Goal: Task Accomplishment & Management: Use online tool/utility

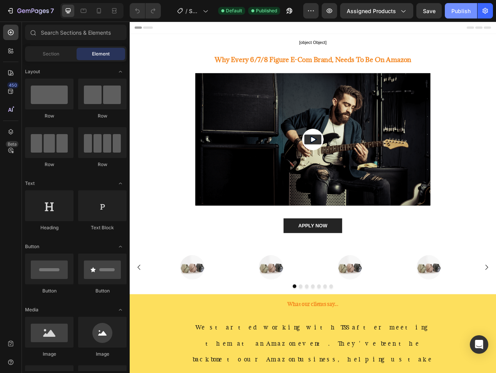
click at [467, 12] on div "Publish" at bounding box center [461, 11] width 19 height 8
click at [309, 11] on icon "button" at bounding box center [311, 11] width 8 height 8
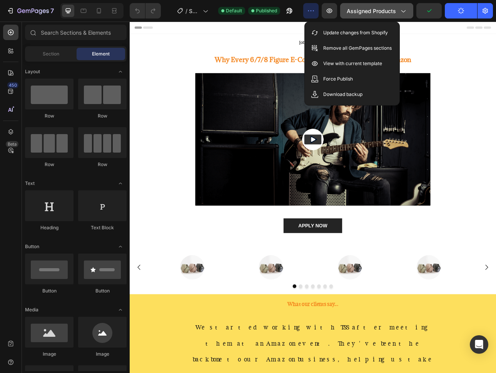
click at [387, 10] on span "Assigned Products" at bounding box center [371, 11] width 49 height 8
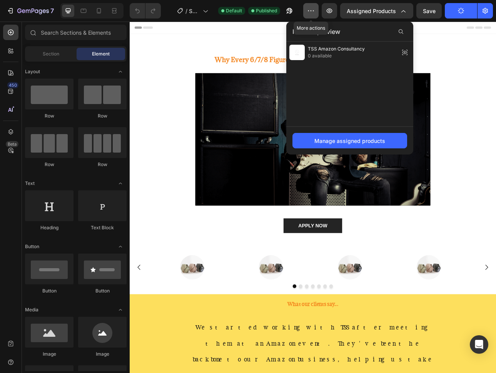
click at [311, 12] on icon "button" at bounding box center [311, 11] width 8 height 8
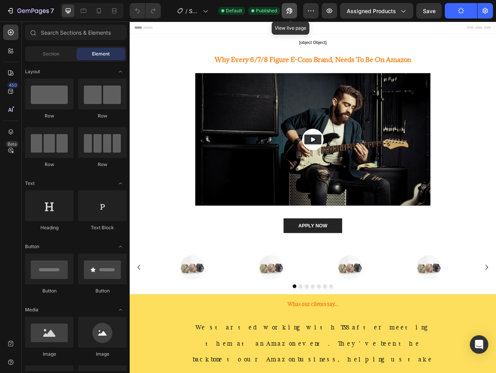
click at [288, 13] on icon "button" at bounding box center [288, 13] width 2 height 2
click at [328, 12] on icon "button" at bounding box center [330, 10] width 6 height 5
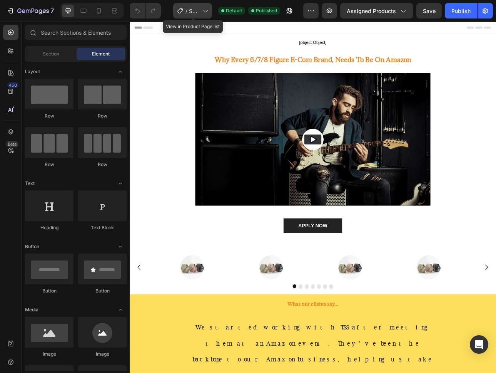
click at [205, 12] on icon at bounding box center [205, 11] width 8 height 8
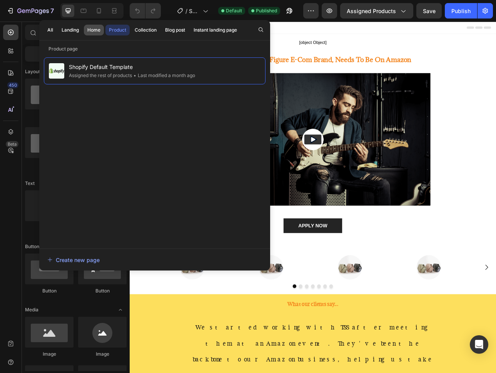
click at [97, 28] on div "Home" at bounding box center [93, 30] width 13 height 7
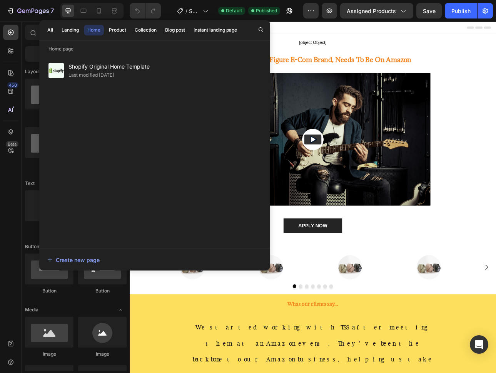
click at [343, 34] on div at bounding box center [361, 29] width 450 height 15
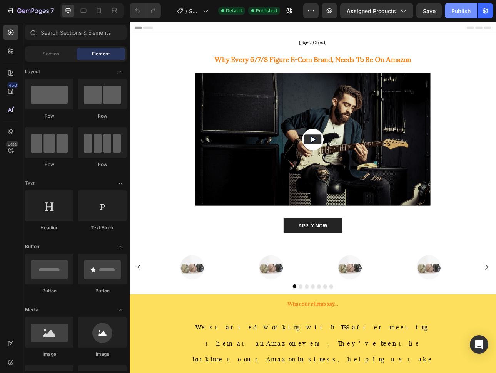
click at [459, 11] on div "Publish" at bounding box center [461, 11] width 19 height 8
click at [203, 12] on icon at bounding box center [205, 11] width 8 height 8
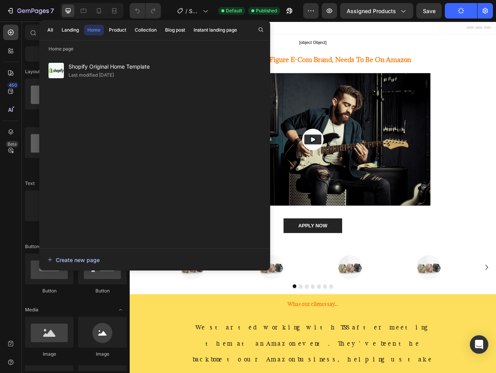
click at [91, 261] on div "Create new page" at bounding box center [73, 260] width 52 height 8
click at [1, 12] on div "7" at bounding box center [28, 10] width 57 height 15
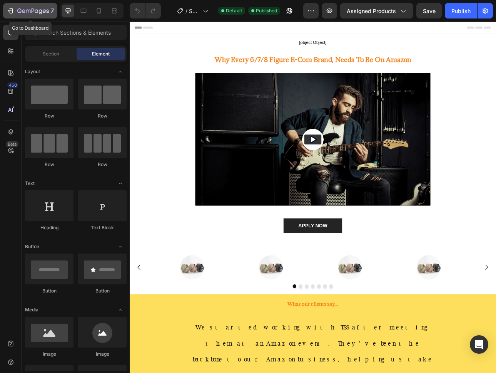
click at [10, 12] on icon "button" at bounding box center [11, 11] width 8 height 8
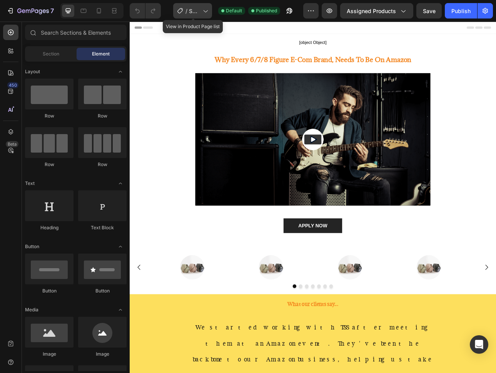
click at [199, 12] on span "Shopify Original Product Template" at bounding box center [194, 11] width 11 height 8
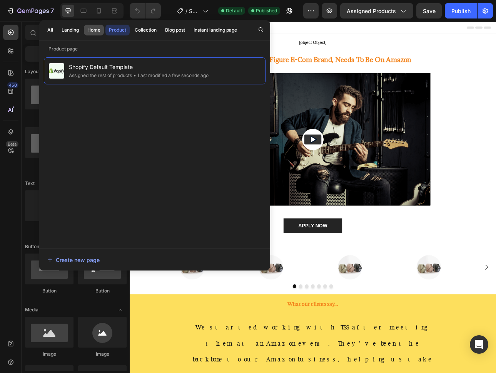
click at [92, 33] on div "Home" at bounding box center [93, 30] width 13 height 7
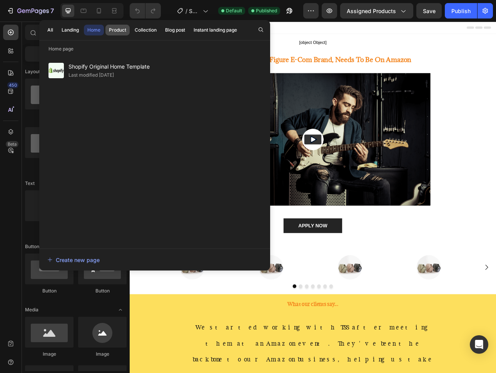
click at [114, 32] on div "Product" at bounding box center [117, 30] width 17 height 7
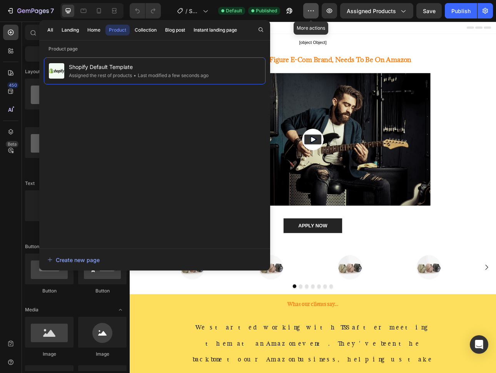
click at [311, 7] on icon "button" at bounding box center [311, 11] width 8 height 8
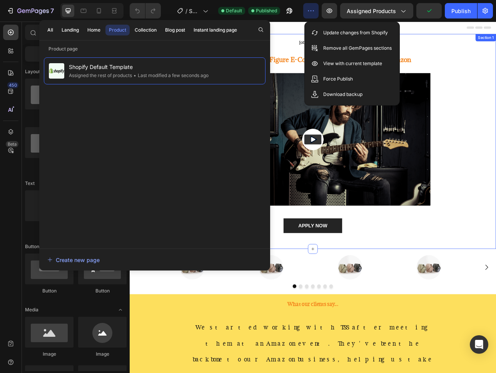
click at [496, 38] on div "[object Object] Custom Code Why Every 6/7/8 Figure E-Com Brand, Needs To Be On …" at bounding box center [361, 168] width 450 height 263
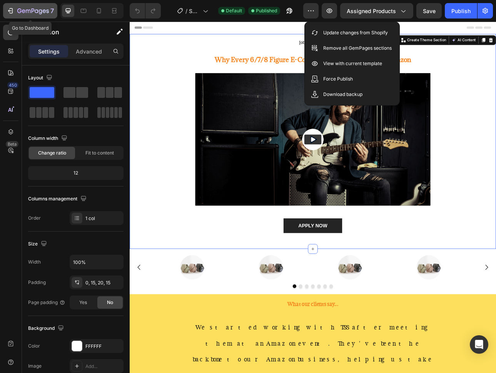
click at [10, 12] on icon "button" at bounding box center [11, 11] width 8 height 8
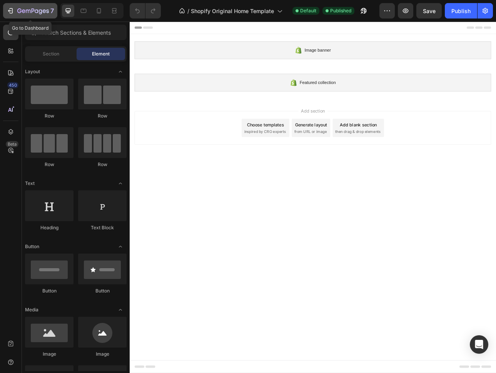
click at [8, 10] on icon "button" at bounding box center [11, 11] width 8 height 8
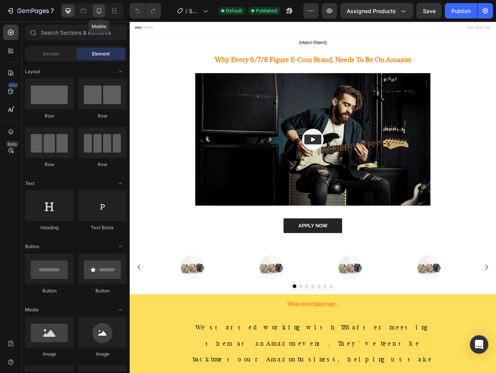
click at [100, 12] on icon at bounding box center [99, 11] width 8 height 8
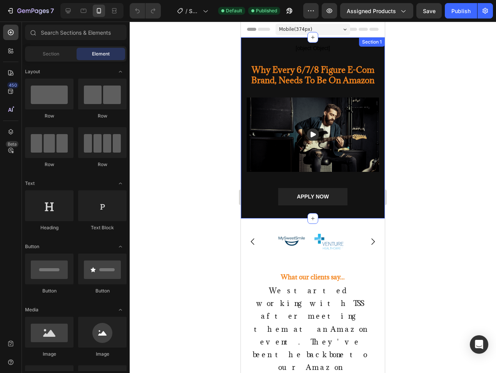
click at [375, 50] on div "[object Object] Custom Code Why Every 6/7/8 Figure E-Com Brand, Needs To Be On …" at bounding box center [313, 127] width 144 height 181
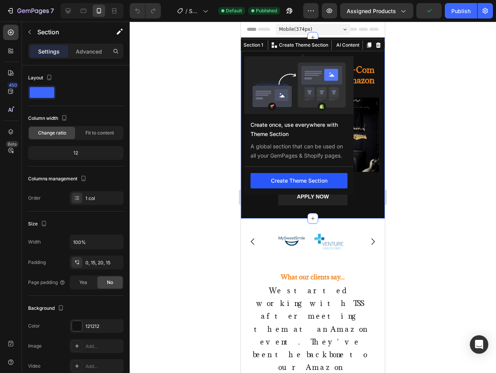
click at [283, 182] on button "Create Theme Section" at bounding box center [299, 180] width 97 height 15
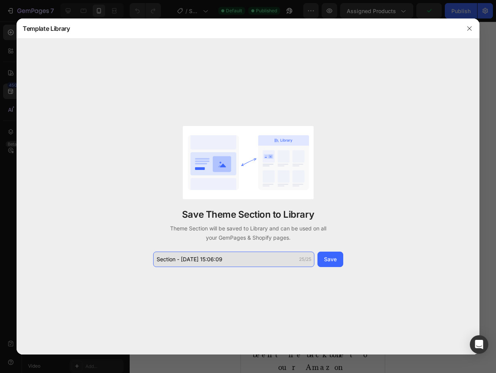
click at [244, 254] on input "Section - Aug 27 15:06:09" at bounding box center [233, 258] width 161 height 15
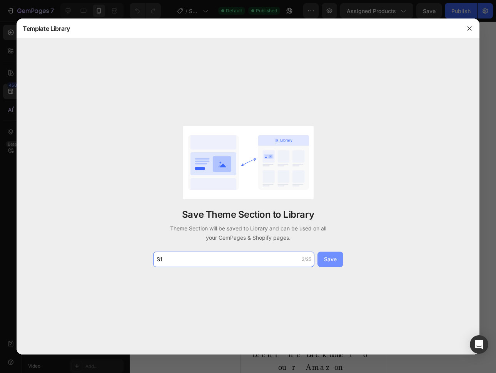
type input "S1"
click at [335, 254] on button "Save" at bounding box center [331, 258] width 26 height 15
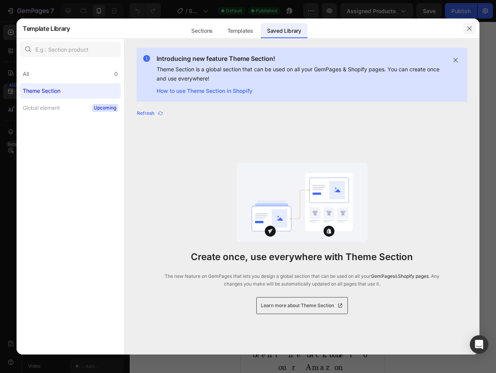
click at [468, 25] on icon "button" at bounding box center [470, 28] width 6 height 6
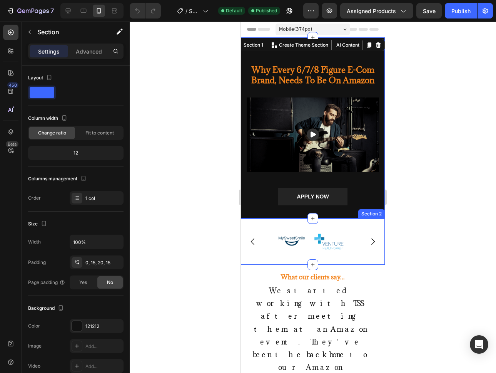
click at [271, 219] on div "Image Image Image Image Image Image Image Carousel Section 2" at bounding box center [313, 241] width 144 height 46
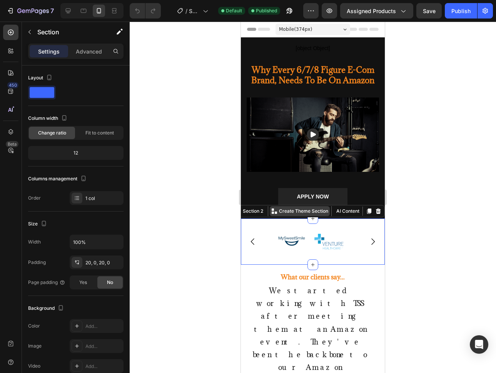
click at [280, 209] on p "Create Theme Section" at bounding box center [303, 210] width 49 height 7
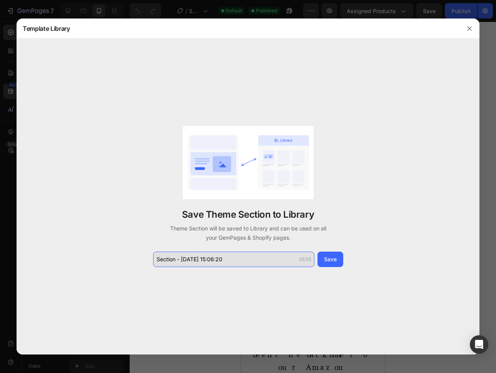
click at [240, 258] on input "Section - Aug 27 15:06:20" at bounding box center [233, 258] width 161 height 15
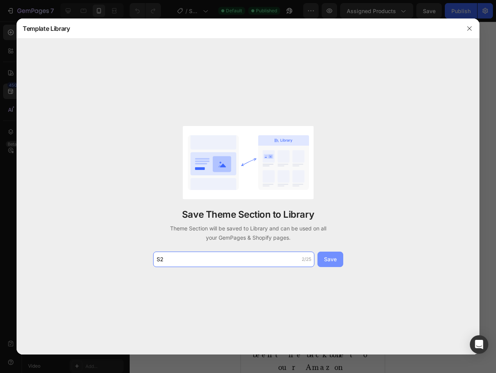
type input "S2"
click at [332, 261] on div "Save" at bounding box center [330, 259] width 13 height 8
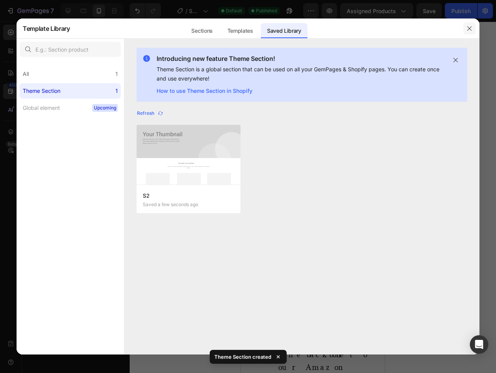
click at [468, 23] on button "button" at bounding box center [469, 28] width 12 height 12
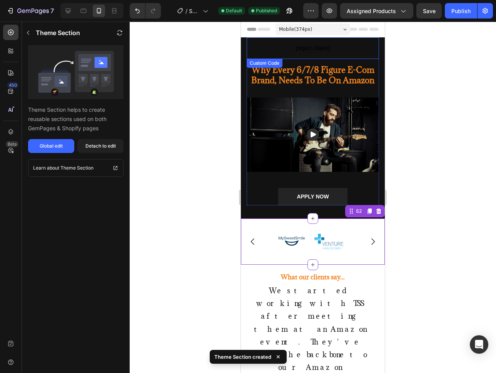
click at [270, 47] on span "[object Object]" at bounding box center [313, 47] width 132 height 9
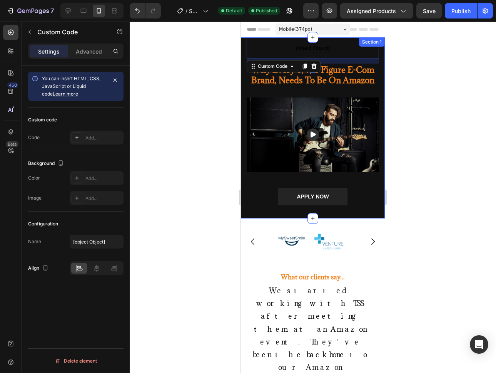
click at [244, 207] on div "[object Object] Custom Code 12 Why Every 6/7/8 Figure E-Com Brand, Needs To Be …" at bounding box center [313, 127] width 144 height 181
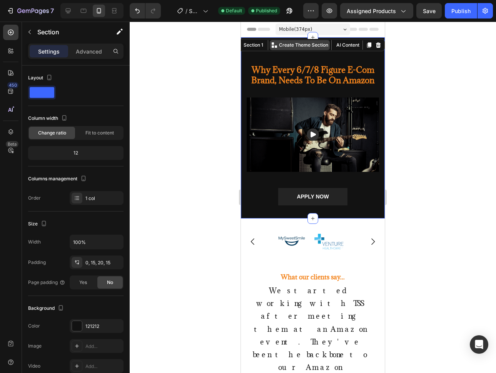
click at [286, 43] on p "Create Theme Section" at bounding box center [303, 45] width 49 height 7
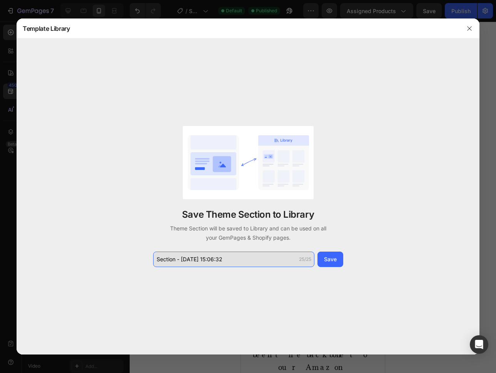
click at [226, 258] on input "Section - Aug 27 15:06:32" at bounding box center [233, 258] width 161 height 15
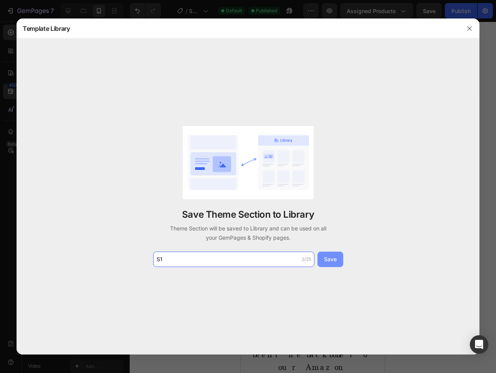
type input "S1"
click at [328, 255] on div "Save" at bounding box center [330, 259] width 13 height 8
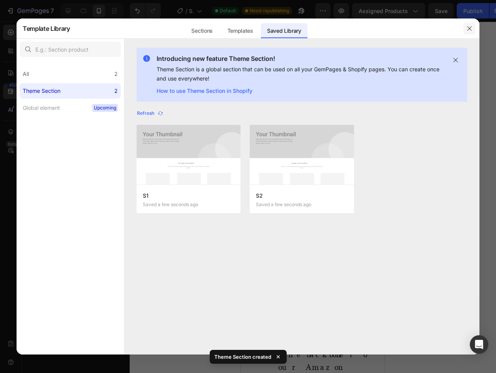
click at [472, 28] on icon "button" at bounding box center [470, 28] width 6 height 6
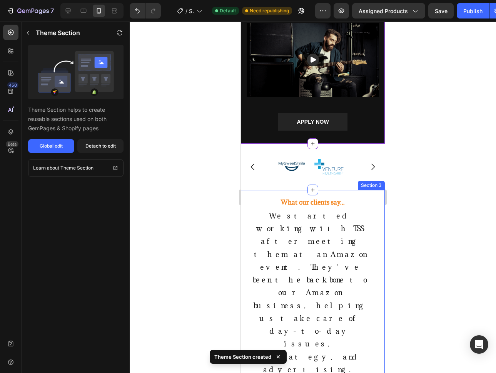
scroll to position [122, 0]
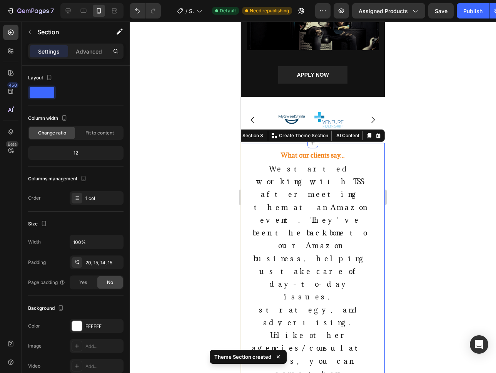
click at [245, 143] on div "What our clients say... Heading We started working with TSS after meeting them …" at bounding box center [313, 336] width 144 height 386
click at [304, 132] on p "Create Theme Section" at bounding box center [303, 135] width 49 height 7
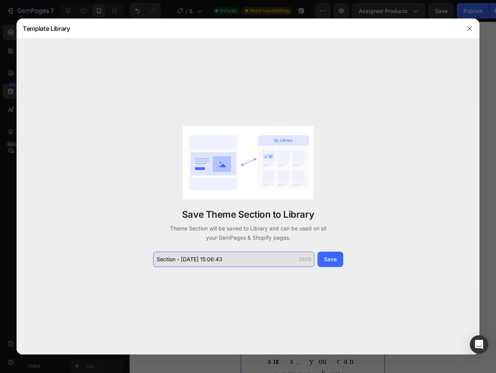
click at [248, 261] on input "Section - Aug 27 15:06:43" at bounding box center [233, 258] width 161 height 15
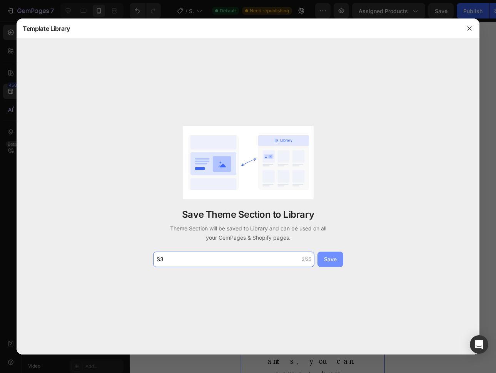
type input "S3"
click at [337, 259] on button "Save" at bounding box center [331, 258] width 26 height 15
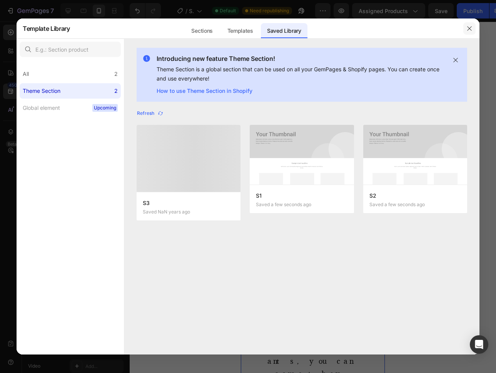
click at [467, 31] on icon "button" at bounding box center [470, 28] width 6 height 6
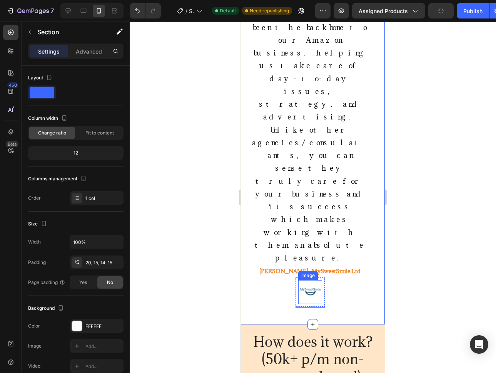
scroll to position [326, 0]
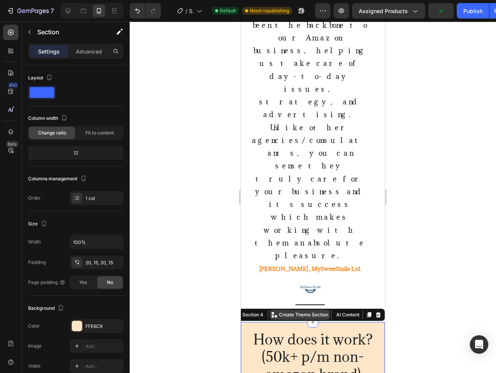
click at [304, 311] on p "Create Theme Section" at bounding box center [303, 314] width 49 height 7
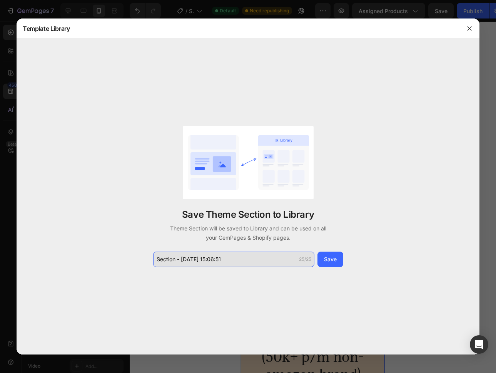
click at [254, 259] on input "Section - Aug 27 15:06:51" at bounding box center [233, 258] width 161 height 15
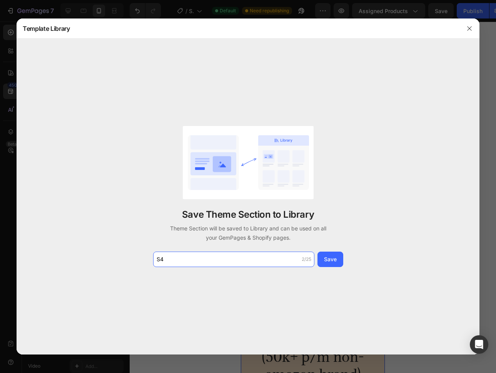
type input "S4"
click at [348, 256] on div "Save Theme Section to Library Theme Section will be saved to Library and can be…" at bounding box center [248, 195] width 463 height 315
click at [339, 256] on button "Save" at bounding box center [331, 258] width 26 height 15
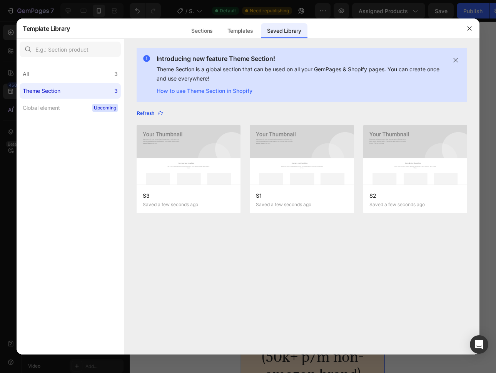
click at [155, 111] on div "Refresh" at bounding box center [150, 113] width 27 height 7
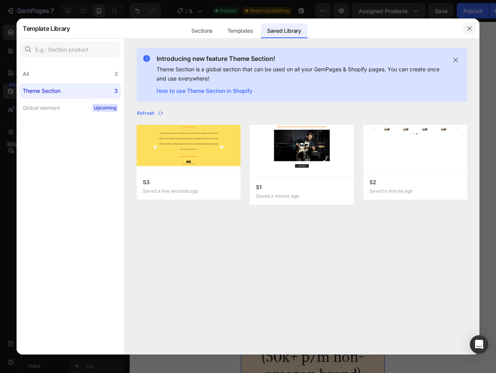
click at [468, 27] on icon "button" at bounding box center [469, 28] width 4 height 4
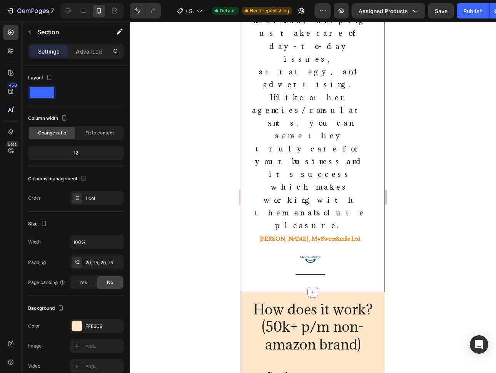
scroll to position [369, 0]
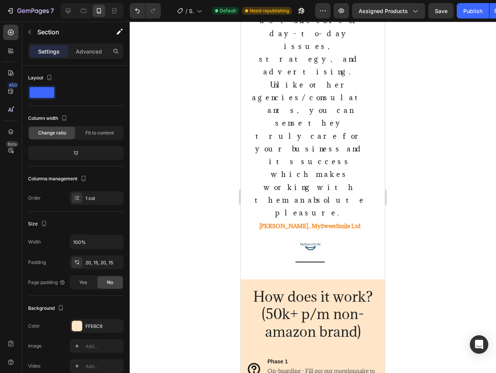
click at [247, 278] on div "Heading" at bounding box center [259, 282] width 24 height 9
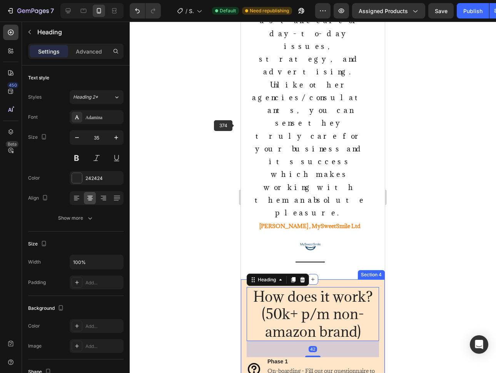
click at [224, 133] on div at bounding box center [313, 197] width 366 height 351
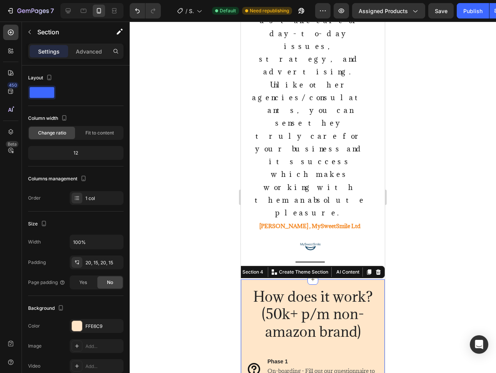
click at [299, 268] on p "Create Theme Section" at bounding box center [303, 271] width 49 height 7
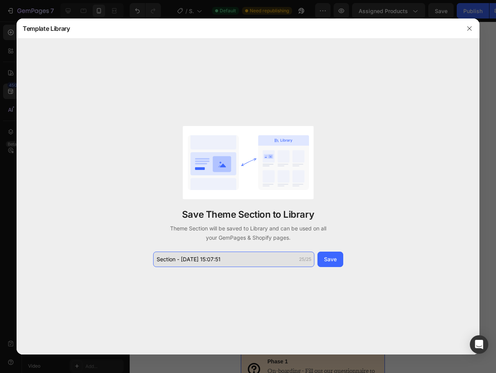
click at [224, 262] on input "Section - Aug 27 15:07:51" at bounding box center [233, 258] width 161 height 15
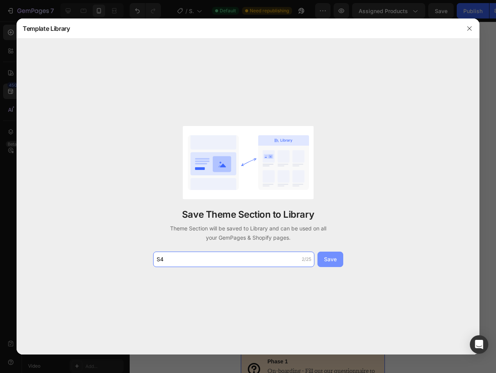
type input "S4"
click at [329, 259] on div "Save" at bounding box center [330, 259] width 13 height 8
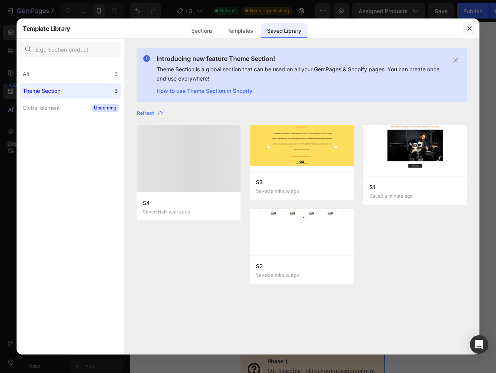
click at [468, 29] on icon "button" at bounding box center [470, 28] width 6 height 6
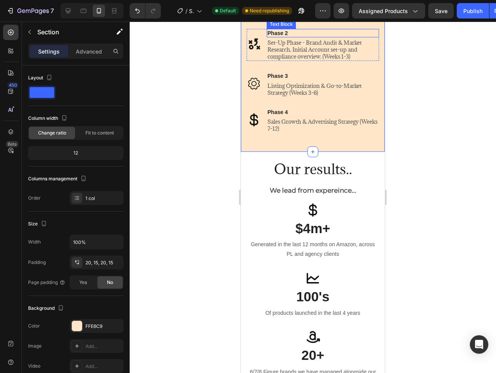
scroll to position [568, 0]
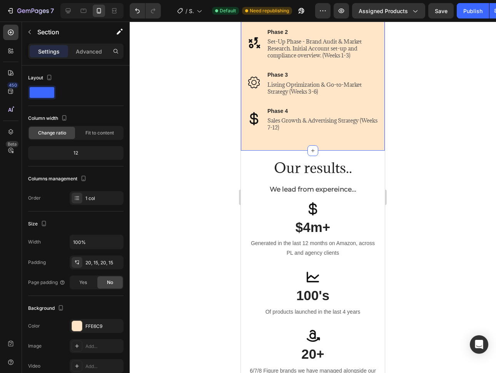
click at [248, 159] on h2 "Our results.." at bounding box center [313, 167] width 132 height 19
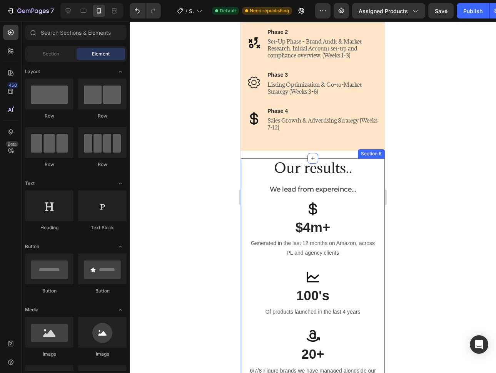
click at [243, 159] on div "Our results.. Heading We lead from expereince... Text block Icon $4m+ Heading G…" at bounding box center [313, 281] width 144 height 246
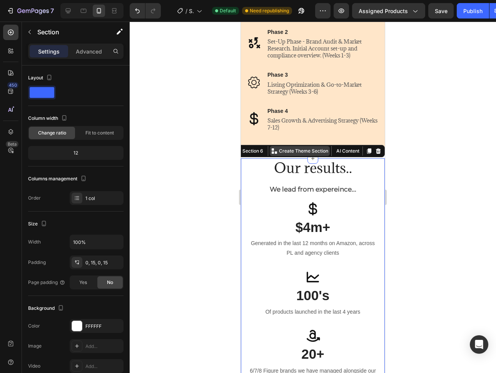
click at [314, 151] on p "Create Theme Section" at bounding box center [303, 150] width 49 height 7
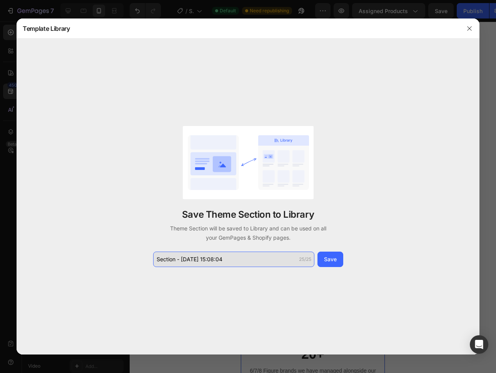
click at [228, 260] on input "Section - Aug 27 15:08:04" at bounding box center [233, 258] width 161 height 15
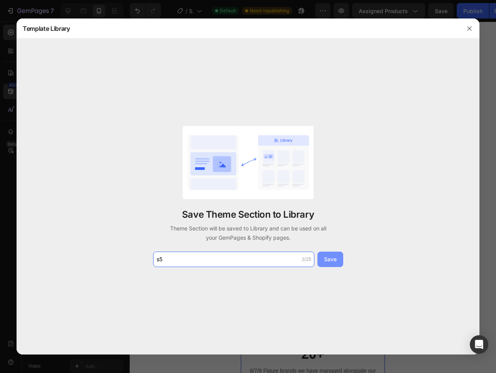
type input "s5"
click at [335, 264] on button "Save" at bounding box center [331, 258] width 26 height 15
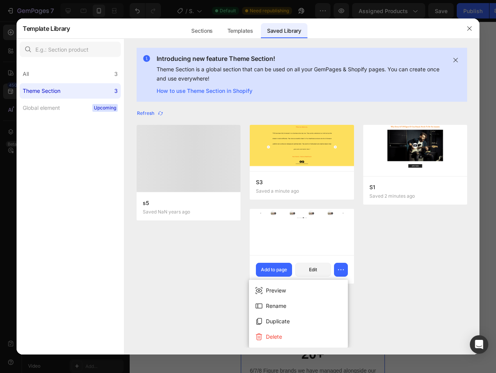
click at [408, 227] on div "s5 Saved NaN years ago S3 Saved a minute ago Add to page Edit S2 Saved 2 minute…" at bounding box center [302, 209] width 331 height 168
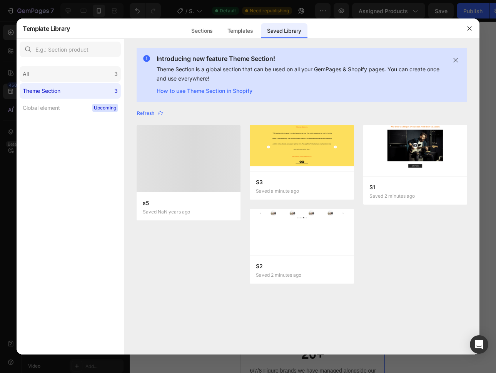
click at [89, 76] on div "All 3" at bounding box center [70, 73] width 101 height 15
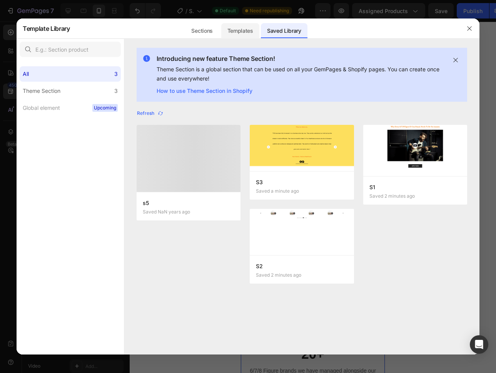
click at [239, 31] on div "Templates" at bounding box center [240, 30] width 38 height 15
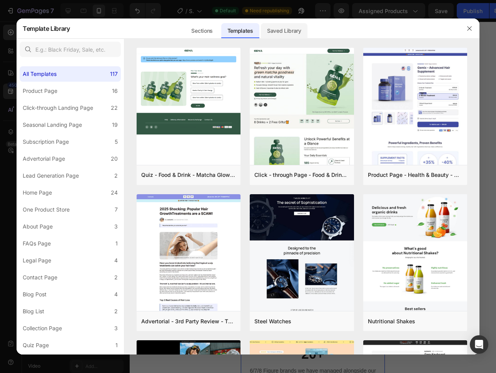
click at [269, 33] on div "Saved Library" at bounding box center [284, 30] width 47 height 15
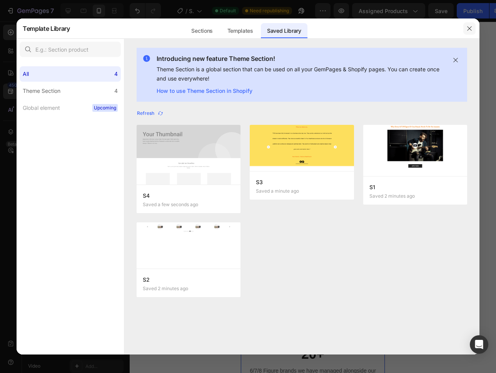
click at [470, 27] on icon "button" at bounding box center [469, 28] width 4 height 4
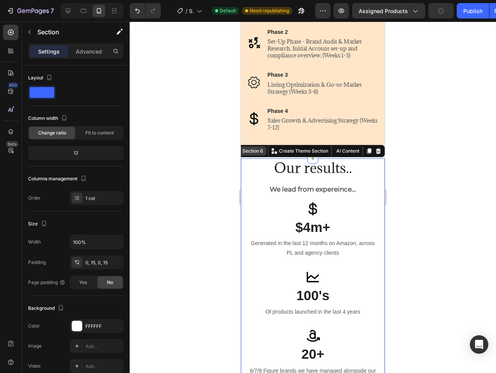
click at [255, 152] on div "Section 6" at bounding box center [253, 150] width 24 height 7
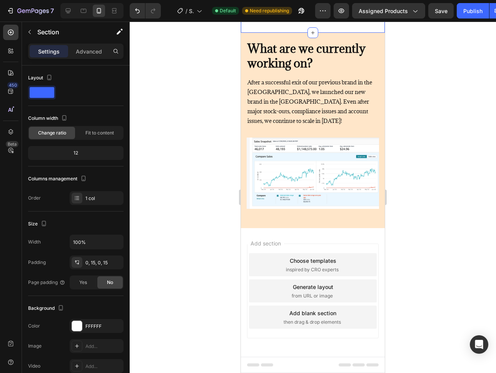
scroll to position [985, 0]
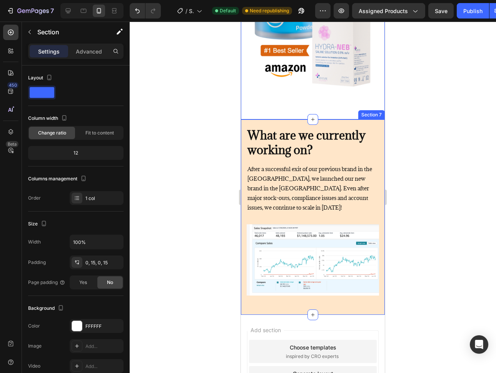
click at [241, 120] on div "What are we currently working on? Heading After a successful exit of our previo…" at bounding box center [313, 216] width 144 height 195
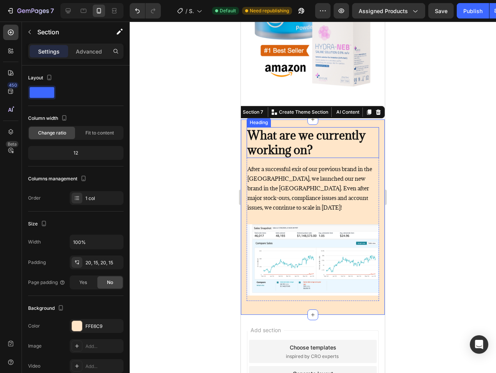
click at [289, 137] on strong "What are we currently working on?" at bounding box center [307, 142] width 118 height 30
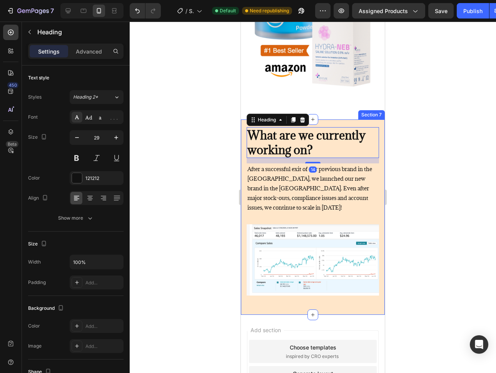
click at [244, 120] on div "What are we currently working on? Heading 14 After a successful exit of our pre…" at bounding box center [313, 216] width 144 height 195
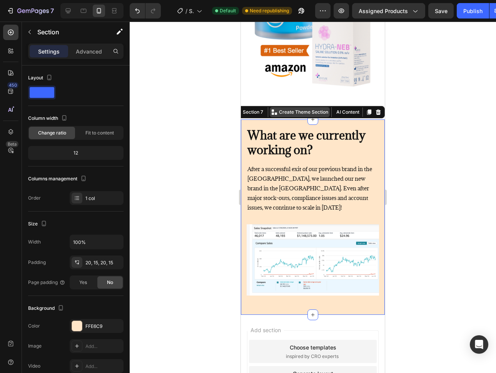
click at [306, 109] on p "Create Theme Section" at bounding box center [303, 112] width 49 height 7
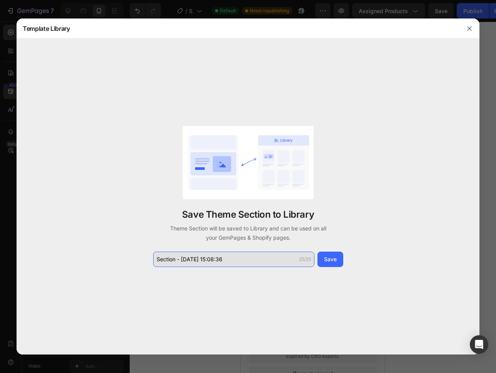
click at [237, 255] on input "Section - Aug 27 15:08:36" at bounding box center [233, 258] width 161 height 15
click at [237, 258] on input "Section - Aug 27 15:08:36" at bounding box center [233, 258] width 161 height 15
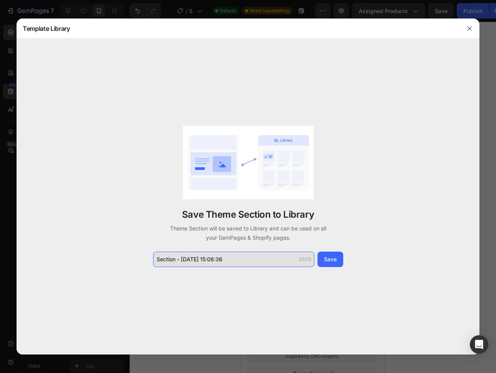
click at [237, 258] on input "Section - Aug 27 15:08:36" at bounding box center [233, 258] width 161 height 15
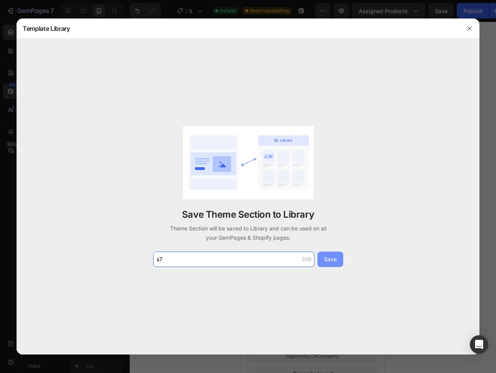
type input "s7"
click at [337, 261] on button "Save" at bounding box center [331, 258] width 26 height 15
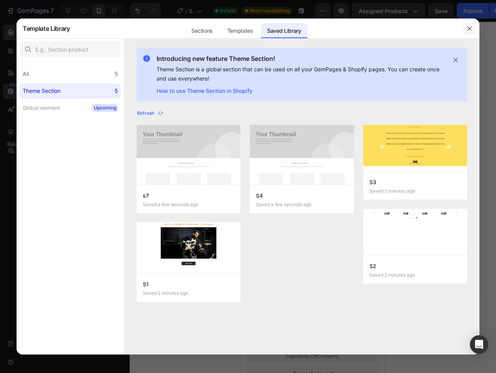
click at [472, 31] on button "button" at bounding box center [469, 28] width 12 height 12
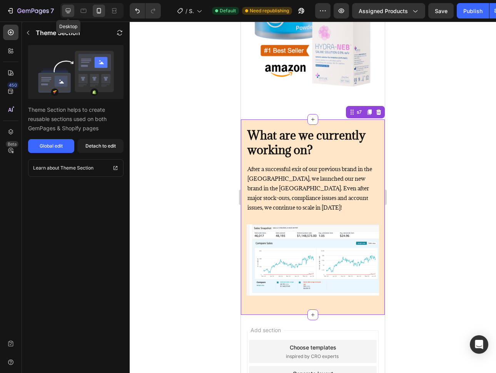
click at [68, 11] on icon at bounding box center [68, 10] width 5 height 5
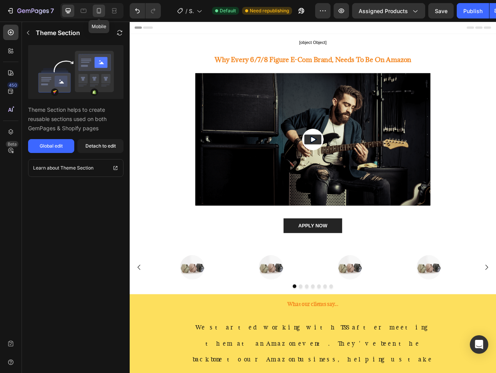
click at [101, 7] on icon at bounding box center [99, 11] width 8 height 8
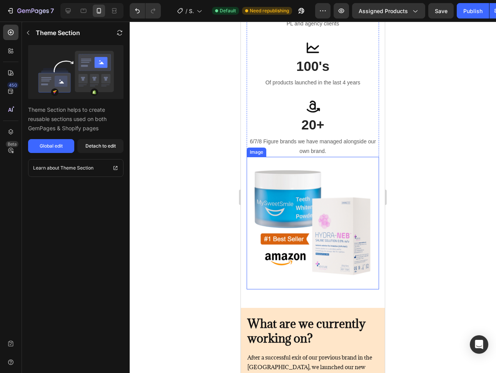
scroll to position [798, 0]
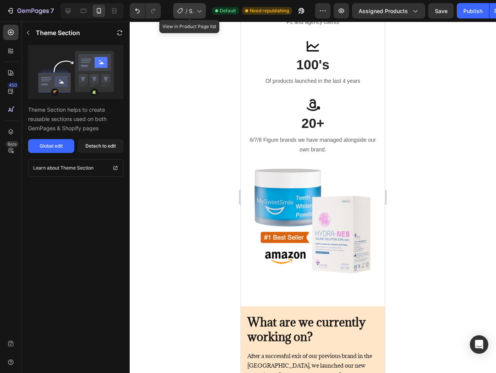
click at [184, 11] on icon at bounding box center [180, 11] width 8 height 8
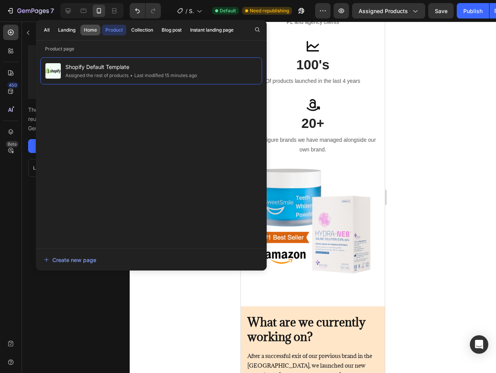
click at [82, 30] on button "Home" at bounding box center [90, 30] width 20 height 11
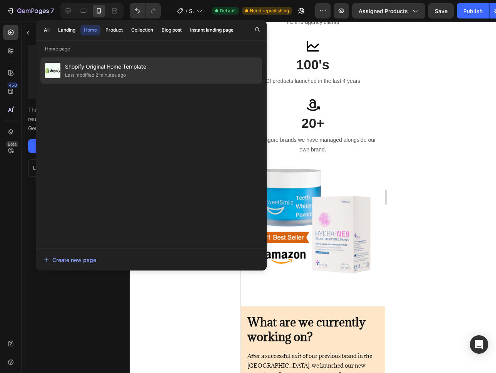
click at [170, 76] on div "Shopify Original Home Template Last modified 2 minutes ago" at bounding box center [151, 70] width 222 height 26
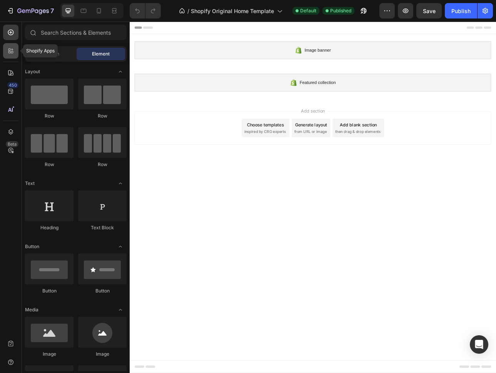
click at [11, 54] on icon at bounding box center [11, 51] width 8 height 8
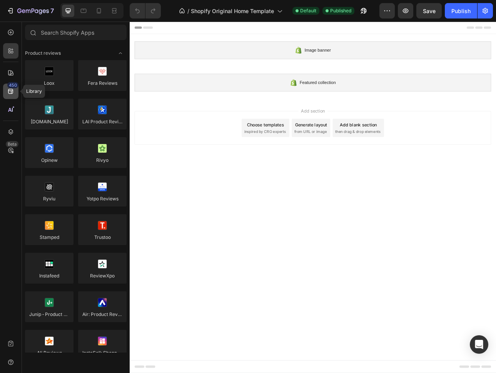
click at [13, 86] on div "450" at bounding box center [12, 85] width 11 height 6
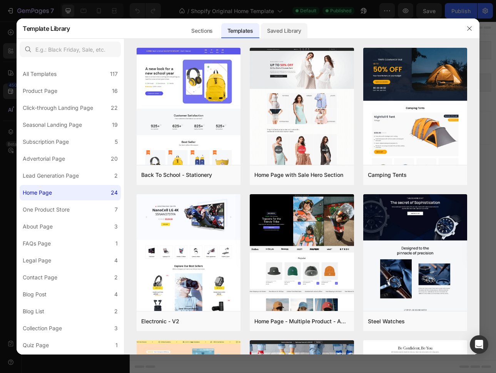
click at [279, 30] on div "Saved Library" at bounding box center [284, 30] width 47 height 15
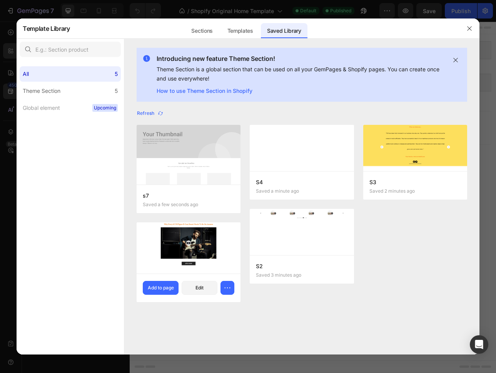
click at [184, 246] on img at bounding box center [189, 247] width 104 height 51
click at [164, 291] on div "Add to page" at bounding box center [161, 287] width 26 height 7
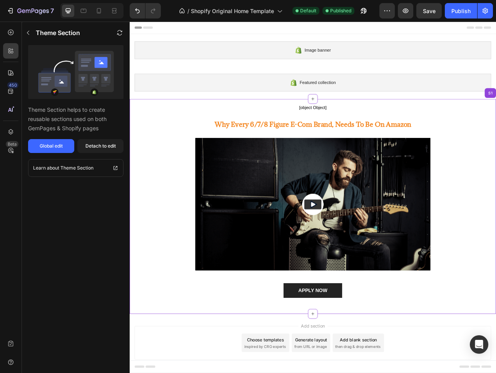
scroll to position [2, 0]
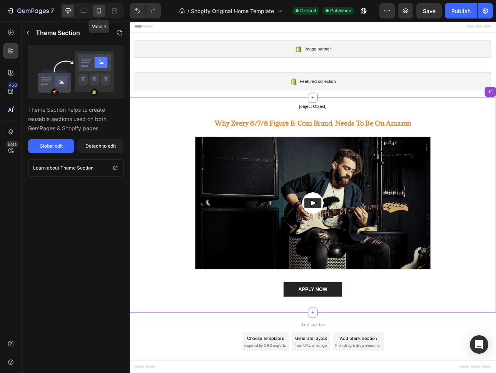
click at [96, 13] on icon at bounding box center [99, 11] width 8 height 8
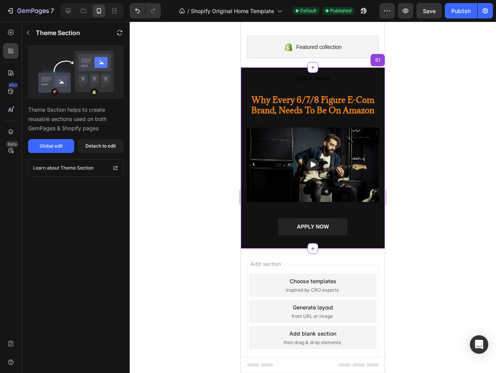
scroll to position [53, 0]
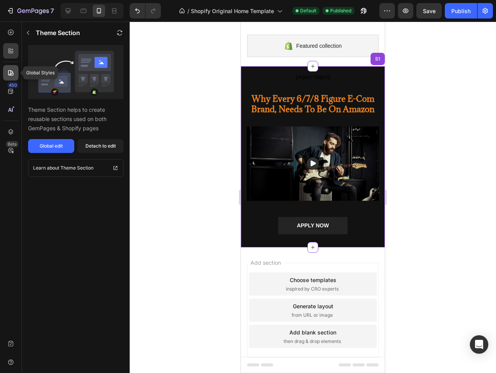
click at [8, 72] on icon at bounding box center [11, 73] width 8 height 8
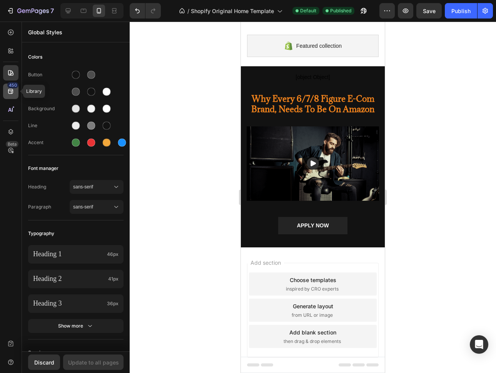
click at [9, 89] on icon at bounding box center [11, 91] width 8 height 8
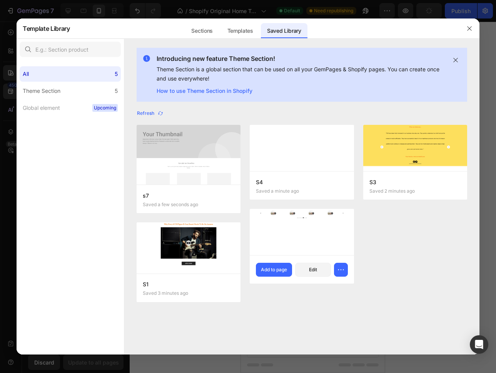
click at [313, 242] on div at bounding box center [302, 232] width 104 height 46
click at [281, 271] on div "Add to page" at bounding box center [274, 269] width 26 height 7
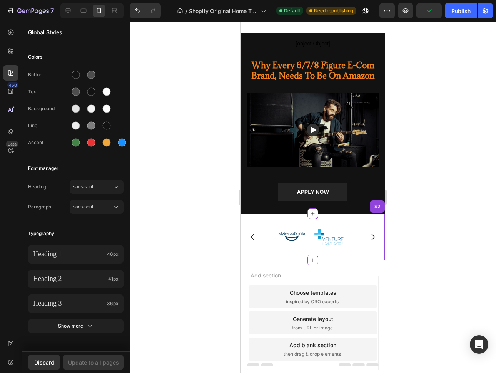
scroll to position [99, 0]
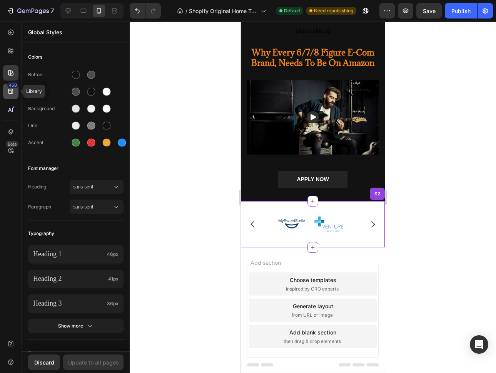
click at [12, 94] on icon at bounding box center [11, 91] width 8 height 8
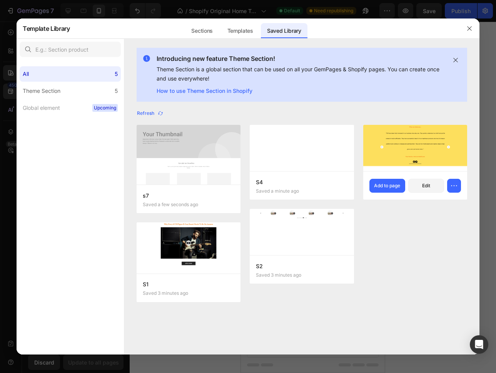
click at [400, 164] on img at bounding box center [415, 148] width 104 height 46
click at [398, 184] on div "Add to page" at bounding box center [387, 185] width 26 height 7
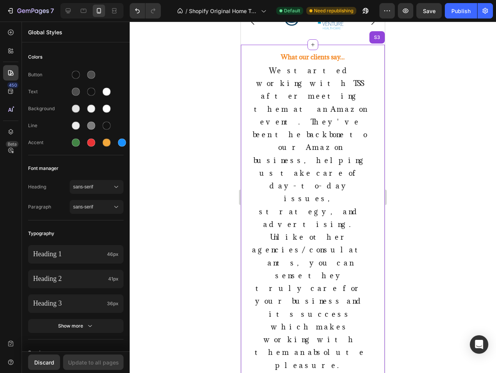
scroll to position [321, 0]
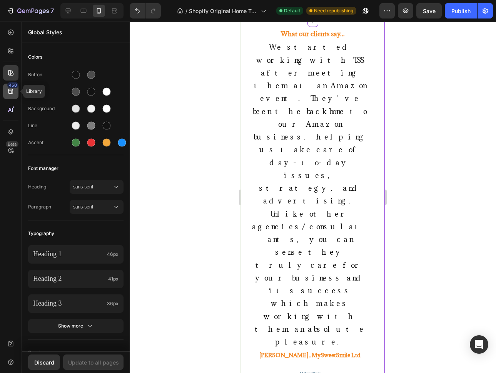
click at [10, 87] on div "450" at bounding box center [12, 85] width 11 height 6
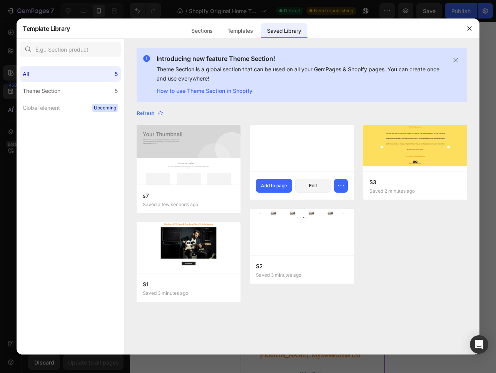
click at [339, 162] on div at bounding box center [302, 148] width 104 height 46
click at [286, 183] on div "Add to page" at bounding box center [274, 185] width 26 height 7
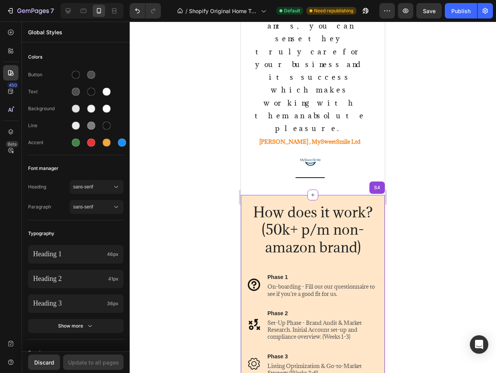
scroll to position [541, 0]
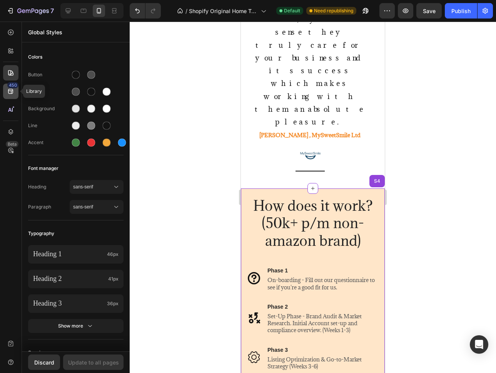
click at [7, 93] on icon at bounding box center [11, 91] width 8 height 8
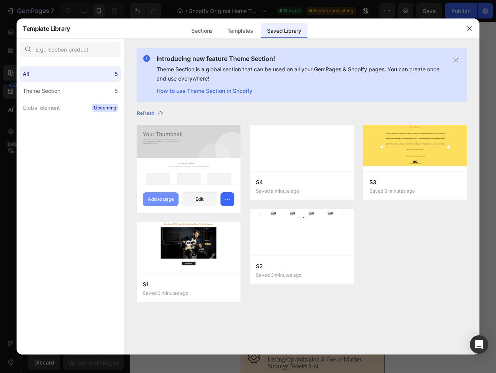
click at [172, 194] on button "Add to page" at bounding box center [161, 199] width 36 height 14
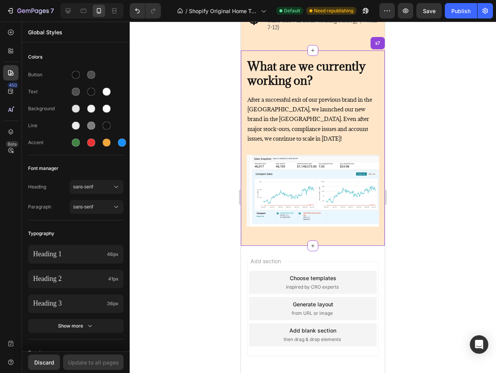
scroll to position [754, 0]
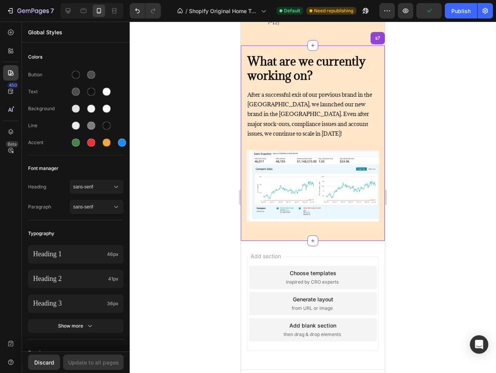
click at [412, 234] on div at bounding box center [313, 197] width 366 height 351
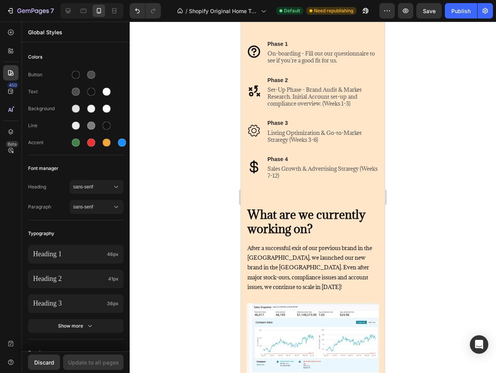
scroll to position [630, 0]
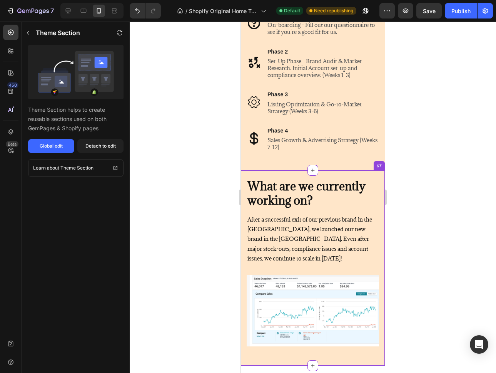
click at [297, 174] on div "What are we currently working on? Heading After a successful exit of our previo…" at bounding box center [313, 267] width 144 height 195
click at [66, 147] on button "Global edit" at bounding box center [51, 146] width 46 height 14
click at [110, 142] on div "Detach to edit" at bounding box center [100, 145] width 30 height 7
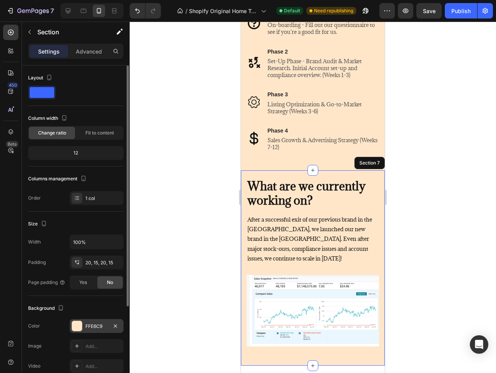
click at [73, 323] on div at bounding box center [77, 326] width 10 height 10
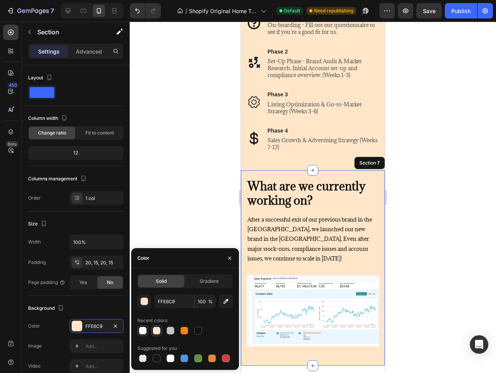
click at [147, 331] on div at bounding box center [142, 330] width 9 height 9
type input "FFFFFF"
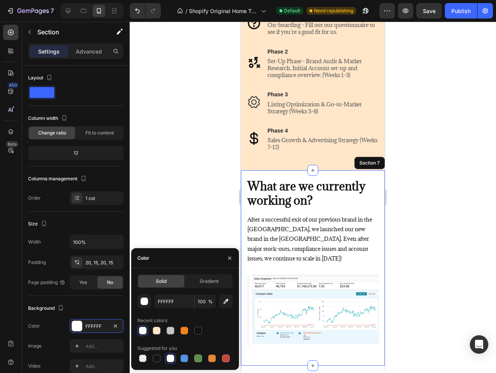
click at [447, 276] on div at bounding box center [313, 197] width 366 height 351
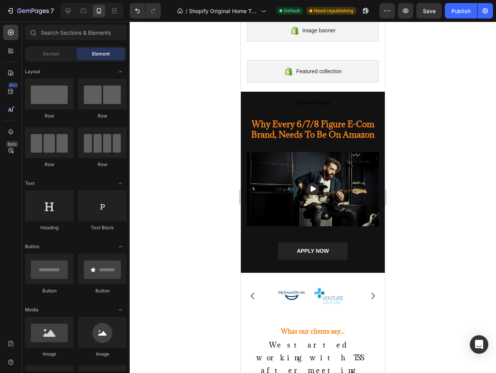
scroll to position [0, 0]
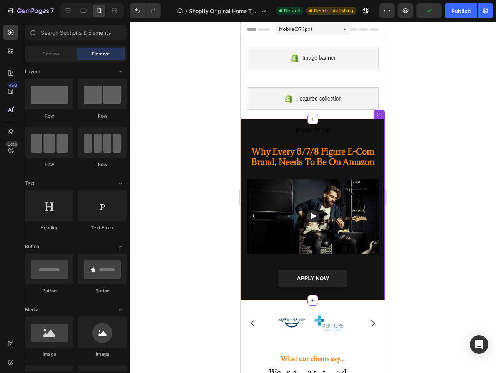
click at [327, 206] on img at bounding box center [313, 216] width 132 height 75
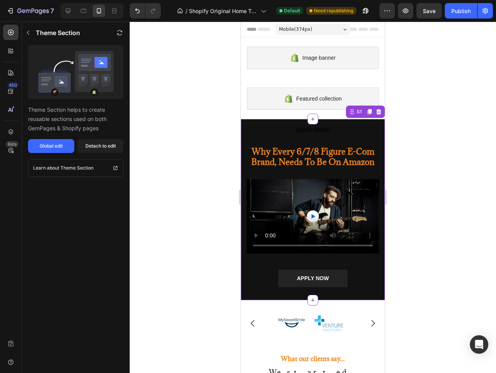
click at [410, 175] on div at bounding box center [313, 197] width 366 height 351
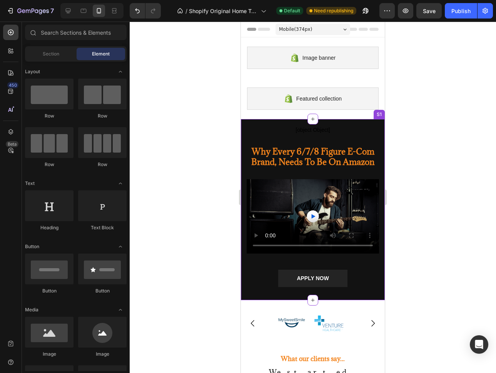
click at [308, 158] on h2 "Why Every 6/7/8 Figure E-Com Brand, Needs To Be On Amazon" at bounding box center [313, 156] width 132 height 23
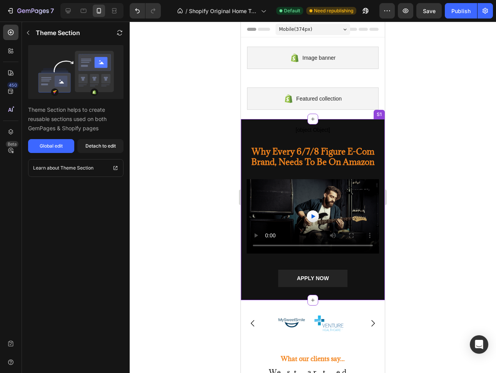
click at [308, 158] on h2 "Why Every 6/7/8 Figure E-Com Brand, Needs To Be On Amazon" at bounding box center [313, 156] width 132 height 23
click at [414, 184] on div at bounding box center [313, 197] width 366 height 351
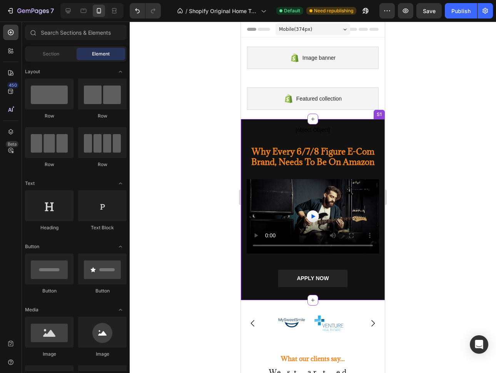
scroll to position [2, 0]
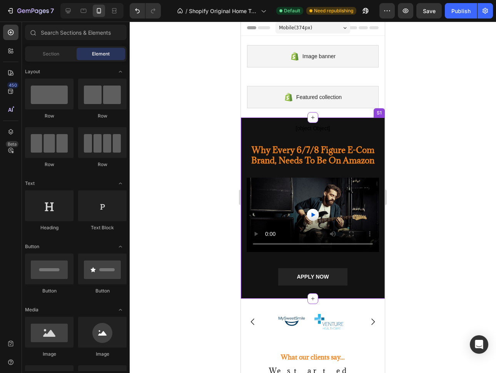
click at [329, 204] on video at bounding box center [313, 214] width 132 height 75
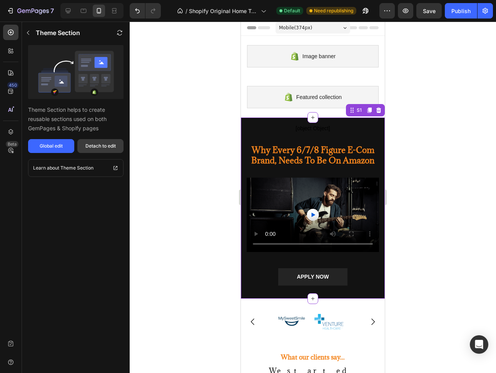
click at [93, 146] on div "Detach to edit" at bounding box center [100, 145] width 30 height 7
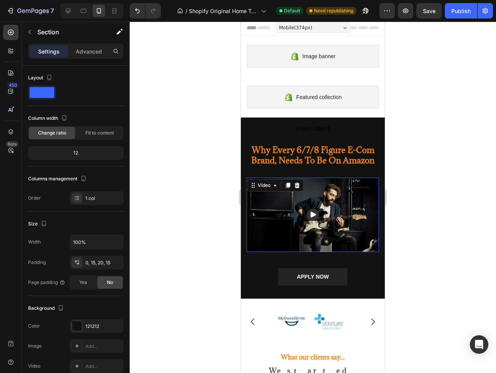
click at [278, 207] on img at bounding box center [313, 214] width 132 height 75
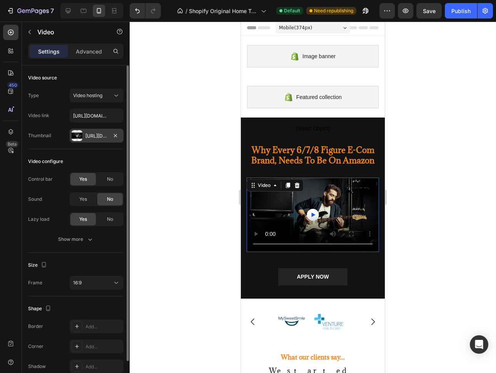
click at [98, 134] on div "Https://cdn.Shopify.Com/s/files/1/0890/8410/0874/files/gempages_557898397873341…" at bounding box center [96, 135] width 22 height 7
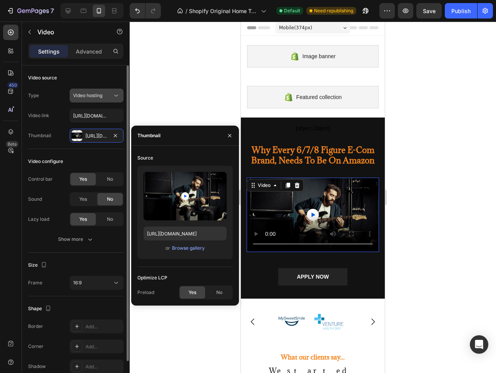
click at [112, 97] on div "Video hosting" at bounding box center [92, 95] width 39 height 7
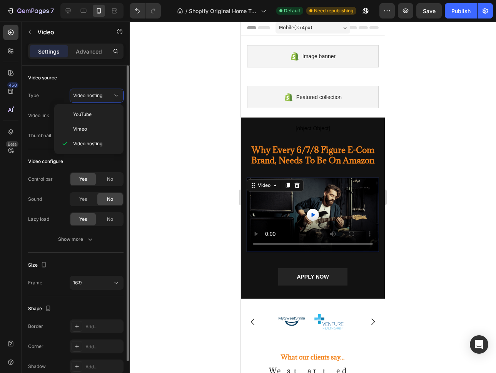
click at [98, 77] on div "Video source" at bounding box center [75, 78] width 95 height 12
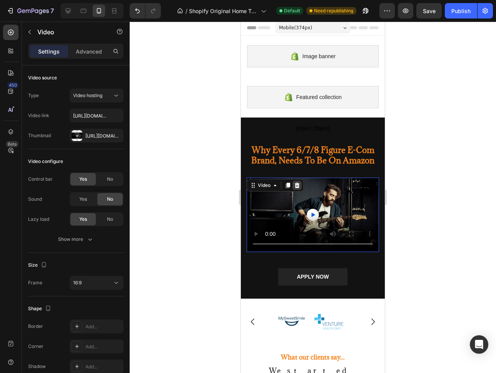
click at [300, 187] on div at bounding box center [297, 185] width 9 height 9
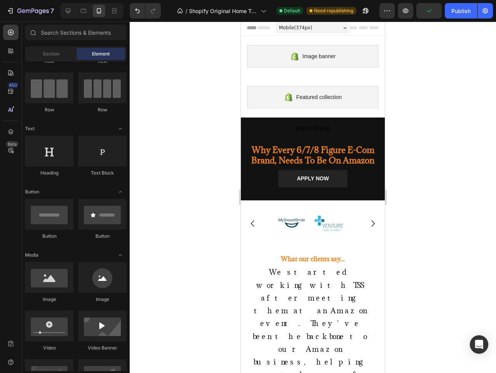
scroll to position [97, 0]
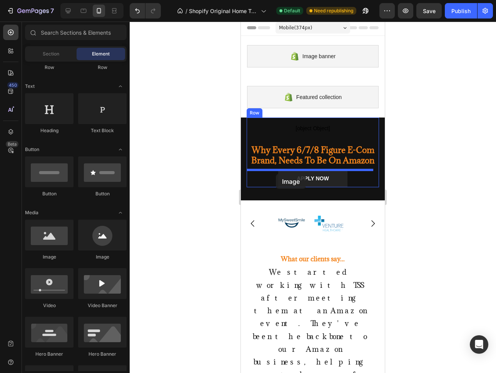
drag, startPoint x: 289, startPoint y: 259, endPoint x: 276, endPoint y: 174, distance: 86.4
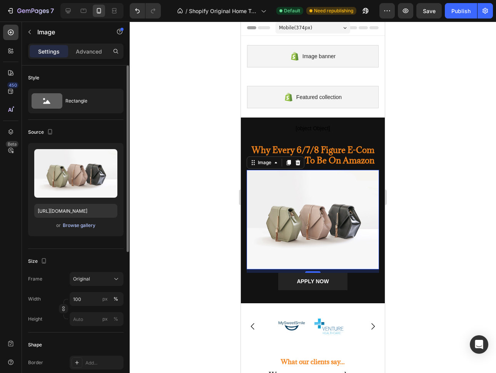
click at [84, 225] on div "Browse gallery" at bounding box center [79, 225] width 33 height 7
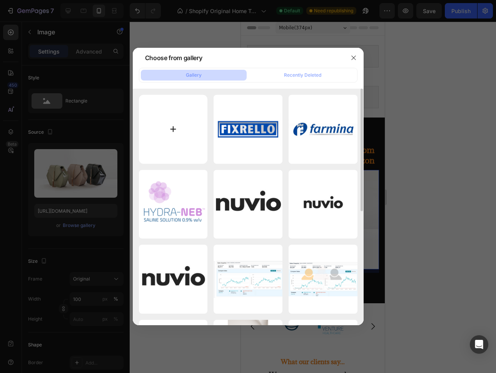
click at [176, 133] on input "file" at bounding box center [173, 129] width 69 height 69
click at [167, 133] on input "file" at bounding box center [173, 129] width 69 height 69
type input "C:\fakepath\IMG_0911.jpg"
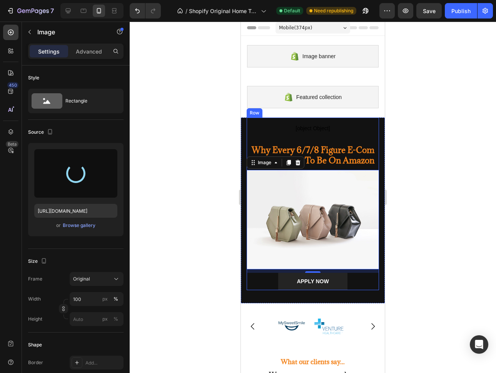
type input "https://cdn.shopify.com/s/files/1/0890/8410/0874/files/gempages_557898397873341…"
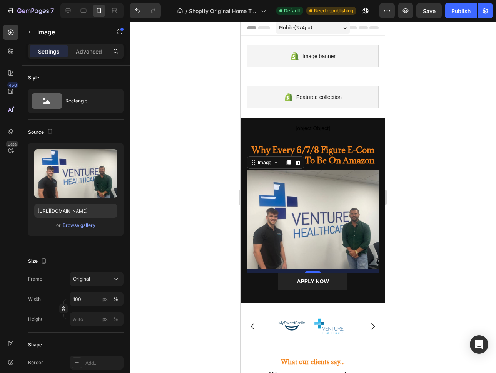
click at [424, 217] on div at bounding box center [313, 197] width 366 height 351
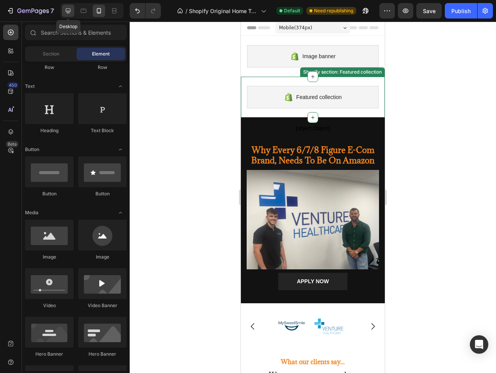
click at [70, 12] on icon at bounding box center [68, 11] width 8 height 8
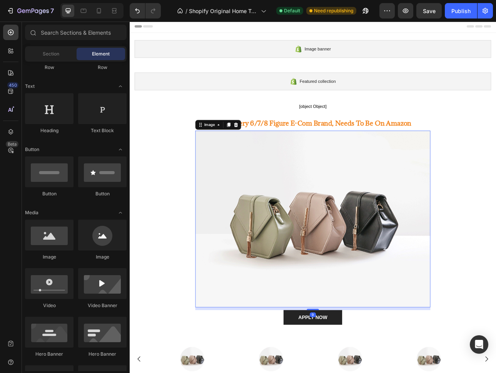
click at [395, 255] on img at bounding box center [360, 270] width 296 height 222
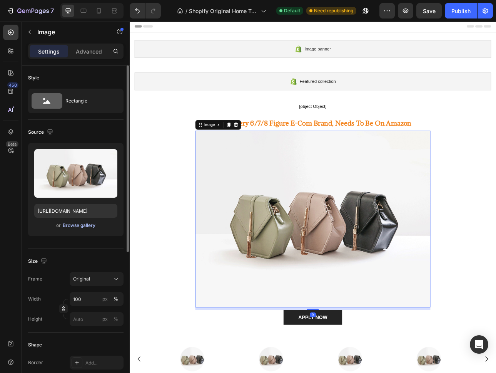
click at [87, 223] on div "Browse gallery" at bounding box center [79, 225] width 33 height 7
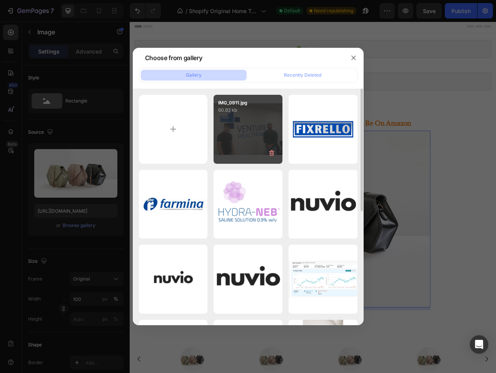
click at [248, 139] on div "IMG_0911.jpg 60.93 kb" at bounding box center [248, 129] width 69 height 69
type input "https://cdn.shopify.com/s/files/1/0890/8410/0874/files/gempages_557898397873341…"
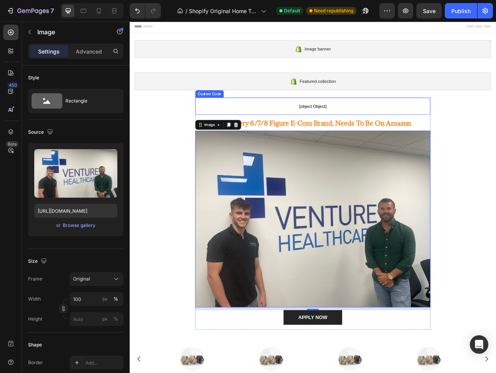
click at [366, 129] on span "[object Object]" at bounding box center [360, 128] width 296 height 9
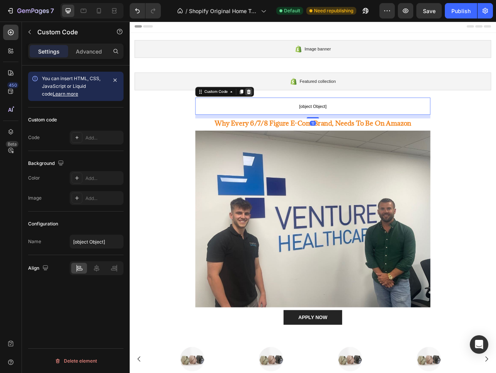
click at [278, 112] on icon at bounding box center [280, 109] width 5 height 5
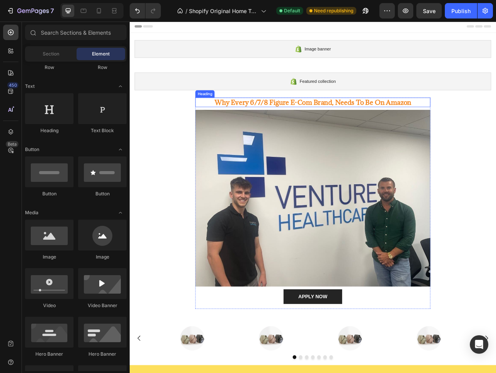
click at [366, 125] on h2 "Why Every 6/7/8 Figure E-Com Brand, Needs To Be On Amazon" at bounding box center [360, 123] width 296 height 12
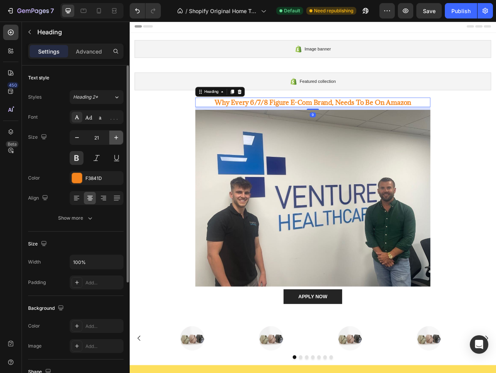
click at [114, 138] on icon "button" at bounding box center [116, 138] width 8 height 8
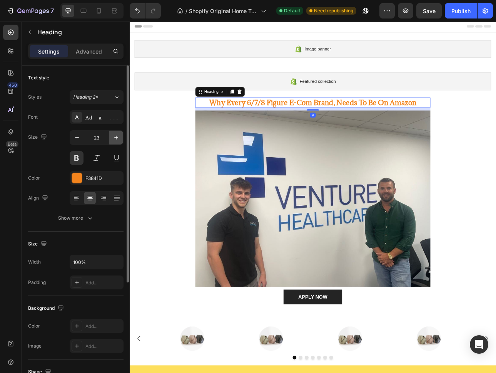
click at [114, 138] on icon "button" at bounding box center [116, 138] width 8 height 8
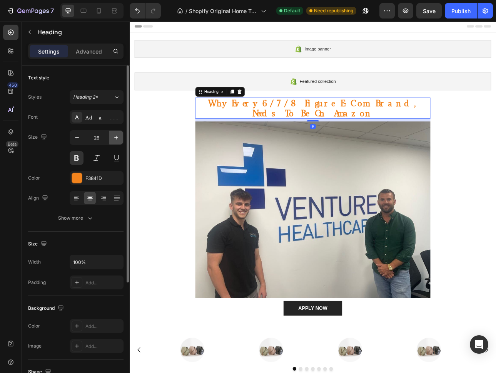
click at [114, 138] on icon "button" at bounding box center [116, 138] width 8 height 8
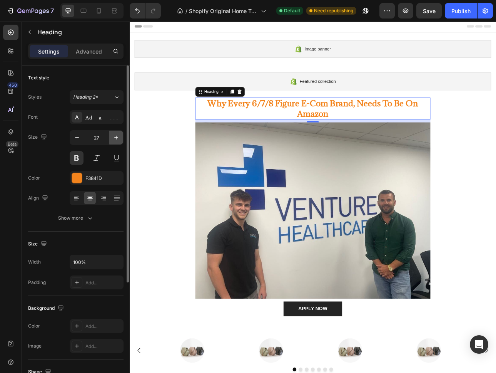
click at [114, 138] on icon "button" at bounding box center [116, 138] width 8 height 8
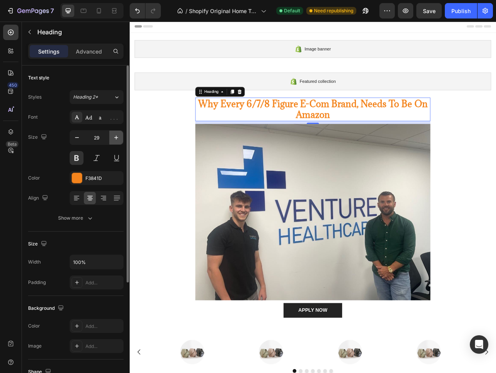
click at [114, 138] on icon "button" at bounding box center [116, 138] width 8 height 8
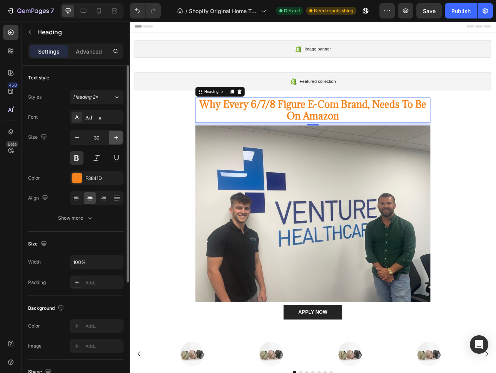
click at [114, 138] on icon "button" at bounding box center [116, 138] width 8 height 8
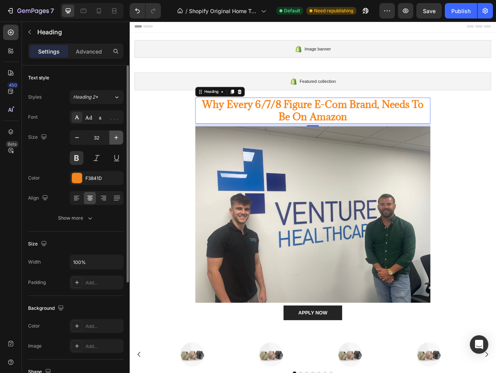
click at [114, 138] on icon "button" at bounding box center [116, 138] width 8 height 8
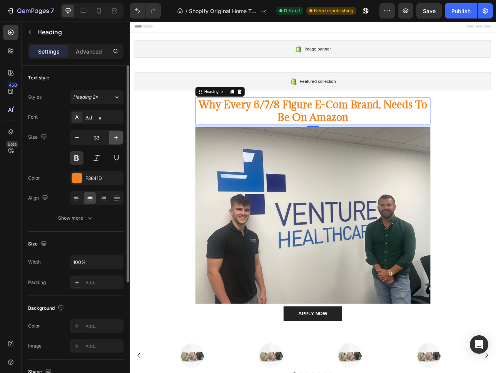
click at [114, 138] on icon "button" at bounding box center [116, 138] width 8 height 8
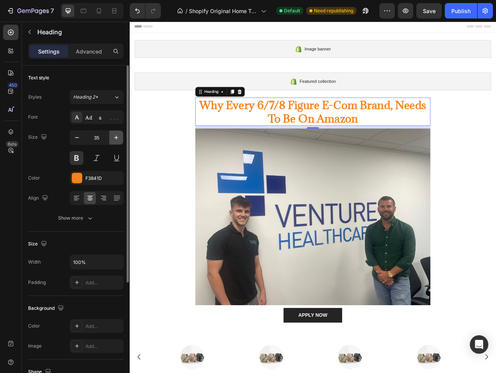
click at [114, 138] on icon "button" at bounding box center [116, 138] width 8 height 8
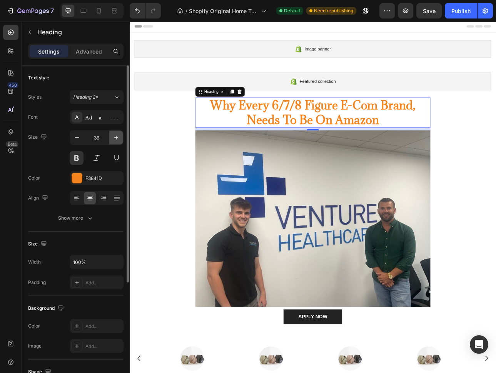
click at [114, 138] on icon "button" at bounding box center [116, 138] width 8 height 8
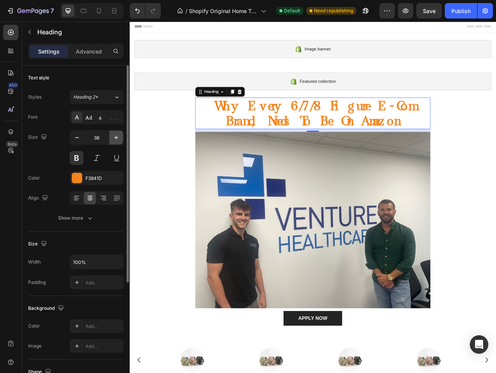
click at [114, 138] on icon "button" at bounding box center [116, 138] width 8 height 8
type input "39"
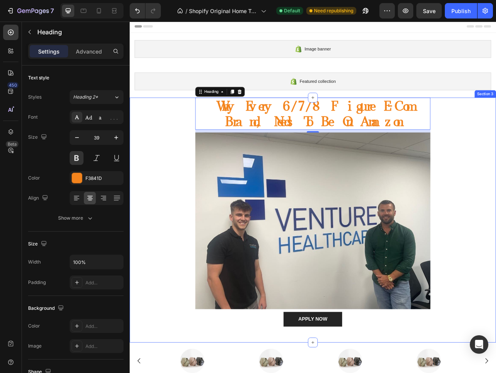
click at [163, 253] on div "Why Every 6/7/8 Figure E-Com Brand, Needs To Be On Amazon Heading 9 Image APPLY…" at bounding box center [361, 267] width 450 height 301
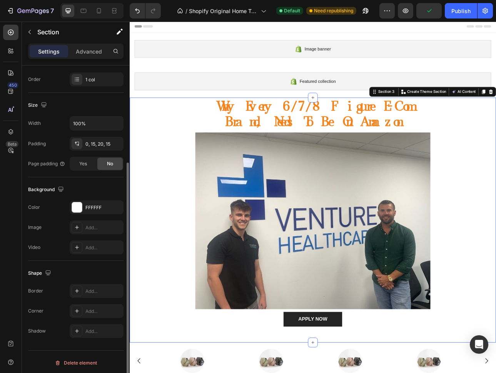
scroll to position [141, 0]
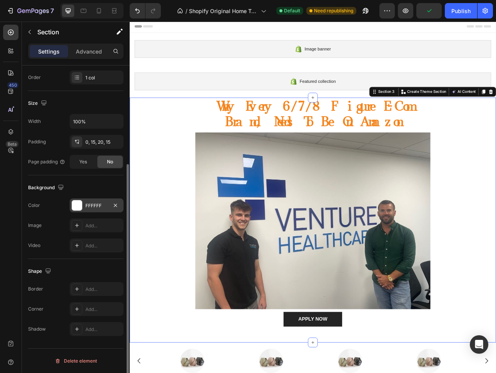
click at [77, 209] on div at bounding box center [77, 205] width 10 height 10
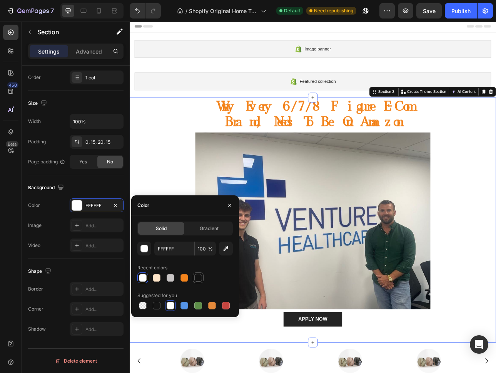
click at [194, 279] on div at bounding box center [198, 278] width 8 height 8
type input "121212"
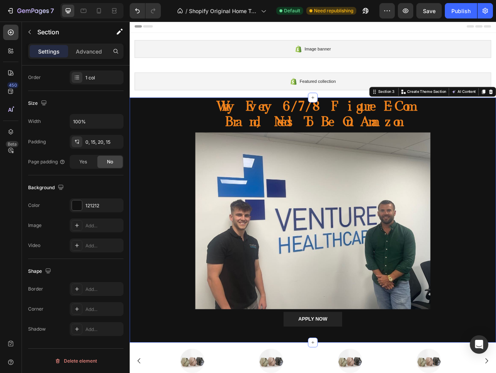
click at [164, 209] on div "Why Every 6/7/8 Figure E-Com Brand, Needs To Be On Amazon Heading Image APPLY N…" at bounding box center [361, 267] width 450 height 301
click at [164, 140] on div "Why Every 6/7/8 Figure E-Com Brand, Needs To Be On Amazon Heading Image APPLY N…" at bounding box center [361, 267] width 450 height 301
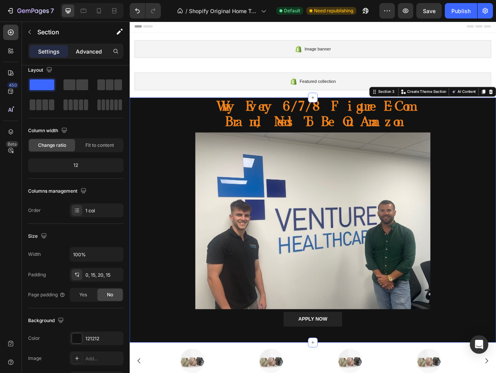
click at [85, 47] on p "Advanced" at bounding box center [89, 51] width 26 height 8
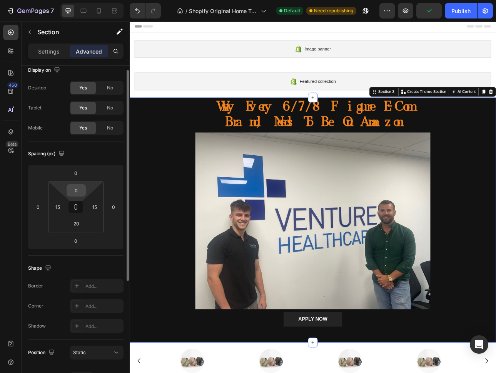
click at [76, 188] on input "0" at bounding box center [76, 190] width 15 height 12
type input "20"
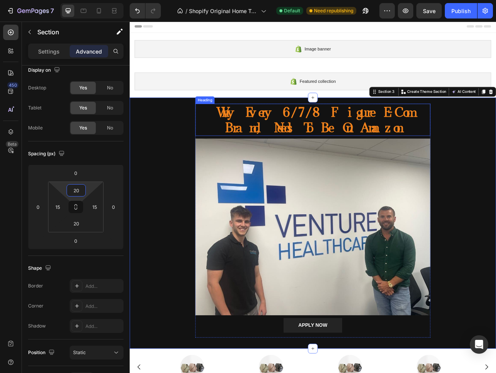
click at [393, 157] on h2 "Why Every 6/7/8 Figure E-Com Brand, Needs To Be On Amazon" at bounding box center [360, 145] width 296 height 40
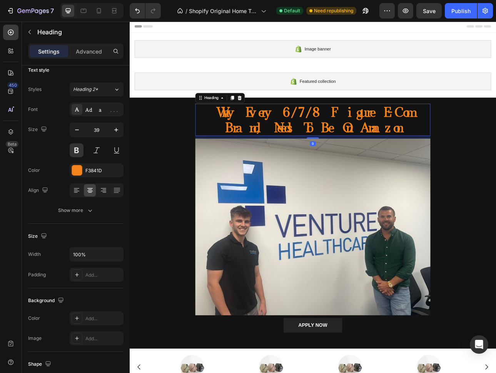
click at [393, 157] on h2 "Why Every 6/7/8 Figure E-Com Brand, Needs To Be On Amazon" at bounding box center [360, 145] width 296 height 40
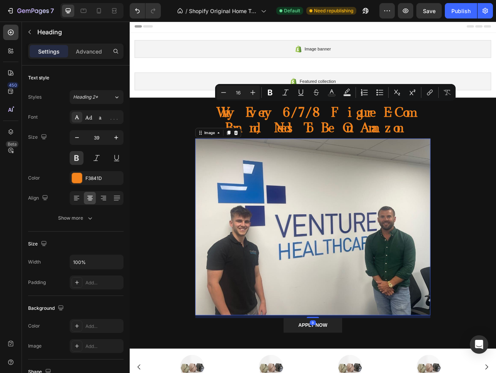
click at [396, 279] on img at bounding box center [360, 280] width 296 height 222
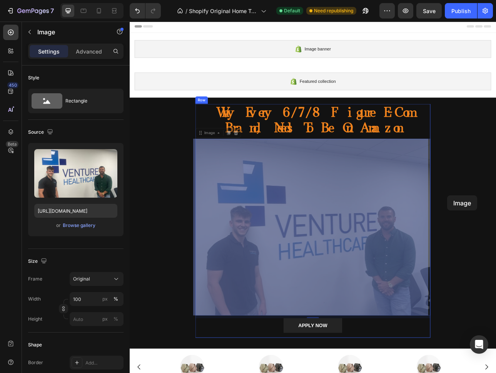
drag, startPoint x: 353, startPoint y: 281, endPoint x: 532, endPoint y: 241, distance: 183.6
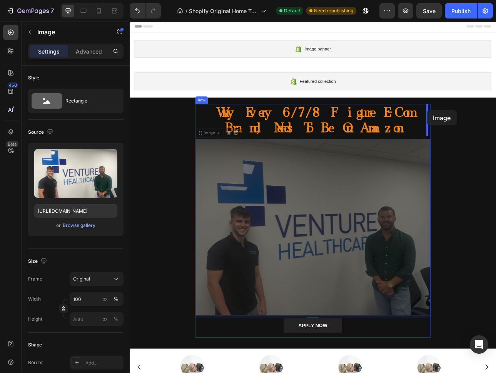
drag, startPoint x: 398, startPoint y: 236, endPoint x: 504, endPoint y: 133, distance: 148.1
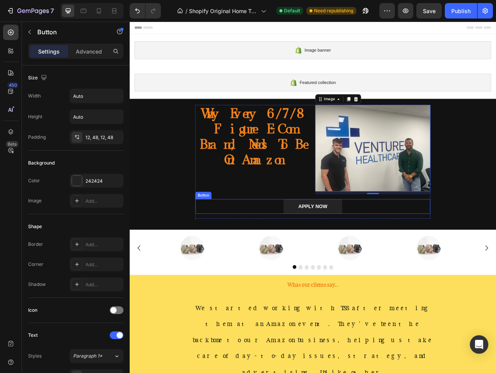
click at [302, 254] on div "APPLY NOW Button" at bounding box center [360, 254] width 296 height 18
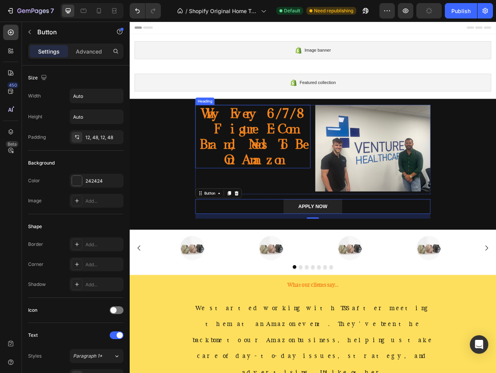
click at [290, 177] on h2 "Why Every 6/7/8 Figure E-Com Brand, Needs To Be On Amazon" at bounding box center [284, 167] width 145 height 80
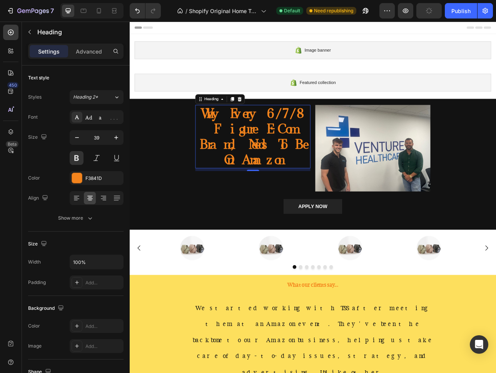
click at [290, 177] on h2 "Why Every 6/7/8 Figure E-Com Brand, Needs To Be On Amazon" at bounding box center [284, 167] width 145 height 80
click at [290, 177] on p "Why Every 6/7/8 Figure E-Com Brand, Needs To Be On Amazon" at bounding box center [285, 166] width 144 height 78
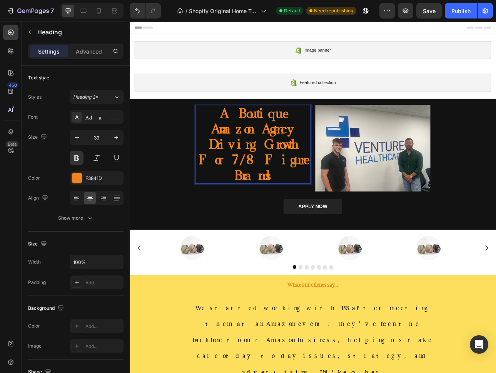
click at [287, 170] on p "A Boutique Amazon Agency Driving Growth For 7/8 Figure Brands" at bounding box center [285, 176] width 144 height 98
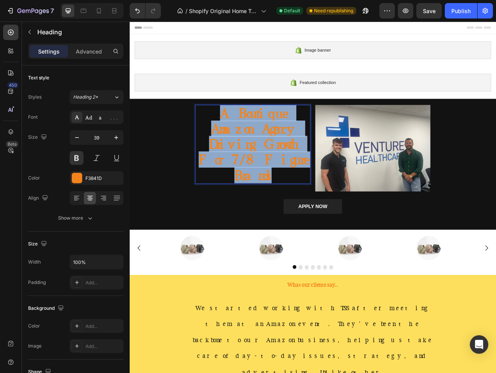
click at [287, 170] on p "A Boutique Amazon Agency Driving Growth For 7/8 Figure Brands" at bounding box center [285, 176] width 144 height 98
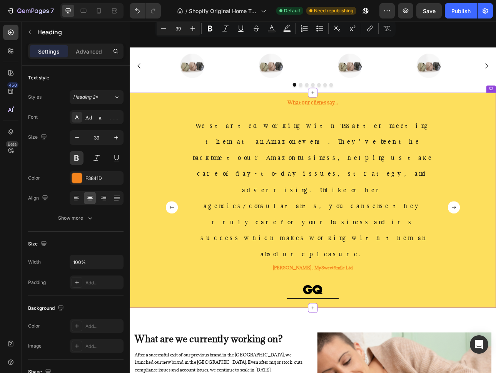
type input "16"
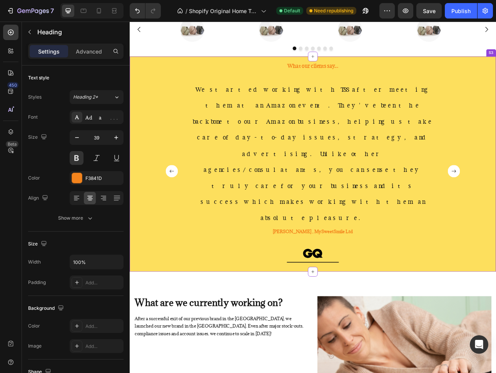
scroll to position [277, 0]
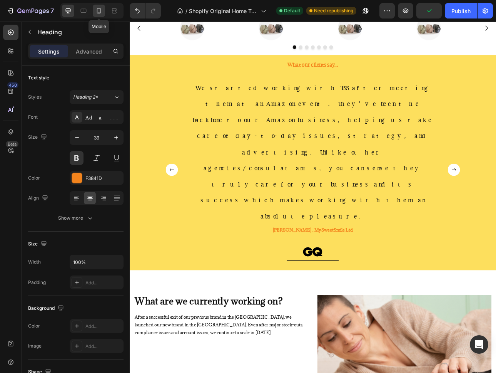
click at [102, 14] on icon at bounding box center [99, 11] width 8 height 8
type input "21"
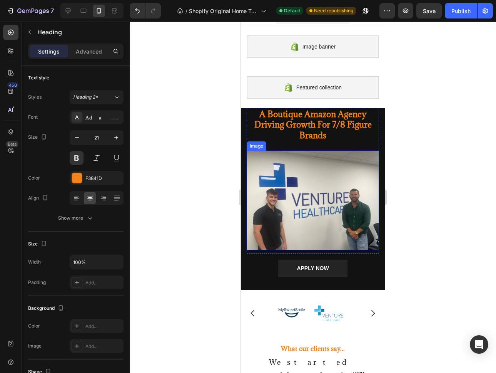
scroll to position [270, 0]
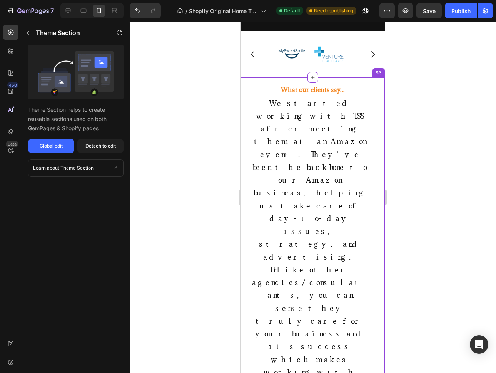
click at [316, 167] on p "We started working with TSS after meeting them at an Amazon event. They've been…" at bounding box center [309, 248] width 117 height 307
click at [316, 167] on span "We started working with TSS after meeting them at an Amazon event. They've been…" at bounding box center [310, 251] width 116 height 304
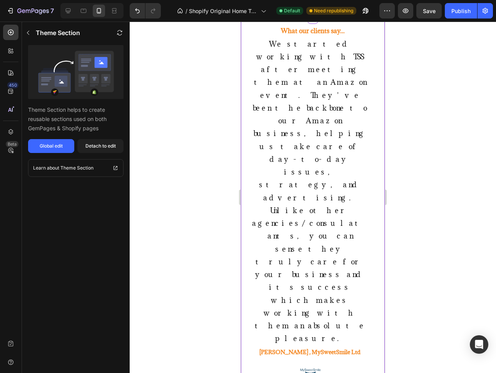
scroll to position [413, 0]
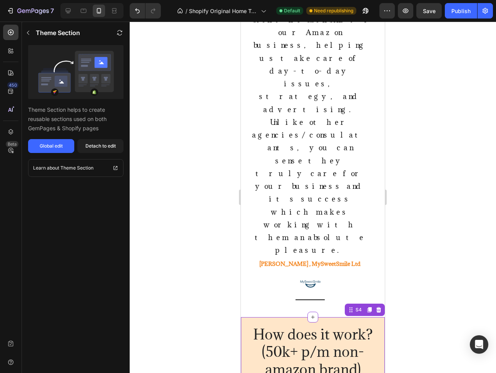
click at [316, 325] on h2 "How does it work? (50k+ p/m non-amazon brand)" at bounding box center [313, 352] width 132 height 54
click at [89, 147] on div "Detach to edit" at bounding box center [100, 145] width 30 height 7
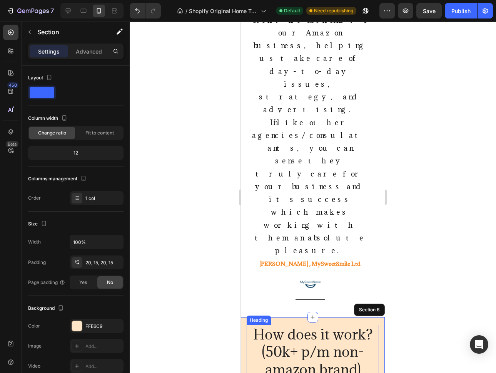
click at [303, 325] on h2 "How does it work? (50k+ p/m non-amazon brand)" at bounding box center [313, 352] width 132 height 54
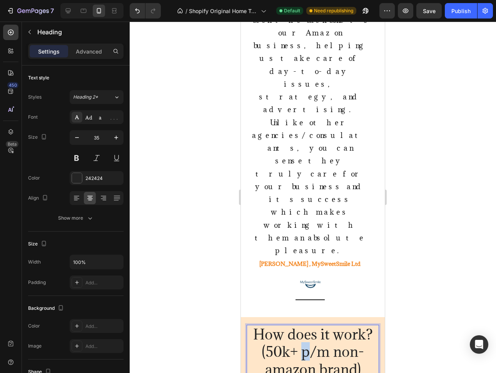
click at [303, 325] on h2 "How does it work? (50k+ p/m non-amazon brand)" at bounding box center [313, 352] width 132 height 54
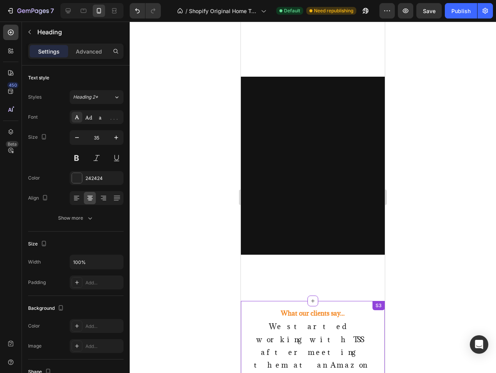
type input "16"
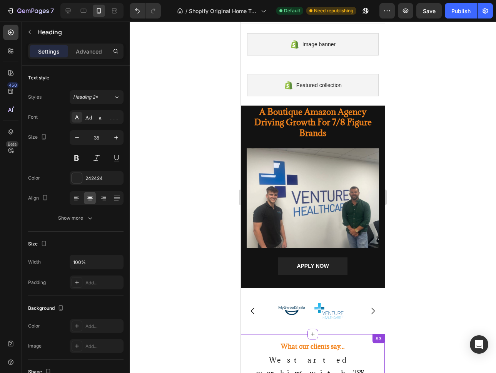
scroll to position [0, 0]
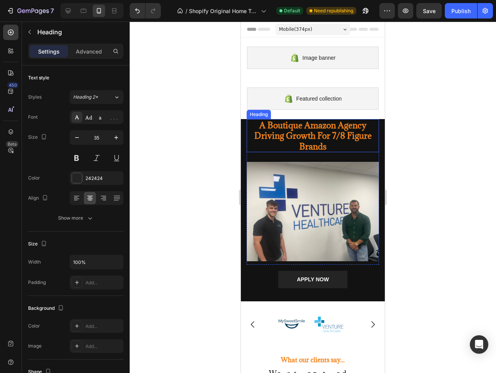
click at [293, 132] on h2 "A Boutique Amazon Agency Driving Growth For 7/8 Figure Brands" at bounding box center [313, 135] width 132 height 33
click at [294, 134] on h2 "A Boutique Amazon Agency Driving Growth For 7/8 Figure Brands" at bounding box center [313, 135] width 132 height 33
click at [294, 134] on p "A Boutique Amazon Agency Driving Growth For 7/8 Figure Brands" at bounding box center [313, 136] width 131 height 32
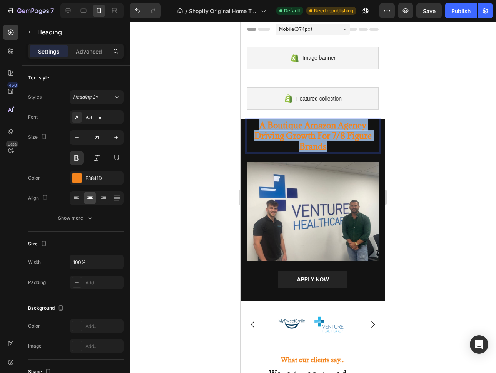
click at [294, 134] on p "A Boutique Amazon Agency Driving Growth For 7/8 Figure Brands" at bounding box center [313, 136] width 131 height 32
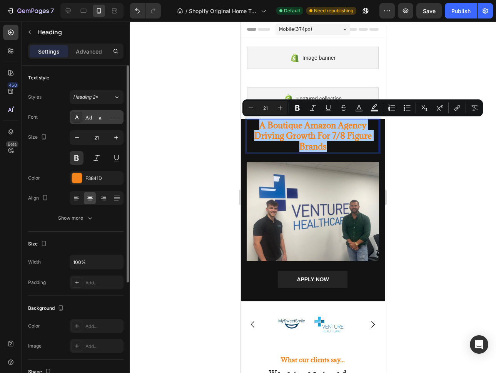
click at [98, 111] on div "Adamina" at bounding box center [97, 117] width 54 height 14
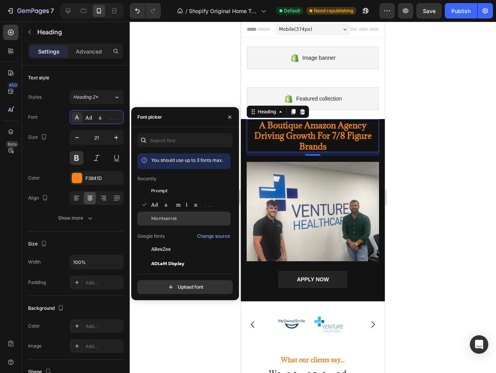
click at [163, 325] on div "Montserrat" at bounding box center [183, 332] width 93 height 14
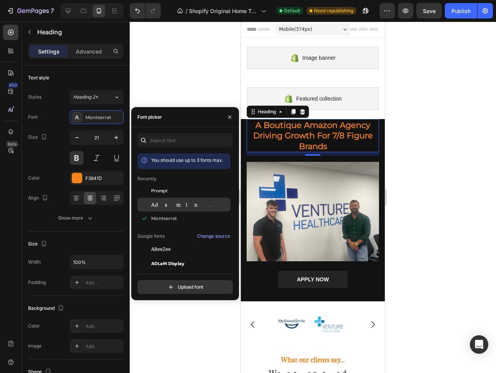
click at [164, 284] on div "Adamina" at bounding box center [183, 291] width 93 height 14
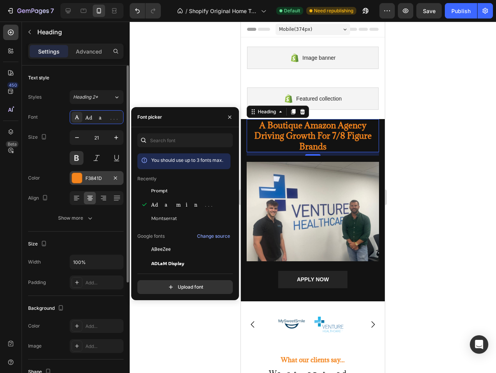
click at [80, 178] on div at bounding box center [77, 178] width 10 height 10
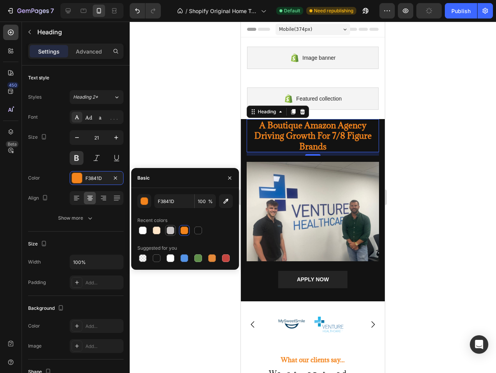
click at [174, 232] on div at bounding box center [171, 230] width 8 height 8
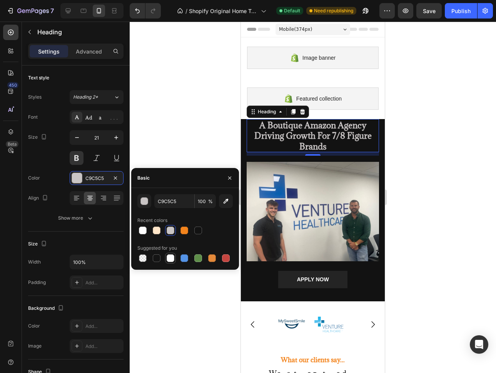
click at [174, 257] on div at bounding box center [171, 258] width 8 height 8
type input "FFFFFF"
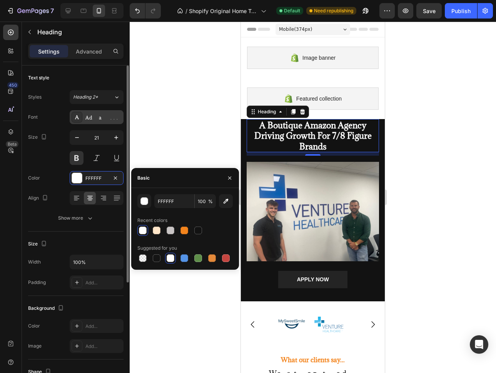
click at [102, 119] on div "Adamina" at bounding box center [103, 117] width 36 height 7
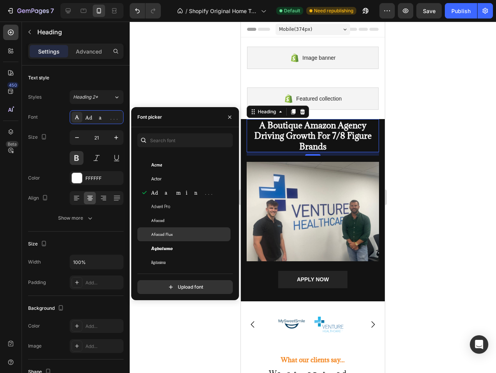
scroll to position [207, 0]
click at [194, 241] on div "Agbalumo" at bounding box center [183, 246] width 93 height 14
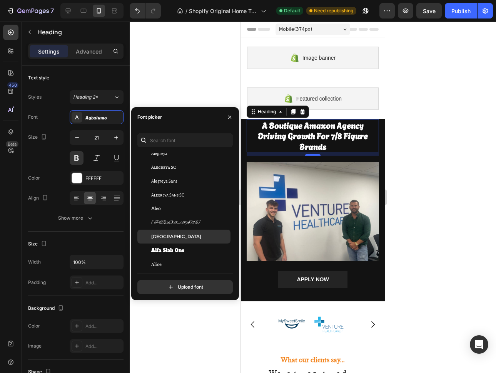
scroll to position [516, 0]
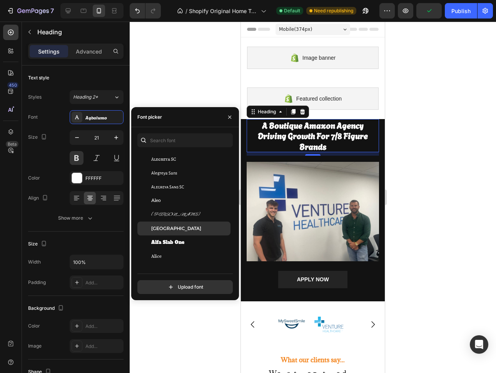
click at [189, 228] on div "[GEOGRAPHIC_DATA]" at bounding box center [190, 228] width 78 height 7
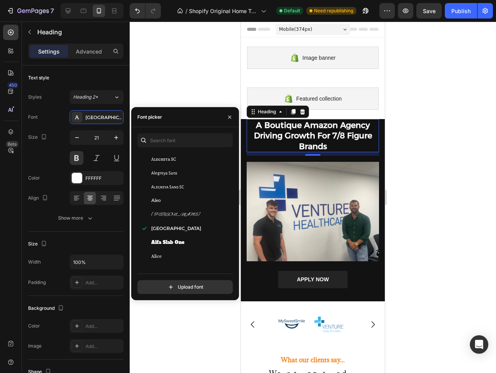
click at [405, 205] on div at bounding box center [313, 197] width 366 height 351
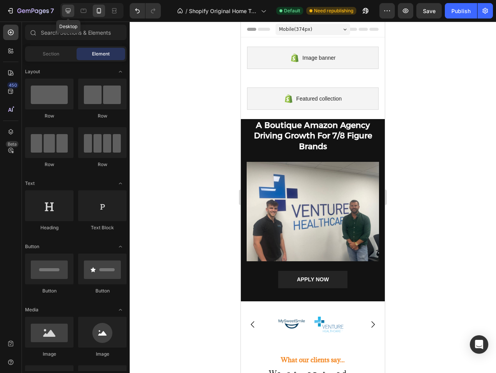
click at [70, 13] on icon at bounding box center [68, 11] width 8 height 8
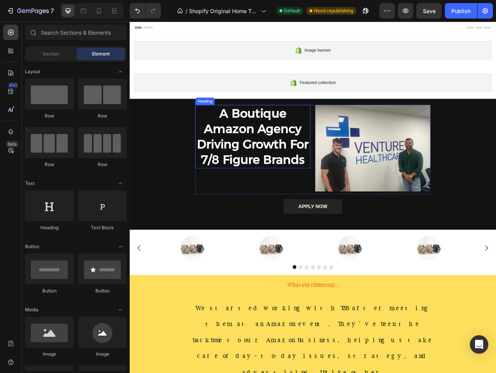
click at [283, 169] on p "A Boutique Amazon Agency Driving Growth For 7/8 Figure Brands" at bounding box center [285, 166] width 144 height 78
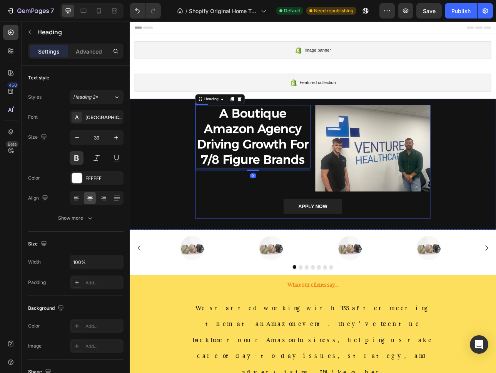
drag, startPoint x: 281, startPoint y: 240, endPoint x: 283, endPoint y: 232, distance: 7.9
click at [282, 239] on div "A Boutique Amazon Agency Driving Growth For 7/8 Figure Brands Heading 9 Image R…" at bounding box center [360, 198] width 296 height 143
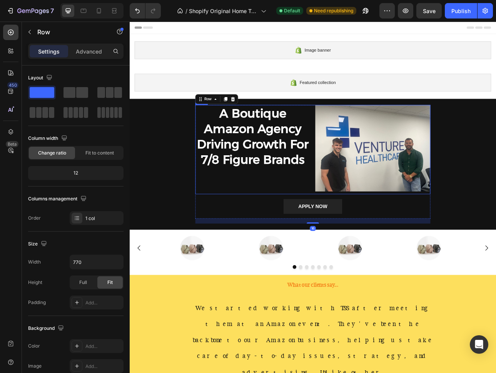
click at [283, 223] on div "A Boutique Amazon Agency Driving Growth For 7/8 Figure Brands Heading" at bounding box center [284, 183] width 145 height 112
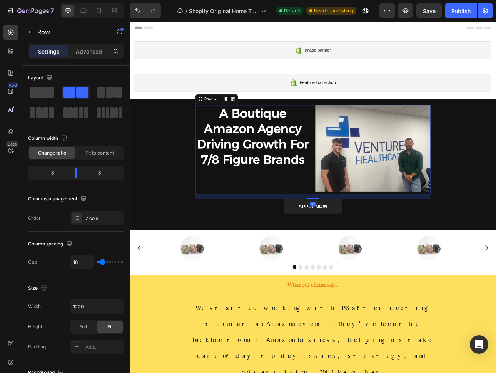
click at [284, 213] on div "A Boutique Amazon Agency Driving Growth For 7/8 Figure Brands Heading" at bounding box center [284, 183] width 145 height 112
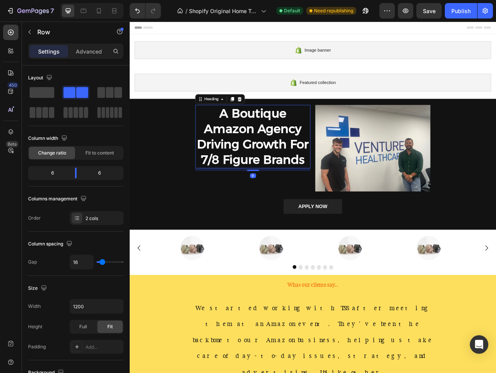
click at [278, 187] on p "A Boutique Amazon Agency Driving Growth For 7/8 Figure Brands" at bounding box center [285, 166] width 144 height 78
click at [289, 228] on div "A Boutique Amazon Agency Driving Growth For 7/8 Figure Brands Heading 9" at bounding box center [284, 183] width 145 height 112
click at [298, 171] on p "A Boutique Amazon Agency Driving Growth For 7/8 Figure Brands" at bounding box center [285, 166] width 144 height 78
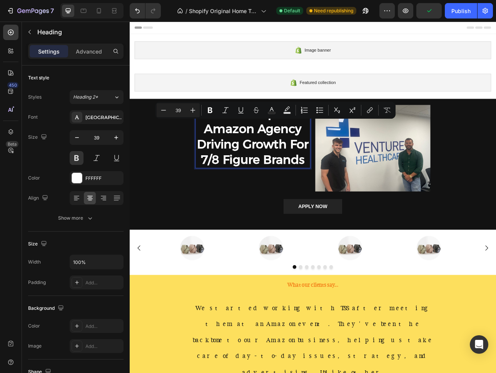
drag, startPoint x: 297, startPoint y: 164, endPoint x: 292, endPoint y: 212, distance: 48.7
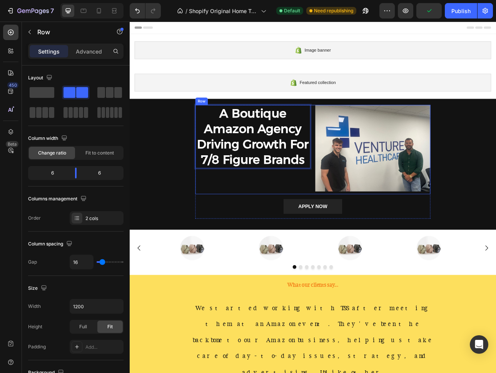
click at [256, 228] on div "A Boutique Amazon Agency Driving Growth For 7/8 Figure Brands Heading 9" at bounding box center [284, 183] width 145 height 112
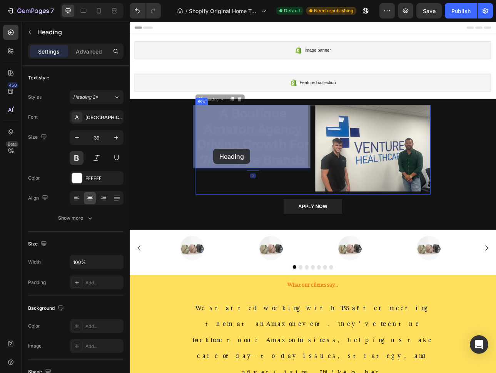
drag, startPoint x: 212, startPoint y: 144, endPoint x: 235, endPoint y: 182, distance: 43.7
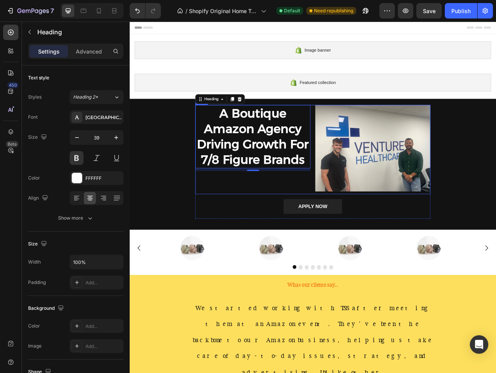
click at [286, 220] on div "A Boutique Amazon Agency Driving Growth For 7/8 Figure Brands Heading 9" at bounding box center [284, 183] width 145 height 112
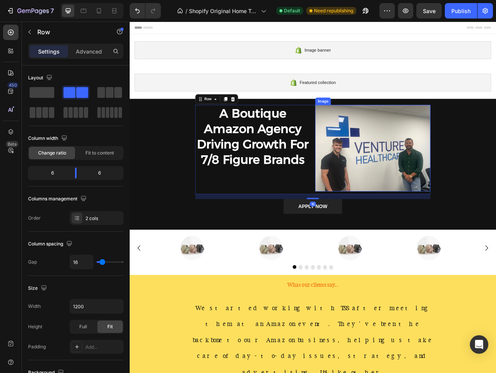
click at [391, 194] on img at bounding box center [436, 181] width 145 height 109
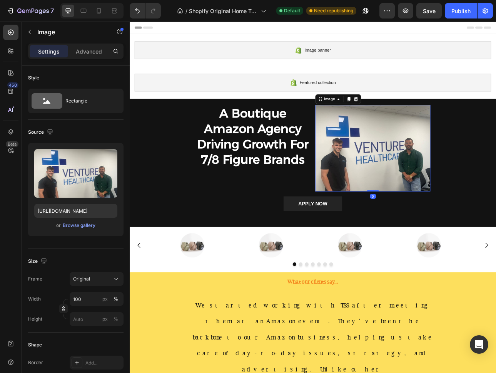
drag, startPoint x: 433, startPoint y: 238, endPoint x: 434, endPoint y: 228, distance: 9.7
click at [434, 228] on div "Image 0" at bounding box center [436, 181] width 145 height 109
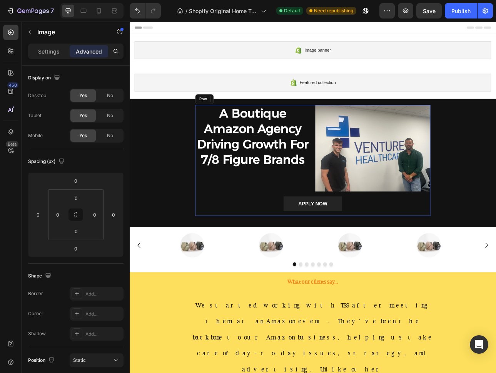
click at [440, 265] on div "APPLY NOW Button" at bounding box center [360, 254] width 296 height 25
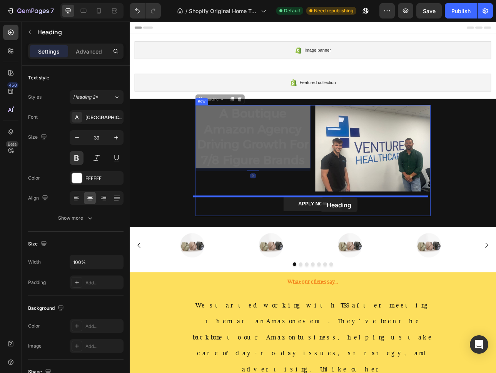
drag, startPoint x: 301, startPoint y: 175, endPoint x: 373, endPoint y: 243, distance: 98.9
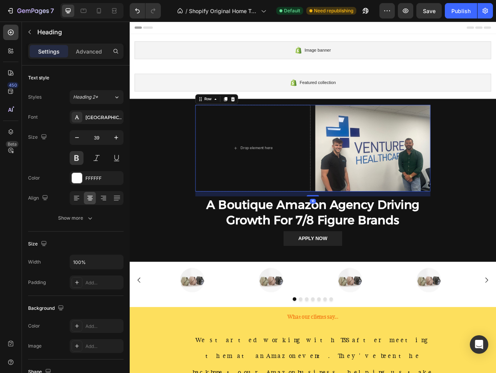
click at [360, 199] on div "Drop element here Image Row 16" at bounding box center [360, 181] width 296 height 109
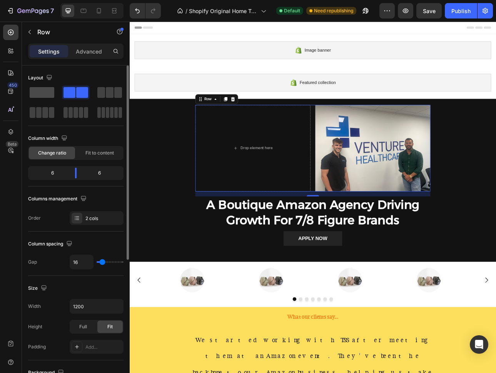
click at [47, 96] on span at bounding box center [42, 92] width 25 height 11
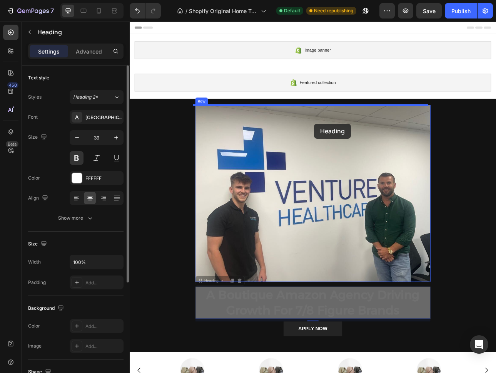
drag, startPoint x: 363, startPoint y: 368, endPoint x: 362, endPoint y: 148, distance: 220.2
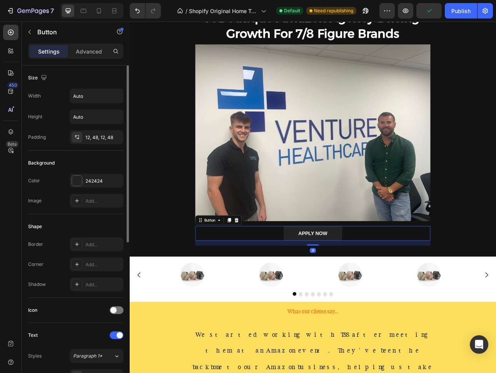
scroll to position [119, 0]
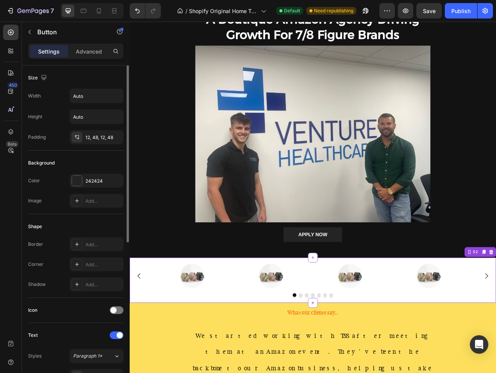
click at [209, 348] on img at bounding box center [208, 342] width 31 height 31
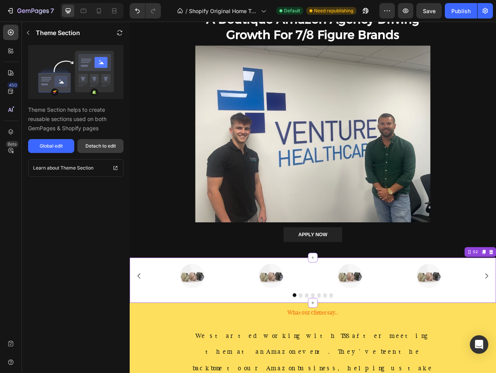
click at [110, 144] on div "Detach to edit" at bounding box center [100, 145] width 30 height 7
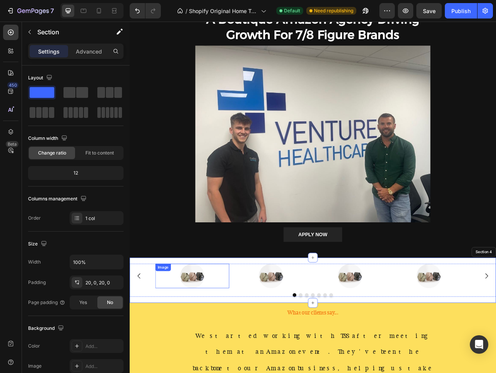
click at [216, 343] on img at bounding box center [208, 342] width 31 height 31
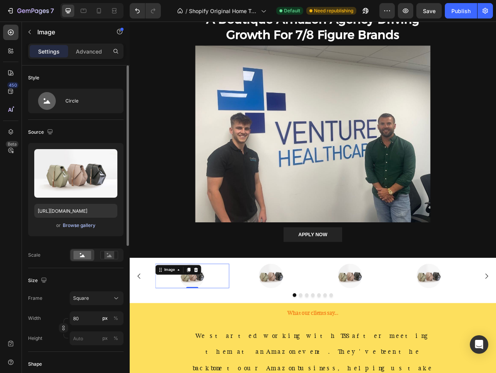
click at [86, 226] on div "Browse gallery" at bounding box center [79, 225] width 33 height 7
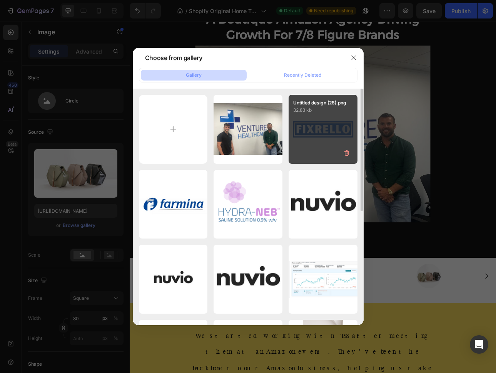
click at [314, 134] on div "Untitled design (28).png 32.83 kb" at bounding box center [323, 129] width 69 height 69
type input "https://cdn.shopify.com/s/files/1/0890/8410/0874/files/gempages_557898397873341…"
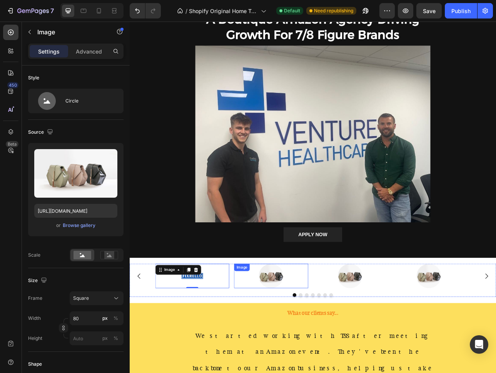
click at [304, 348] on img at bounding box center [308, 342] width 31 height 31
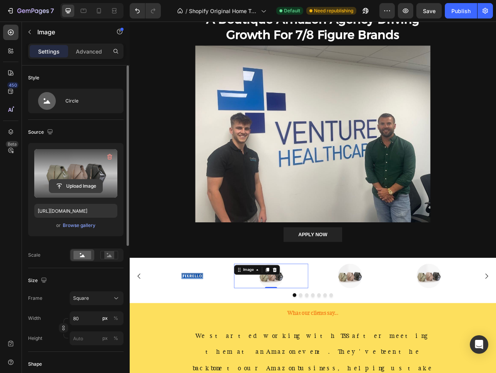
click at [75, 187] on input "file" at bounding box center [75, 185] width 53 height 13
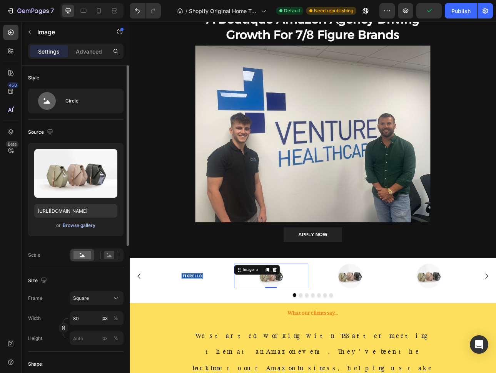
click at [83, 222] on div "Browse gallery" at bounding box center [79, 225] width 33 height 7
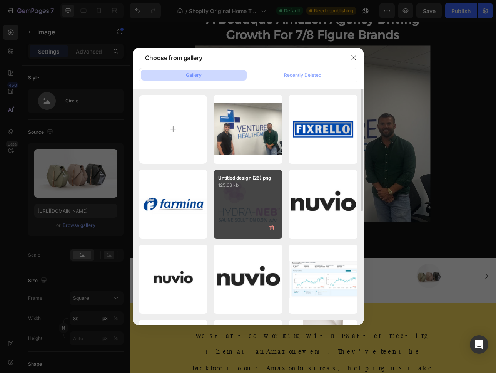
click at [241, 207] on div "Untitled design (26).png 125.63 kb" at bounding box center [248, 204] width 69 height 69
type input "https://cdn.shopify.com/s/files/1/0890/8410/0874/files/gempages_557898397873341…"
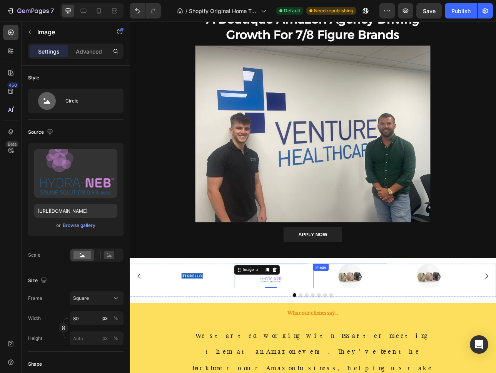
click at [409, 342] on img at bounding box center [407, 342] width 31 height 31
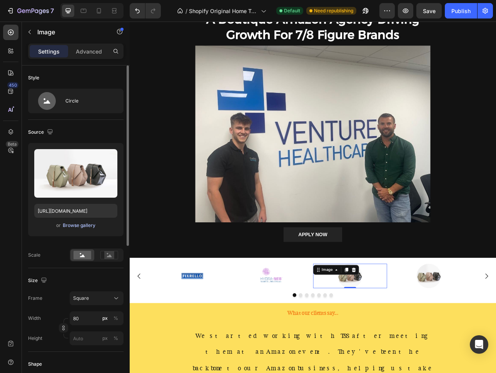
click at [67, 222] on div "Browse gallery" at bounding box center [79, 225] width 33 height 7
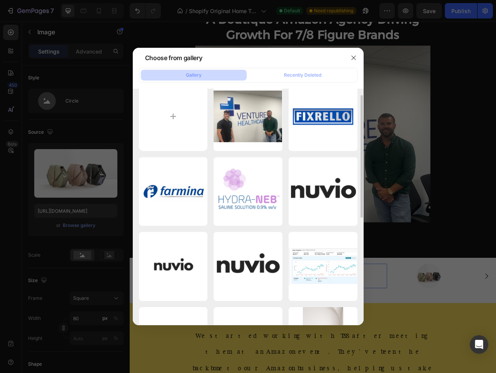
scroll to position [33, 0]
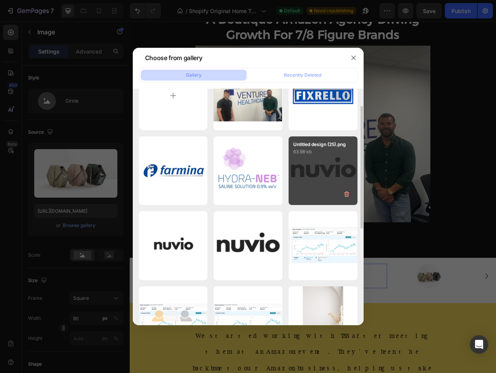
click at [312, 184] on div "Untitled design (25).png 63.98 kb" at bounding box center [323, 170] width 69 height 69
type input "https://cdn.shopify.com/s/files/1/0890/8410/0874/files/gempages_557898397873341…"
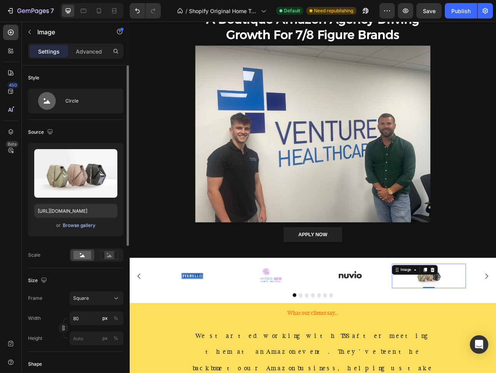
click at [80, 225] on div "Browse gallery" at bounding box center [79, 225] width 33 height 7
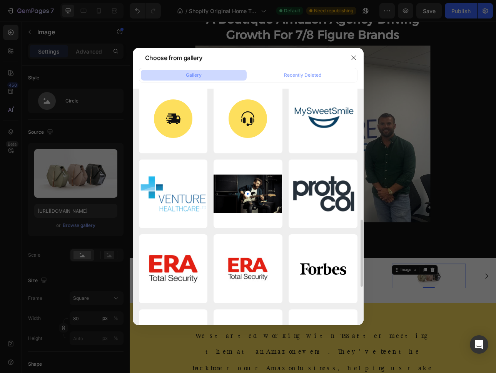
scroll to position [398, 0]
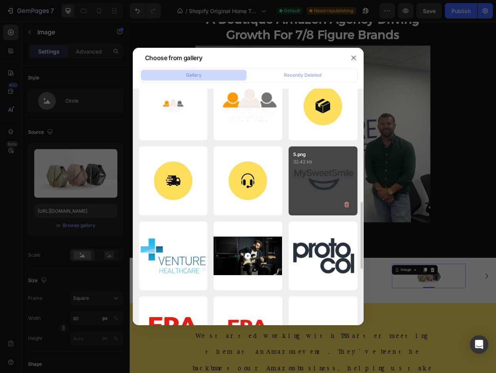
click at [319, 174] on div "5.png 32.42 kb" at bounding box center [323, 180] width 69 height 69
type input "https://cdn.shopify.com/s/files/1/0890/8410/0874/files/gempages_557898397873341…"
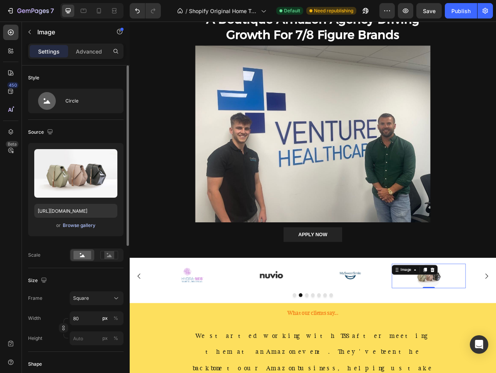
click at [79, 224] on div "Browse gallery" at bounding box center [79, 225] width 33 height 7
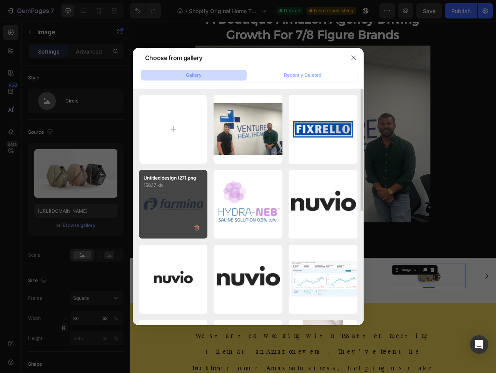
click at [172, 203] on div "Untitled design (27).png 156.17 kb" at bounding box center [173, 204] width 69 height 69
type input "https://cdn.shopify.com/s/files/1/0890/8410/0874/files/gempages_557898397873341…"
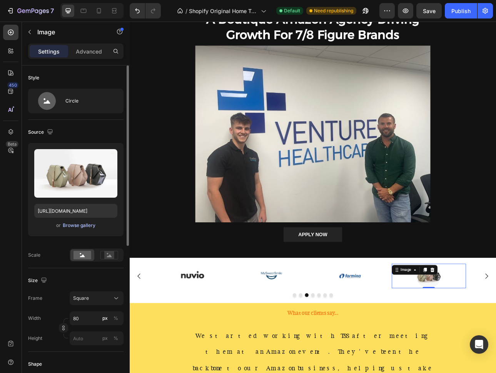
click at [80, 224] on div "Browse gallery" at bounding box center [79, 225] width 33 height 7
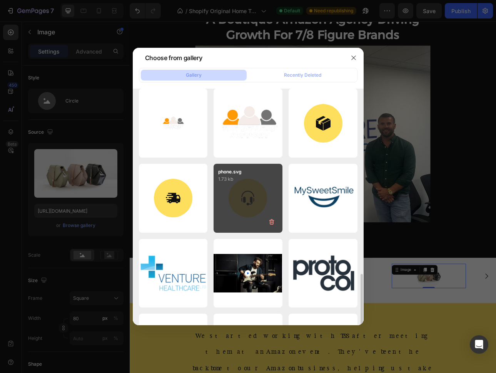
scroll to position [440, 0]
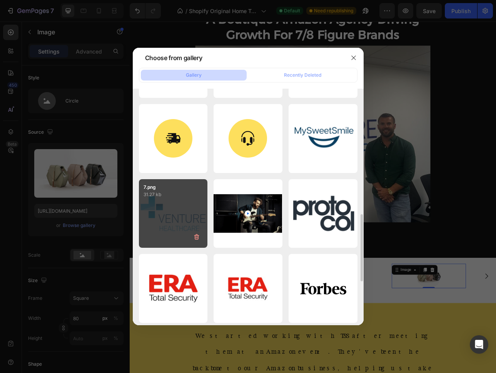
click at [201, 213] on div "7.png 31.27 kb" at bounding box center [173, 213] width 69 height 69
type input "https://cdn.shopify.com/s/files/1/0890/8410/0874/files/gempages_557898397873341…"
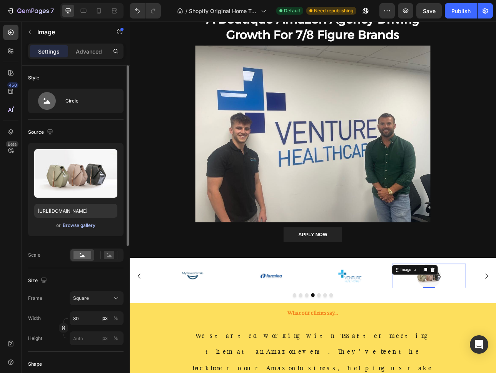
click at [87, 229] on button "Browse gallery" at bounding box center [78, 225] width 33 height 8
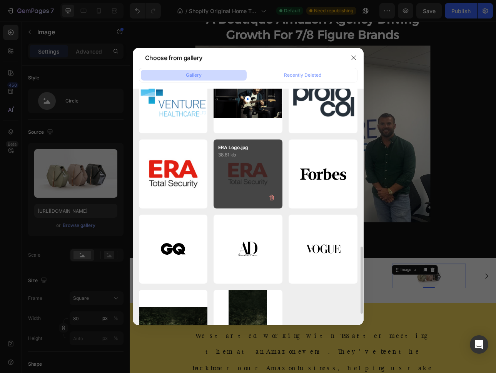
scroll to position [545, 0]
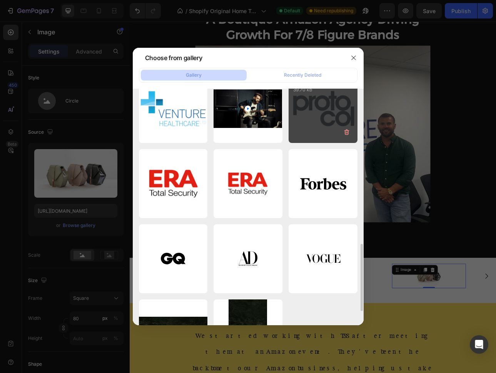
click at [319, 117] on div "2.png 39.70 kb" at bounding box center [323, 108] width 69 height 69
type input "https://cdn.shopify.com/s/files/1/0890/8410/0874/files/gempages_557898397873341…"
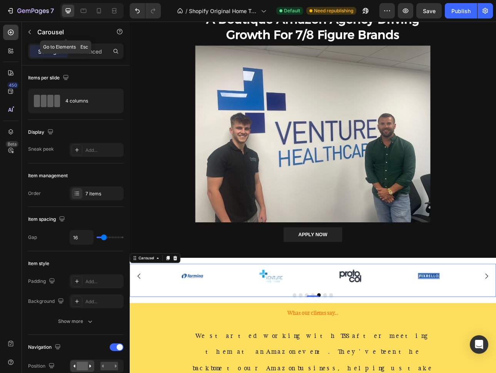
click at [28, 37] on button "button" at bounding box center [29, 32] width 12 height 12
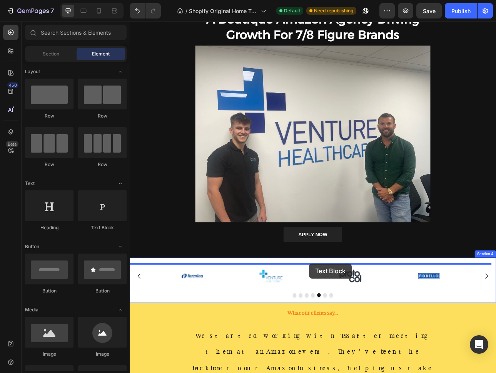
drag, startPoint x: 233, startPoint y: 232, endPoint x: 356, endPoint y: 326, distance: 154.9
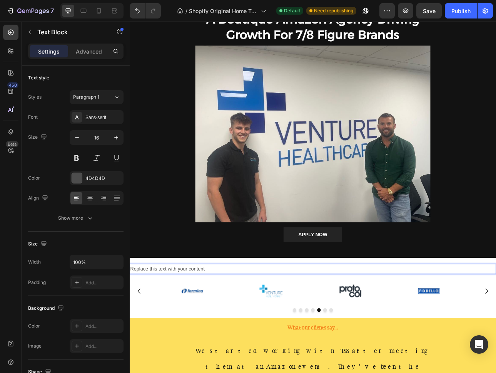
click at [247, 330] on div "Replace this text with your content" at bounding box center [361, 333] width 462 height 13
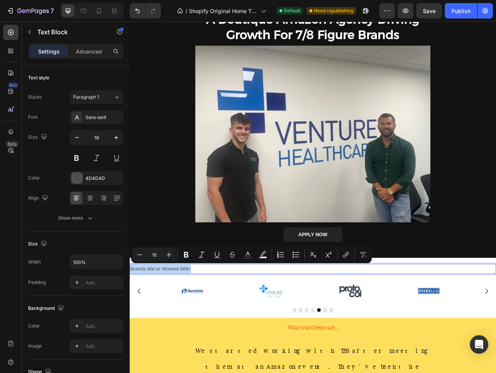
drag, startPoint x: 221, startPoint y: 334, endPoint x: 131, endPoint y: 331, distance: 89.7
click at [131, 331] on p "Brands We've Worked With:" at bounding box center [360, 333] width 460 height 11
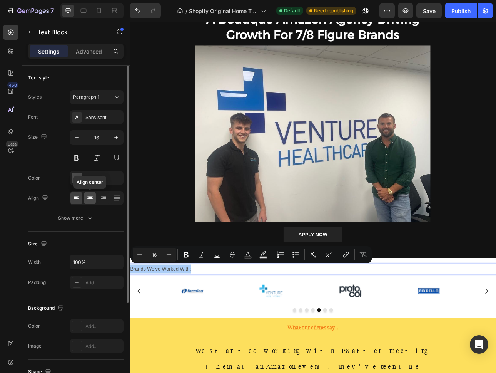
click at [93, 201] on icon at bounding box center [90, 198] width 8 height 8
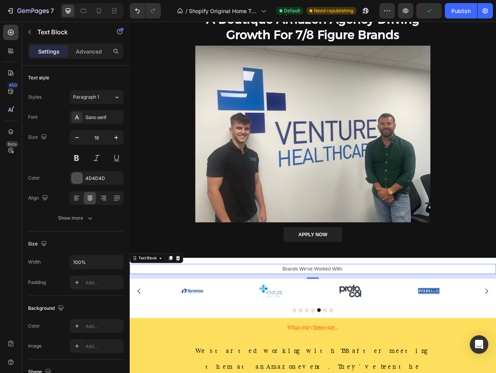
click at [348, 333] on p "Brands We've Worked With:" at bounding box center [360, 333] width 460 height 11
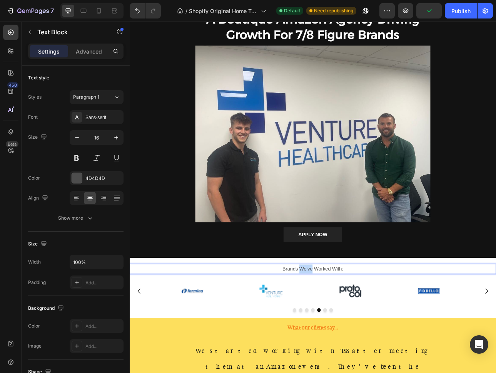
click at [348, 333] on p "Brands We've Worked With:" at bounding box center [360, 333] width 460 height 11
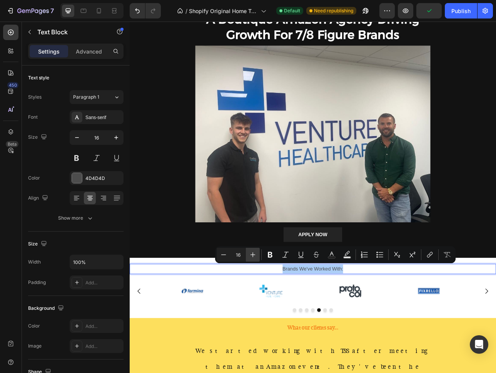
click at [255, 254] on icon "Editor contextual toolbar" at bounding box center [253, 255] width 8 height 8
type input "19"
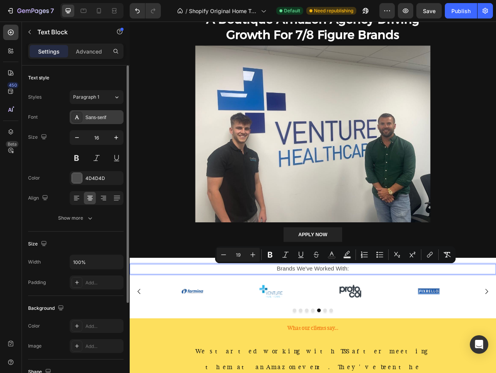
click at [95, 115] on div "Sans-serif" at bounding box center [103, 117] width 36 height 7
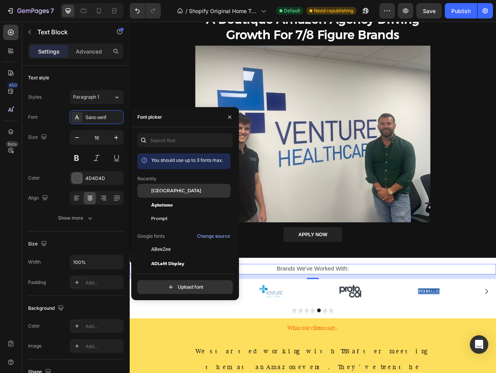
click at [172, 242] on div "[GEOGRAPHIC_DATA]" at bounding box center [183, 249] width 93 height 14
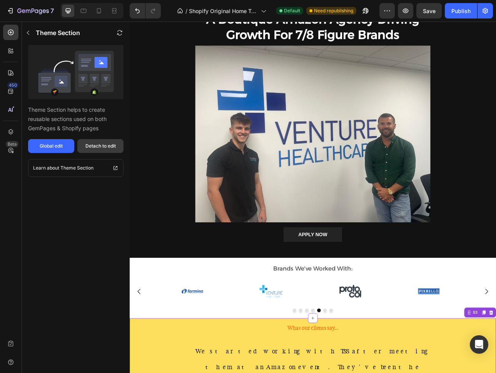
click at [109, 146] on div "Detach to edit" at bounding box center [100, 145] width 30 height 7
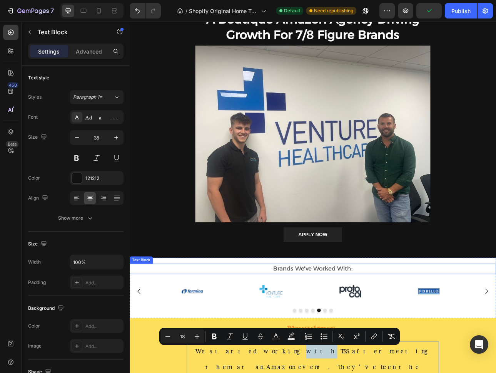
click at [333, 335] on span "Brands We've Worked With:" at bounding box center [361, 332] width 100 height 9
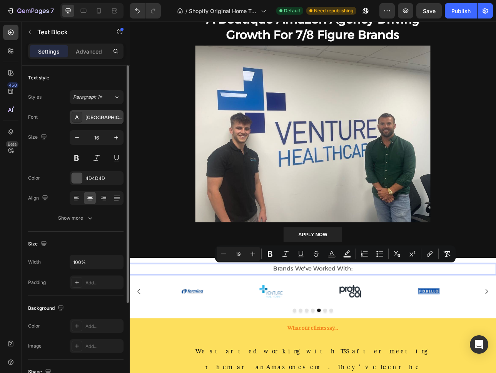
click at [104, 114] on div "[GEOGRAPHIC_DATA]" at bounding box center [103, 117] width 36 height 7
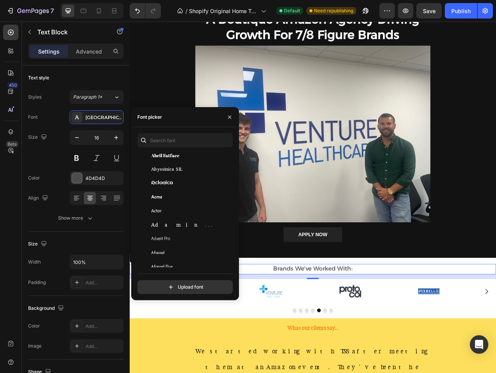
scroll to position [177, 0]
click at [166, 227] on span "Adamina" at bounding box center [183, 224] width 64 height 7
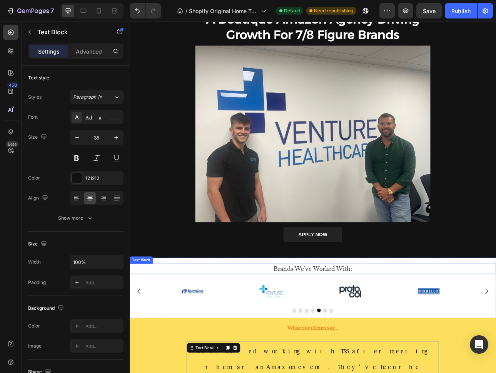
click at [365, 336] on span "Brands We've Worked With:" at bounding box center [360, 333] width 99 height 10
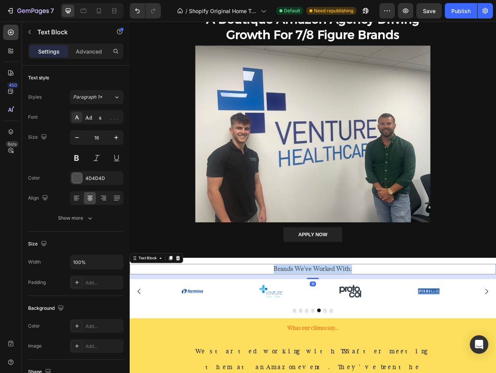
click at [365, 337] on span "Brands We've Worked With:" at bounding box center [360, 333] width 99 height 10
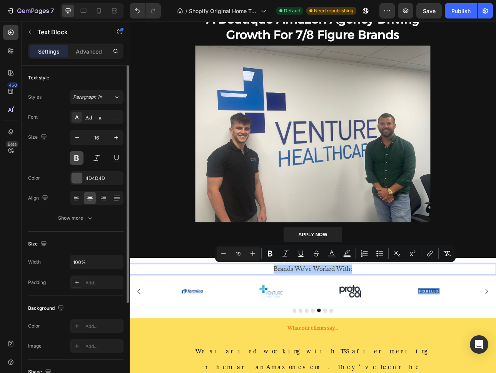
click at [70, 159] on button at bounding box center [77, 158] width 14 height 14
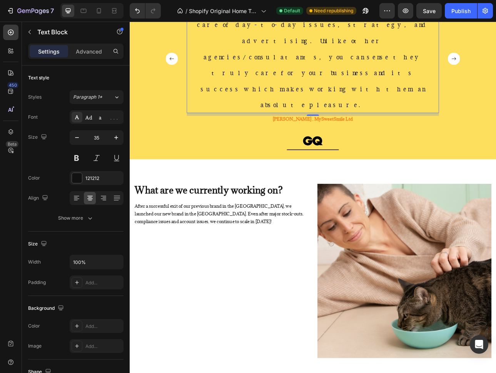
scroll to position [584, 0]
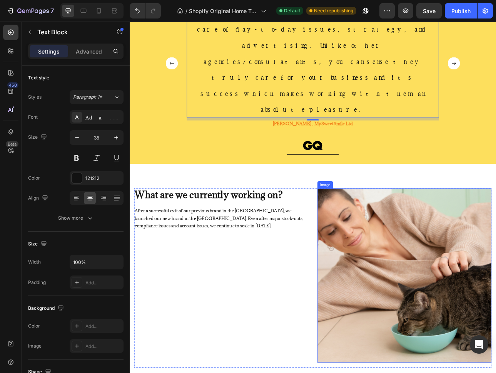
click at [395, 242] on img at bounding box center [475, 341] width 219 height 219
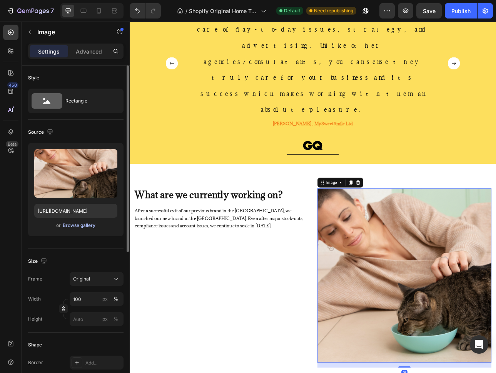
click at [84, 224] on div "Browse gallery" at bounding box center [79, 225] width 33 height 7
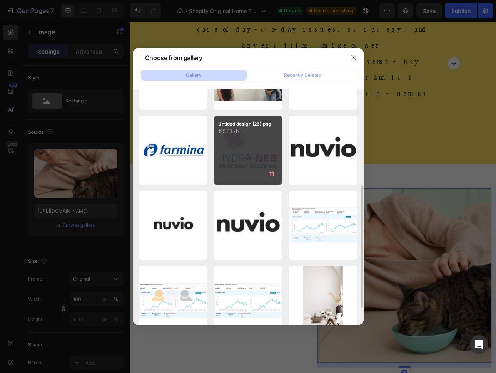
scroll to position [99, 0]
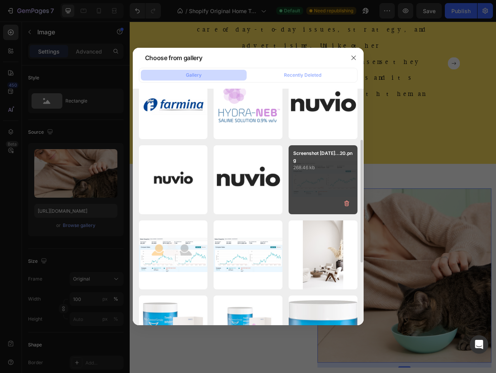
click at [335, 183] on div "Screenshot 2025-07-30...20.png 268.46 kb" at bounding box center [323, 179] width 69 height 69
type input "https://cdn.shopify.com/s/files/1/0890/8410/0874/files/gempages_557898397873341…"
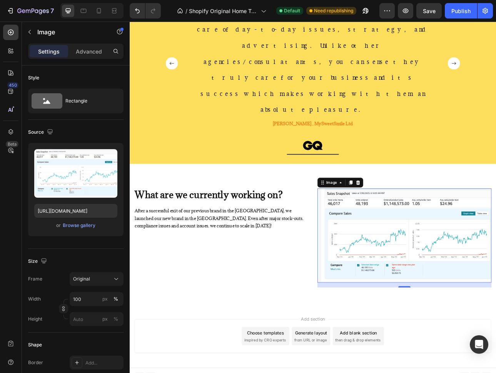
scroll to position [544, 0]
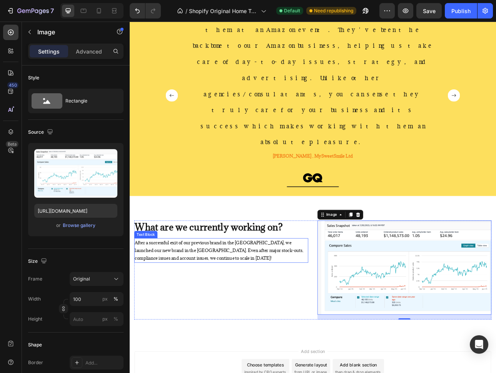
click at [214, 295] on p "After a successful exit of our previous brand in the UK, we launched our new br…" at bounding box center [245, 309] width 218 height 29
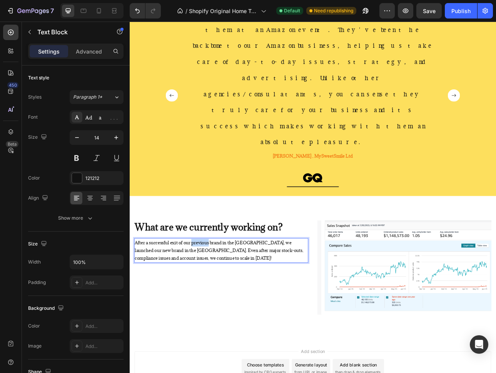
click at [214, 295] on p "After a successful exit of our previous brand in the UK, we launched our new br…" at bounding box center [245, 309] width 218 height 29
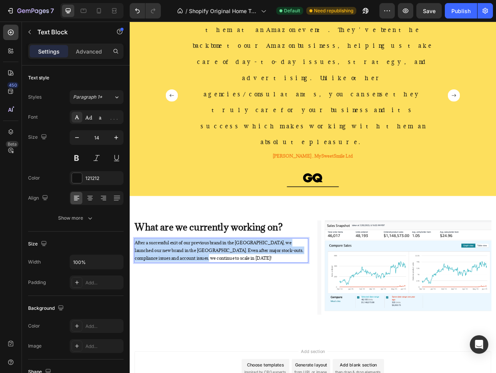
click at [214, 295] on p "After a successful exit of our previous brand in the UK, we launched our new br…" at bounding box center [245, 309] width 218 height 29
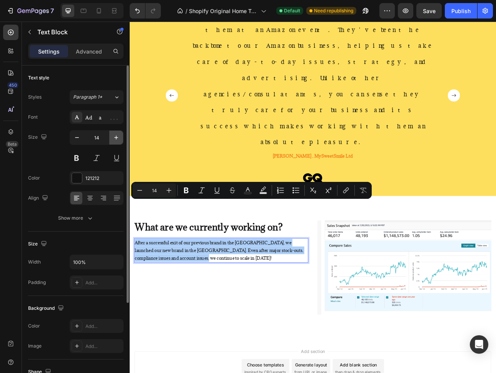
click at [119, 141] on icon "button" at bounding box center [116, 138] width 8 height 8
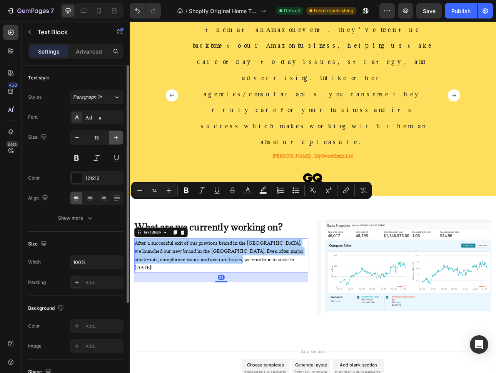
click at [119, 141] on icon "button" at bounding box center [116, 138] width 8 height 8
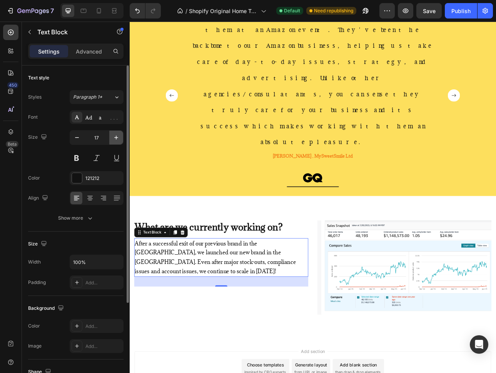
click at [119, 141] on icon "button" at bounding box center [116, 138] width 8 height 8
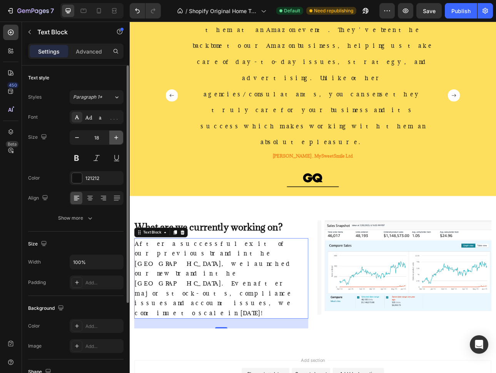
click at [119, 141] on icon "button" at bounding box center [116, 138] width 8 height 8
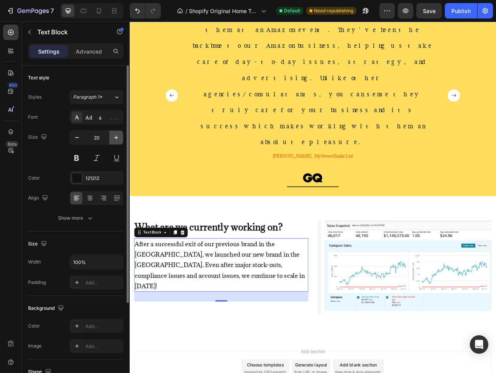
click at [119, 141] on icon "button" at bounding box center [116, 138] width 8 height 8
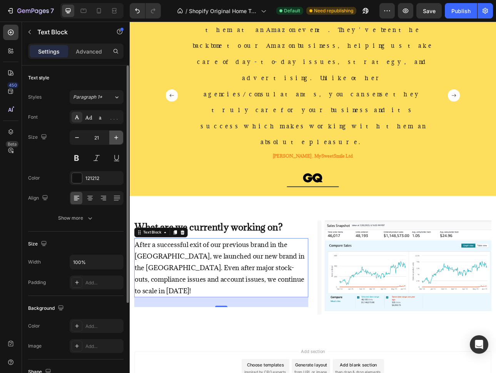
click at [119, 141] on icon "button" at bounding box center [116, 138] width 8 height 8
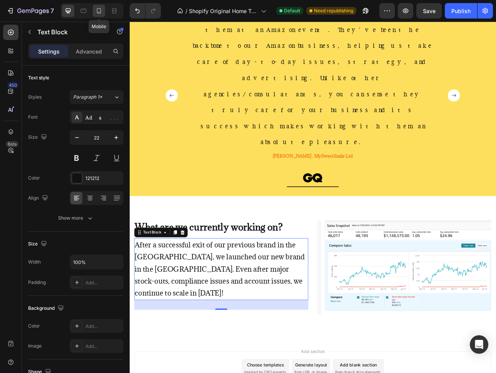
click at [100, 12] on icon at bounding box center [99, 10] width 4 height 5
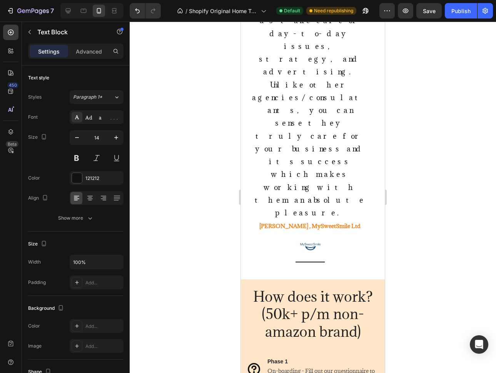
scroll to position [613, 0]
click at [71, 12] on icon at bounding box center [68, 11] width 8 height 8
type input "22"
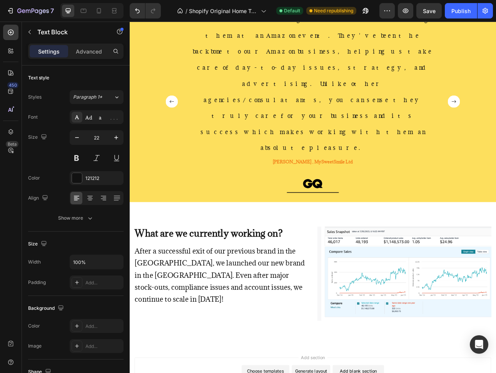
scroll to position [544, 0]
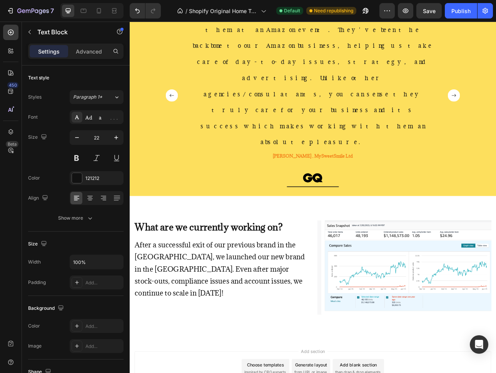
click at [306, 295] on p "After a successful exit of our previous brand in the UK, we launched our new br…" at bounding box center [245, 333] width 218 height 76
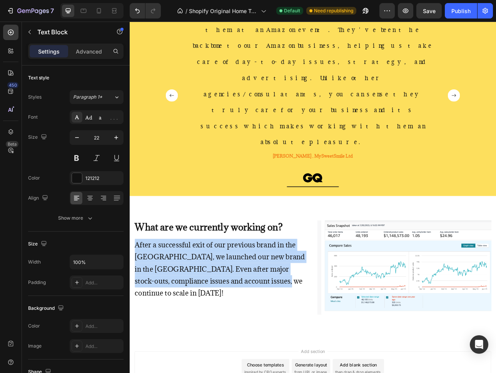
click at [306, 295] on p "After a successful exit of our previous brand in the UK, we launched our new br…" at bounding box center [245, 333] width 218 height 76
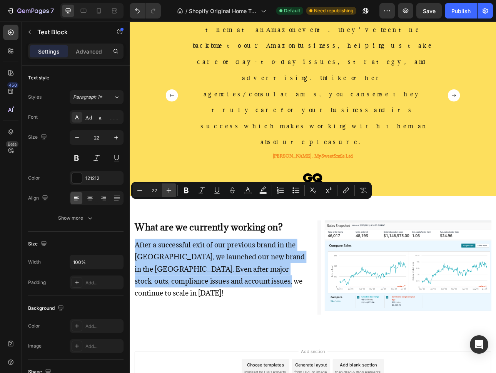
click at [165, 188] on icon "Editor contextual toolbar" at bounding box center [169, 190] width 8 height 8
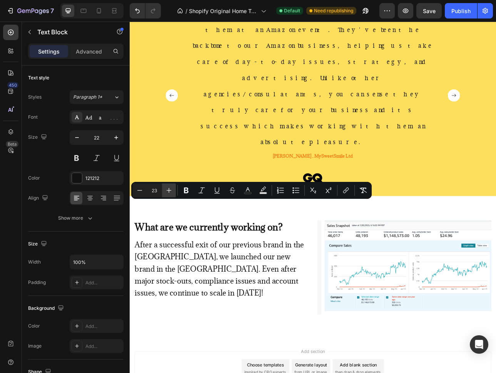
click at [165, 188] on icon "Editor contextual toolbar" at bounding box center [169, 190] width 8 height 8
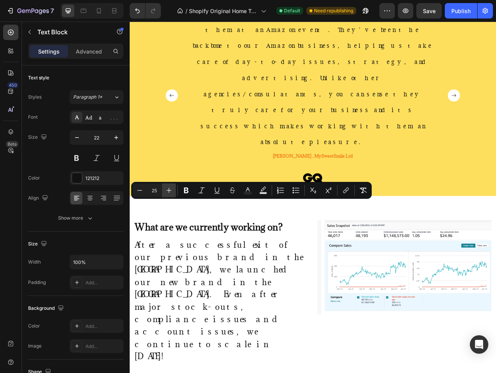
click at [165, 188] on icon "Editor contextual toolbar" at bounding box center [169, 190] width 8 height 8
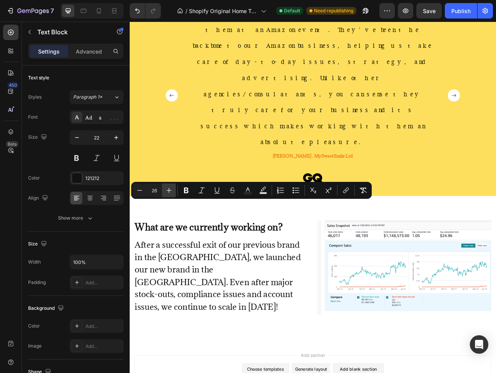
click at [165, 188] on icon "Editor contextual toolbar" at bounding box center [169, 190] width 8 height 8
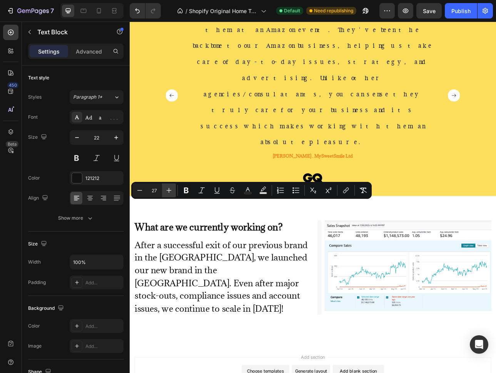
click at [165, 188] on icon "Editor contextual toolbar" at bounding box center [169, 190] width 8 height 8
type input "28"
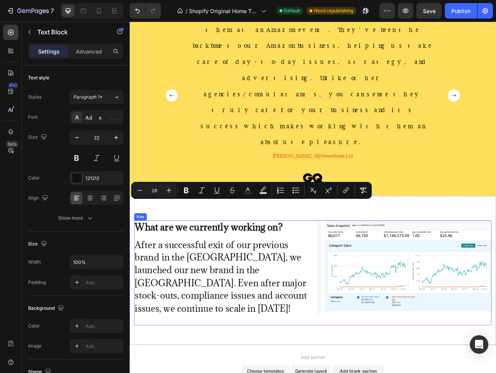
click at [272, 336] on div "What are we currently working on? Heading After a successful exit of our previo…" at bounding box center [245, 338] width 219 height 132
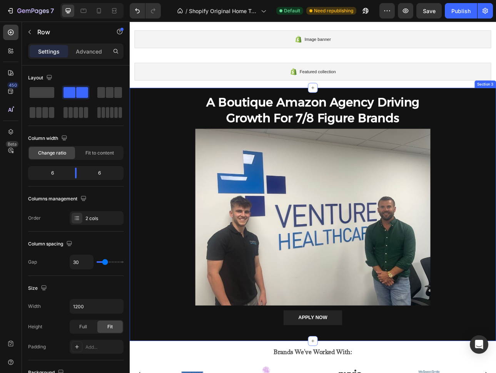
scroll to position [14, 0]
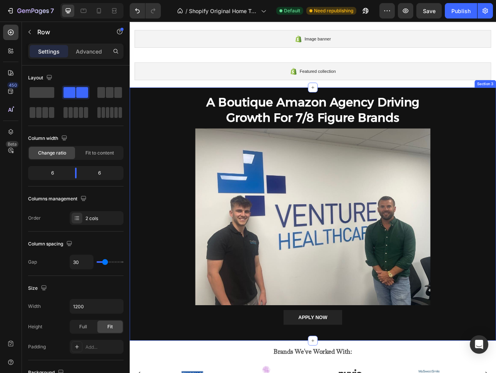
click at [162, 188] on div "A Boutique Amazon Agency Driving Growth For 7/8 Figure Brands Heading Image Row…" at bounding box center [361, 263] width 450 height 303
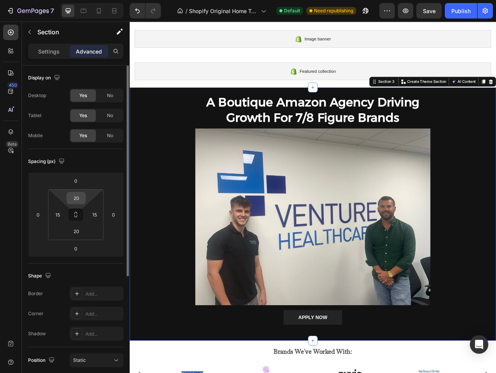
scroll to position [2, 0]
click at [56, 57] on div "Settings" at bounding box center [49, 51] width 38 height 12
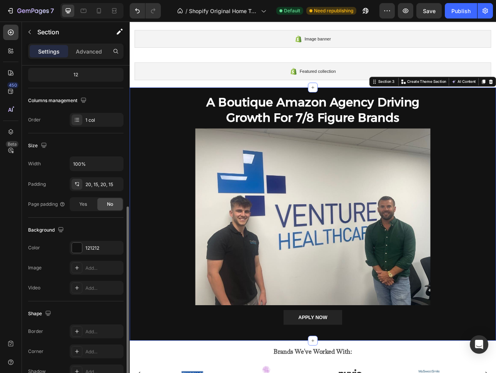
scroll to position [141, 0]
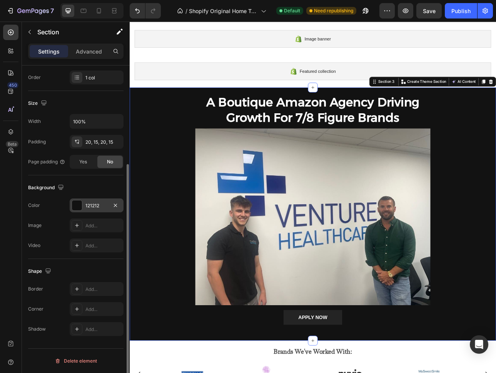
click at [79, 206] on div at bounding box center [77, 205] width 10 height 10
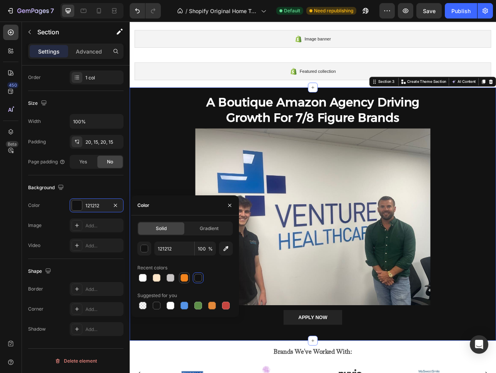
click at [186, 280] on div at bounding box center [185, 278] width 8 height 8
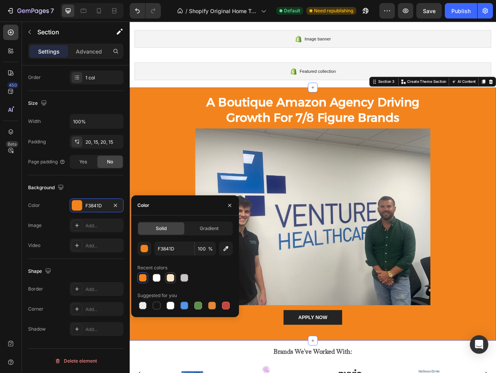
click at [169, 278] on div at bounding box center [171, 278] width 8 height 8
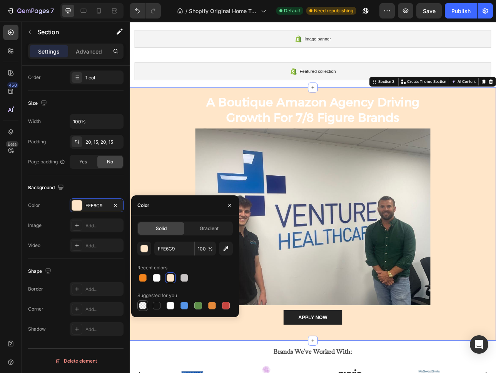
click at [146, 305] on div at bounding box center [143, 305] width 8 height 8
type input "000000"
type input "0"
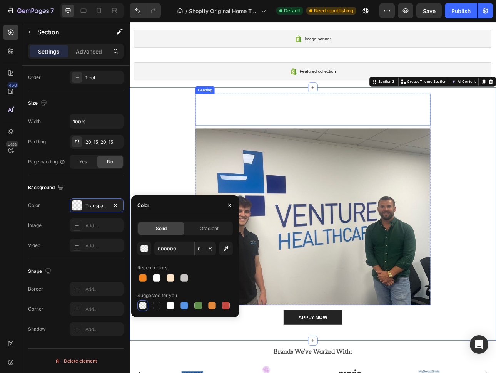
click at [312, 118] on h2 "A Boutique Amazon Agency Driving Growth For 7/8 Figure Brands" at bounding box center [360, 132] width 296 height 40
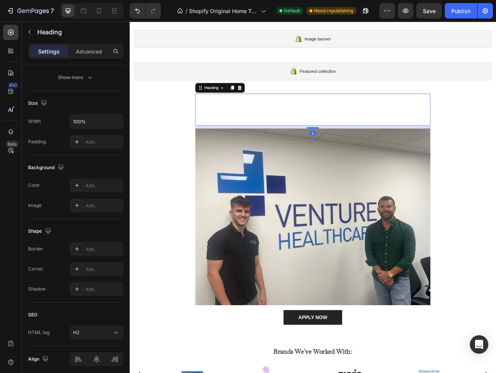
scroll to position [0, 0]
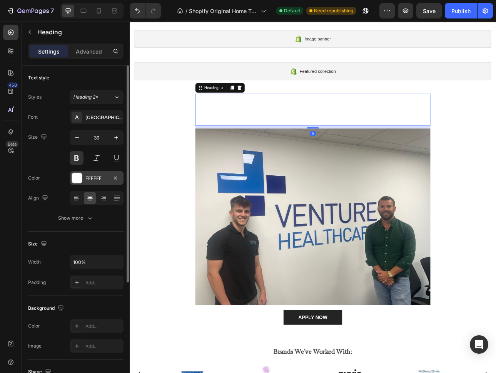
click at [77, 181] on div at bounding box center [77, 178] width 10 height 10
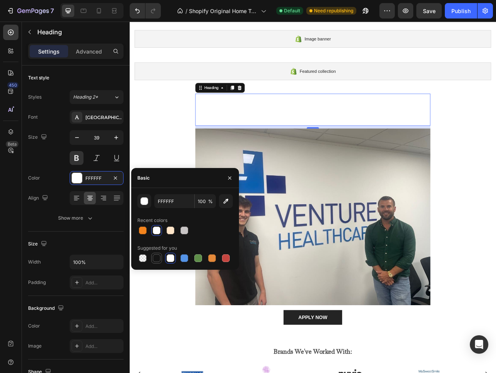
click at [157, 258] on div at bounding box center [157, 258] width 8 height 8
type input "151515"
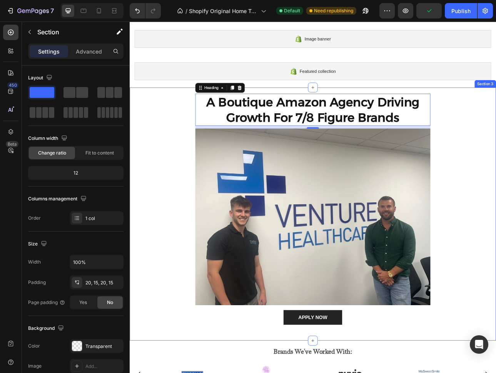
click at [173, 181] on div "A Boutique Amazon Agency Driving Growth For 7/8 Figure Brands Heading 9 Image R…" at bounding box center [361, 263] width 450 height 303
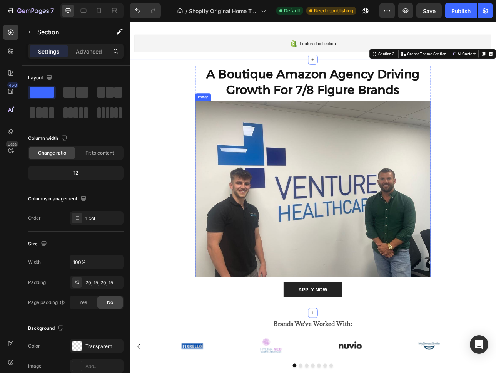
scroll to position [51, 0]
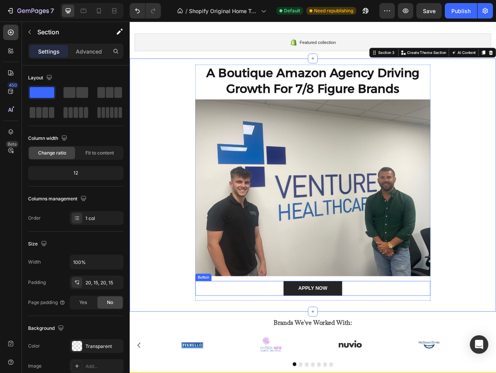
click at [416, 357] on div "APPLY NOW Button" at bounding box center [360, 357] width 296 height 18
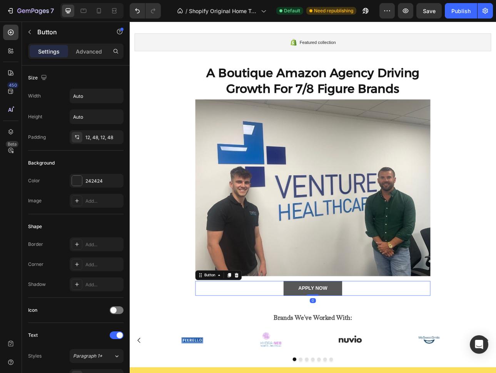
drag, startPoint x: 363, startPoint y: 372, endPoint x: 364, endPoint y: 363, distance: 8.9
click at [364, 363] on div "APPLY NOW Button 0" at bounding box center [360, 357] width 296 height 18
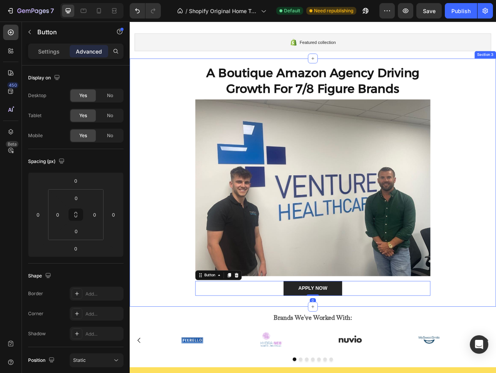
click at [480, 372] on div "A Boutique Amazon Agency Driving Growth For 7/8 Figure Brands Heading Image Row…" at bounding box center [361, 224] width 462 height 313
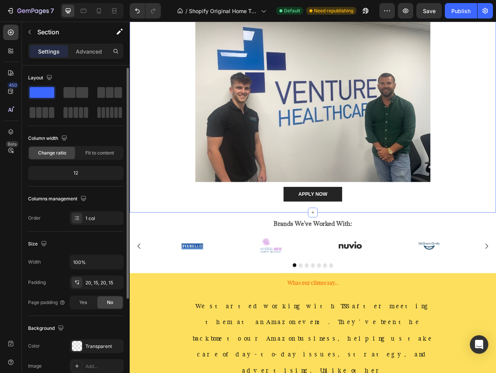
scroll to position [94, 0]
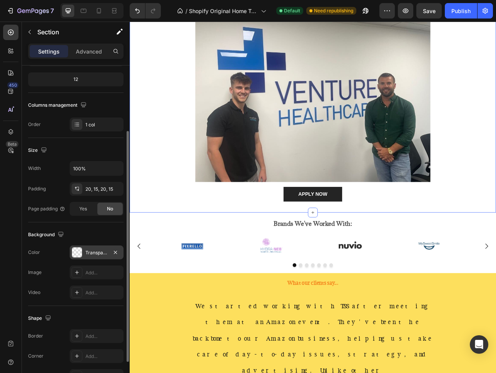
click at [75, 247] on div at bounding box center [77, 252] width 10 height 10
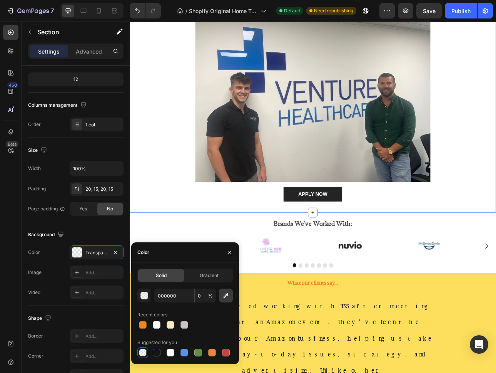
click at [224, 300] on button "button" at bounding box center [226, 295] width 14 height 14
type input "151515"
type input "100"
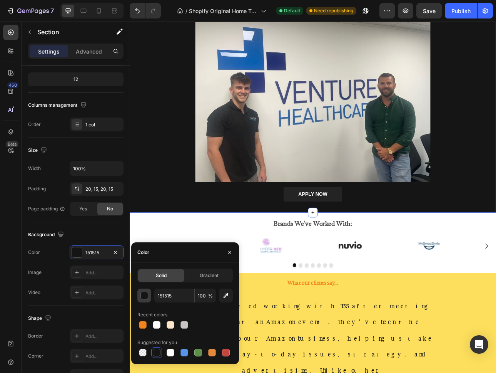
click at [147, 298] on div "button" at bounding box center [145, 296] width 8 height 8
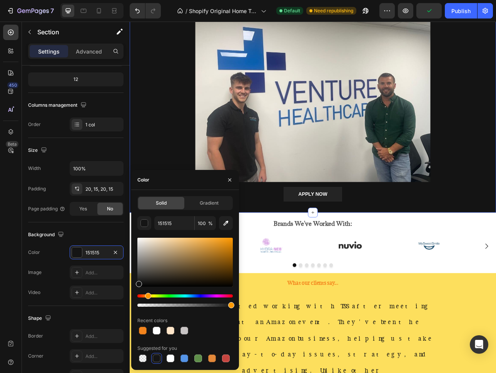
drag, startPoint x: 141, startPoint y: 296, endPoint x: 147, endPoint y: 295, distance: 5.9
click at [147, 295] on div "Hue" at bounding box center [148, 296] width 6 height 6
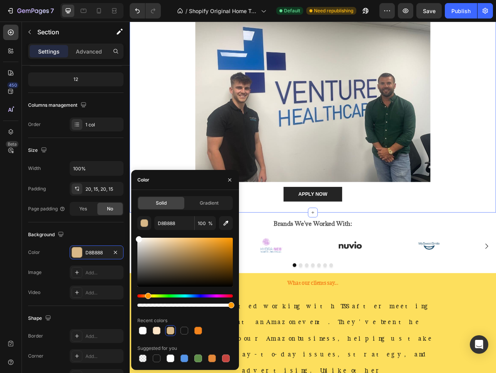
drag, startPoint x: 139, startPoint y: 283, endPoint x: 137, endPoint y: 235, distance: 47.4
click at [137, 235] on div "Solid Gradient D8B888 100 % Recent colors Suggested for you" at bounding box center [185, 279] width 108 height 167
type input "FFFFFF"
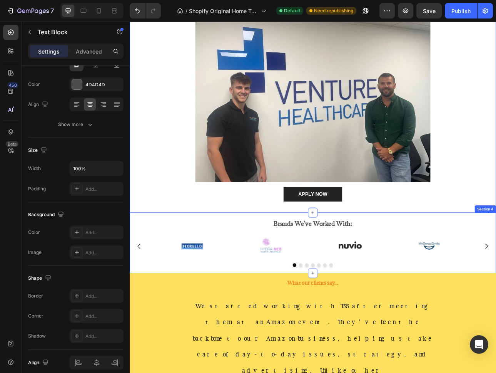
click at [293, 276] on p "Brands We've Worked With:" at bounding box center [360, 277] width 460 height 12
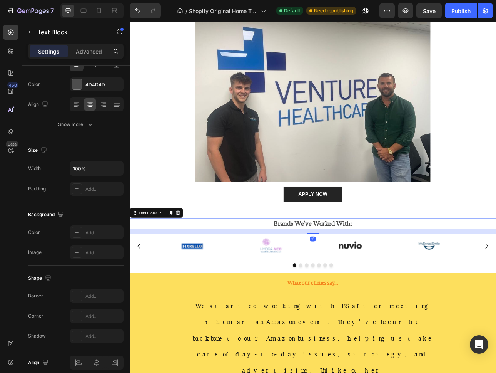
scroll to position [0, 0]
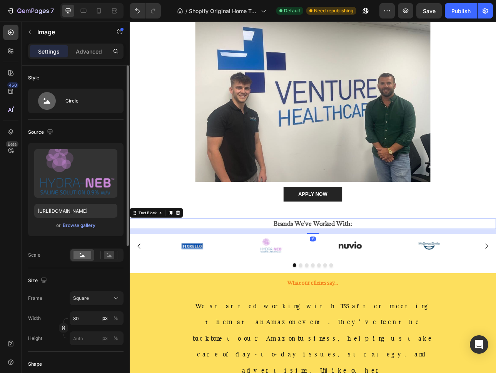
click at [282, 293] on div "Image" at bounding box center [307, 304] width 93 height 31
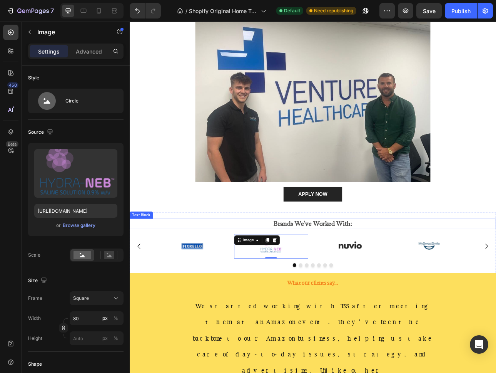
click at [233, 279] on p "Brands We've Worked With:" at bounding box center [360, 277] width 460 height 12
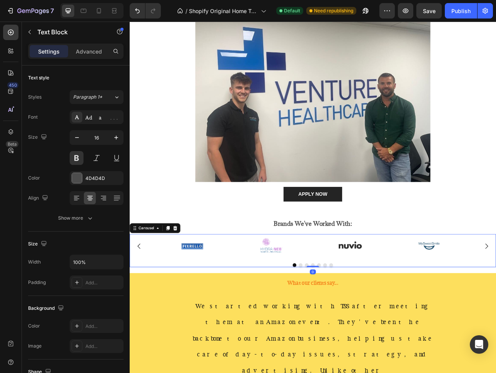
click at [157, 293] on div "Image Image Image Image Image Image Image" at bounding box center [361, 304] width 462 height 31
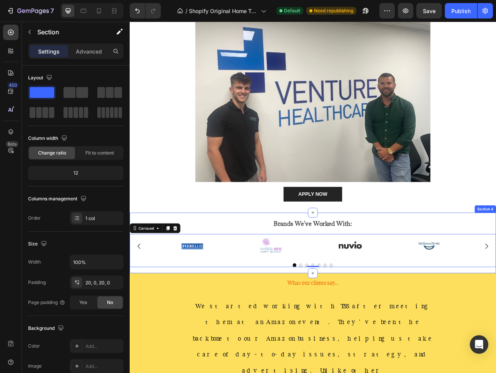
click at [167, 264] on div "Brands We've Worked With: Text Block Image Image Image Image Image Image Image …" at bounding box center [361, 300] width 462 height 76
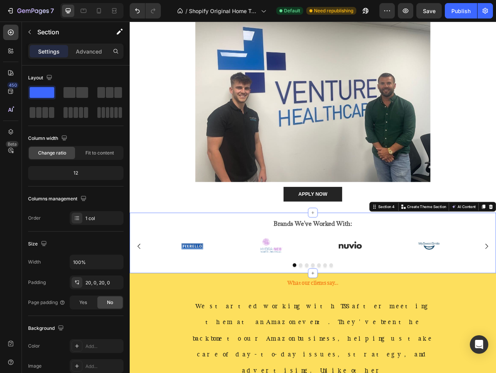
click at [91, 60] on div "Settings Advanced" at bounding box center [76, 54] width 108 height 22
click at [92, 57] on div "Advanced" at bounding box center [89, 51] width 38 height 12
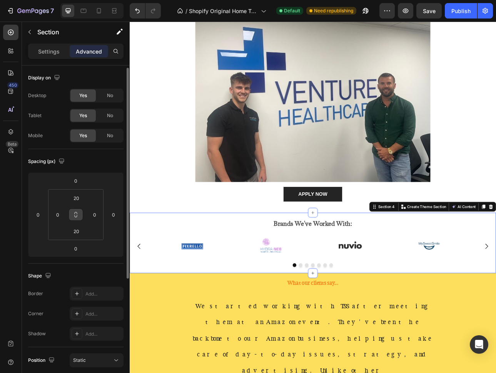
scroll to position [184, 0]
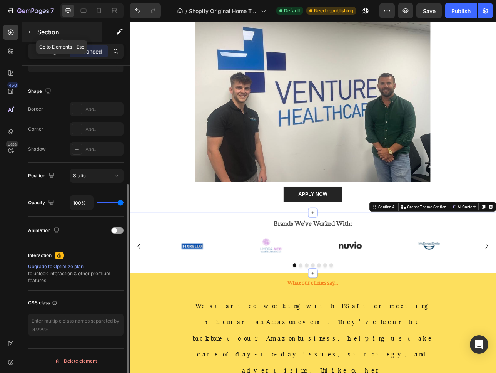
click at [43, 41] on div "Section" at bounding box center [62, 32] width 80 height 20
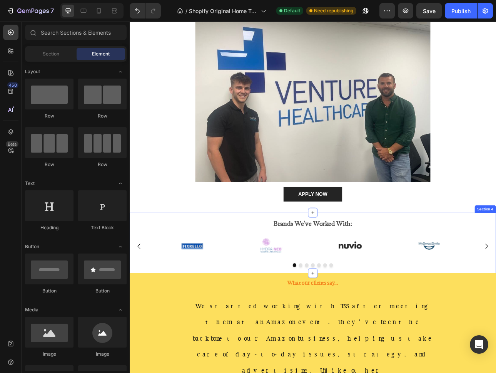
click at [191, 263] on div "Brands We've Worked With: Text Block Image Image Image Image Image Image Image …" at bounding box center [361, 300] width 462 height 76
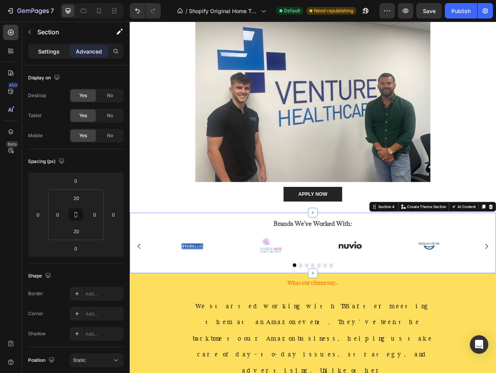
click at [58, 48] on p "Settings" at bounding box center [49, 51] width 22 height 8
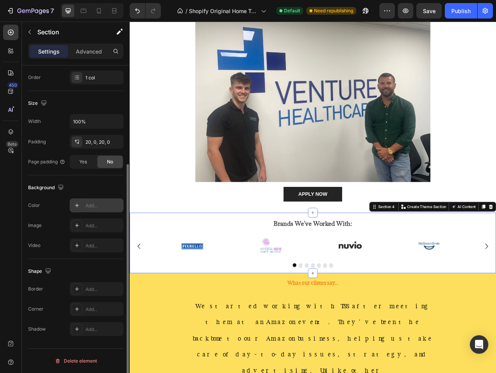
scroll to position [0, 0]
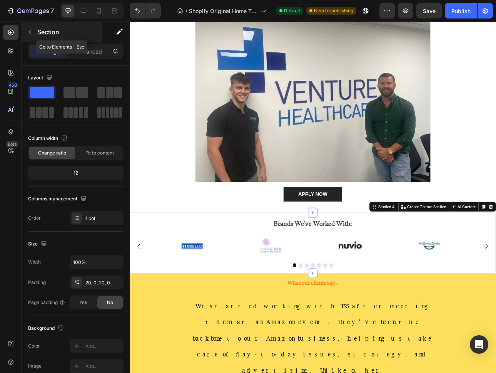
click at [29, 31] on icon "button" at bounding box center [29, 32] width 2 height 4
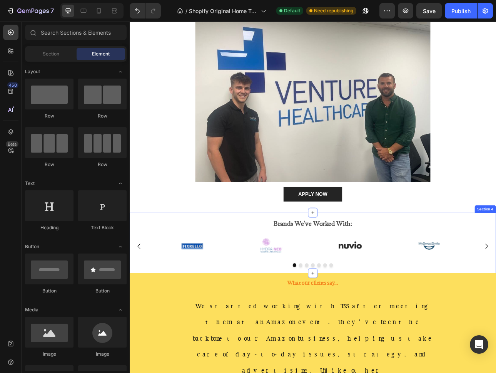
click at [169, 267] on div "Brands We've Worked With: Text Block Image Image Image Image Image Image Image …" at bounding box center [361, 300] width 462 height 76
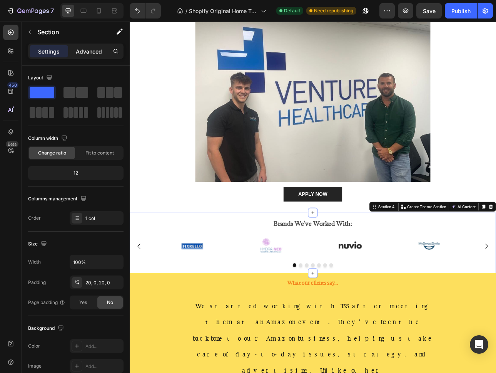
click at [73, 51] on div "Advanced" at bounding box center [89, 51] width 38 height 12
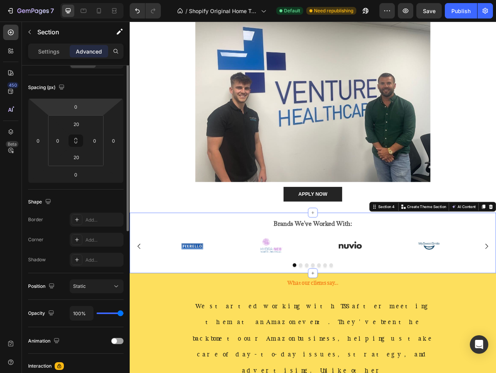
scroll to position [184, 0]
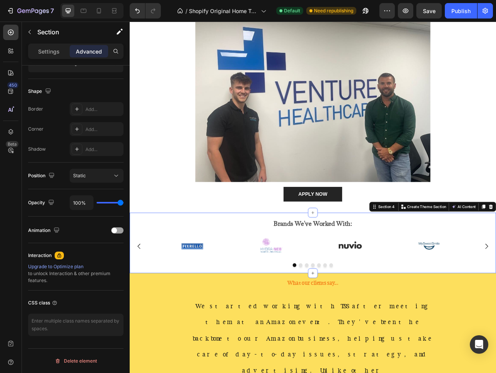
click at [212, 284] on div "Brands We've Worked With: Text Block Image Image Image Image Image Image Image …" at bounding box center [361, 300] width 462 height 61
click at [171, 301] on div "Image" at bounding box center [208, 304] width 93 height 31
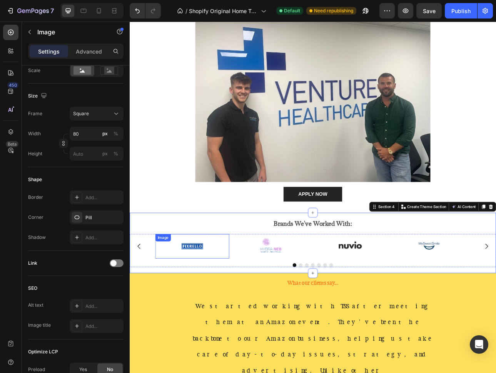
scroll to position [0, 0]
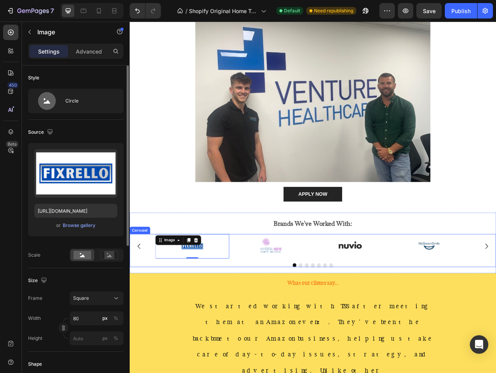
click at [144, 318] on div "Image 0 Image Image Image Image Image Image" at bounding box center [361, 304] width 462 height 31
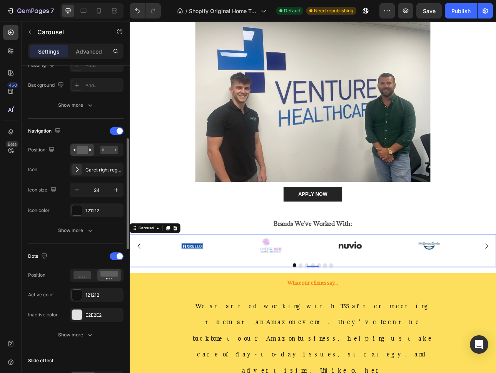
scroll to position [231, 0]
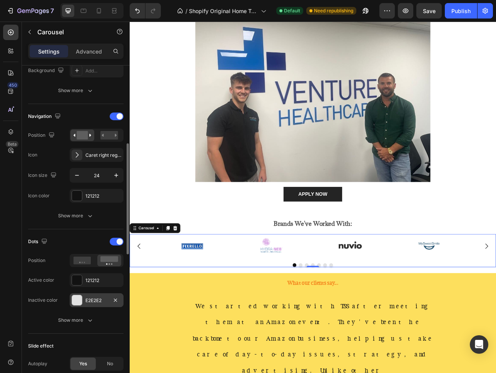
click at [76, 302] on div at bounding box center [77, 300] width 10 height 10
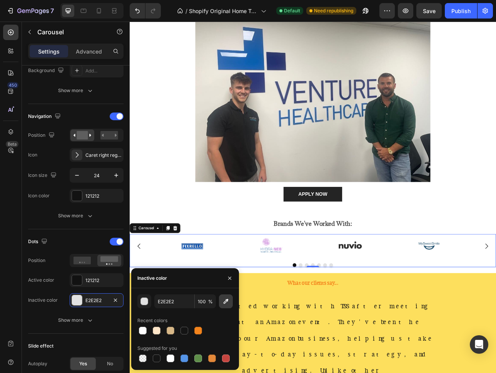
click at [223, 302] on icon "button" at bounding box center [226, 301] width 8 height 8
type input "212121"
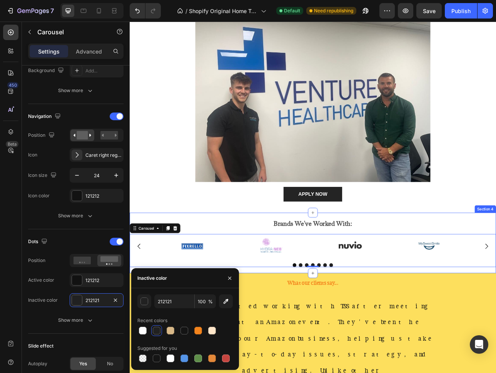
click at [289, 331] on div "Brands We've Worked With: Text Block Image Image Image Image Image Image Image …" at bounding box center [361, 300] width 462 height 76
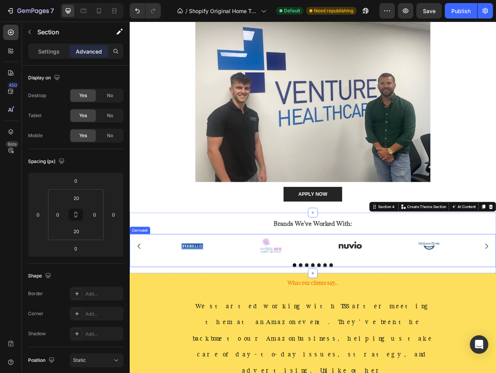
click at [164, 323] on div "Image Image Image Image Image Image Image Carousel" at bounding box center [361, 310] width 462 height 42
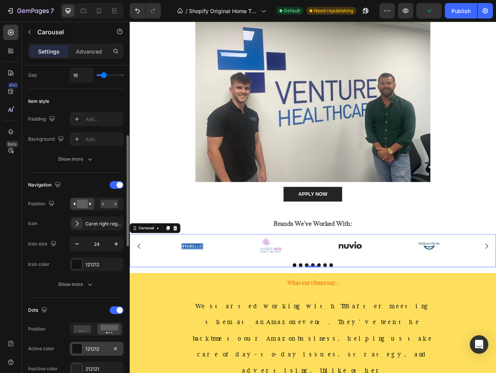
scroll to position [109, 0]
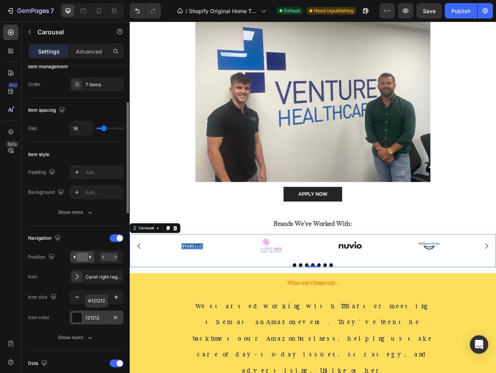
click at [77, 317] on div at bounding box center [77, 317] width 10 height 10
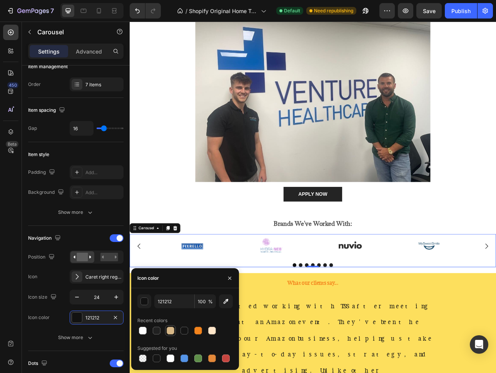
click at [168, 331] on div at bounding box center [171, 330] width 8 height 8
click at [142, 331] on div at bounding box center [143, 330] width 8 height 8
click at [185, 330] on div at bounding box center [185, 330] width 8 height 8
type input "141414"
click at [79, 221] on div "Item style Padding Add... Background Add... Show more" at bounding box center [75, 184] width 95 height 84
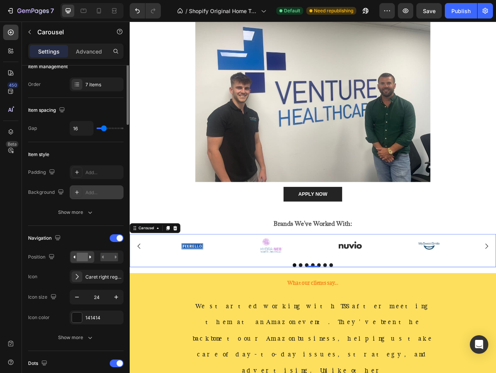
scroll to position [0, 0]
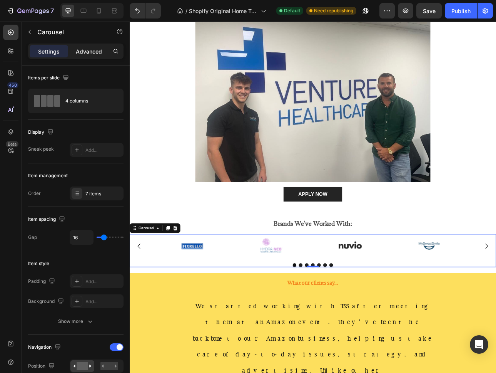
click at [90, 50] on p "Advanced" at bounding box center [89, 51] width 26 height 8
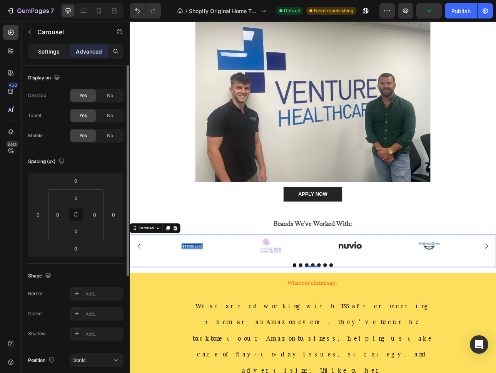
click at [49, 47] on p "Settings" at bounding box center [49, 51] width 22 height 8
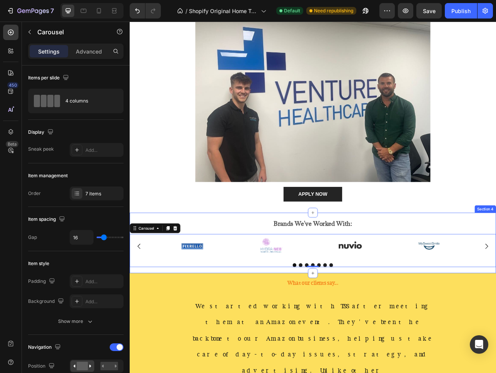
click at [228, 333] on div "Brands We've Worked With: Text Block Image Image Image Image Image Image Image …" at bounding box center [361, 300] width 462 height 76
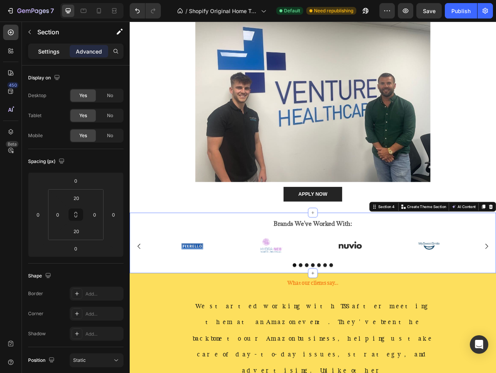
click at [55, 46] on div "Settings" at bounding box center [49, 51] width 38 height 12
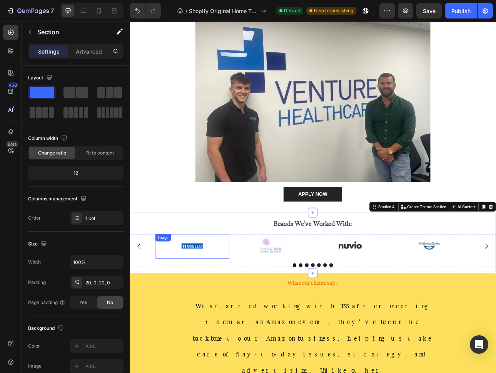
click at [244, 313] on div at bounding box center [208, 304] width 93 height 31
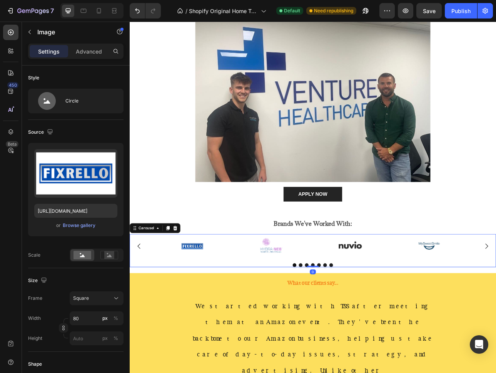
click at [253, 321] on div "Image Image Image Image Image Image Image Carousel 0" at bounding box center [361, 310] width 462 height 42
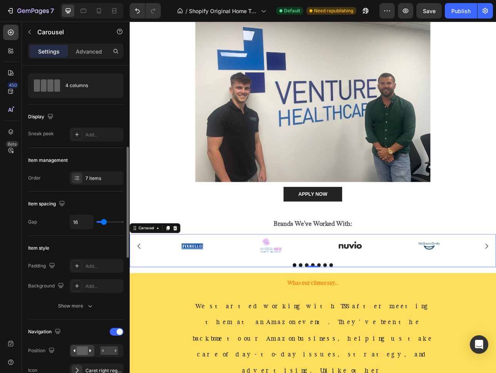
scroll to position [72, 0]
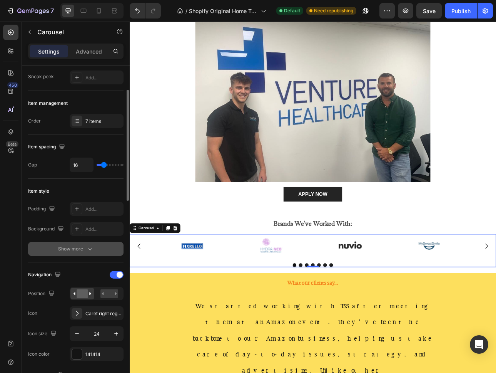
click at [84, 249] on div "Show more" at bounding box center [76, 249] width 36 height 8
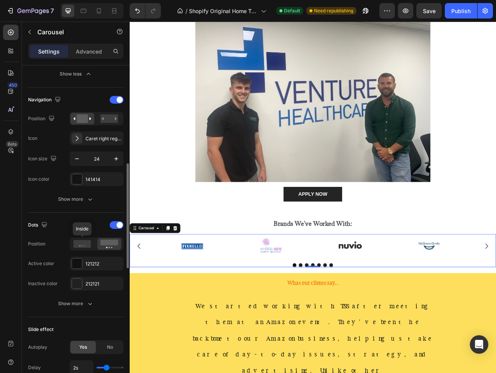
scroll to position [390, 0]
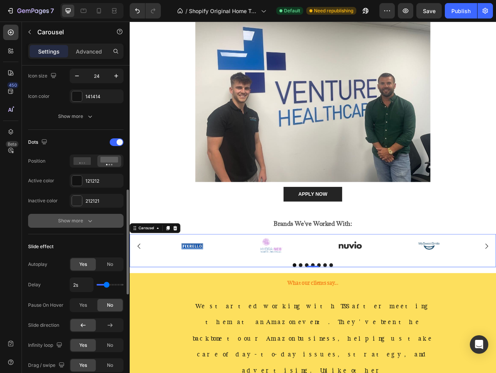
click at [91, 221] on icon "button" at bounding box center [90, 221] width 4 height 2
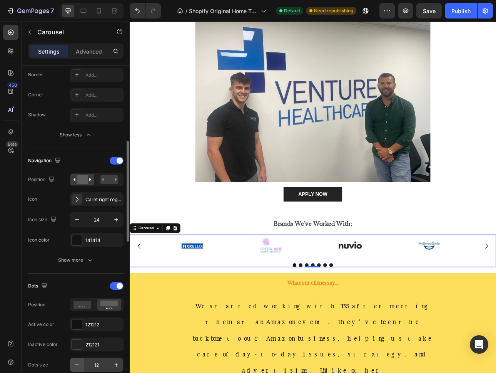
scroll to position [0, 0]
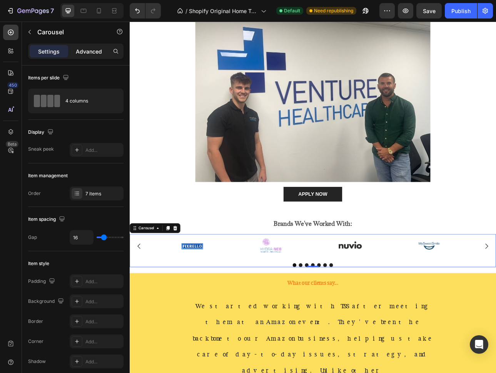
click at [84, 50] on p "Advanced" at bounding box center [89, 51] width 26 height 8
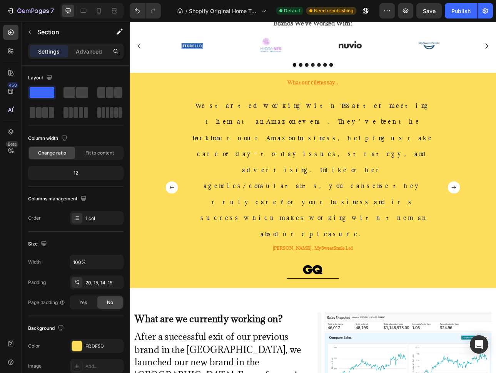
scroll to position [443, 0]
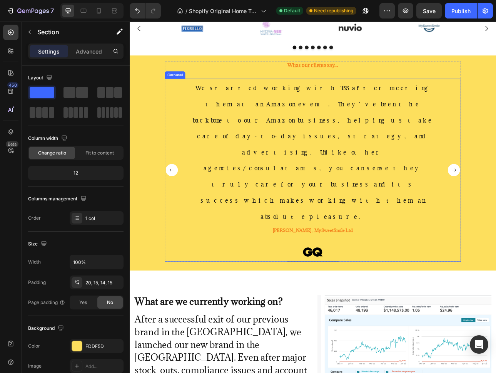
click at [275, 251] on div "We started working with TSS after meeting them at an Amazon event. They've been…" at bounding box center [361, 209] width 318 height 230
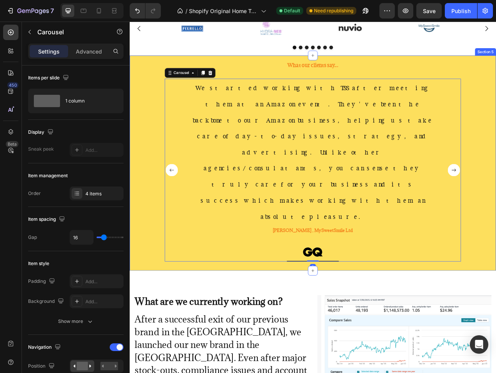
click at [147, 81] on div "What our clients say... Heading We started working with TSS after meeting them …" at bounding box center [361, 201] width 450 height 258
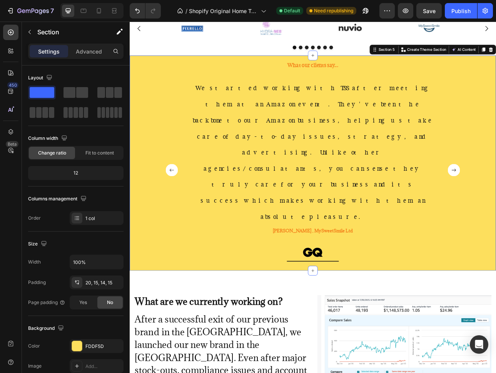
click at [496, 212] on div "What our clients say... Heading We started working with TSS after meeting them …" at bounding box center [361, 201] width 450 height 258
click at [357, 304] on img at bounding box center [360, 311] width 28 height 15
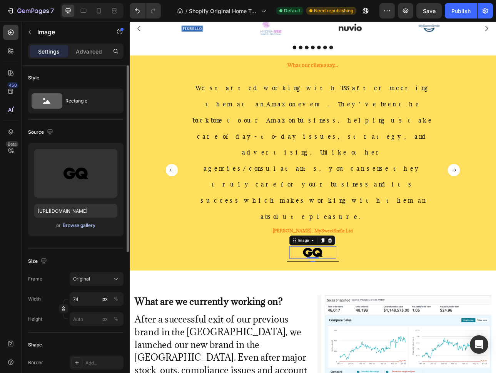
click at [71, 226] on div "Browse gallery" at bounding box center [79, 225] width 33 height 7
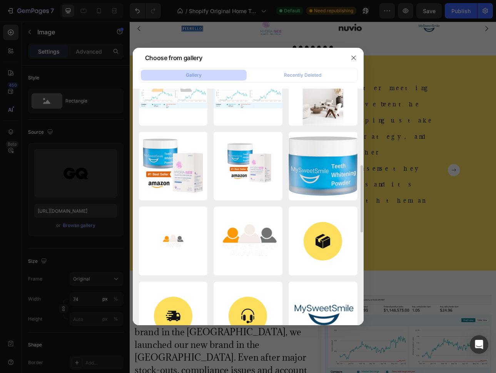
scroll to position [313, 0]
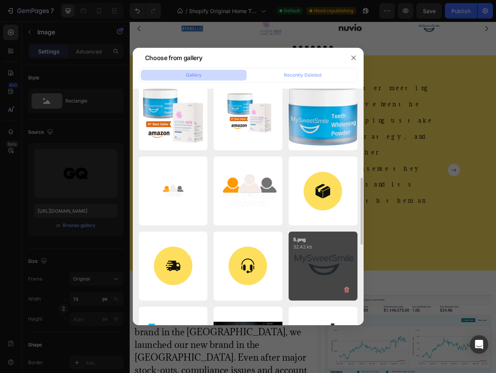
click at [314, 243] on p "32.42 kb" at bounding box center [323, 247] width 60 height 8
type input "https://cdn.shopify.com/s/files/1/0890/8410/0874/files/gempages_557898397873341…"
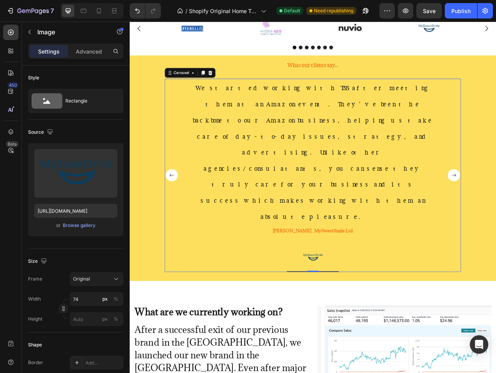
click at [219, 228] on div "We started working with TSS after meeting them at an Amazon event. They've been…" at bounding box center [361, 215] width 318 height 243
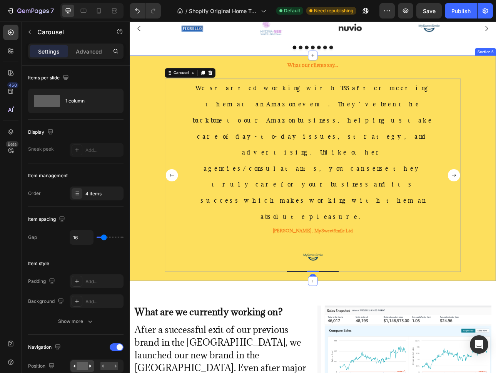
click at [147, 236] on div "What our clients say... Heading We started working with TSS after meeting them …" at bounding box center [361, 207] width 450 height 271
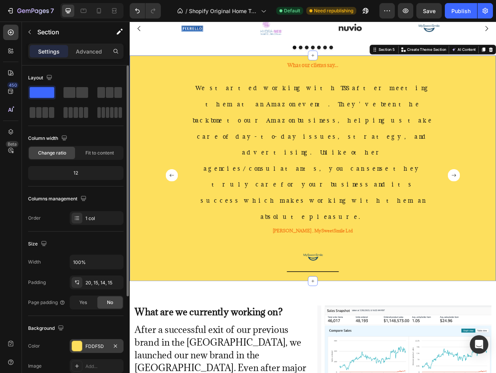
click at [79, 344] on div at bounding box center [77, 346] width 10 height 10
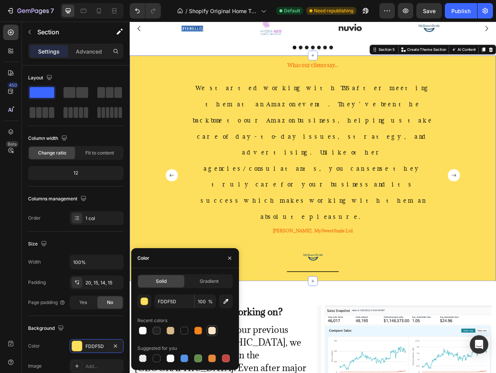
click at [214, 329] on div at bounding box center [212, 330] width 8 height 8
type input "FFE6C9"
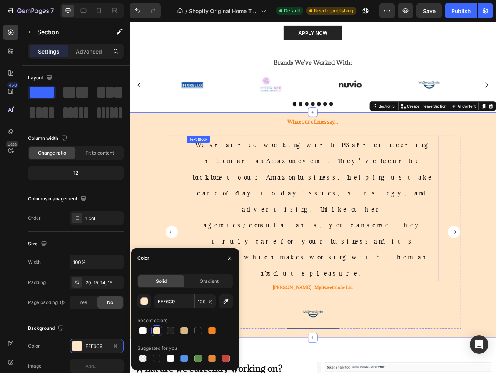
scroll to position [366, 0]
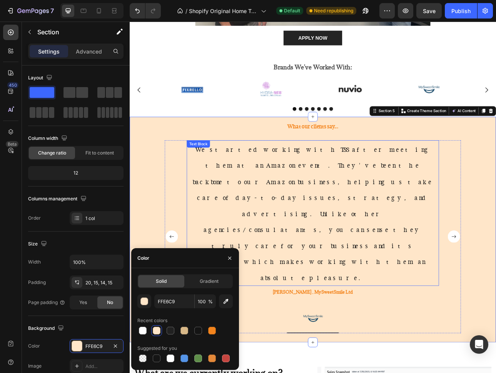
click at [326, 201] on span "We started working with TSS after meeting them at an Amazon event. They've been…" at bounding box center [360, 264] width 303 height 171
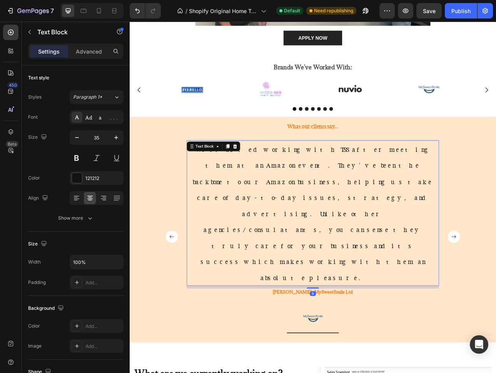
click at [326, 201] on span "We started working with TSS after meeting them at an Amazon event. They've been…" at bounding box center [360, 264] width 303 height 171
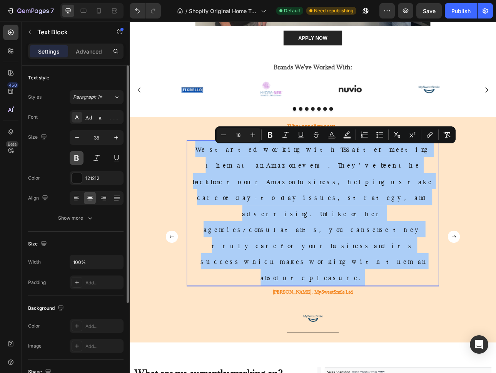
click at [80, 157] on button at bounding box center [77, 158] width 14 height 14
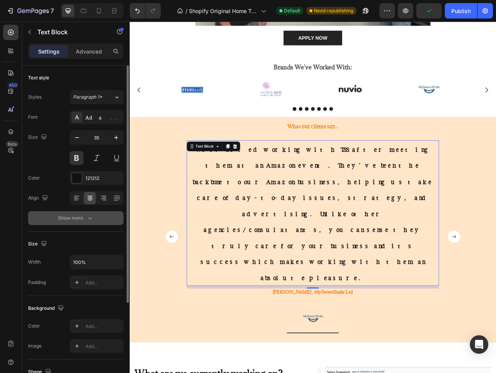
click at [77, 217] on div "Show more" at bounding box center [76, 218] width 36 height 8
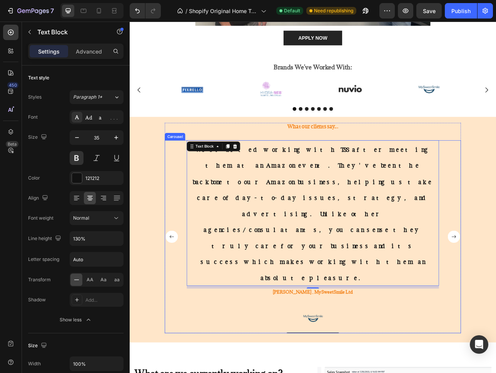
click at [326, 350] on div "We started working with TSS after meeting them at an Amazon event. They've been…" at bounding box center [361, 292] width 318 height 243
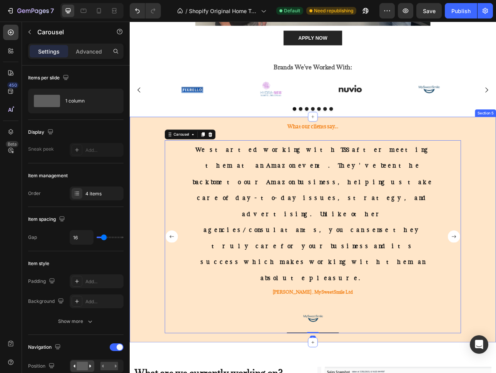
click at [141, 343] on div "What our clients say... Heading We started working with TSS after meeting them …" at bounding box center [361, 284] width 450 height 271
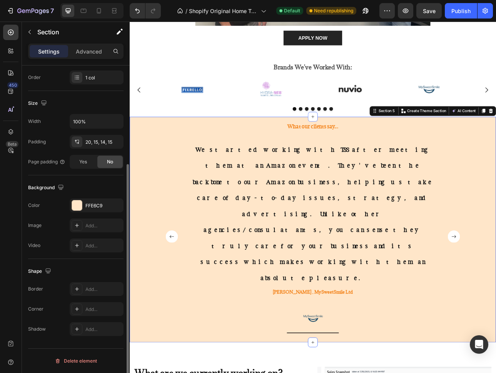
scroll to position [0, 0]
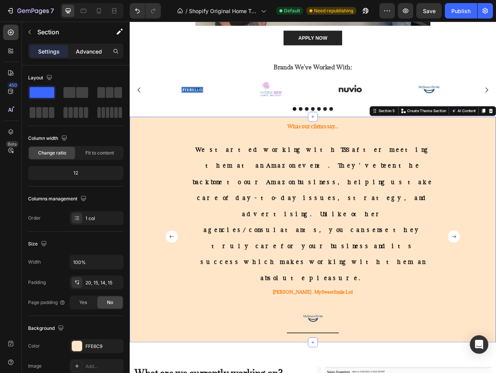
click at [80, 55] on div "Advanced" at bounding box center [89, 51] width 38 height 12
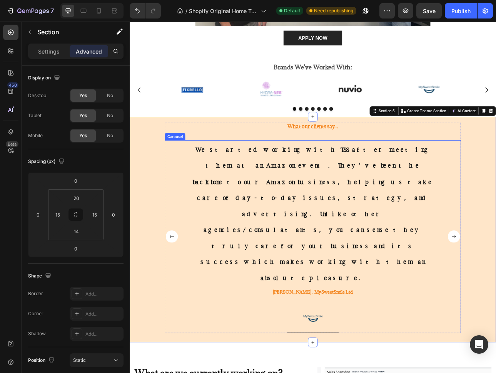
click at [189, 314] on div "We started working with TSS after meeting them at an Amazon event. They've been…" at bounding box center [360, 292] width 373 height 243
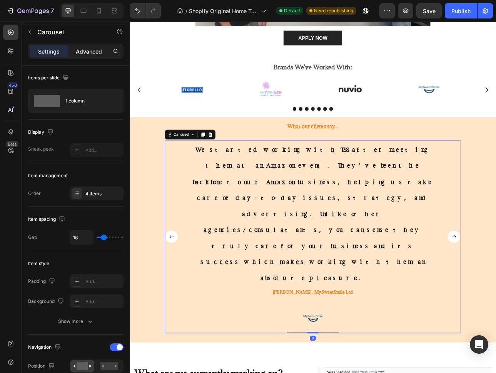
click at [86, 47] on div "Advanced" at bounding box center [89, 51] width 38 height 12
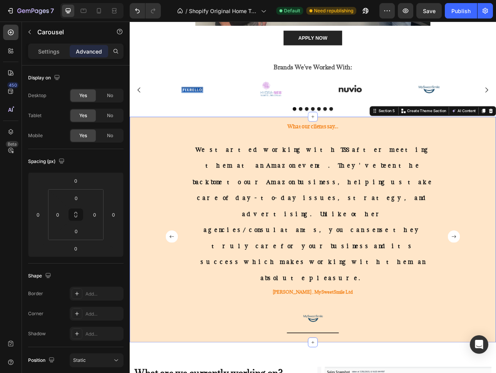
click at [141, 332] on div "What our clients say... Heading We started working with TSS after meeting them …" at bounding box center [361, 284] width 450 height 271
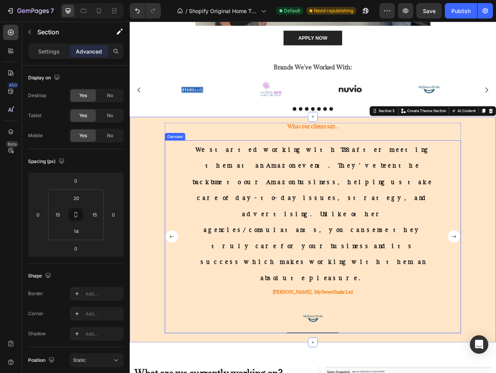
click at [490, 289] on div "We started working with TSS after meeting them at an Amazon event. They've been…" at bounding box center [361, 292] width 318 height 243
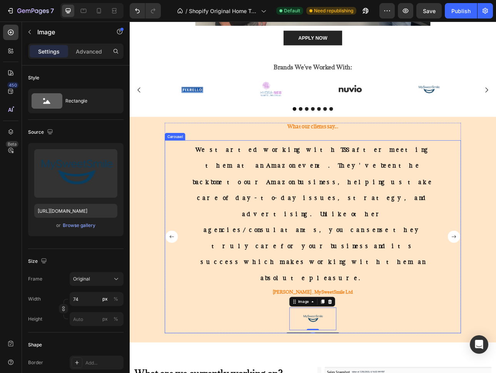
click at [278, 293] on div "We started working with TSS after meeting them at an Amazon event. They've been…" at bounding box center [361, 292] width 318 height 243
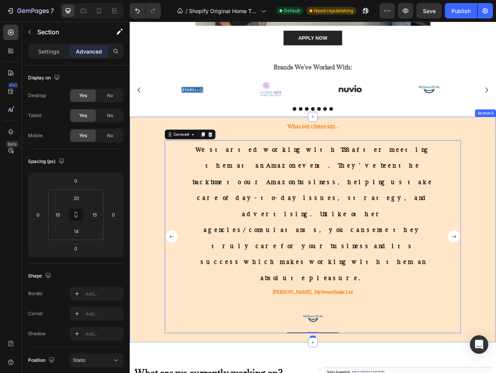
click at [159, 316] on div "What our clients say... Heading We started working with TSS after meeting them …" at bounding box center [361, 284] width 450 height 271
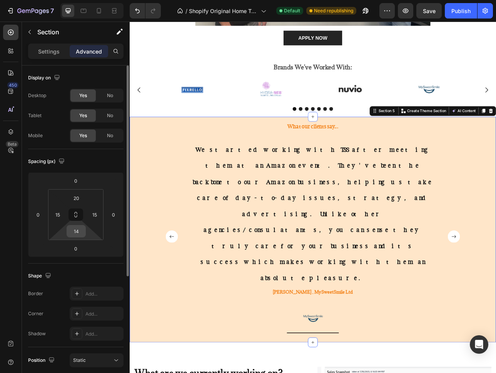
click at [80, 235] on input "14" at bounding box center [76, 231] width 15 height 12
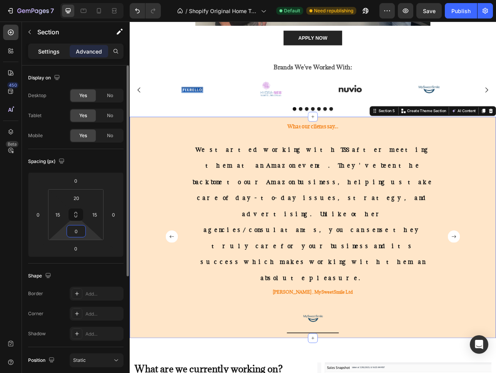
click at [56, 53] on p "Settings" at bounding box center [49, 51] width 22 height 8
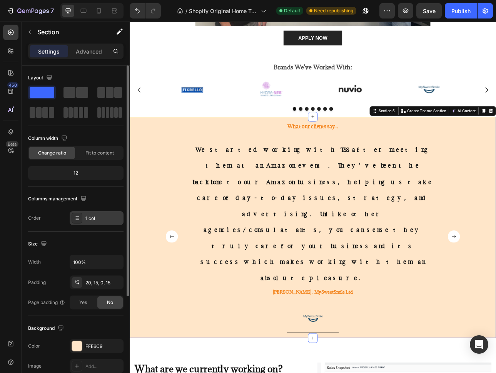
scroll to position [2, 0]
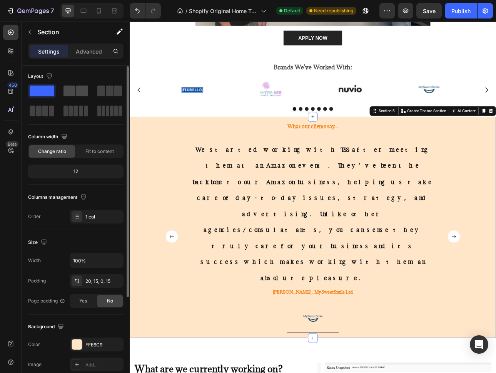
click at [78, 91] on span at bounding box center [82, 90] width 12 height 11
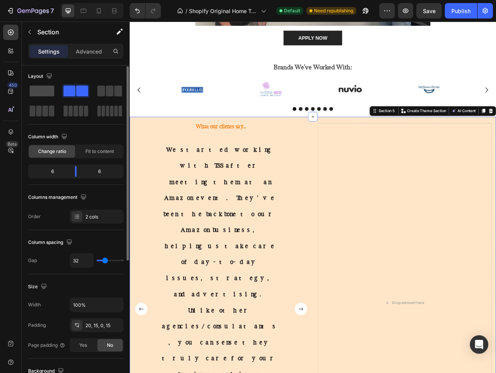
click at [46, 92] on span at bounding box center [42, 90] width 25 height 11
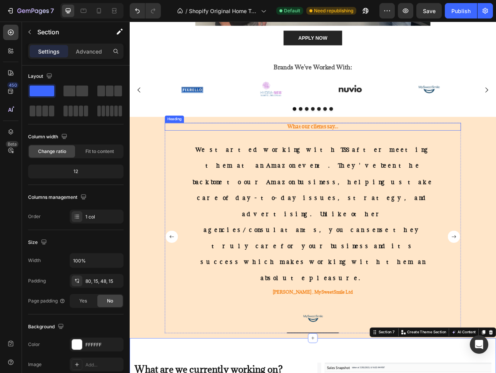
click at [385, 152] on h2 "What our clients say..." at bounding box center [360, 154] width 373 height 10
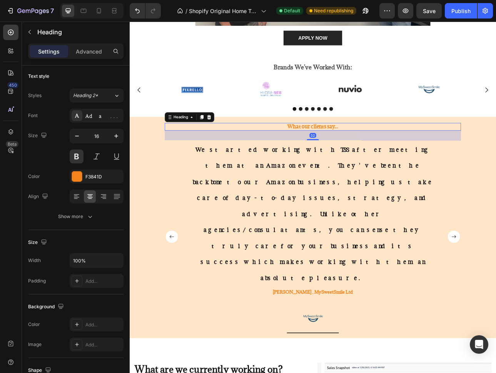
scroll to position [0, 0]
click at [304, 156] on h2 "What our clients say..." at bounding box center [360, 154] width 373 height 10
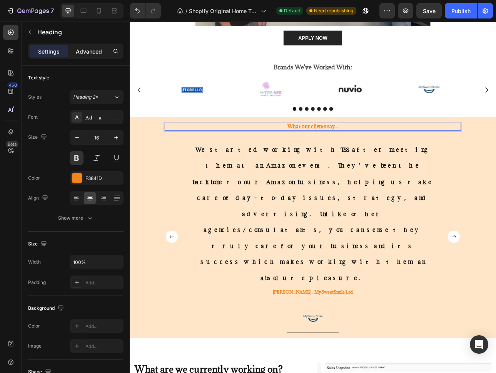
click at [79, 52] on p "Advanced" at bounding box center [89, 51] width 26 height 8
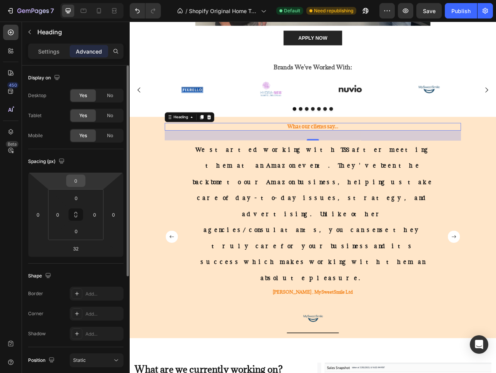
click at [79, 181] on input "0" at bounding box center [75, 181] width 15 height 12
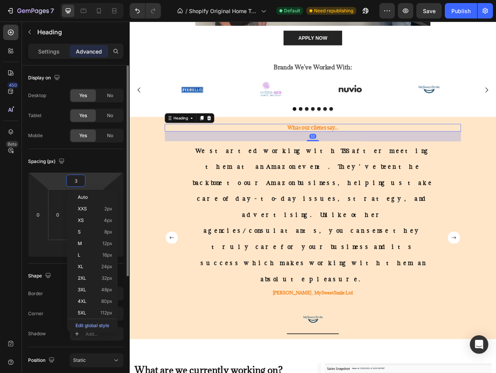
type input "32"
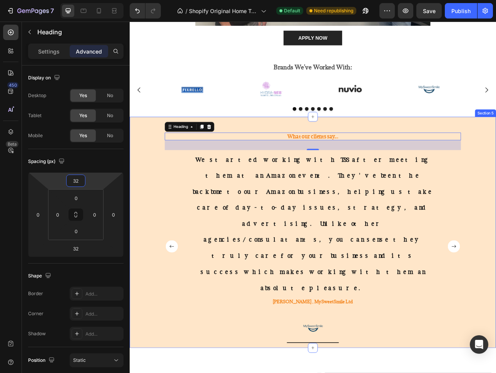
click at [168, 339] on div "What our clients say... Heading 32 We started working with TSS after meeting th…" at bounding box center [361, 291] width 450 height 284
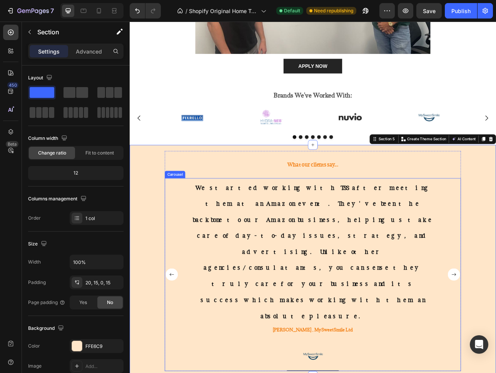
scroll to position [336, 0]
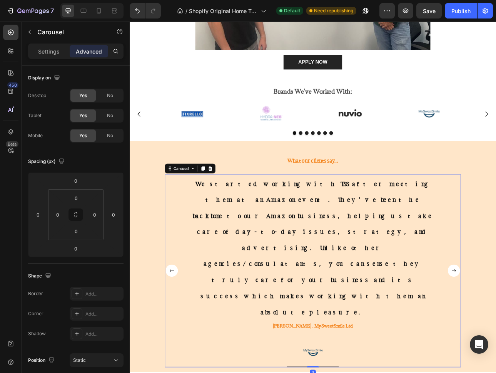
click at [450, 371] on div "We started working with TSS after meeting them at an Amazon event. They've been…" at bounding box center [361, 335] width 318 height 243
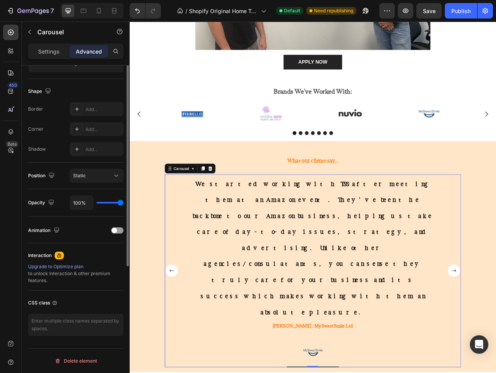
scroll to position [0, 0]
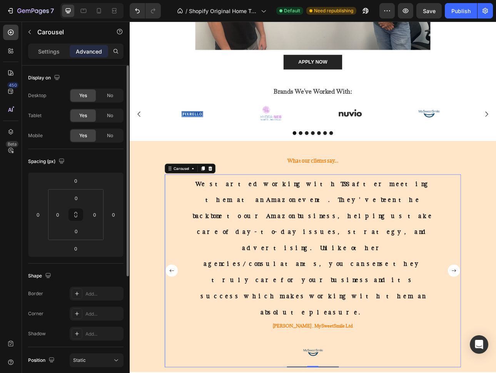
click at [51, 55] on p "Settings" at bounding box center [49, 51] width 22 height 8
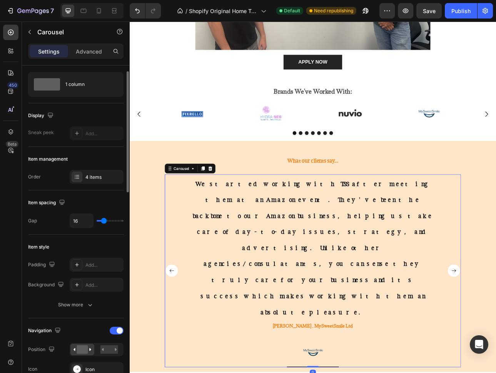
scroll to position [29, 0]
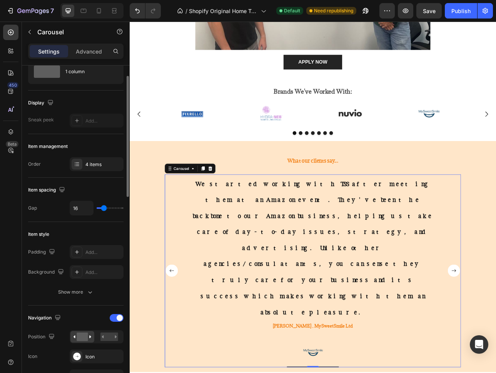
type input "0"
type input "41"
type input "46"
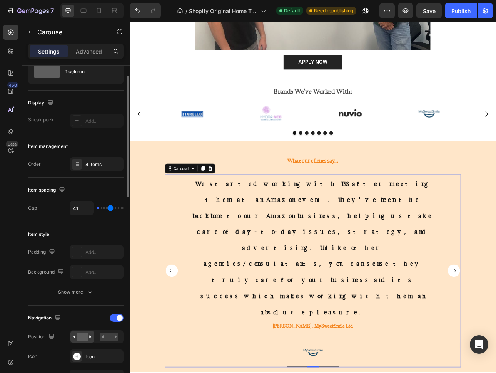
type input "46"
type input "47"
type input "48"
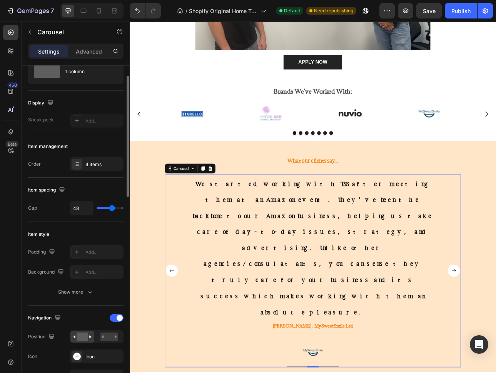
type input "49"
type input "50"
drag, startPoint x: 103, startPoint y: 210, endPoint x: 112, endPoint y: 210, distance: 9.2
type input "50"
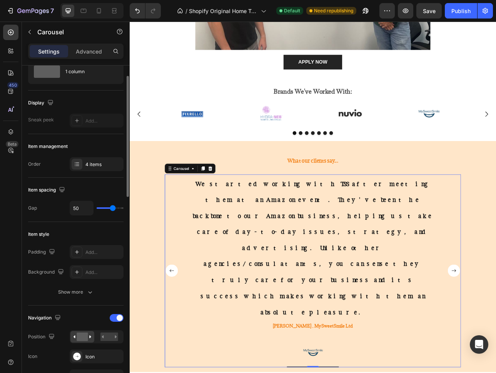
click at [112, 209] on input "range" at bounding box center [110, 208] width 27 height 2
type input "19"
type input "17"
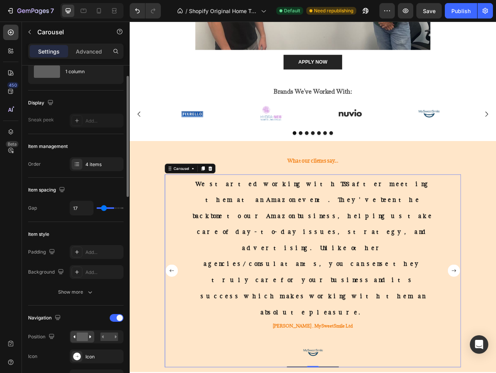
type input "14"
type input "9"
type input "6"
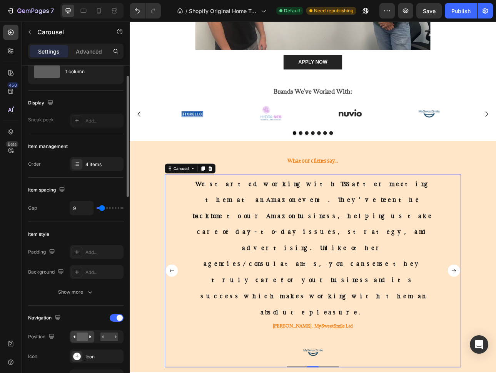
type input "6"
type input "5"
type input "3"
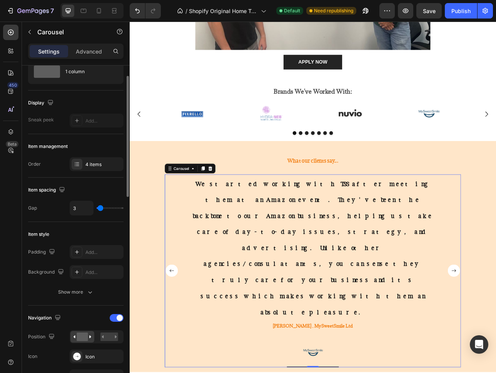
type input "0"
type input "8"
type input "11"
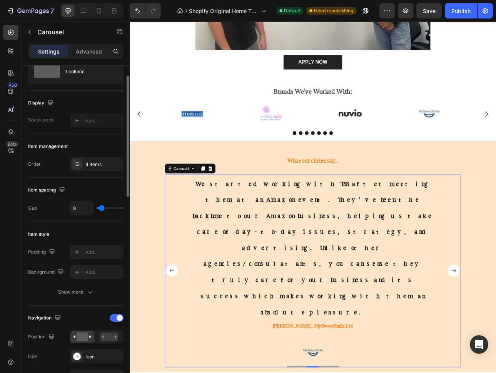
type input "11"
type input "12"
drag, startPoint x: 114, startPoint y: 210, endPoint x: 102, endPoint y: 210, distance: 11.6
type input "12"
click at [102, 209] on input "range" at bounding box center [110, 208] width 27 height 2
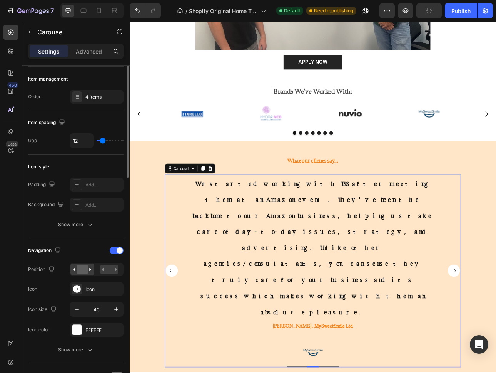
scroll to position [145, 0]
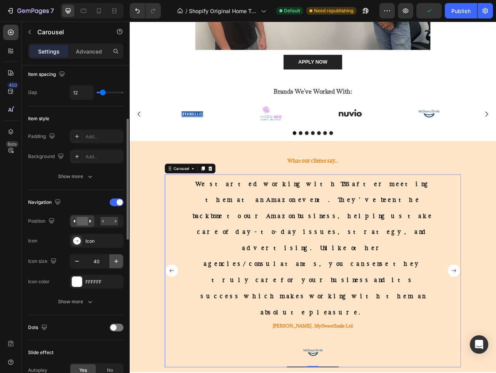
click at [116, 263] on icon "button" at bounding box center [116, 261] width 4 height 4
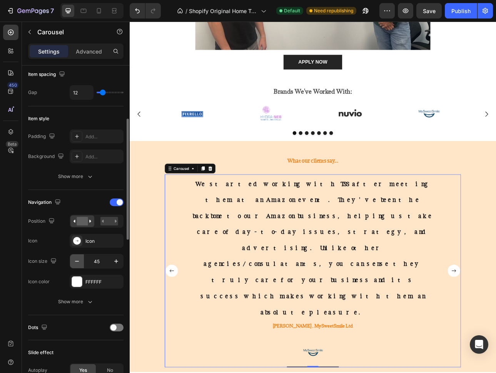
click at [74, 258] on icon "button" at bounding box center [77, 261] width 8 height 8
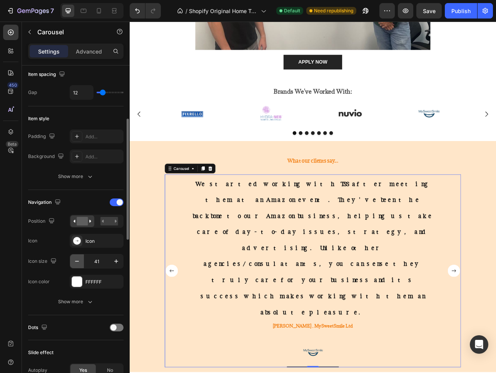
type input "40"
click at [84, 305] on button "Show more" at bounding box center [75, 301] width 95 height 14
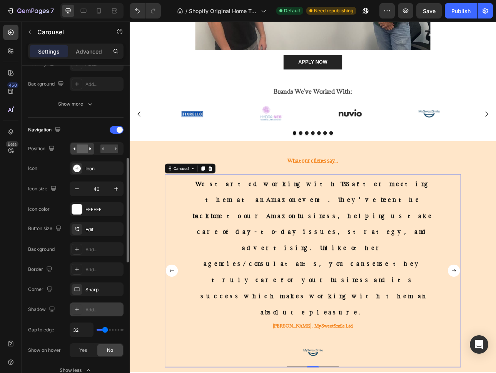
scroll to position [235, 0]
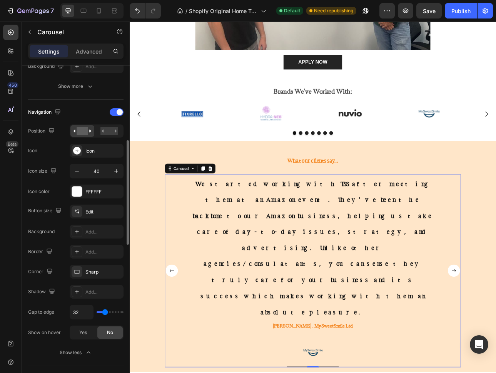
type input "0"
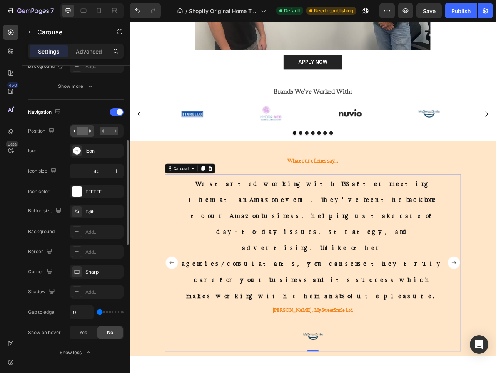
type input "17"
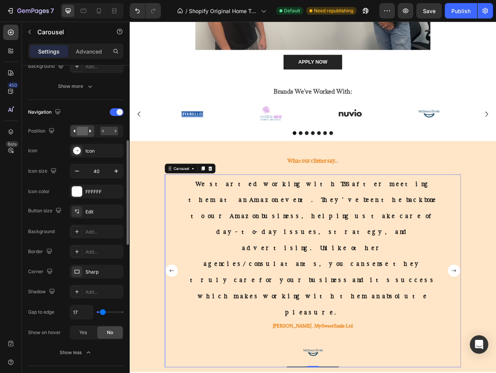
type input "19"
type input "20"
type input "32"
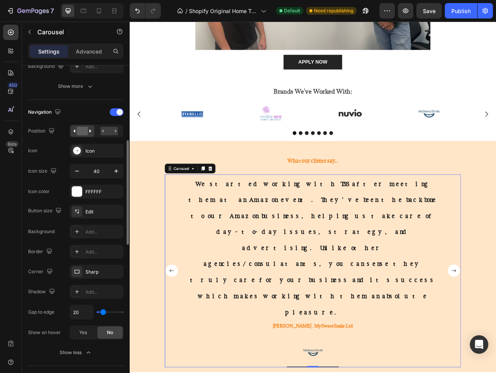
type input "32"
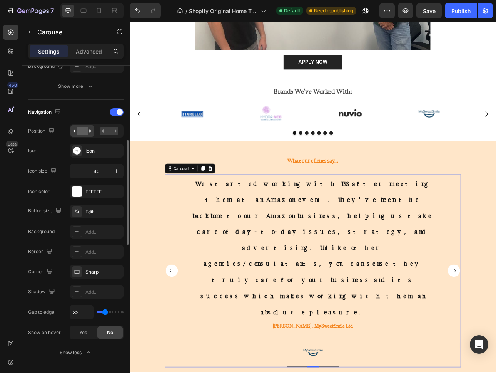
type input "35"
type input "36"
type input "37"
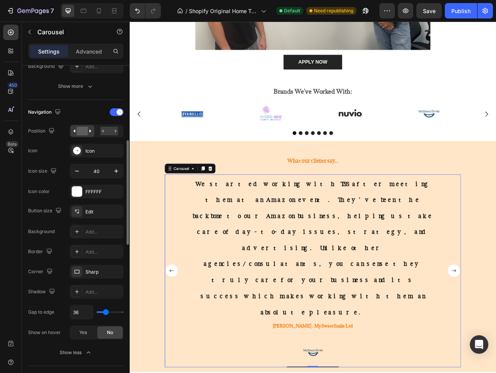
type input "37"
type input "38"
type input "41"
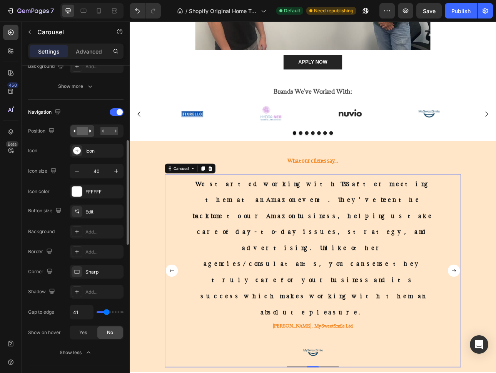
type input "42"
type input "43"
type input "45"
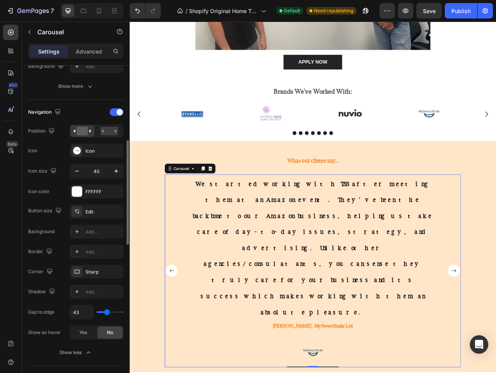
type input "45"
type input "46"
type input "53"
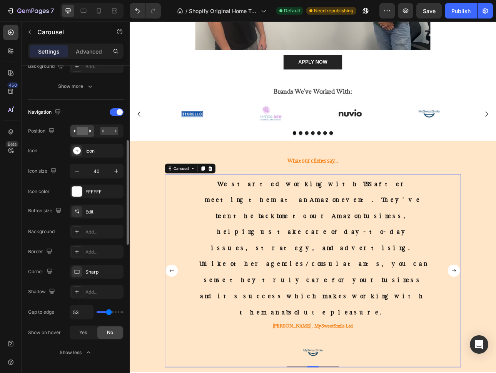
type input "55"
type input "57"
type input "58"
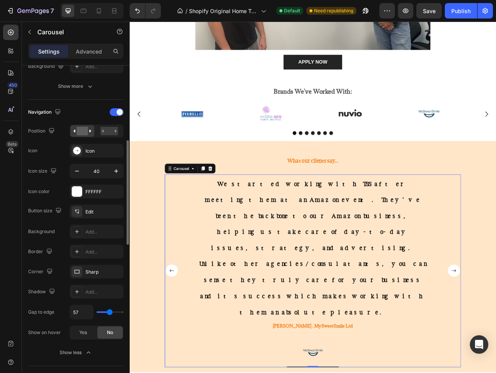
type input "58"
type input "59"
type input "60"
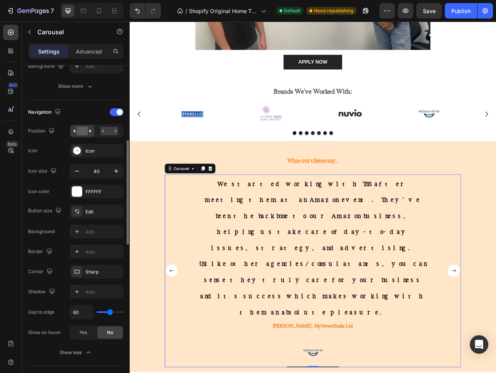
type input "48"
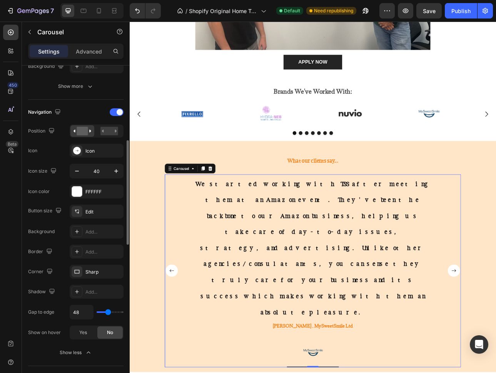
type input "59"
type input "64"
type input "69"
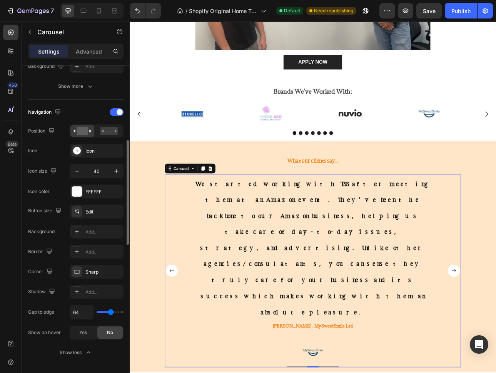
type input "69"
type input "73"
type input "76"
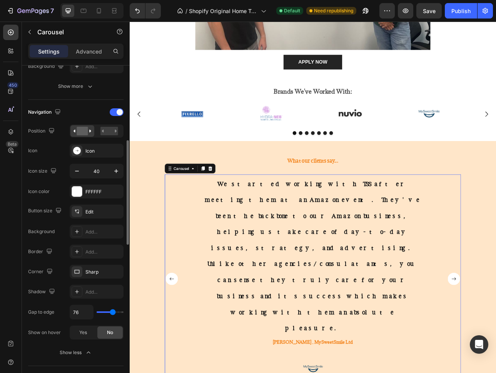
type input "77"
type input "79"
type input "81"
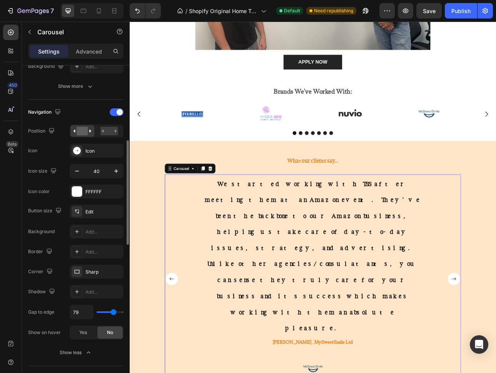
type input "81"
type input "85"
type input "91"
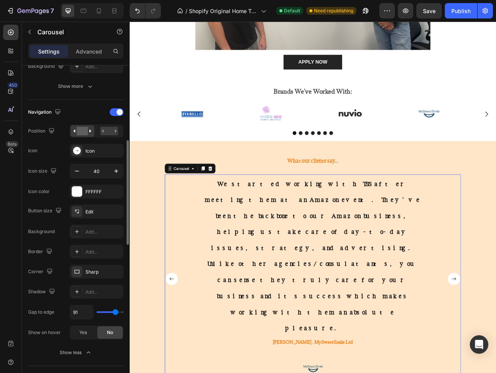
type input "96"
type input "99"
type input "100"
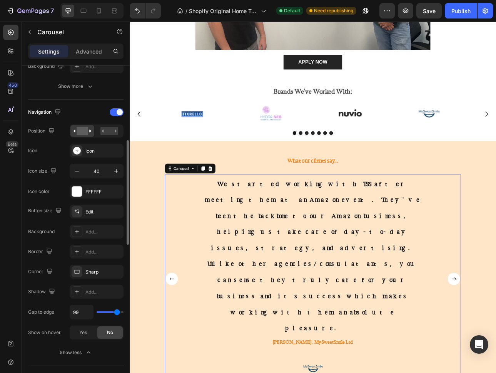
type input "100"
type input "101"
type input "103"
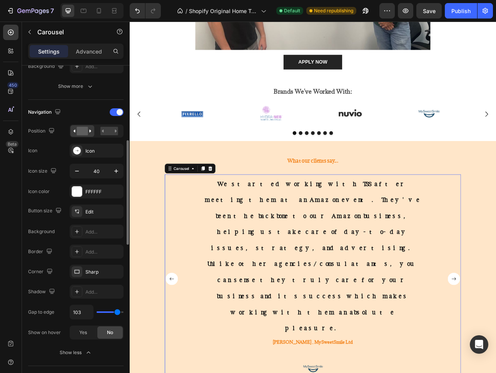
type input "108"
type input "109"
type input "110"
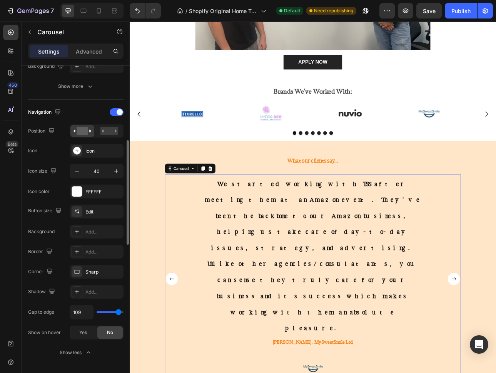
type input "110"
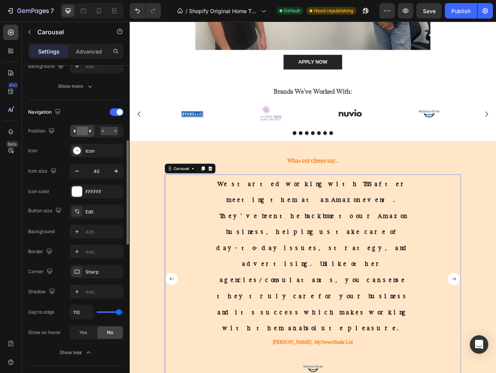
type input "118"
type input "120"
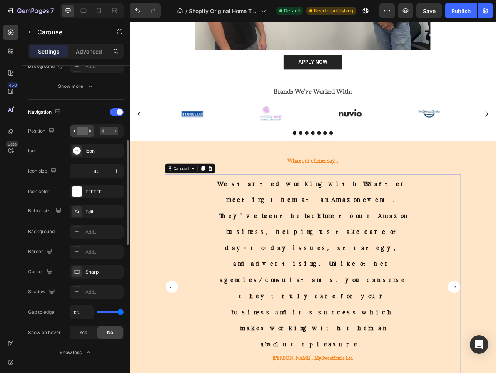
type input "92"
type input "83"
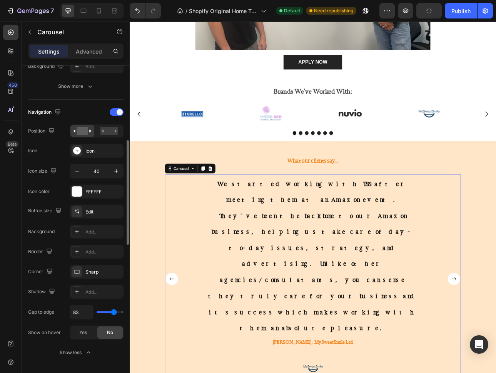
type input "72"
type input "51"
type input "42"
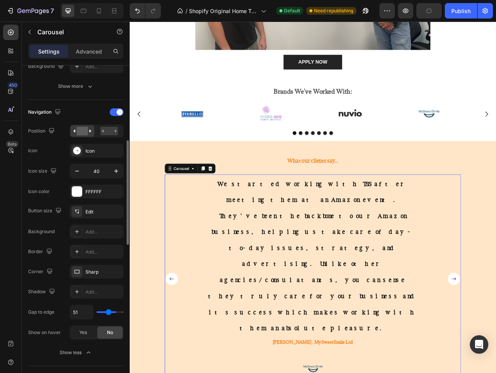
type input "42"
type input "33"
type input "31"
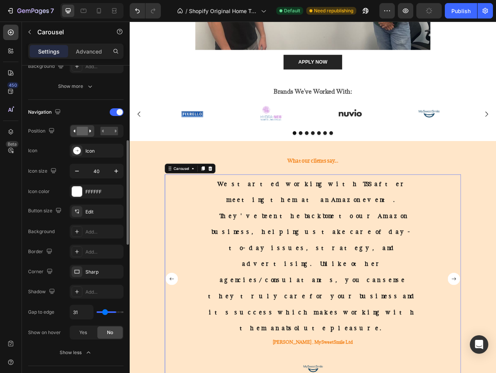
type input "29"
type input "27"
type input "24"
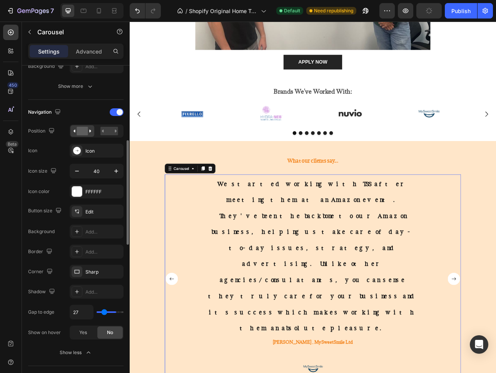
type input "24"
type input "18"
type input "14"
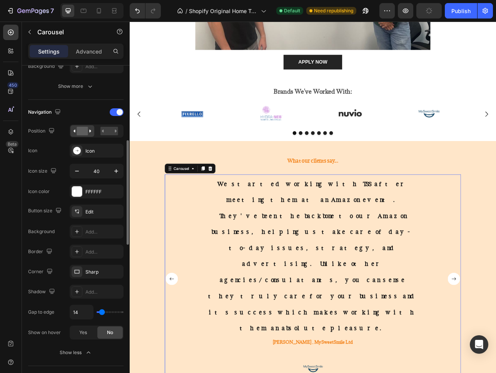
type input "12"
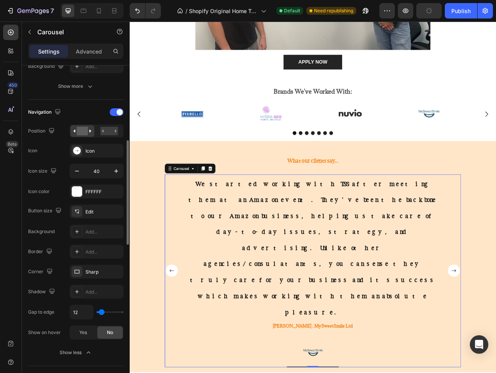
type input "11"
type input "10"
type input "8"
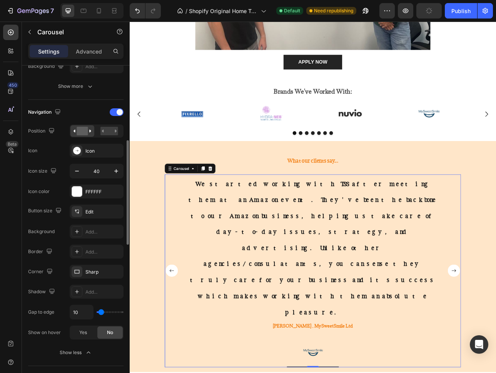
type input "8"
type input "6"
type input "0"
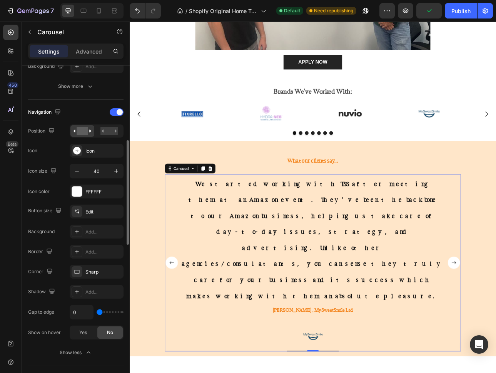
type input "120"
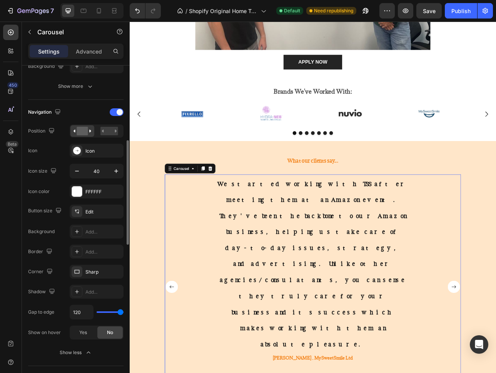
type input "97"
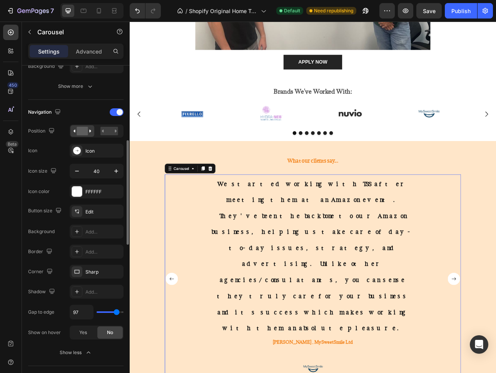
type input "87"
type input "82"
type input "77"
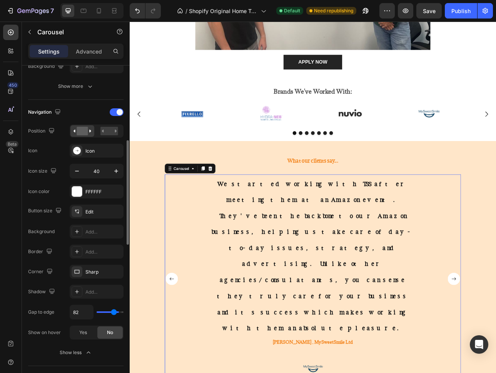
type input "77"
type input "72"
type input "62"
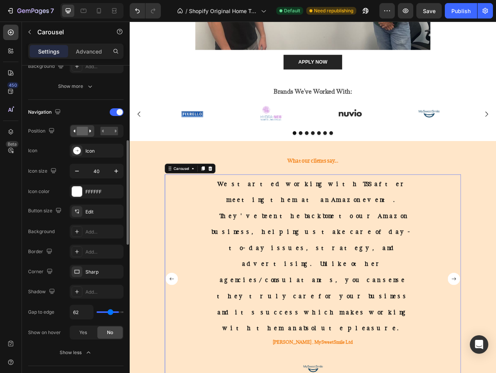
type input "59"
type input "57"
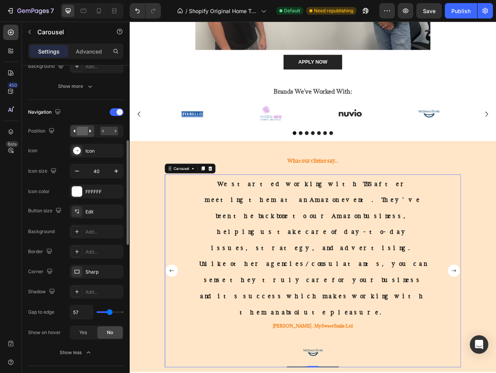
type input "54"
type input "0"
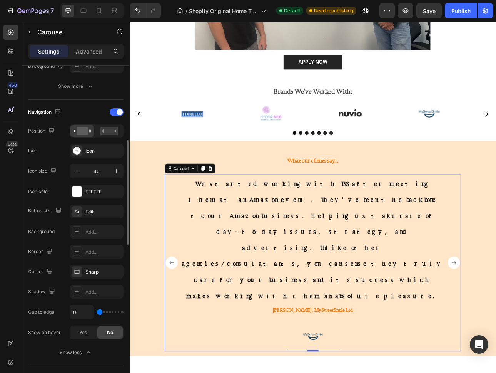
drag, startPoint x: 102, startPoint y: 313, endPoint x: 94, endPoint y: 311, distance: 9.2
type input "0"
click at [97, 311] on input "range" at bounding box center [110, 312] width 27 height 2
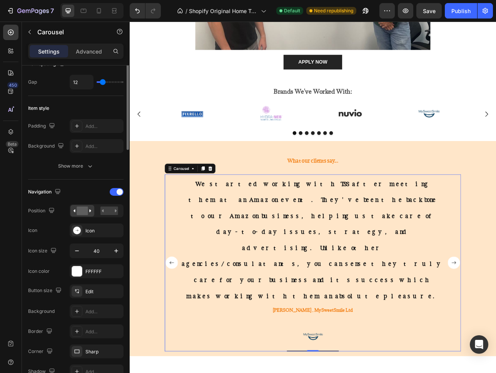
scroll to position [103, 0]
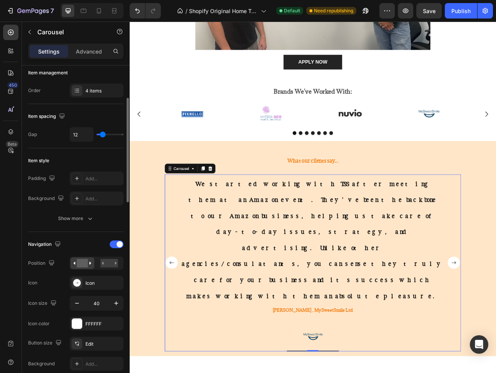
click at [85, 214] on div "Show more" at bounding box center [76, 218] width 36 height 8
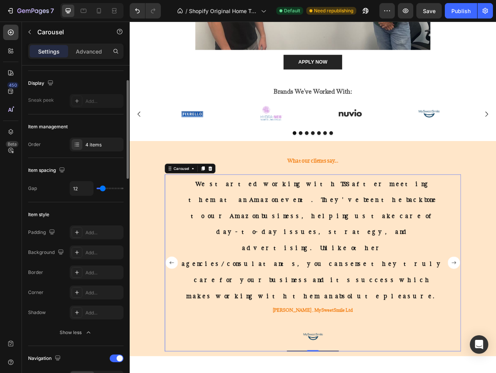
scroll to position [38, 0]
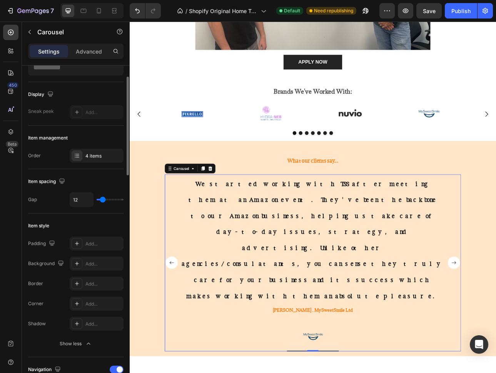
click at [87, 154] on div "4 items" at bounding box center [103, 155] width 36 height 7
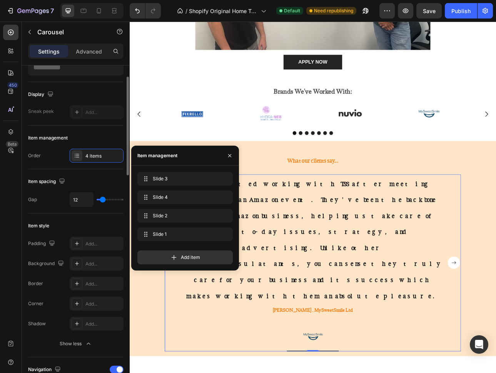
click at [109, 133] on div "Item management" at bounding box center [75, 138] width 95 height 12
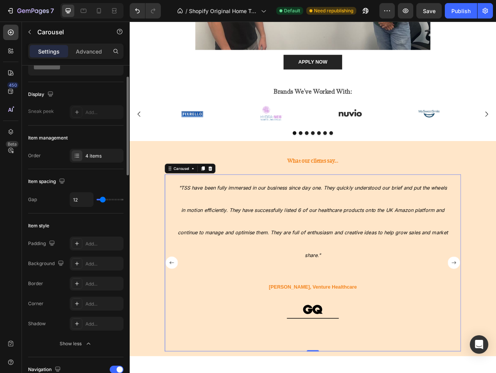
click at [398, 280] on p ""TSS have been fully immersed in our business since day one. They quickly under…" at bounding box center [360, 271] width 341 height 113
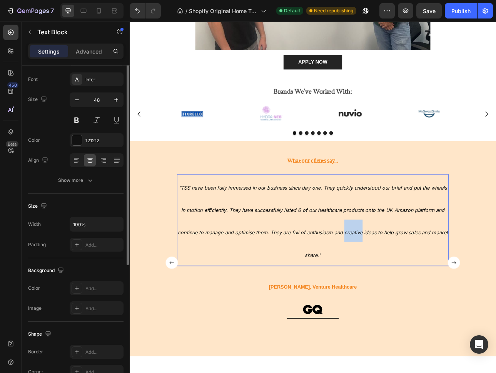
scroll to position [0, 0]
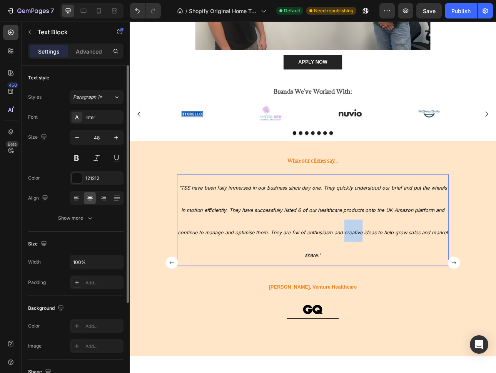
click at [398, 280] on p ""TSS have been fully immersed in our business since day one. They quickly under…" at bounding box center [360, 271] width 341 height 113
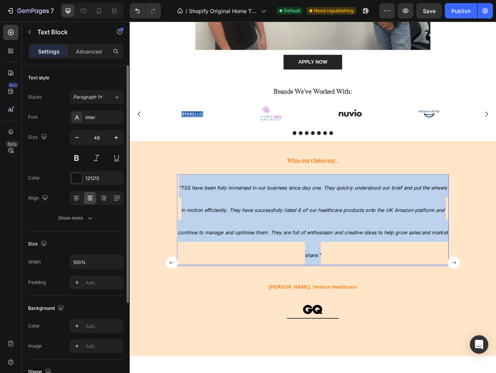
click at [398, 280] on p ""TSS have been fully immersed in our business since day one. They quickly under…" at bounding box center [360, 271] width 341 height 113
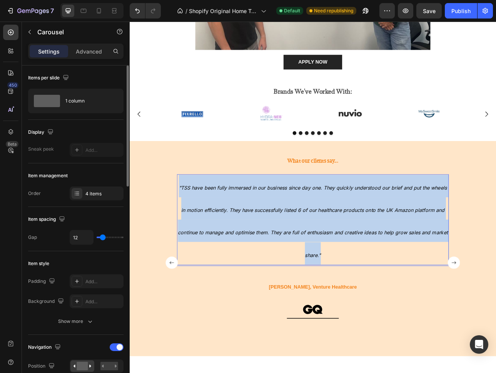
click at [178, 318] on rect "Carousel Back Arrow" at bounding box center [182, 325] width 15 height 15
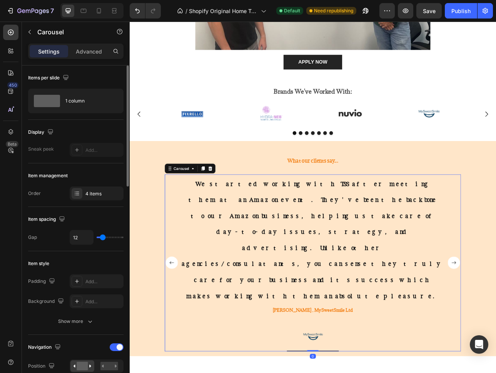
click at [360, 258] on p "We started working with TSS after meeting them at an Amazon event. They've been…" at bounding box center [360, 296] width 333 height 162
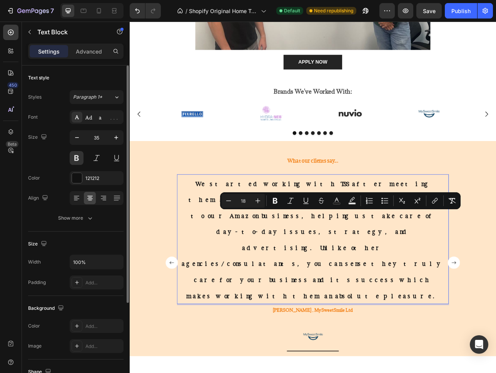
click at [361, 273] on p "We started working with TSS after meeting them at an Amazon event. They've been…" at bounding box center [360, 296] width 333 height 162
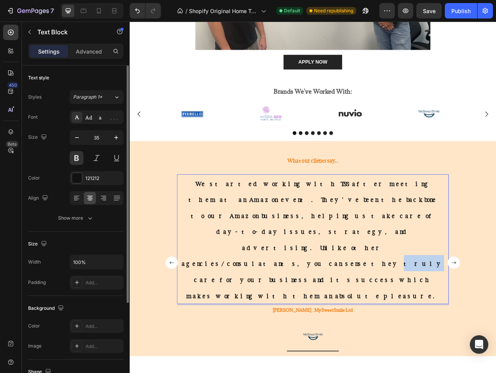
click at [361, 273] on p "We started working with TSS after meeting them at an Amazon event. They've been…" at bounding box center [360, 296] width 333 height 162
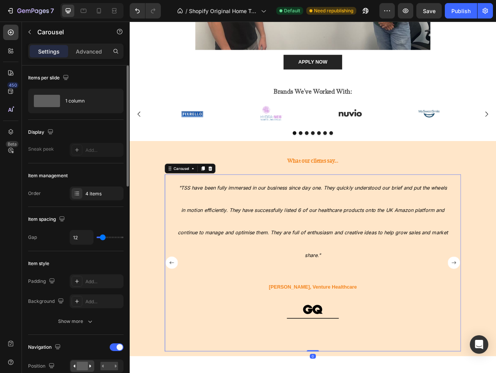
click at [400, 269] on p ""TSS have been fully immersed in our business since day one. They quickly under…" at bounding box center [360, 271] width 341 height 113
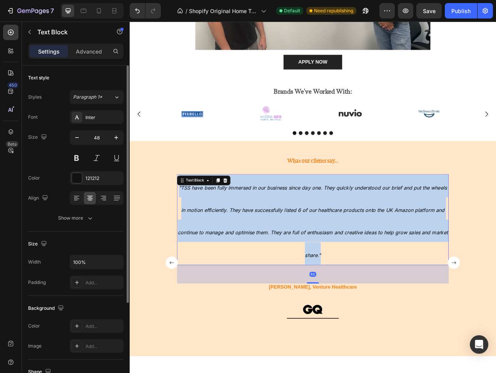
click at [400, 269] on p ""TSS have been fully immersed in our business since day one. They quickly under…" at bounding box center [360, 271] width 341 height 113
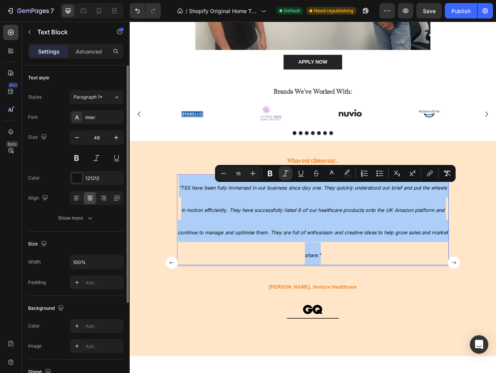
click at [115, 96] on icon at bounding box center [117, 97] width 7 height 8
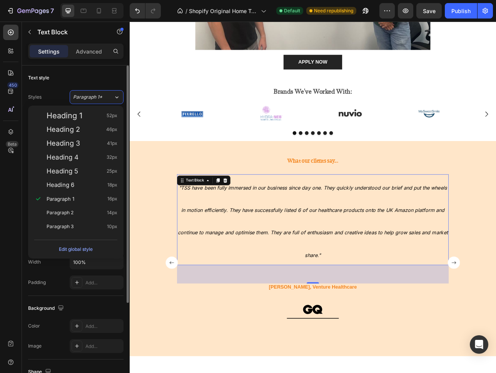
click at [99, 79] on div "Text style" at bounding box center [75, 78] width 95 height 12
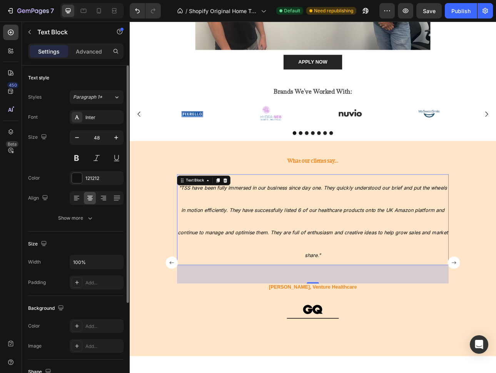
click at [95, 116] on div "Inter" at bounding box center [103, 117] width 36 height 7
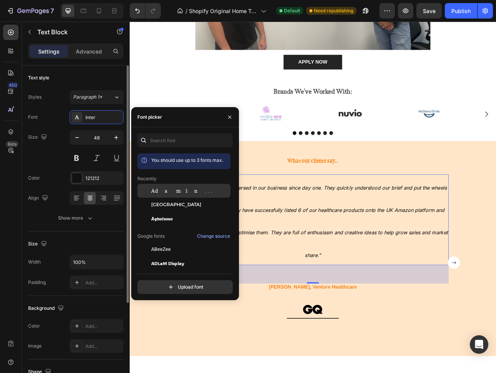
drag, startPoint x: 94, startPoint y: 311, endPoint x: 156, endPoint y: 190, distance: 136.2
click at [156, 190] on span "Adamina" at bounding box center [183, 190] width 64 height 7
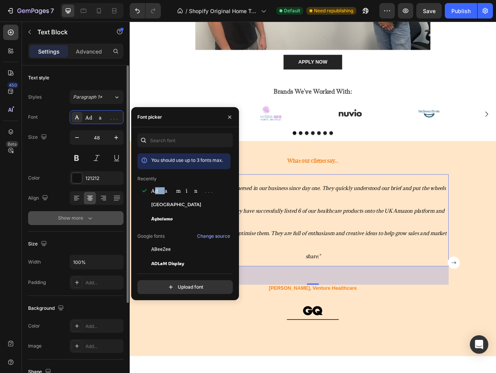
drag, startPoint x: 156, startPoint y: 190, endPoint x: 106, endPoint y: 214, distance: 55.4
click at [106, 214] on button "Show more" at bounding box center [75, 218] width 95 height 14
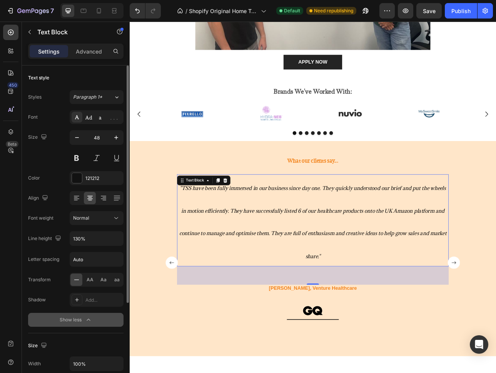
click at [178, 318] on rect "Carousel Back Arrow" at bounding box center [182, 325] width 15 height 15
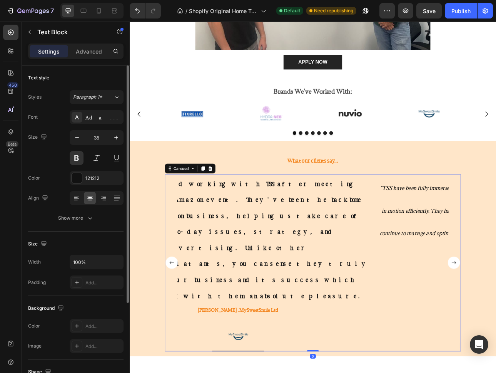
click at [317, 283] on span "We started working with TSS after meeting them at an Amazon event. They've been…" at bounding box center [266, 296] width 331 height 151
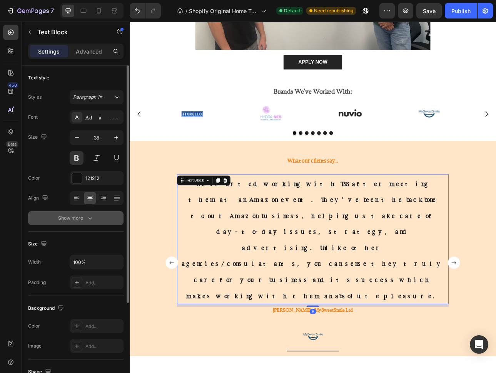
drag, startPoint x: 106, startPoint y: 214, endPoint x: 85, endPoint y: 223, distance: 23.3
click at [85, 223] on button "Show more" at bounding box center [75, 218] width 95 height 14
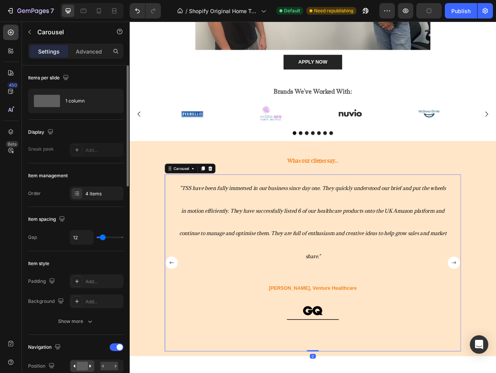
click at [355, 261] on icon ""TSS have been fully immersed in our business since day one. They quickly under…" at bounding box center [360, 274] width 337 height 94
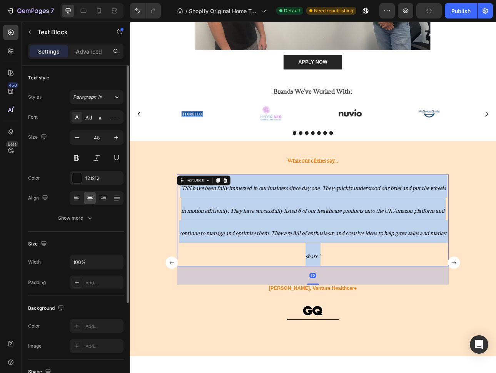
click at [355, 261] on icon ""TSS have been fully immersed in our business since day one. They quickly under…" at bounding box center [360, 274] width 337 height 94
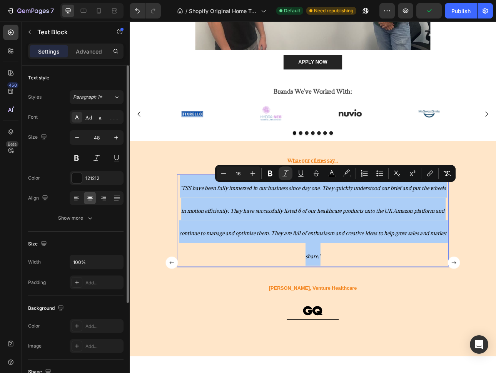
click at [79, 217] on div "Show more" at bounding box center [76, 218] width 36 height 8
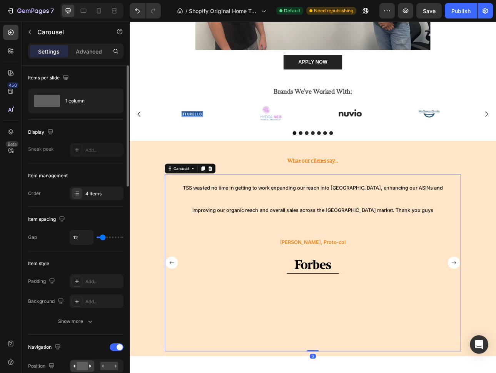
click at [177, 318] on rect "Carousel Back Arrow" at bounding box center [182, 325] width 15 height 15
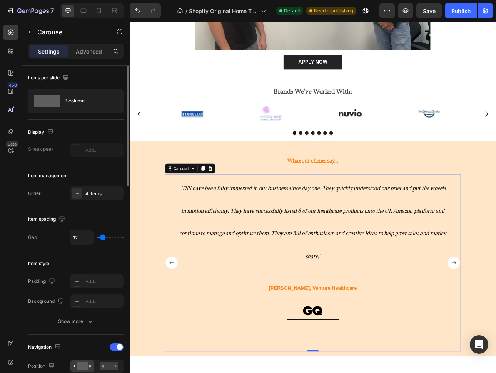
click at [370, 303] on p ""TSS have been fully immersed in our business since day one. They quickly under…" at bounding box center [360, 272] width 341 height 115
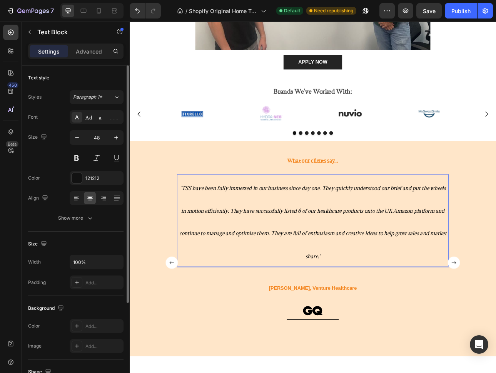
click at [370, 303] on p ""TSS have been fully immersed in our business since day one. They quickly under…" at bounding box center [360, 272] width 341 height 115
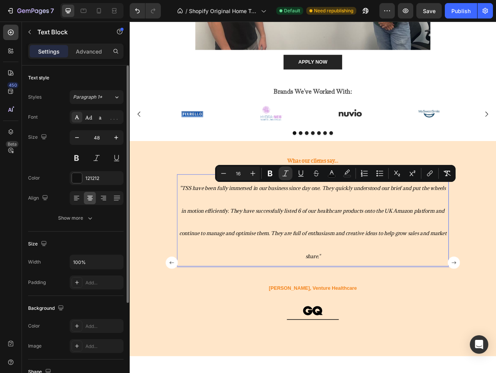
click at [183, 318] on rect "Carousel Back Arrow" at bounding box center [182, 325] width 15 height 15
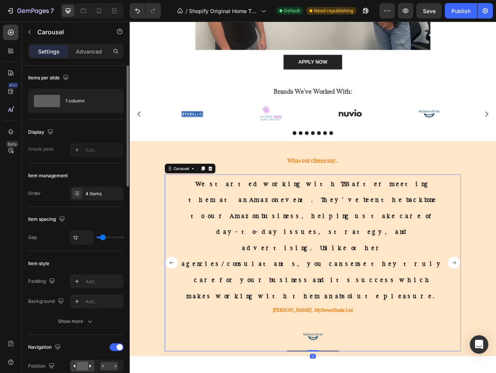
click at [351, 271] on span "We started working with TSS after meeting them at an Amazon event. They've been…" at bounding box center [361, 296] width 331 height 151
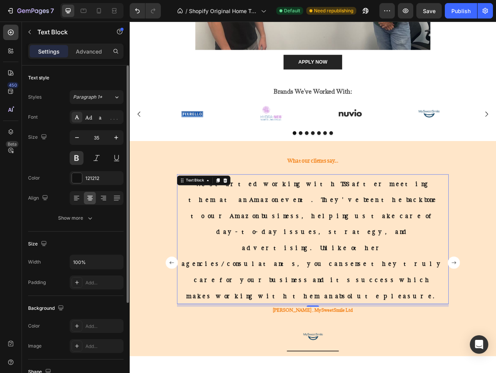
click at [248, 331] on div "We started working with TSS after meeting them at an Amazon event. They've been…" at bounding box center [360, 325] width 343 height 223
click at [264, 266] on span "We started working with TSS after meeting them at an Amazon event. They've been…" at bounding box center [361, 296] width 331 height 151
drag, startPoint x: 85, startPoint y: 223, endPoint x: 78, endPoint y: 50, distance: 173.0
click at [78, 50] on p "Advanced" at bounding box center [89, 51] width 26 height 8
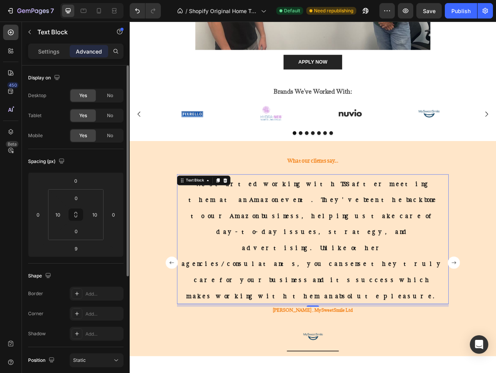
click at [46, 50] on p "Settings" at bounding box center [49, 51] width 22 height 8
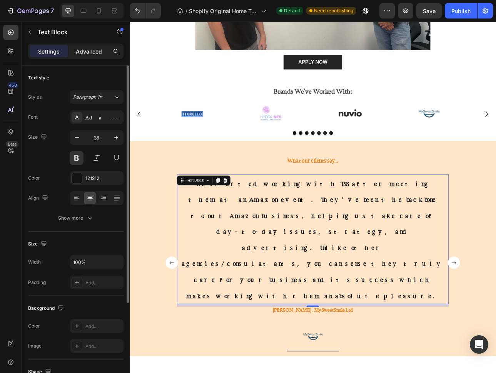
click at [33, 31] on button "button" at bounding box center [29, 32] width 12 height 12
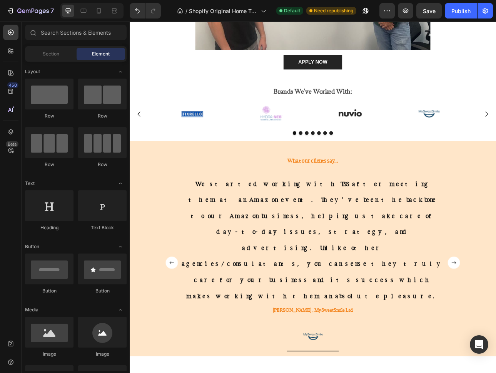
click at [283, 333] on div "We started working with TSS after meeting them at an Amazon event. They've been…" at bounding box center [360, 325] width 343 height 223
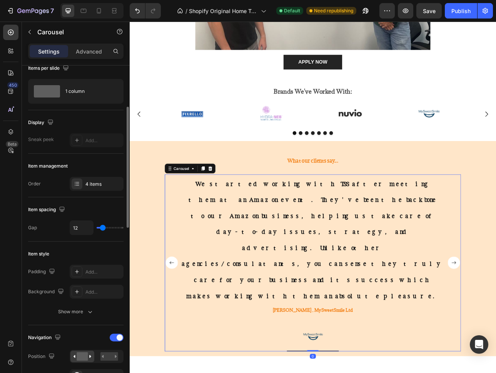
scroll to position [37, 0]
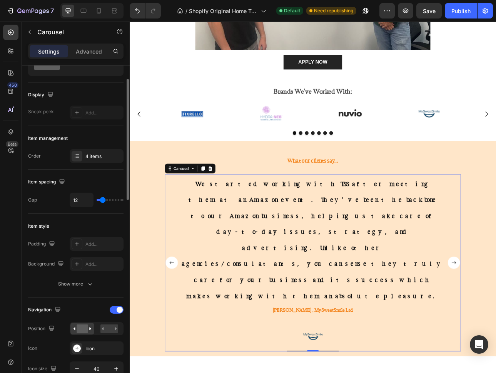
click at [92, 156] on div "4 items" at bounding box center [103, 156] width 36 height 7
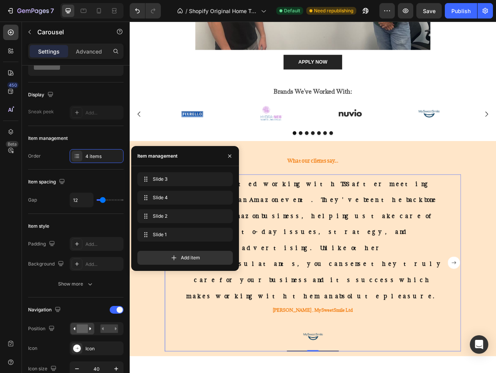
click at [179, 193] on div "Slide 4 Slide 4" at bounding box center [185, 197] width 89 height 11
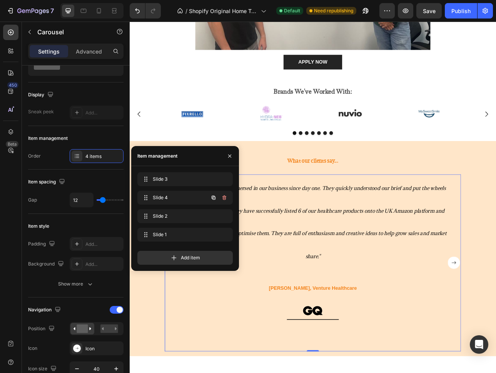
click at [224, 197] on icon "button" at bounding box center [224, 198] width 0 height 2
click at [223, 197] on div "Delete" at bounding box center [219, 197] width 14 height 7
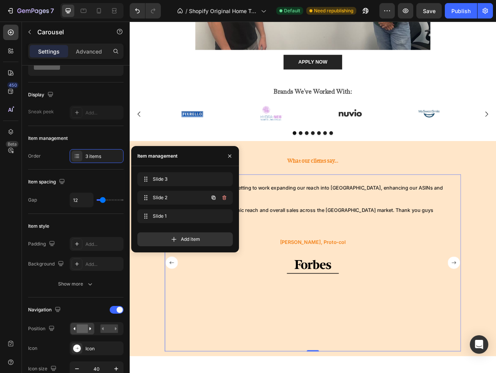
click at [199, 177] on span "Slide 3" at bounding box center [184, 179] width 62 height 7
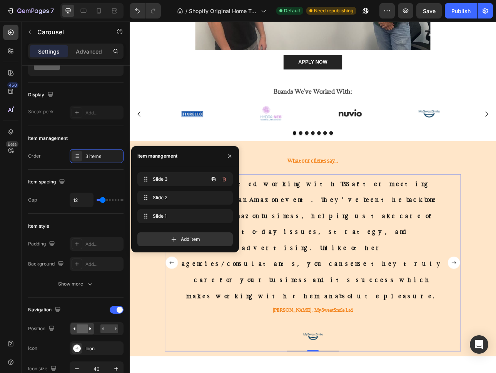
click at [213, 177] on icon "button" at bounding box center [214, 179] width 6 height 6
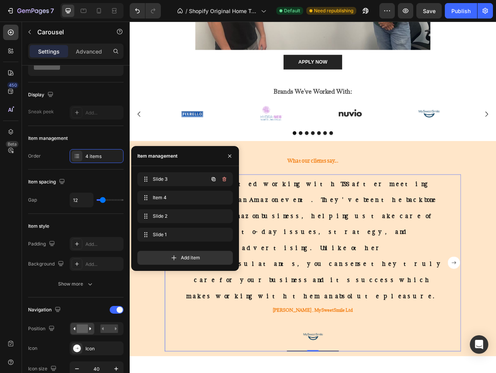
click at [194, 200] on span "Item 4" at bounding box center [184, 197] width 62 height 7
click at [230, 156] on icon "button" at bounding box center [229, 155] width 3 height 3
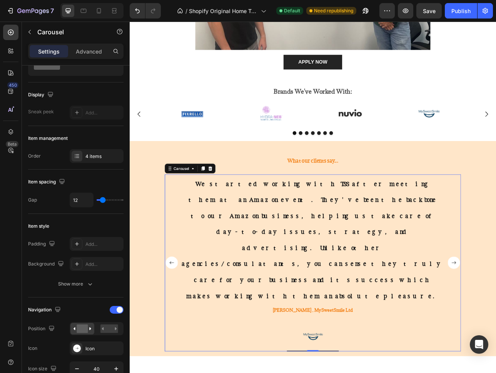
click at [352, 241] on span "We started working with TSS after meeting them at an Amazon event. They've been…" at bounding box center [361, 296] width 331 height 151
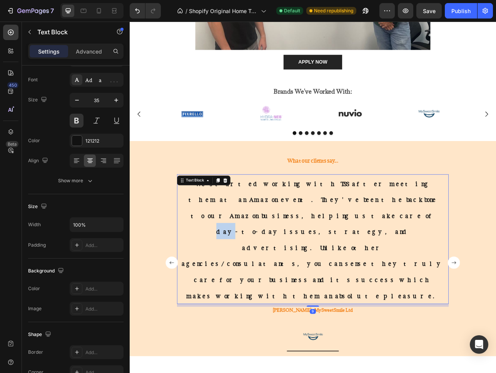
click at [352, 241] on span "We started working with TSS after meeting them at an Amazon event. They've been…" at bounding box center [361, 296] width 331 height 151
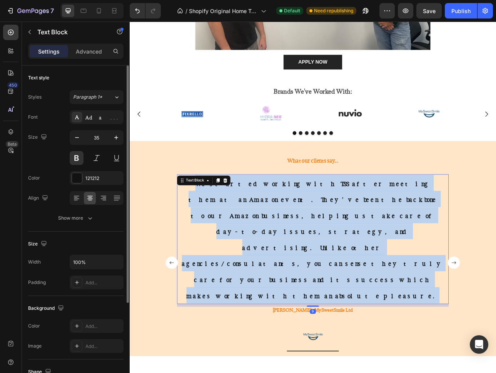
click at [352, 241] on span "We started working with TSS after meeting them at an Amazon event. They've been…" at bounding box center [361, 296] width 331 height 151
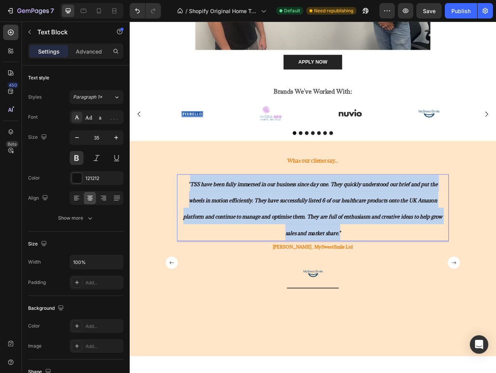
drag, startPoint x: 208, startPoint y: 72, endPoint x: 203, endPoint y: 227, distance: 155.2
click at [203, 227] on p ""TSS have been fully immersed in our business since day one. They quickly under…" at bounding box center [360, 256] width 333 height 82
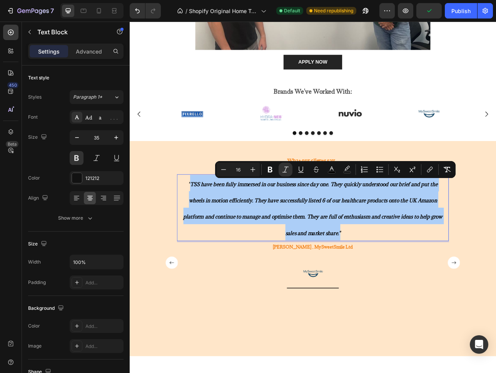
click at [267, 172] on icon "Editor contextual toolbar" at bounding box center [270, 170] width 8 height 8
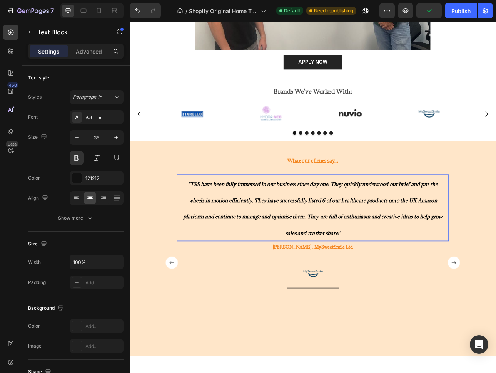
drag, startPoint x: 203, startPoint y: 227, endPoint x: 314, endPoint y: 247, distance: 112.3
click at [314, 247] on strong "TSS have been fully immersed in our business since day one. They quickly unders…" at bounding box center [360, 257] width 327 height 70
click at [314, 246] on strong "TSS have been fully immersed in our business since day one. They quickly unders…" at bounding box center [360, 257] width 327 height 70
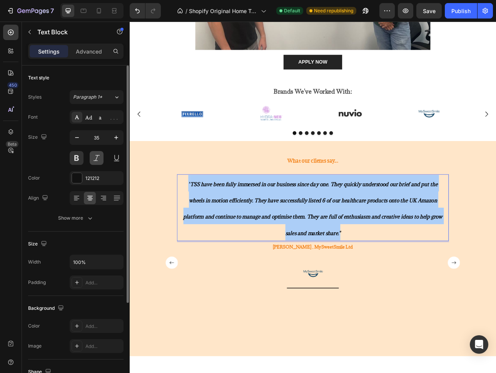
click at [97, 157] on button at bounding box center [97, 158] width 14 height 14
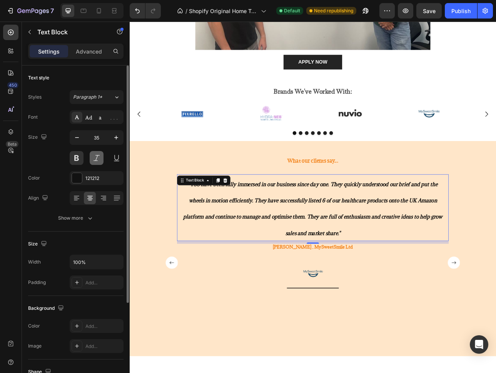
click at [97, 157] on button at bounding box center [97, 158] width 14 height 14
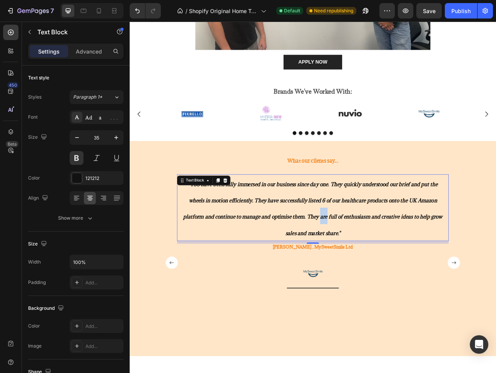
click at [370, 258] on p "" TSS have been fully immersed in our business since day one. They quickly unde…" at bounding box center [360, 256] width 333 height 82
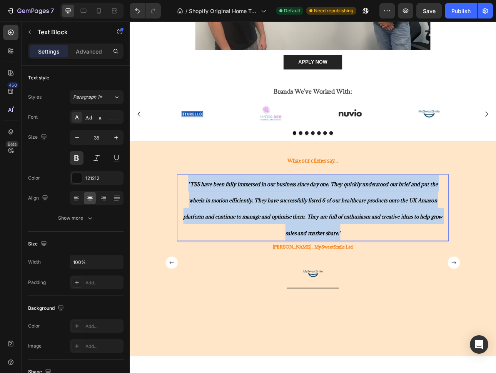
click at [370, 258] on p "" TSS have been fully immersed in our business since day one. They quickly unde…" at bounding box center [360, 256] width 333 height 82
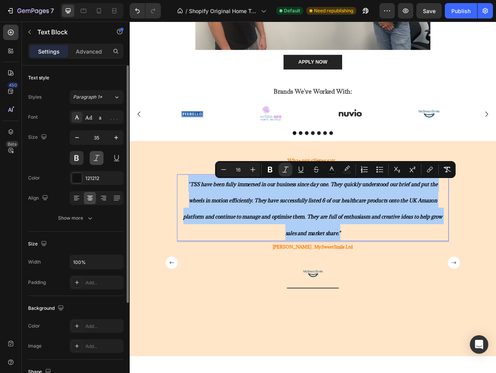
click at [100, 157] on button at bounding box center [97, 158] width 14 height 14
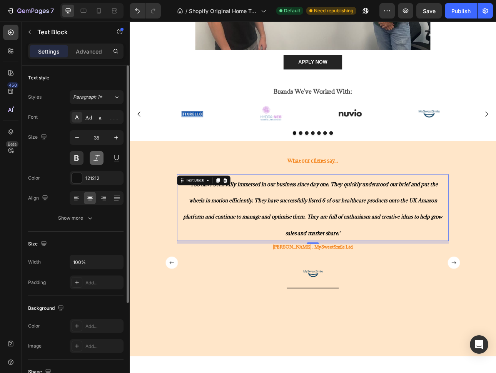
click at [100, 157] on button at bounding box center [97, 158] width 14 height 14
click at [74, 157] on button at bounding box center [77, 158] width 14 height 14
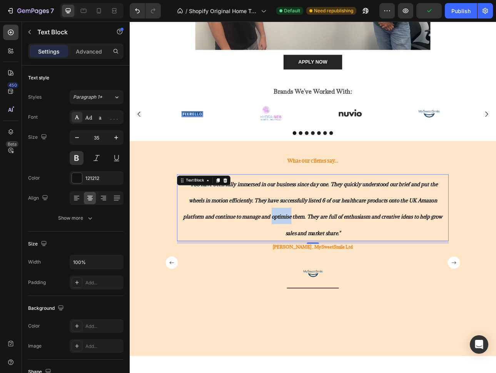
click at [313, 263] on strong "TSS have been fully immersed in our business since day one. They quickly unders…" at bounding box center [360, 257] width 327 height 70
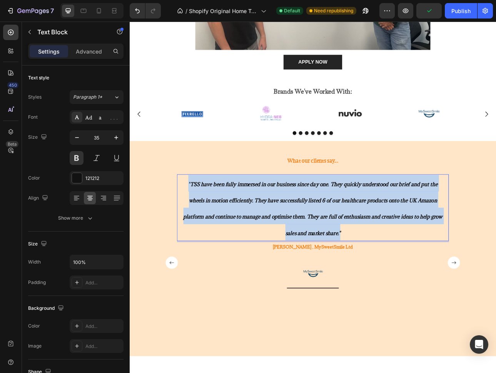
click at [313, 263] on strong "TSS have been fully immersed in our business since day one. They quickly unders…" at bounding box center [360, 257] width 327 height 70
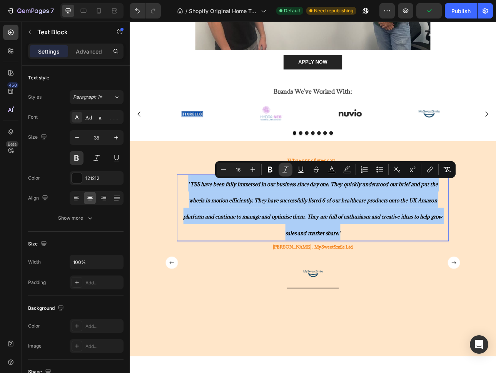
click at [285, 166] on icon "Editor contextual toolbar" at bounding box center [286, 170] width 8 height 8
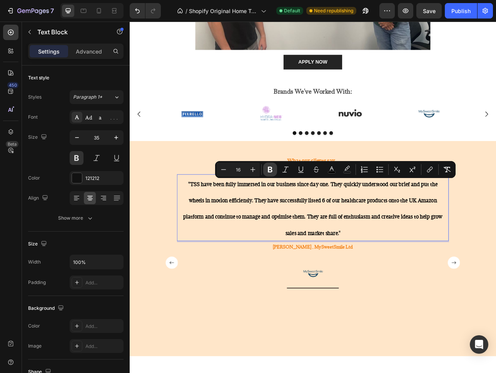
click at [269, 169] on icon "Editor contextual toolbar" at bounding box center [270, 170] width 5 height 6
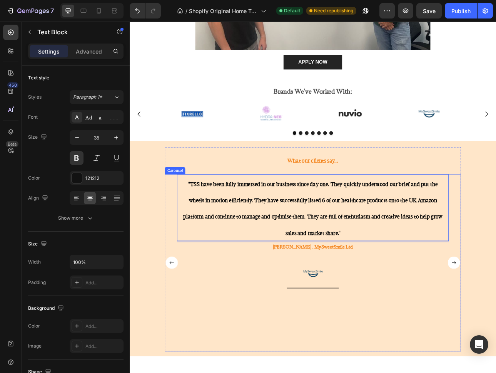
click at [181, 318] on rect "Carousel Back Arrow" at bounding box center [182, 325] width 15 height 15
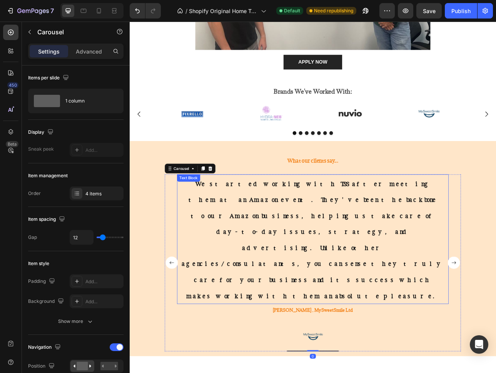
click at [472, 268] on span "We started working with TSS after meeting them at an Amazon event. They've been…" at bounding box center [361, 296] width 331 height 151
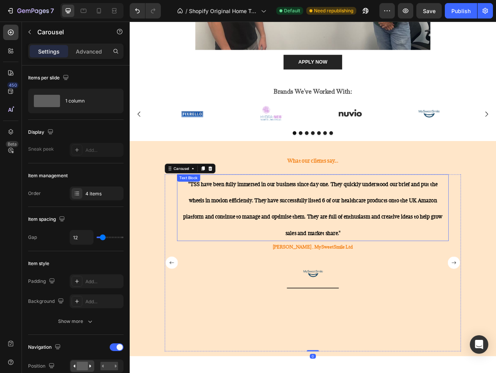
click at [427, 242] on p ""TSS have been fully immersed in our business since day one. They quickly under…" at bounding box center [360, 256] width 333 height 82
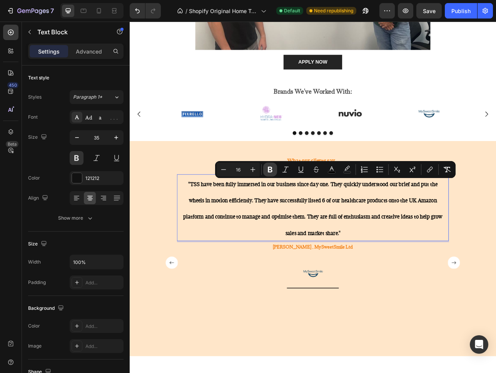
click at [273, 167] on icon "Editor contextual toolbar" at bounding box center [270, 170] width 8 height 8
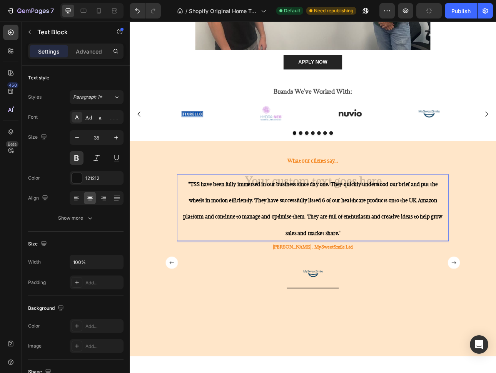
click at [305, 252] on p ""TSS have been fully immersed in our business since day one. They quickly under…" at bounding box center [360, 256] width 333 height 82
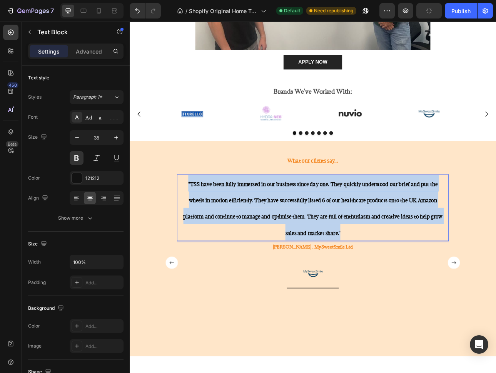
click at [305, 252] on p ""TSS have been fully immersed in our business since day one. They quickly under…" at bounding box center [360, 256] width 333 height 82
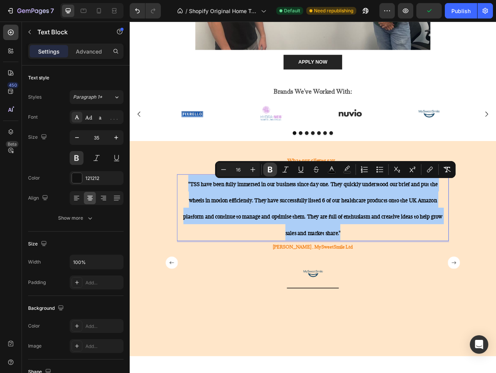
click at [268, 172] on icon "Editor contextual toolbar" at bounding box center [270, 170] width 8 height 8
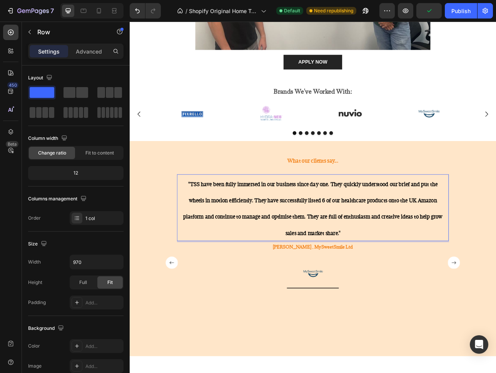
click at [304, 212] on div "What our clients say... Heading We started working with TSS after meeting them …" at bounding box center [360, 308] width 373 height 257
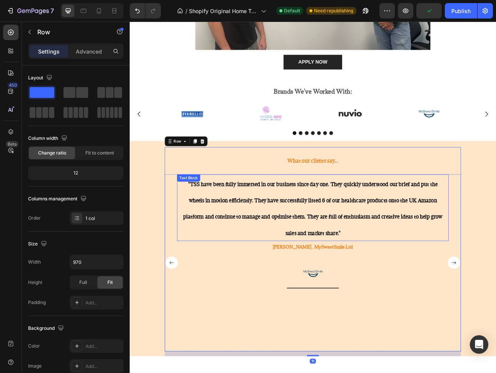
click at [306, 256] on p ""TSS have been fully immersed in our business since day one. They quickly under…" at bounding box center [360, 256] width 333 height 82
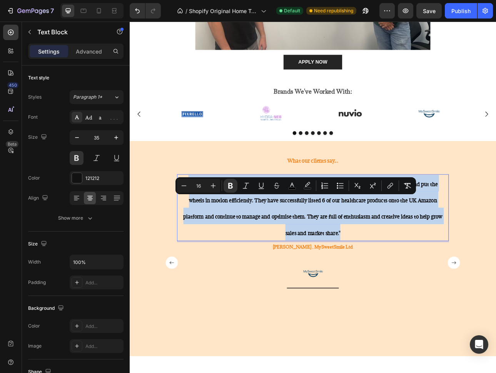
click at [306, 256] on p ""TSS have been fully immersed in our business since day one. They quickly under…" at bounding box center [360, 256] width 333 height 82
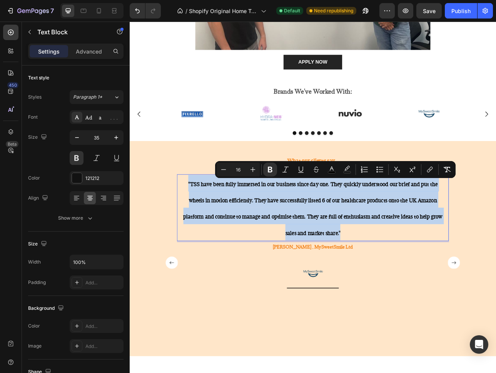
click at [304, 256] on p ""TSS have been fully immersed in our business since day one. They quickly under…" at bounding box center [360, 256] width 333 height 82
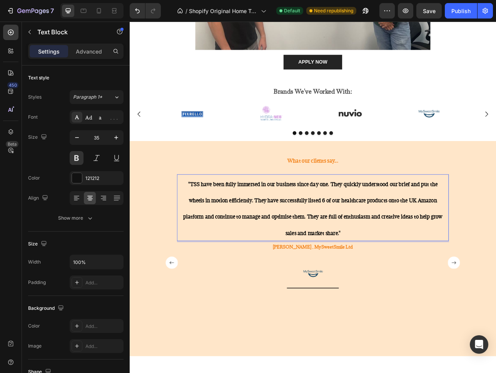
click at [204, 224] on strong ""TSS have been fully immersed in our business since day one. They quickly under…" at bounding box center [360, 257] width 327 height 70
click at [204, 228] on strong ""TSS have been fully immersed in our business since day one. They quickly under…" at bounding box center [360, 257] width 327 height 70
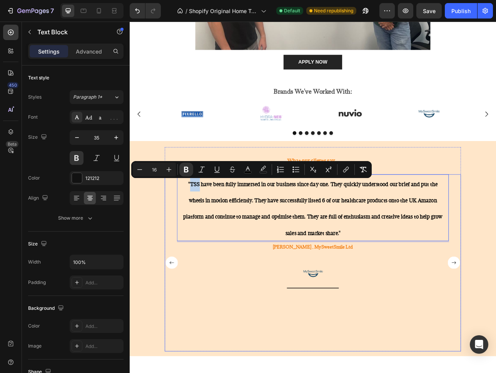
click at [177, 318] on rect "Carousel Back Arrow" at bounding box center [182, 325] width 15 height 15
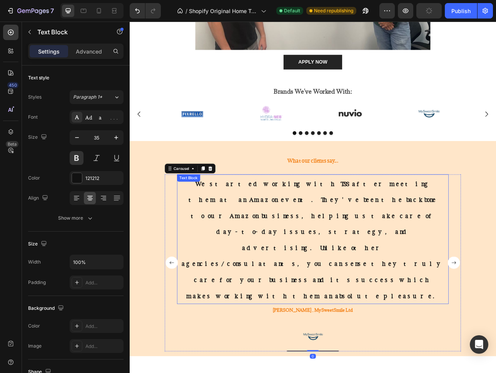
click at [262, 264] on span "We started working with TSS after meeting them at an Amazon event. They've been…" at bounding box center [361, 296] width 331 height 151
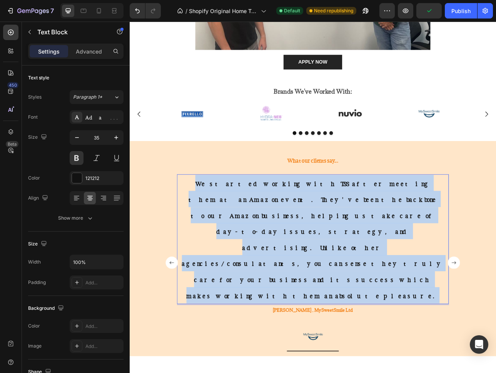
click at [262, 264] on span "We started working with TSS after meeting them at an Amazon event. They've been…" at bounding box center [361, 296] width 331 height 151
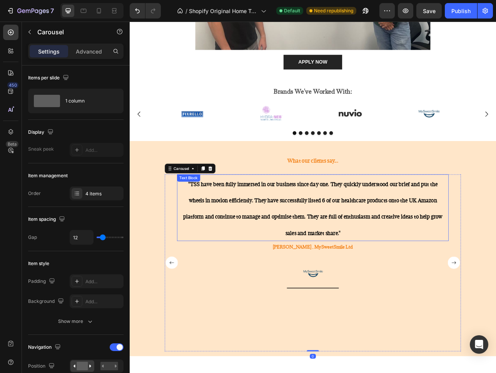
click at [407, 258] on p ""TSS have been fully immersed in our business since day one. They quickly under…" at bounding box center [360, 256] width 333 height 82
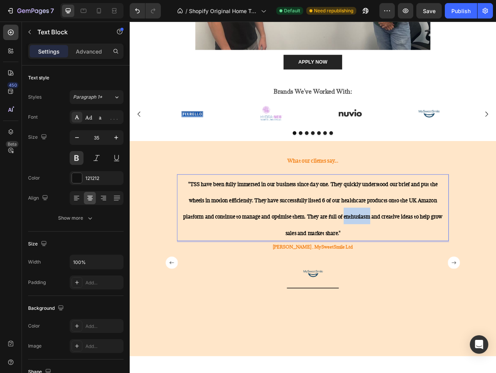
click at [407, 258] on p ""TSS have been fully immersed in our business since day one. They quickly under…" at bounding box center [360, 256] width 333 height 82
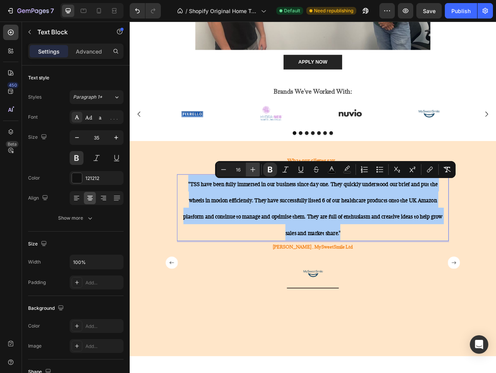
click at [253, 167] on icon "Editor contextual toolbar" at bounding box center [253, 170] width 8 height 8
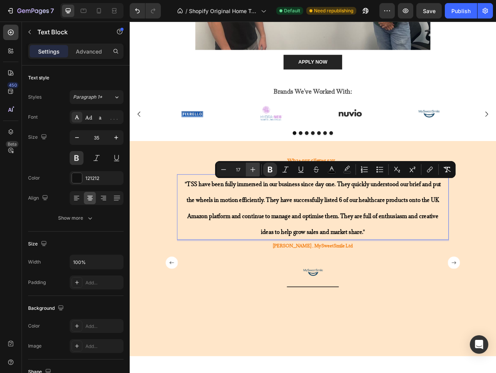
click at [254, 166] on icon "Editor contextual toolbar" at bounding box center [253, 170] width 8 height 8
type input "18"
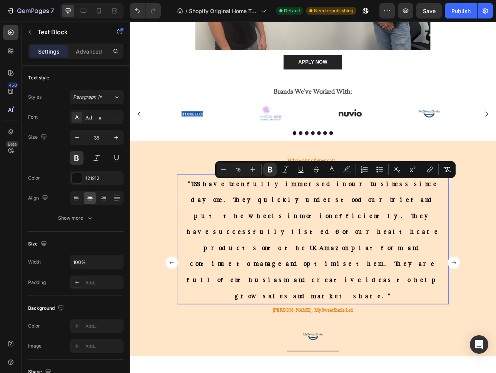
click at [420, 286] on strong ""TSS have been fully immersed in our business since day one. They quickly under…" at bounding box center [360, 296] width 319 height 151
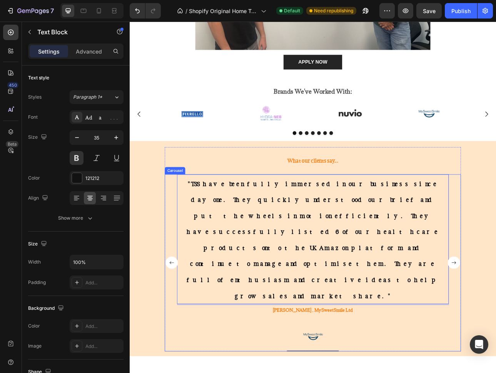
click at [454, 314] on div ""TSS have been fully immersed in our business since day one. They quickly under…" at bounding box center [360, 325] width 343 height 223
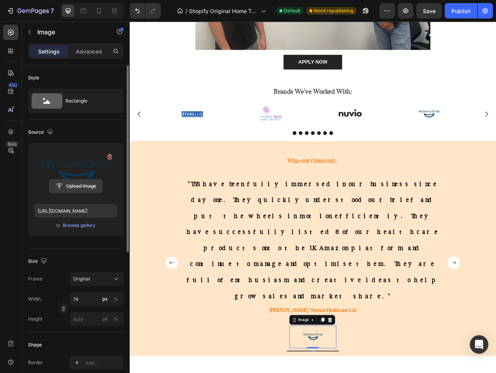
click at [77, 185] on input "file" at bounding box center [75, 185] width 53 height 13
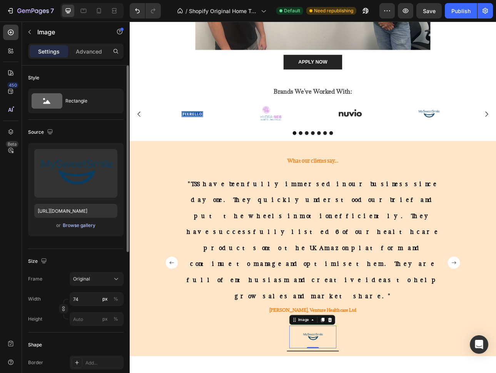
click at [85, 223] on div "Browse gallery" at bounding box center [79, 225] width 33 height 7
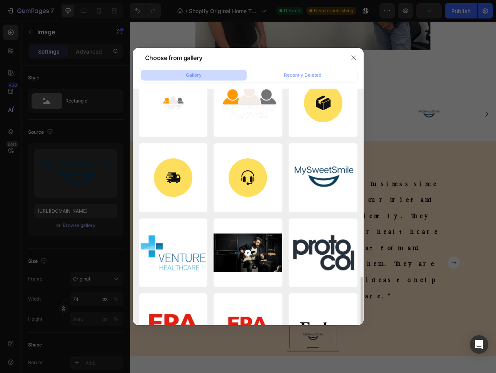
scroll to position [458, 0]
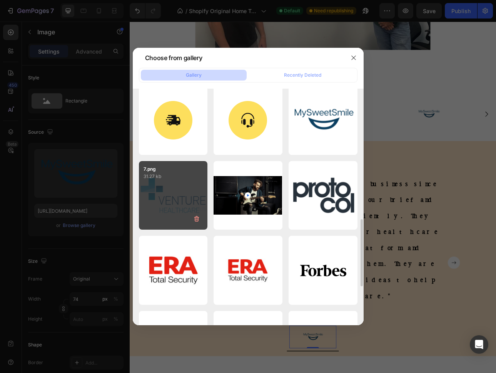
click at [193, 197] on div "7.png 31.27 kb" at bounding box center [173, 195] width 69 height 69
type input "https://cdn.shopify.com/s/files/1/0890/8410/0874/files/gempages_557898397873341…"
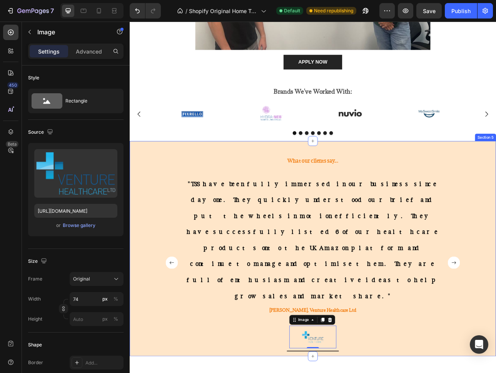
click at [496, 335] on div "What our clients say... Heading We started working with TSS after meeting them …" at bounding box center [361, 311] width 450 height 263
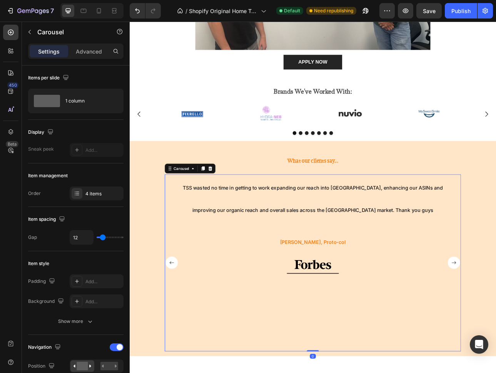
click at [183, 318] on rect "Carousel Back Arrow" at bounding box center [182, 325] width 15 height 15
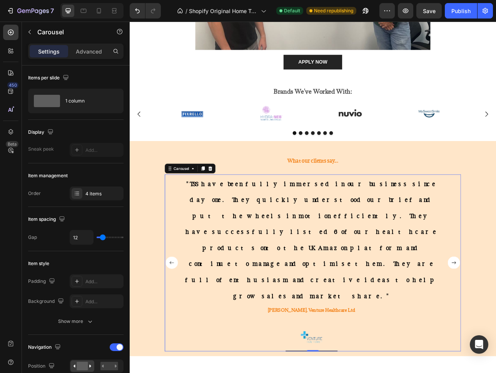
click at [183, 318] on rect "Carousel Back Arrow" at bounding box center [182, 325] width 15 height 15
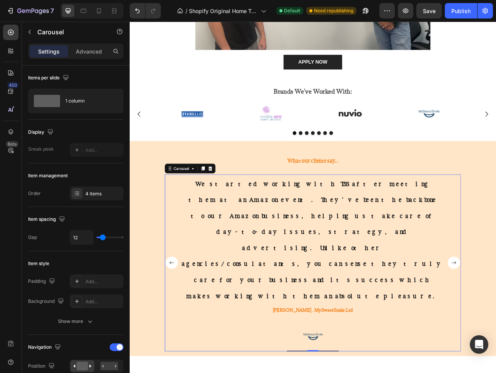
click at [179, 334] on div "We started working with TSS after meeting them at an Amazon event. They've been…" at bounding box center [360, 325] width 373 height 223
click at [92, 193] on div "4 items" at bounding box center [103, 193] width 36 height 7
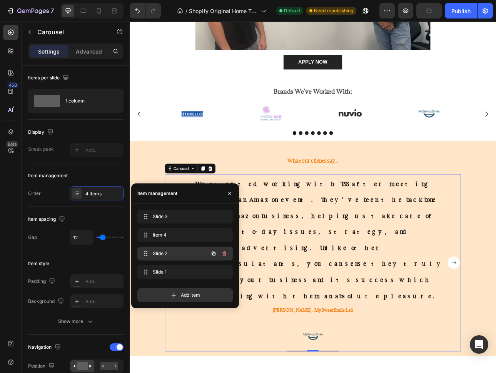
click at [199, 255] on div "Slide 2 Slide 2" at bounding box center [175, 253] width 68 height 11
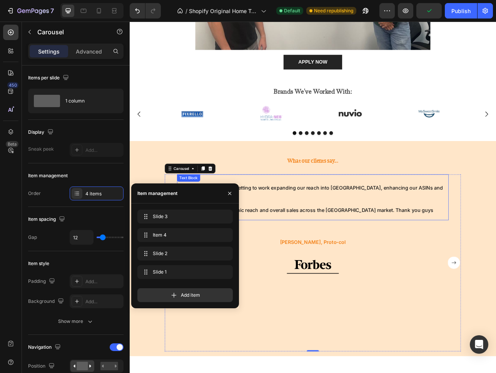
click at [398, 245] on p "TSS wasted no time in getting to work expanding our reach into Europe, enhancin…" at bounding box center [360, 243] width 341 height 57
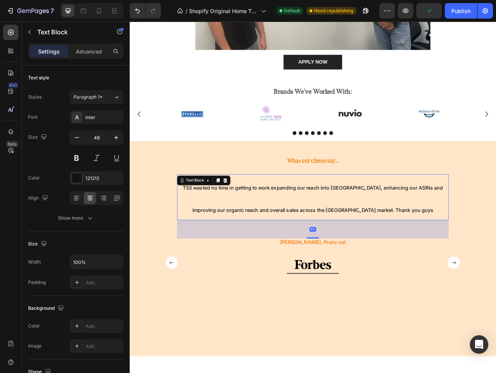
click at [398, 245] on p "TSS wasted no time in getting to work expanding our reach into Europe, enhancin…" at bounding box center [360, 243] width 341 height 57
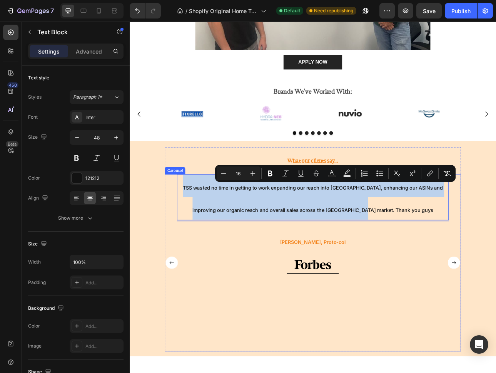
click at [186, 318] on rect "Carousel Back Arrow" at bounding box center [182, 325] width 15 height 15
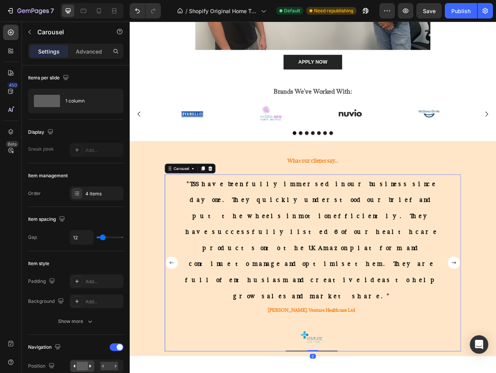
click at [186, 318] on rect "Carousel Back Arrow" at bounding box center [182, 325] width 15 height 15
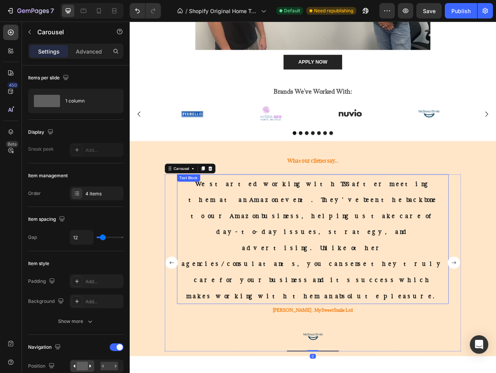
click at [437, 288] on p "We started working with TSS after meeting them at an Amazon event. They've been…" at bounding box center [360, 296] width 333 height 162
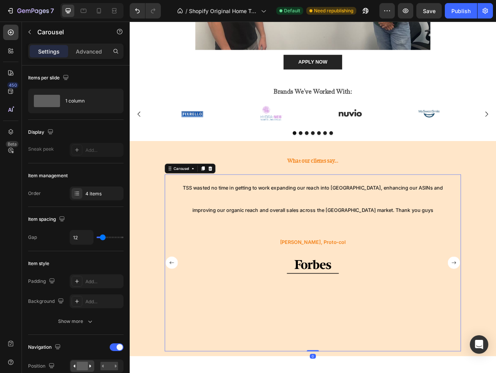
click at [176, 318] on rect "Carousel Back Arrow" at bounding box center [182, 325] width 15 height 15
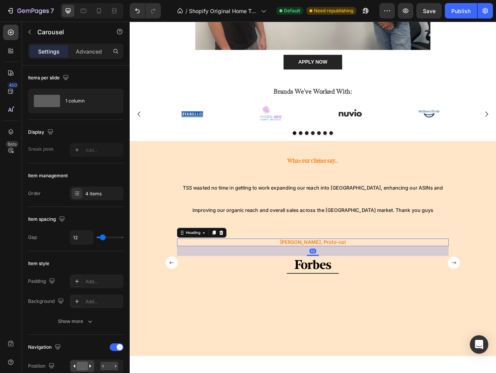
click at [422, 303] on h2 "Ben Twineham, Proto-col" at bounding box center [360, 300] width 343 height 10
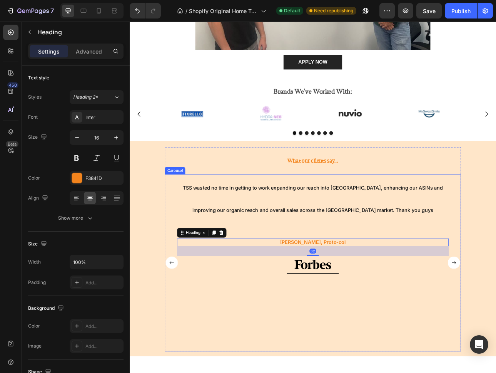
click at [430, 284] on div "TSS wasted no time in getting to work expanding our reach into Europe, enhancin…" at bounding box center [360, 325] width 343 height 223
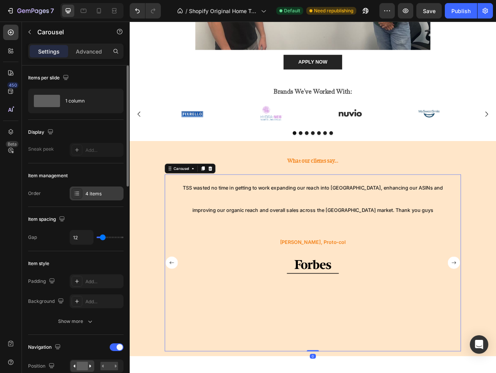
click at [96, 191] on div "4 items" at bounding box center [103, 193] width 36 height 7
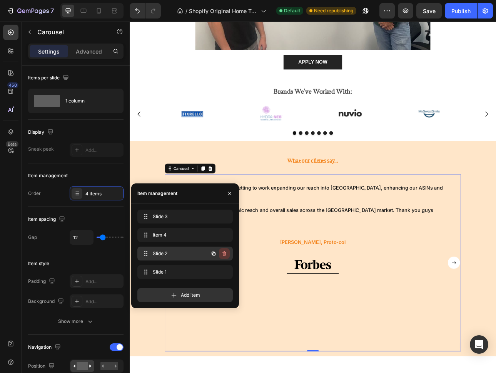
click at [224, 254] on icon "button" at bounding box center [224, 254] width 0 height 2
click at [224, 254] on div "Delete" at bounding box center [219, 253] width 14 height 7
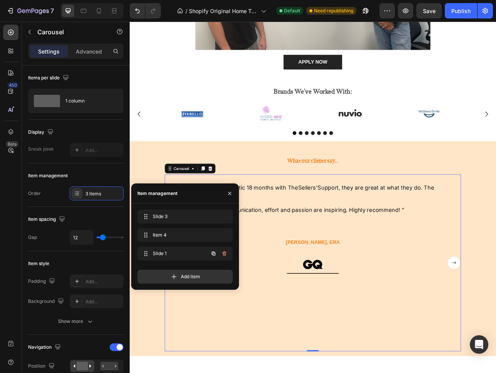
click at [224, 254] on icon "button" at bounding box center [224, 254] width 0 height 2
click at [224, 254] on div "Delete" at bounding box center [219, 253] width 14 height 7
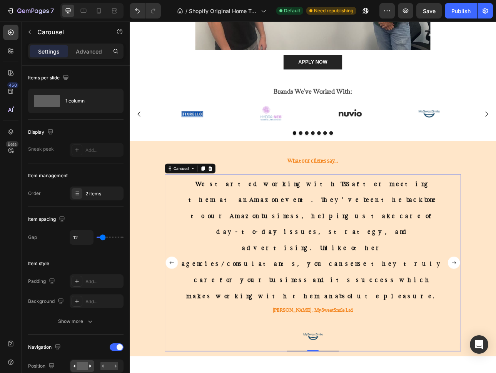
click at [311, 336] on div "We started working with TSS after meeting them at an Amazon event. They've been…" at bounding box center [360, 325] width 343 height 223
click at [354, 199] on p "What our clients say..." at bounding box center [361, 197] width 372 height 8
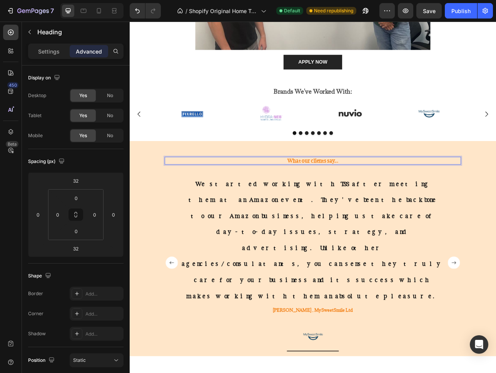
click at [354, 199] on p "What our clients say..." at bounding box center [361, 197] width 372 height 8
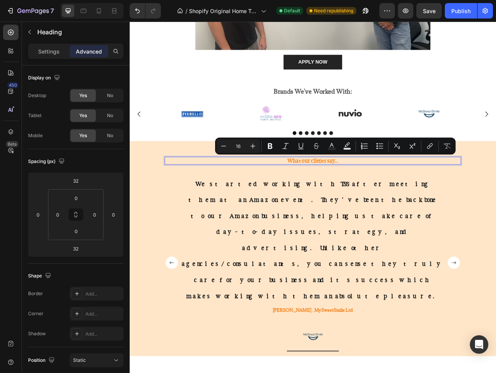
click at [56, 57] on div "Settings Advanced" at bounding box center [75, 50] width 95 height 15
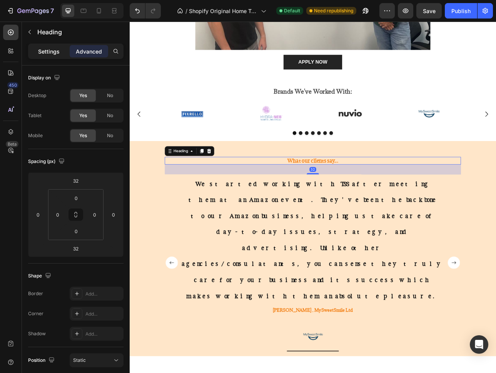
click at [56, 55] on div "Settings" at bounding box center [49, 51] width 38 height 12
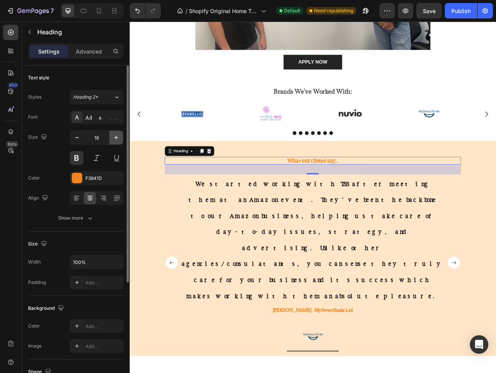
click at [121, 140] on button "button" at bounding box center [116, 137] width 14 height 14
click at [121, 141] on button "button" at bounding box center [116, 137] width 14 height 14
click at [120, 141] on button "button" at bounding box center [116, 137] width 14 height 14
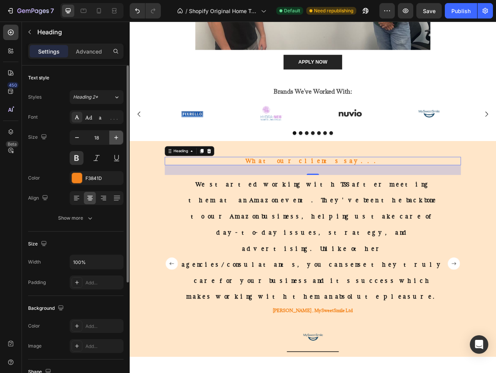
click at [120, 141] on button "button" at bounding box center [116, 137] width 14 height 14
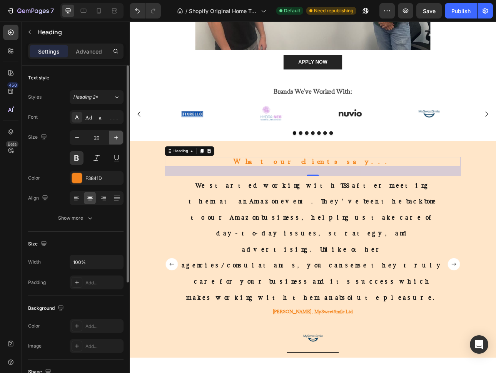
click at [120, 141] on button "button" at bounding box center [116, 137] width 14 height 14
type input "21"
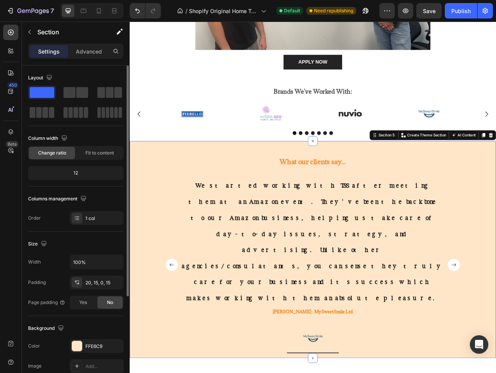
click at [496, 311] on div "What our clients say... Heading We started working with TSS after meeting them …" at bounding box center [361, 313] width 450 height 266
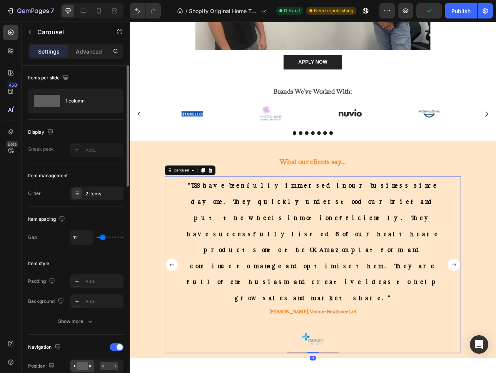
click at [181, 320] on rect "Carousel Back Arrow" at bounding box center [182, 327] width 15 height 15
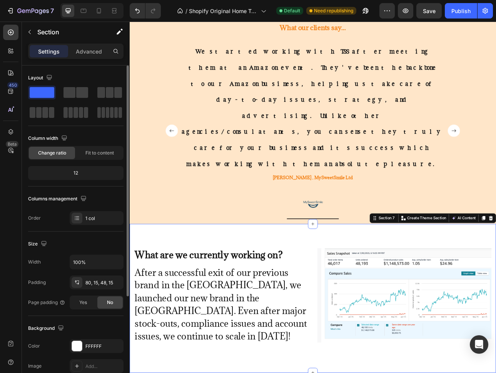
scroll to position [507, 0]
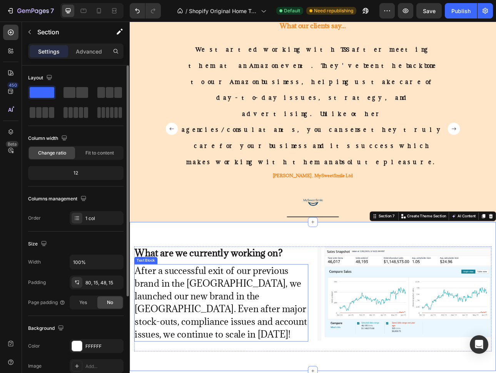
click at [265, 328] on p "After a successful exit of our previous brand in the UK, we launched our new br…" at bounding box center [245, 376] width 218 height 96
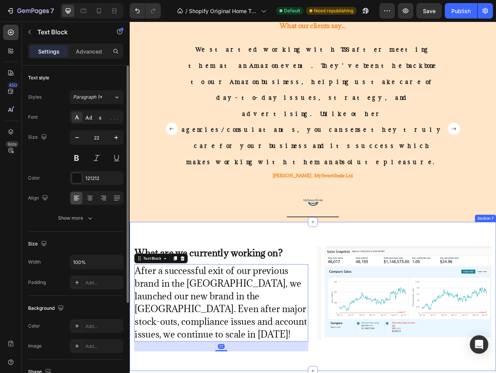
click at [133, 274] on div "What are we currently working on? Heading After a successful exit of our previo…" at bounding box center [361, 367] width 462 height 187
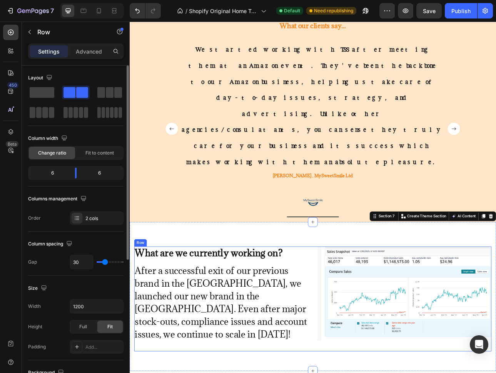
click at [305, 330] on div "What are we currently working on? Heading After a successful exit of our previo…" at bounding box center [245, 371] width 219 height 132
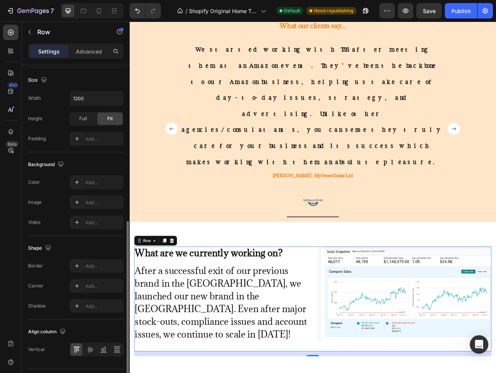
scroll to position [228, 0]
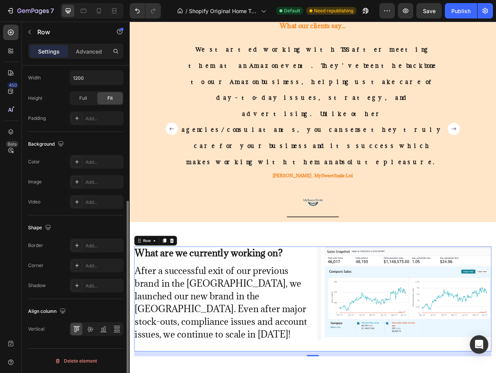
click at [85, 59] on div "Settings Advanced" at bounding box center [76, 54] width 108 height 22
click at [86, 55] on p "Advanced" at bounding box center [89, 51] width 26 height 8
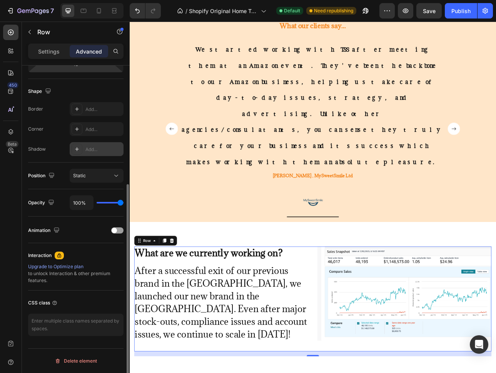
scroll to position [0, 0]
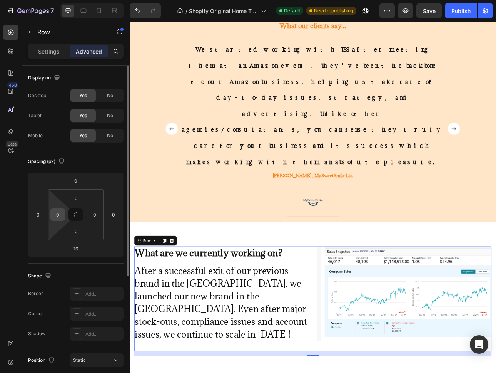
click at [57, 213] on input "0" at bounding box center [58, 215] width 12 height 12
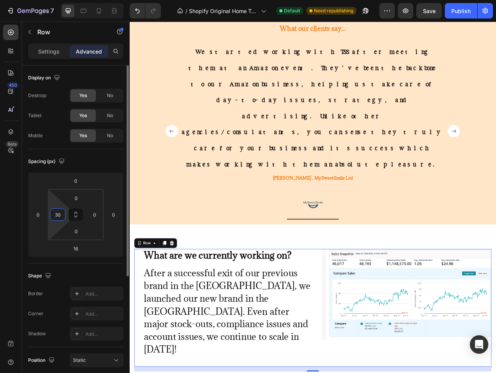
scroll to position [507, 0]
type input "3"
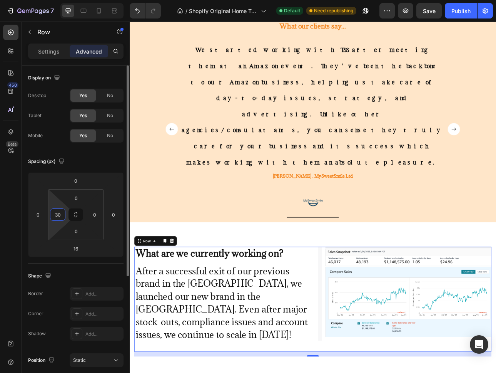
scroll to position [504, 0]
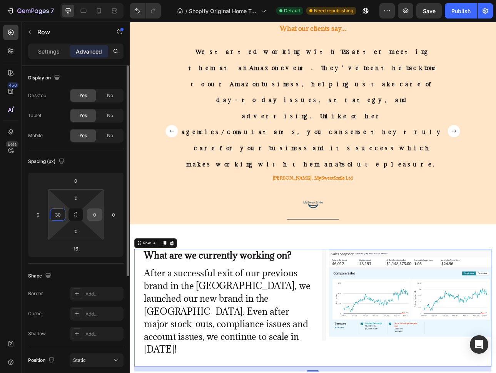
type input "30"
click at [101, 215] on div "0" at bounding box center [94, 214] width 15 height 12
click at [92, 214] on input "0" at bounding box center [95, 215] width 12 height 12
type input "30"
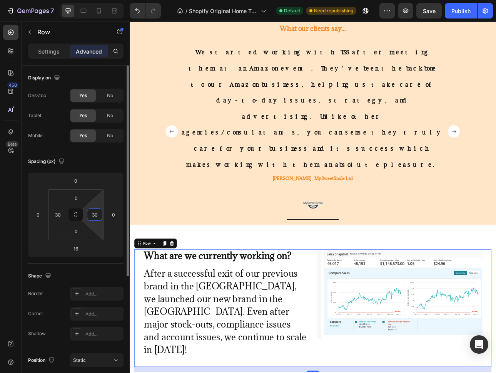
scroll to position [507, 0]
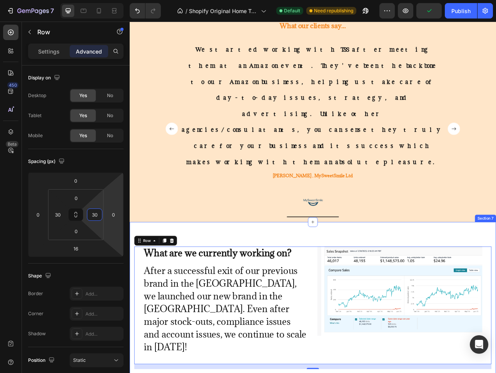
click at [325, 274] on div "What are we currently working on? Heading After a successful exit of our previo…" at bounding box center [361, 376] width 462 height 204
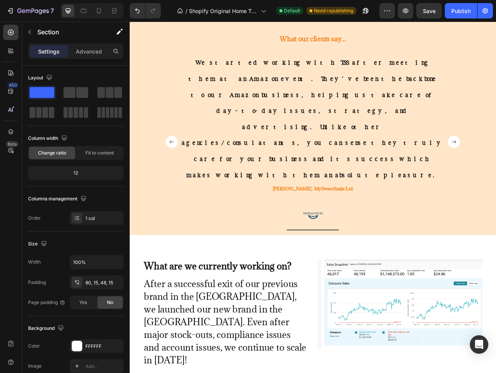
scroll to position [516, 0]
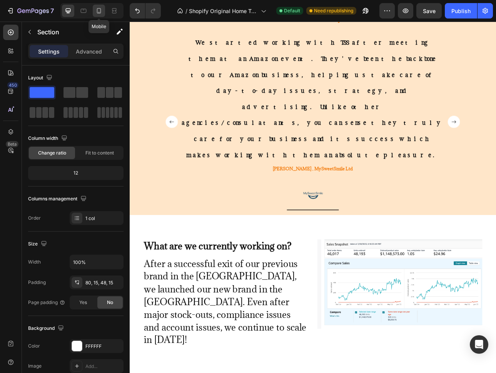
click at [101, 11] on icon at bounding box center [99, 10] width 4 height 5
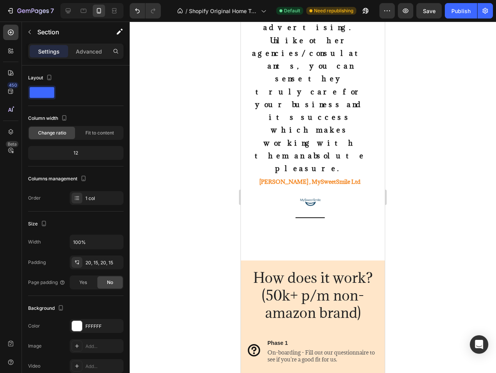
scroll to position [659, 0]
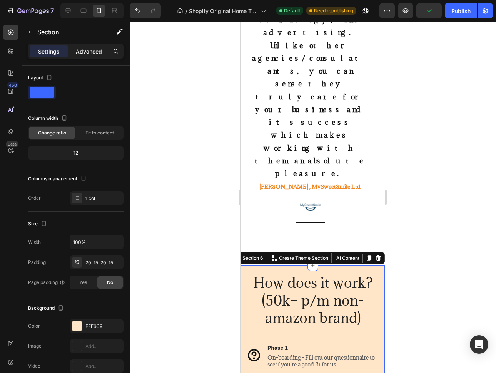
click at [93, 52] on p "Advanced" at bounding box center [89, 51] width 26 height 8
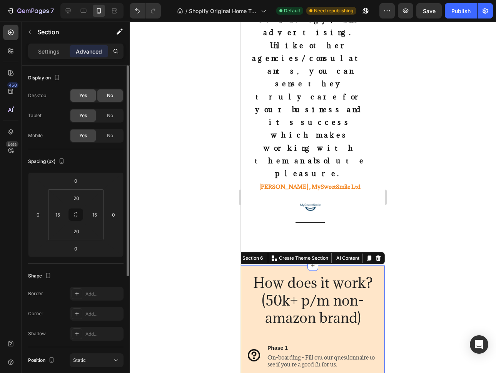
click at [85, 99] on div "Yes" at bounding box center [82, 95] width 25 height 12
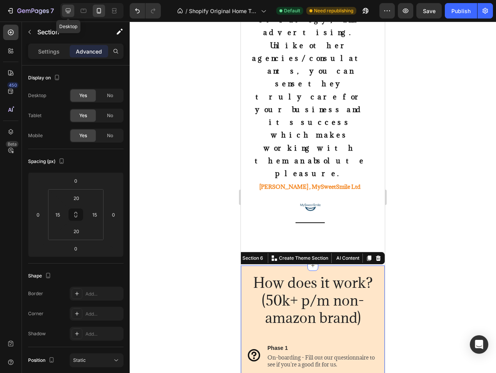
click at [72, 12] on icon at bounding box center [68, 11] width 8 height 8
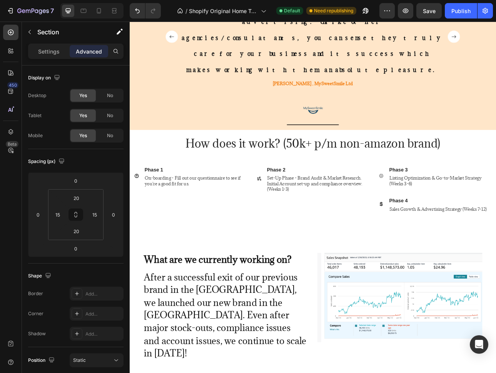
scroll to position [618, 0]
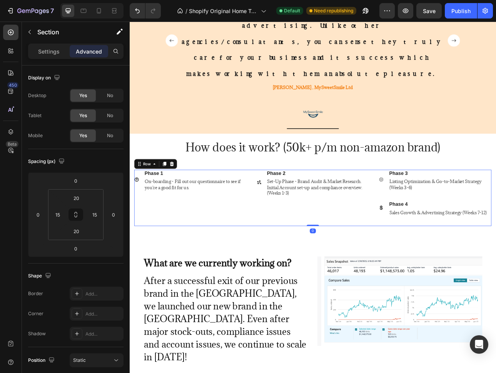
click at [429, 208] on div "Icon Phase 1 Text Block On-boarding - Fill out our questionnaire to see if you'…" at bounding box center [361, 243] width 450 height 71
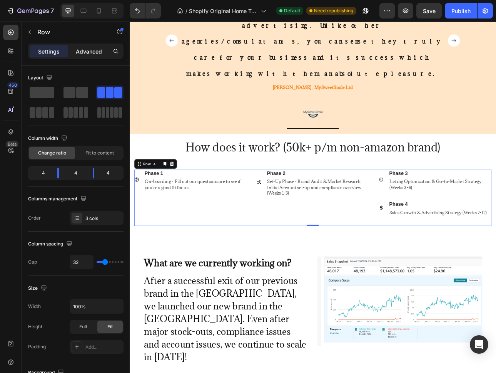
click at [95, 54] on p "Advanced" at bounding box center [89, 51] width 26 height 8
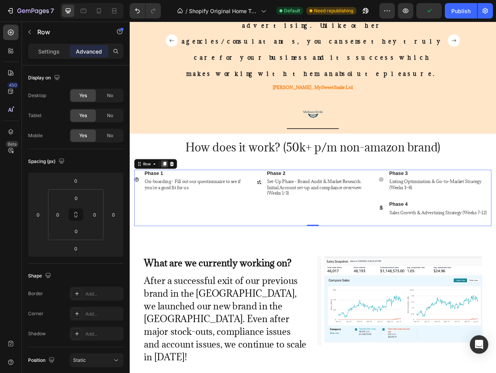
click at [176, 198] on icon at bounding box center [174, 201] width 6 height 6
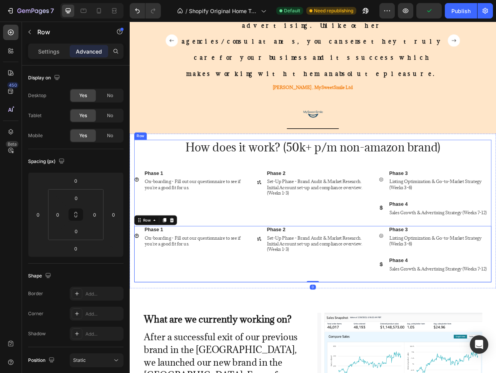
click at [496, 171] on div "How does it work? (50k+ p/m non-amazon brand) Heading Icon Phase 1 Text Block O…" at bounding box center [361, 260] width 450 height 179
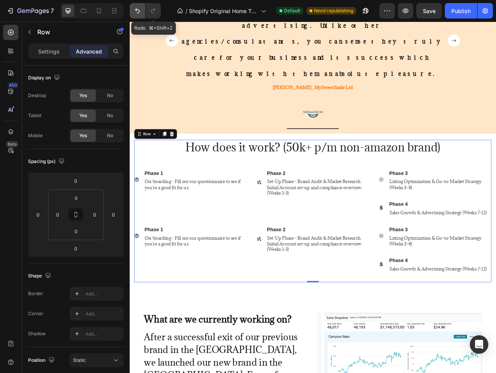
click at [143, 11] on button "Undo/Redo" at bounding box center [137, 10] width 15 height 15
click at [142, 11] on button "Undo/Redo" at bounding box center [137, 10] width 15 height 15
click at [138, 12] on icon "Undo/Redo" at bounding box center [138, 11] width 8 height 8
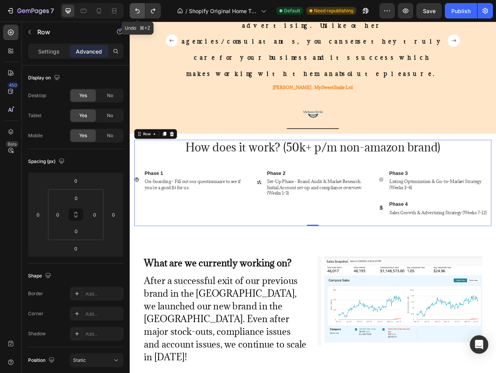
click at [138, 12] on icon "Undo/Redo" at bounding box center [138, 11] width 8 height 8
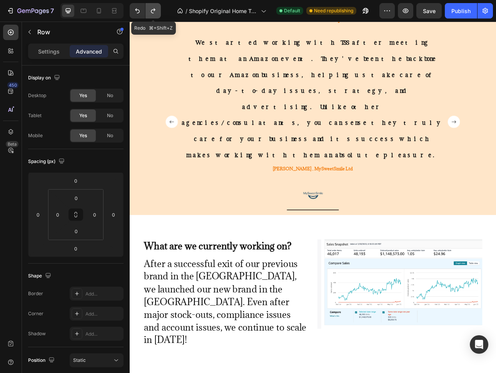
click at [151, 12] on icon "Undo/Redo" at bounding box center [153, 11] width 8 height 8
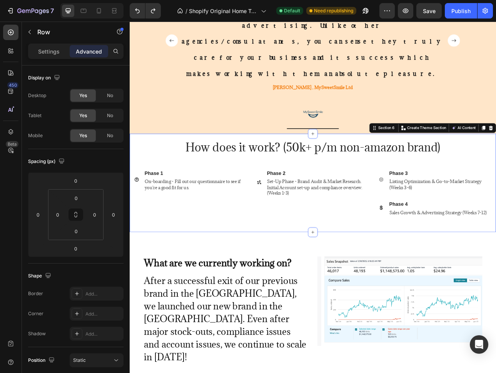
click at [132, 163] on div "How does it work? (50k+ p/m non-amazon brand) Heading Icon Phase 1 Text Block O…" at bounding box center [361, 225] width 462 height 124
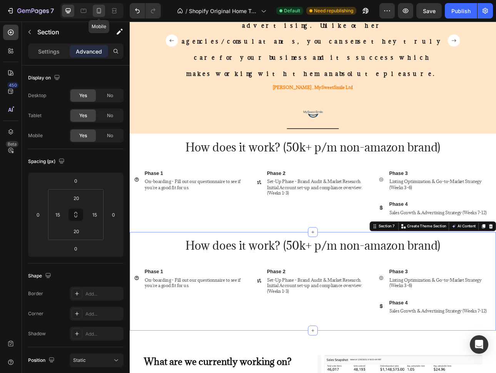
click at [103, 9] on div at bounding box center [99, 11] width 12 height 12
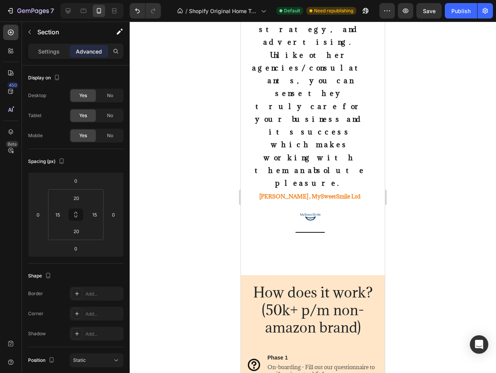
scroll to position [648, 0]
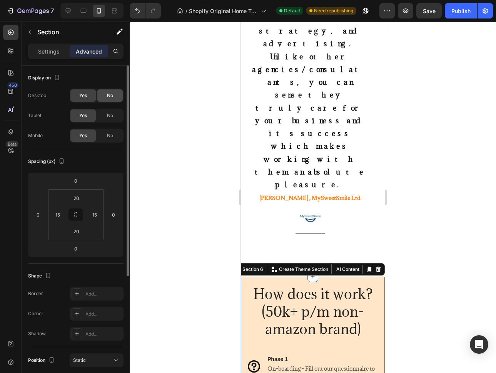
click at [114, 98] on div "No" at bounding box center [109, 95] width 25 height 12
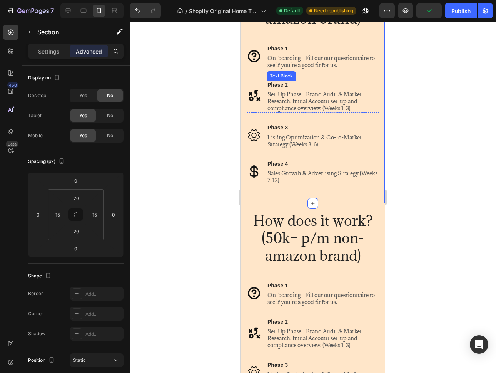
scroll to position [770, 0]
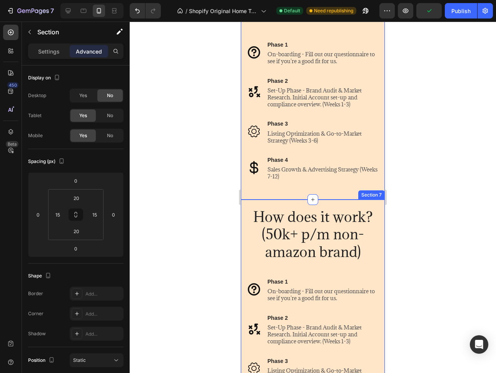
click at [369, 205] on div "How does it work? (50k+ p/m non-amazon brand) Heading Icon Phase 1 Text Block O…" at bounding box center [313, 317] width 144 height 237
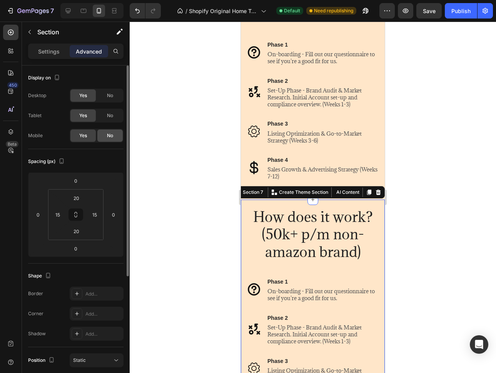
click at [108, 134] on span "No" at bounding box center [110, 135] width 6 height 7
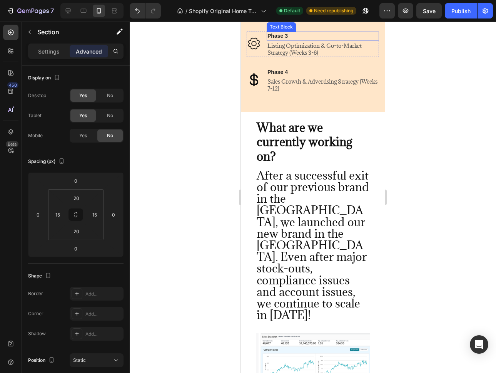
scroll to position [885, 0]
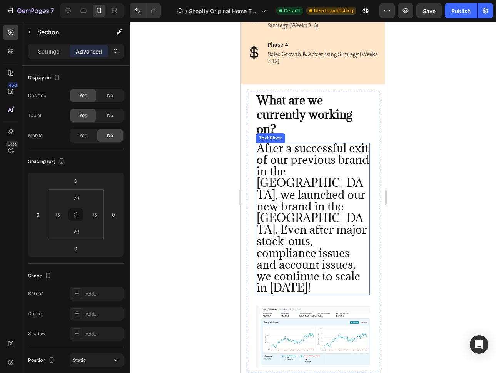
click at [290, 180] on span "After a successful exit of our previous brand in the [GEOGRAPHIC_DATA], we laun…" at bounding box center [313, 218] width 112 height 154
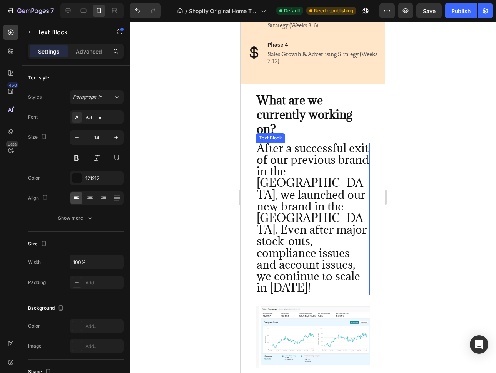
click at [290, 180] on span "After a successful exit of our previous brand in the [GEOGRAPHIC_DATA], we laun…" at bounding box center [313, 218] width 112 height 154
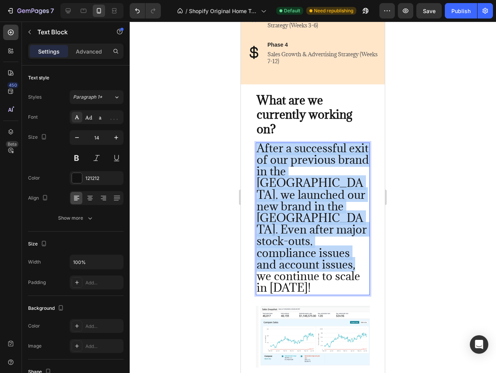
click at [290, 180] on span "After a successful exit of our previous brand in the [GEOGRAPHIC_DATA], we laun…" at bounding box center [313, 218] width 112 height 154
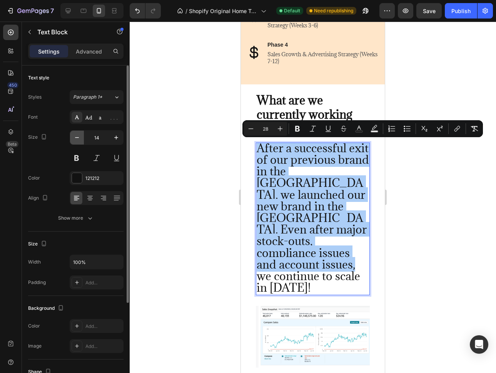
click at [76, 139] on icon "button" at bounding box center [77, 138] width 8 height 8
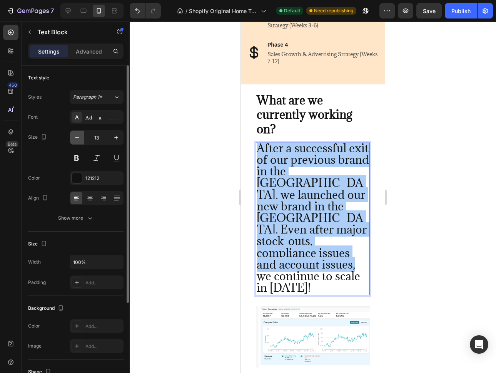
click at [76, 139] on icon "button" at bounding box center [77, 138] width 8 height 8
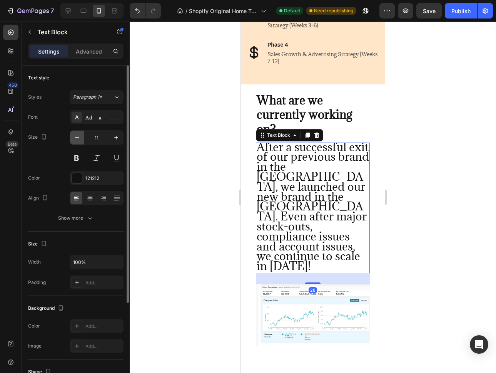
click at [76, 139] on icon "button" at bounding box center [77, 138] width 8 height 8
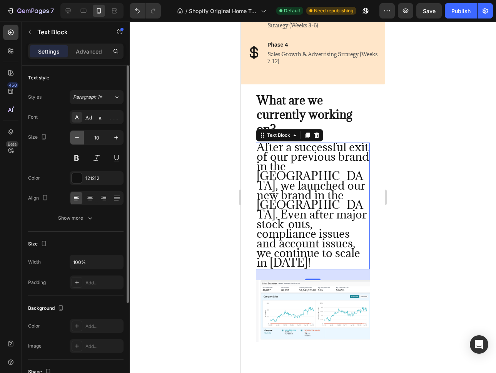
click at [76, 139] on icon "button" at bounding box center [77, 138] width 8 height 8
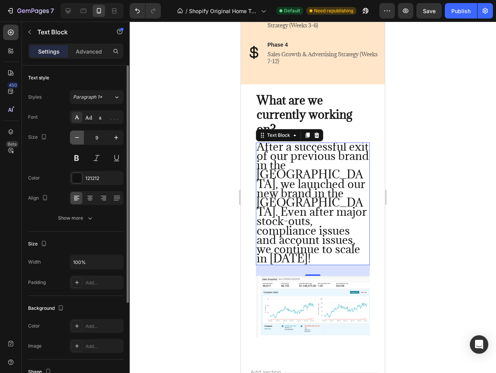
click at [76, 139] on icon "button" at bounding box center [77, 138] width 8 height 8
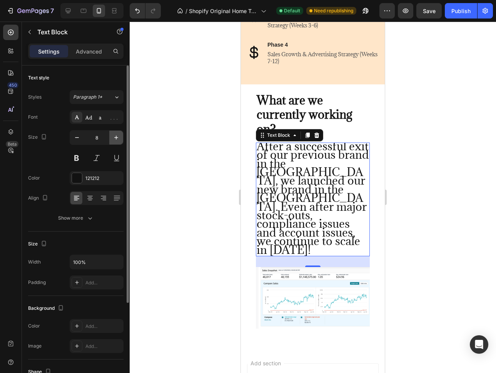
click at [111, 137] on button "button" at bounding box center [116, 137] width 14 height 14
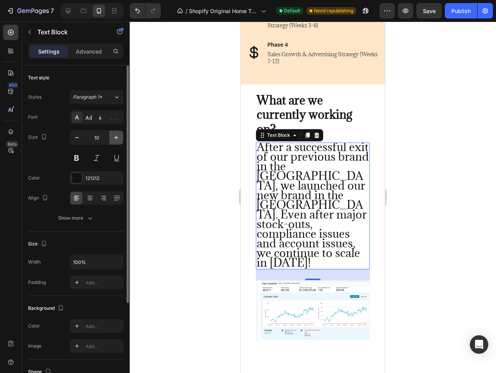
click at [111, 137] on button "button" at bounding box center [116, 137] width 14 height 14
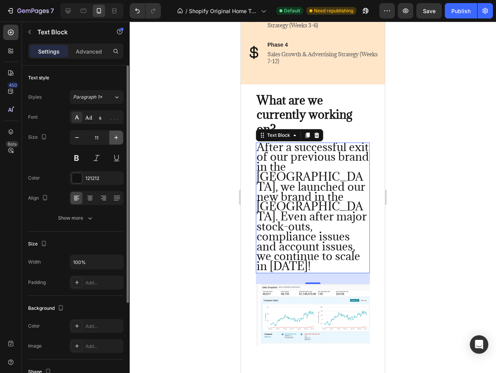
click at [119, 142] on button "button" at bounding box center [116, 137] width 14 height 14
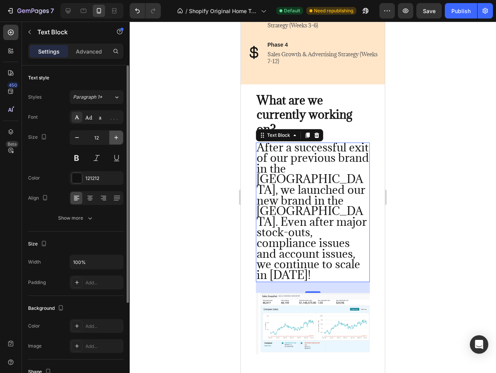
click at [119, 142] on button "button" at bounding box center [116, 137] width 14 height 14
type input "13"
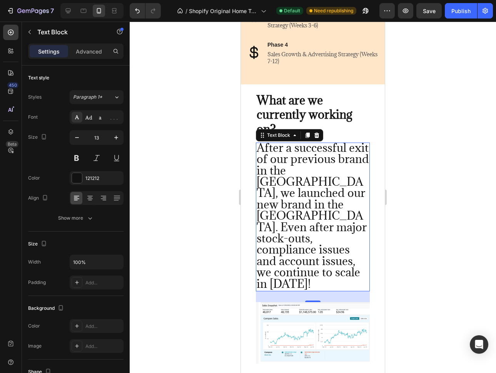
click at [419, 235] on div at bounding box center [313, 197] width 366 height 351
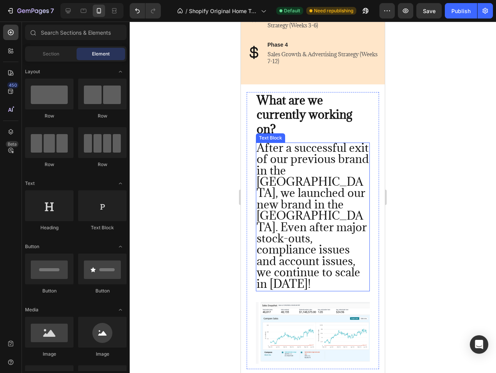
click at [308, 258] on p "After a successful exit of our previous brand in the [GEOGRAPHIC_DATA], we laun…" at bounding box center [313, 216] width 112 height 147
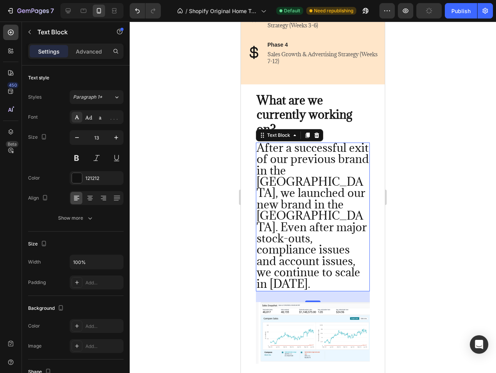
click at [423, 204] on div at bounding box center [313, 197] width 366 height 351
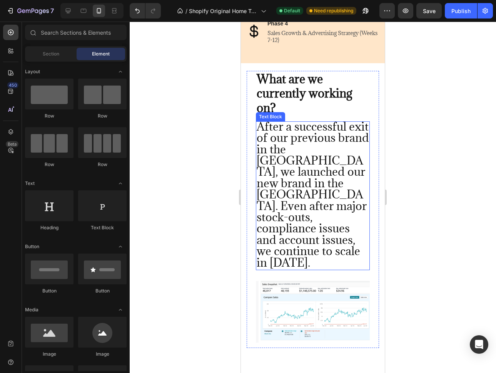
scroll to position [872, 0]
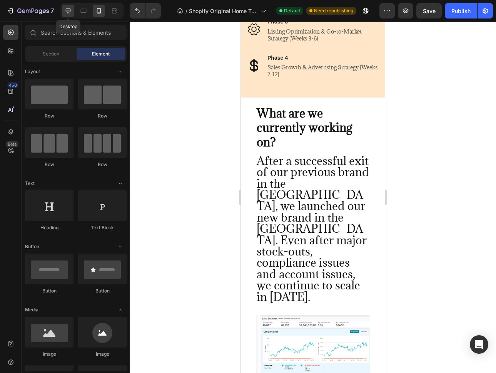
click at [68, 12] on icon at bounding box center [68, 10] width 5 height 5
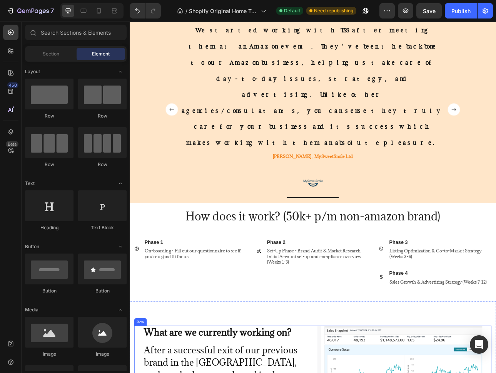
scroll to position [531, 0]
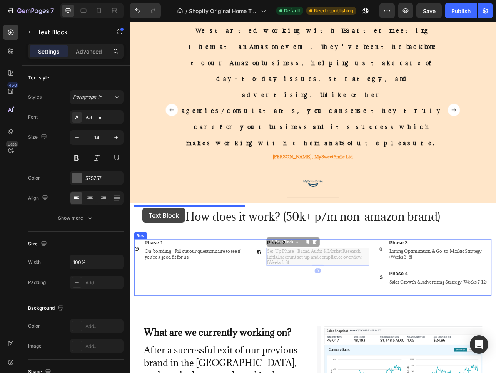
drag, startPoint x: 420, startPoint y: 243, endPoint x: 146, endPoint y: 256, distance: 274.8
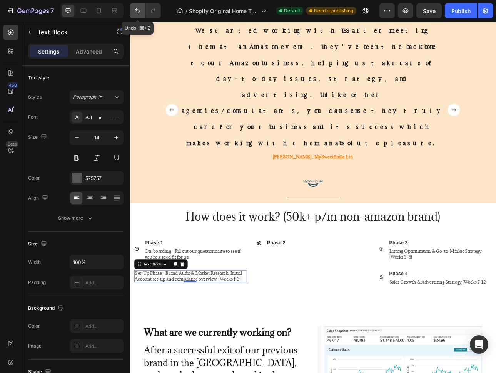
click at [139, 15] on button "Undo/Redo" at bounding box center [137, 10] width 15 height 15
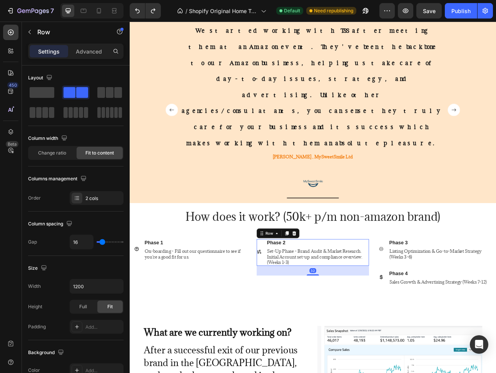
click at [296, 296] on div "Icon Phase 2 Text Block Set-Up Phase - Brand Audit & Market Research. Initial A…" at bounding box center [361, 312] width 142 height 33
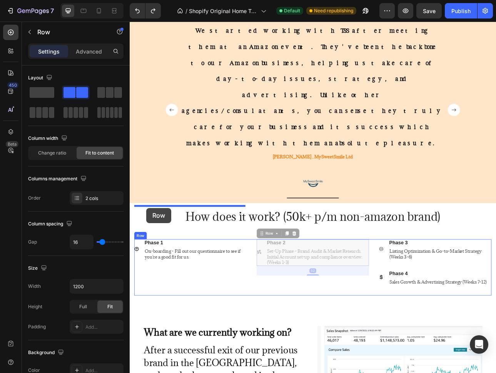
drag, startPoint x: 296, startPoint y: 218, endPoint x: 151, endPoint y: 255, distance: 150.4
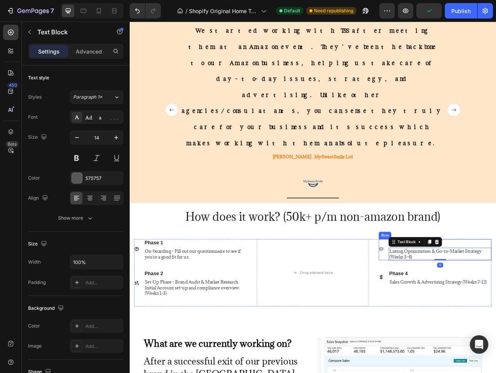
click at [444, 296] on div "Icon" at bounding box center [447, 309] width 6 height 27
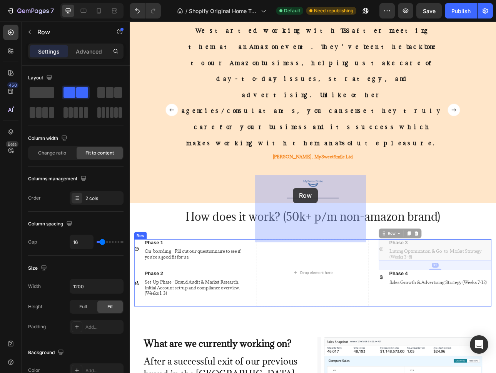
drag, startPoint x: 443, startPoint y: 235, endPoint x: 368, endPoint y: 235, distance: 75.8
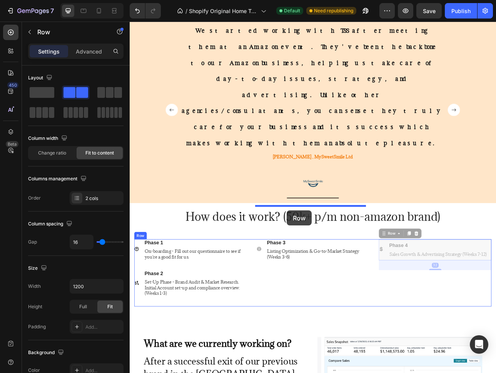
drag, startPoint x: 441, startPoint y: 238, endPoint x: 328, endPoint y: 259, distance: 115.1
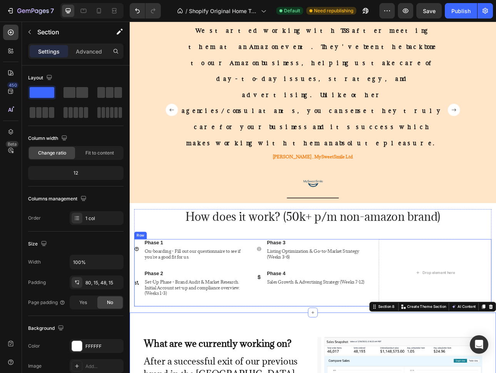
click at [431, 296] on div "Icon Phase 1 Text Block On-boarding - Fill out our questionnaire to see if you'…" at bounding box center [361, 338] width 450 height 85
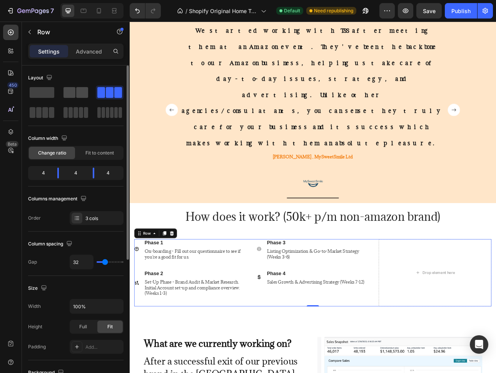
click at [72, 93] on span at bounding box center [70, 92] width 12 height 11
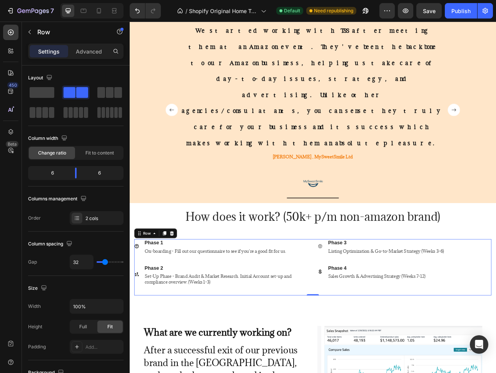
click at [422, 296] on div "Icon Phase 3 Text Block Listing Optimization & Go-to-Market Strategy (Weeks 3-6…" at bounding box center [476, 331] width 219 height 71
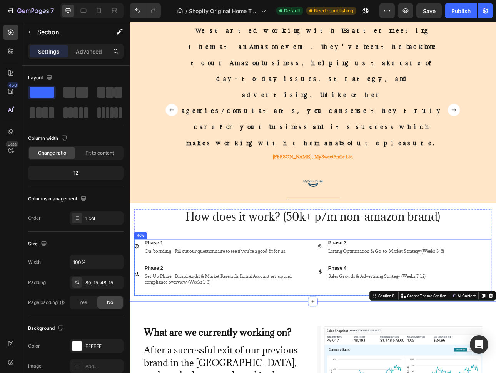
click at [234, 306] on div "On-boarding - Fill out our questionnaire to see if you're a good fit for us." at bounding box center [238, 310] width 180 height 8
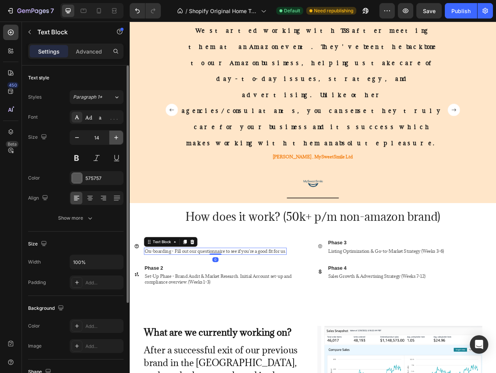
click at [120, 136] on icon "button" at bounding box center [116, 138] width 8 height 8
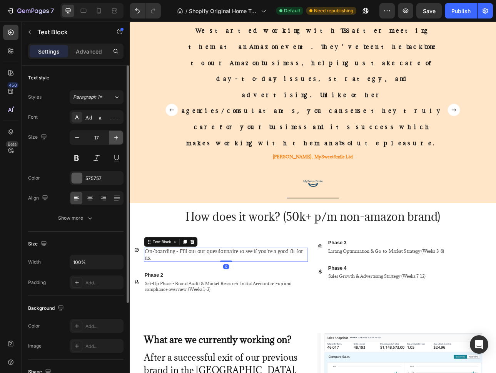
click at [120, 136] on icon "button" at bounding box center [116, 138] width 8 height 8
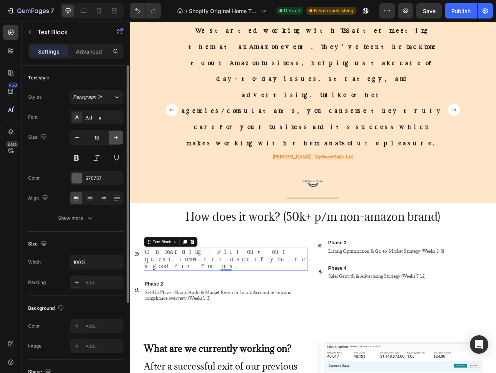
click at [120, 136] on icon "button" at bounding box center [116, 138] width 8 height 8
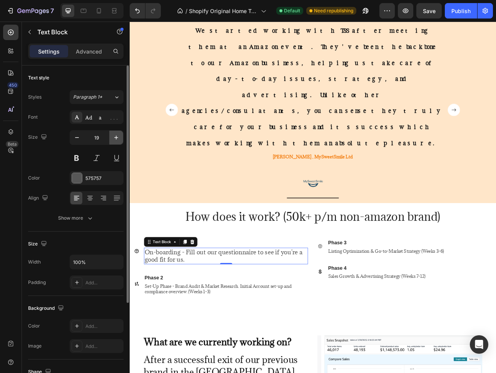
click at [120, 136] on icon "button" at bounding box center [116, 138] width 8 height 8
type input "20"
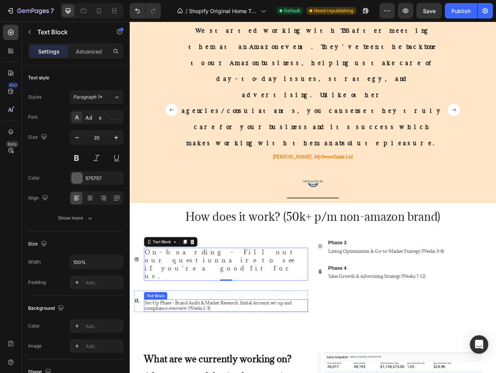
click at [206, 372] on p "Set-Up Phase - Brand Audit & Market Research. Initial Account set-up and compli…" at bounding box center [251, 379] width 205 height 14
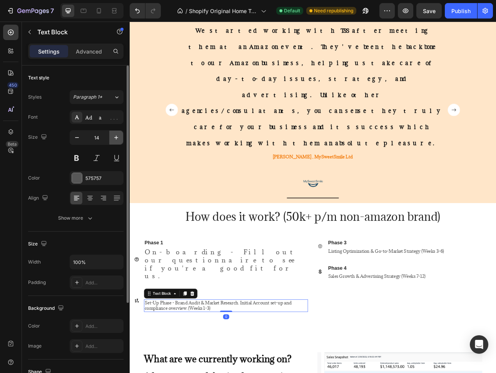
click at [114, 136] on icon "button" at bounding box center [116, 138] width 8 height 8
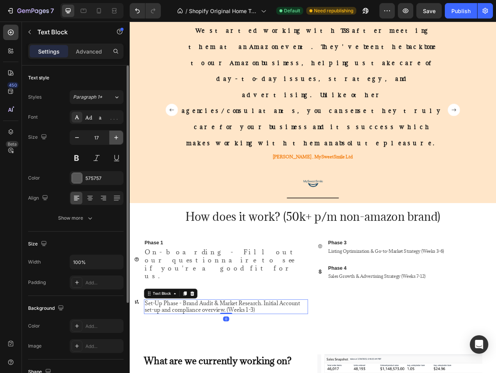
click at [114, 136] on icon "button" at bounding box center [116, 138] width 8 height 8
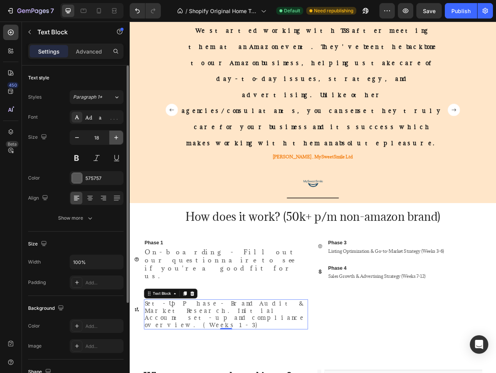
click at [114, 136] on icon "button" at bounding box center [116, 138] width 8 height 8
type input "19"
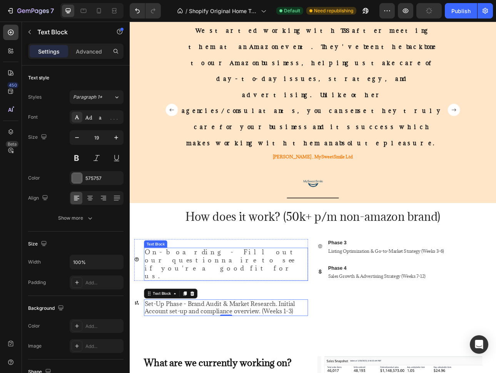
click at [176, 307] on p "On-boarding - Fill out our questionnaire to see if you're a good fit for us." at bounding box center [251, 327] width 205 height 40
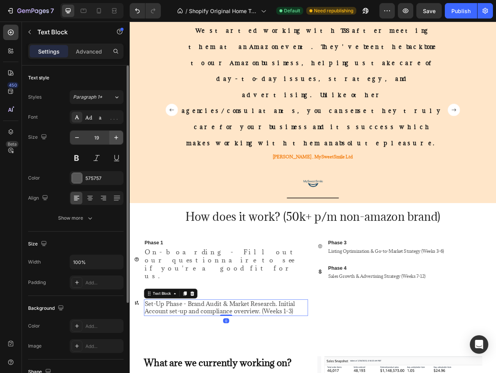
click at [121, 140] on button "button" at bounding box center [116, 137] width 14 height 14
type input "20"
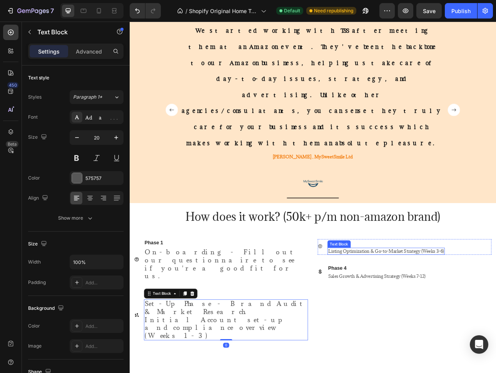
click at [398, 307] on p "Listing Optimization & Go-to-Market Strategy (Weeks 3-6)" at bounding box center [453, 310] width 146 height 7
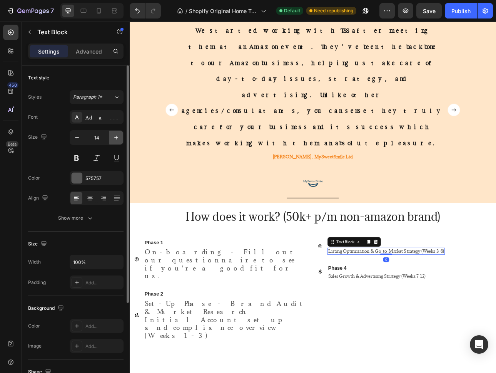
click at [119, 143] on button "button" at bounding box center [116, 137] width 14 height 14
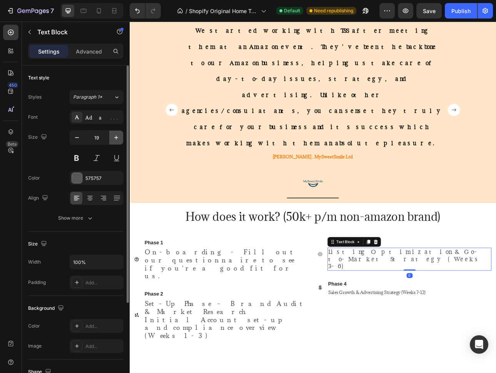
click at [119, 143] on button "button" at bounding box center [116, 137] width 14 height 14
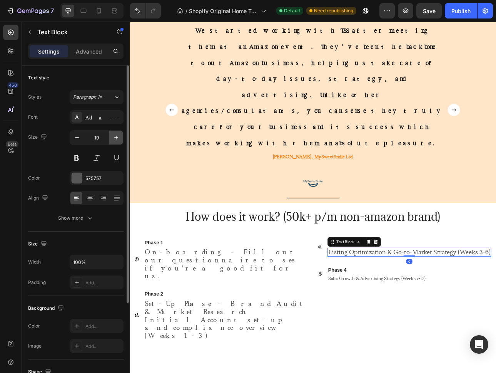
type input "20"
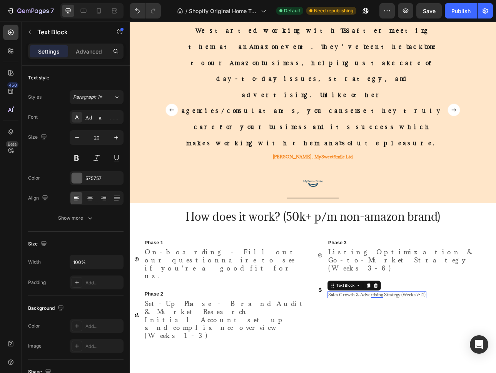
click at [389, 362] on p "Sales Growth & Advertising Strategy (Weeks 7-12)" at bounding box center [441, 365] width 123 height 7
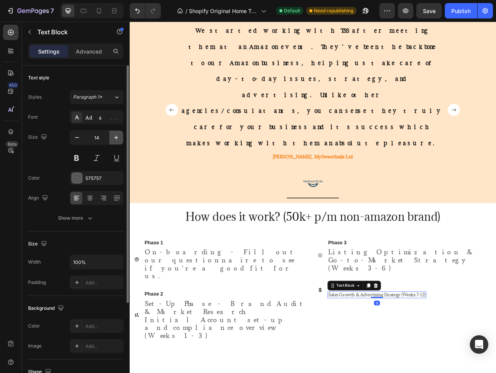
click at [113, 141] on icon "button" at bounding box center [116, 138] width 8 height 8
click at [114, 141] on icon "button" at bounding box center [116, 138] width 8 height 8
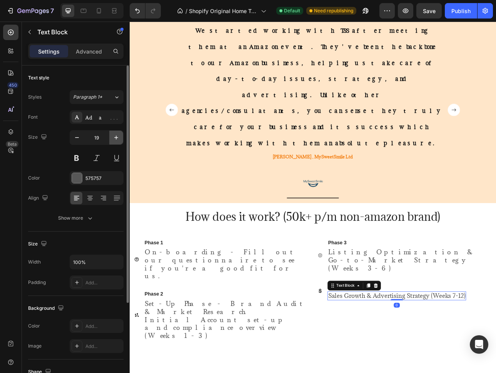
click at [114, 141] on icon "button" at bounding box center [116, 138] width 8 height 8
type input "20"
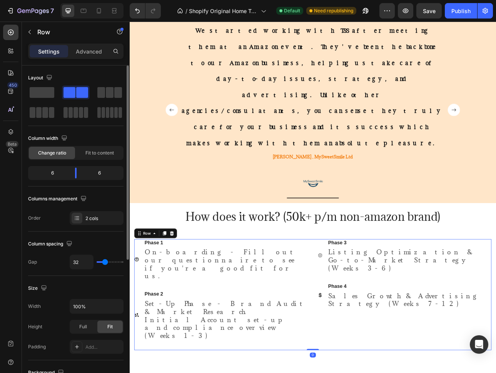
click at [395, 301] on div "Icon Phase 3 Text Block Listing Optimization & Go-to-Market Strategy (Weeks 3-6…" at bounding box center [476, 366] width 219 height 140
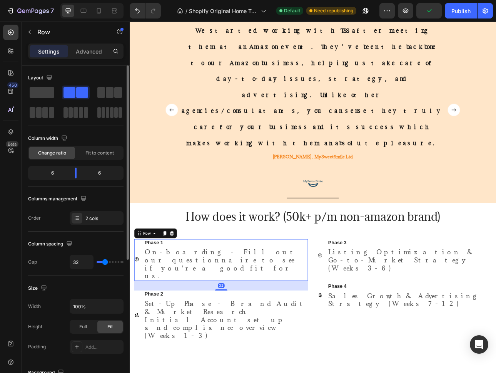
click at [142, 296] on div "Icon Phase 1 Text Block On-boarding - Fill out our questionnaire to see if you'…" at bounding box center [245, 322] width 219 height 53
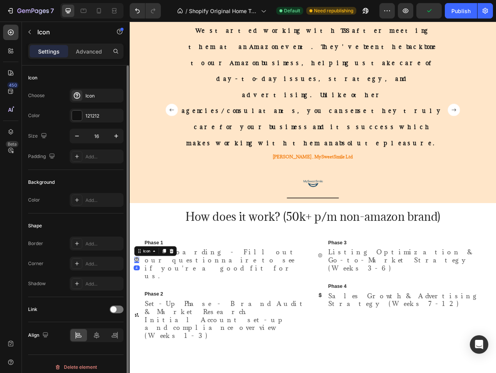
click at [138, 318] on icon at bounding box center [139, 321] width 6 height 6
click at [117, 137] on icon "button" at bounding box center [116, 136] width 8 height 8
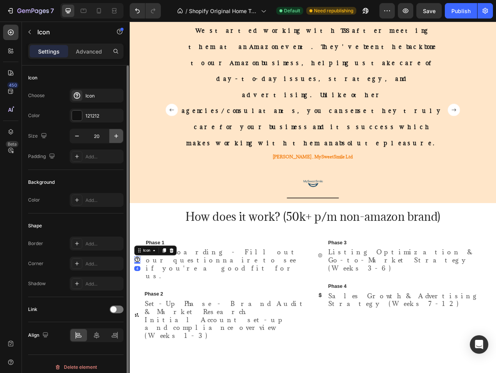
click at [117, 138] on icon "button" at bounding box center [116, 136] width 8 height 8
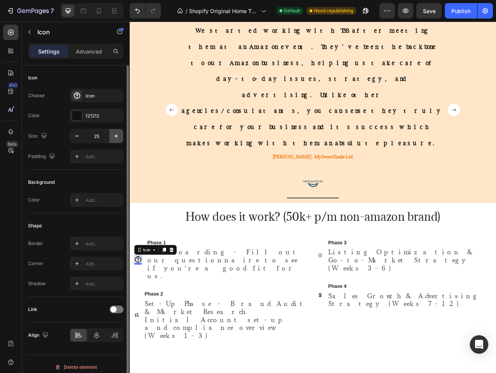
click at [117, 138] on icon "button" at bounding box center [116, 136] width 8 height 8
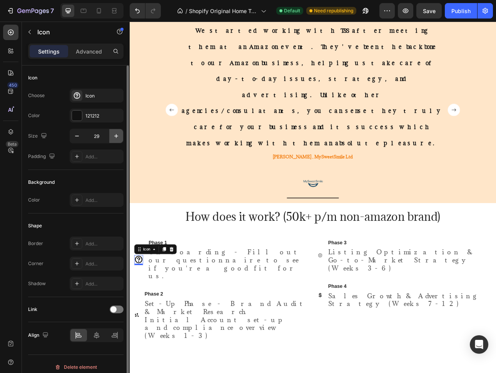
type input "30"
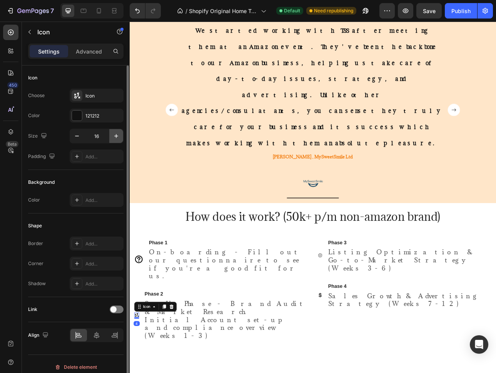
click at [110, 136] on button "button" at bounding box center [116, 136] width 14 height 14
click at [111, 136] on button "button" at bounding box center [116, 136] width 14 height 14
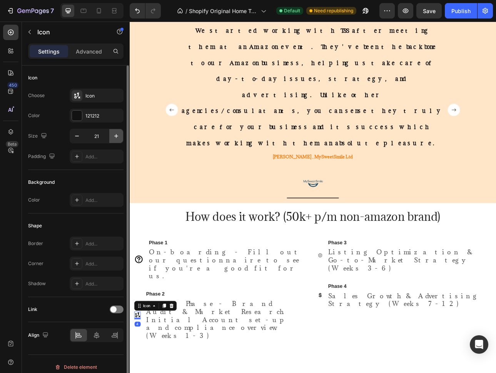
click at [111, 136] on button "button" at bounding box center [116, 136] width 14 height 14
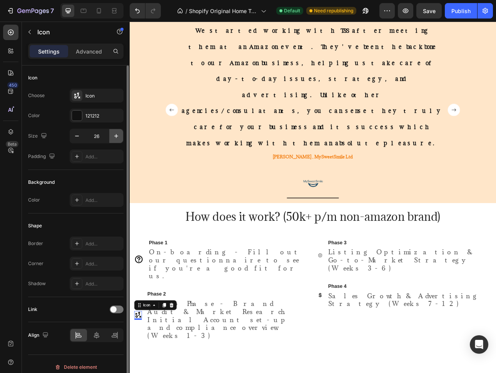
click at [111, 136] on button "button" at bounding box center [116, 136] width 14 height 14
type input "30"
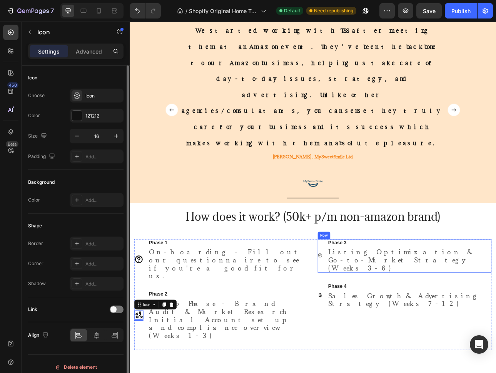
click at [367, 313] on icon at bounding box center [370, 316] width 6 height 6
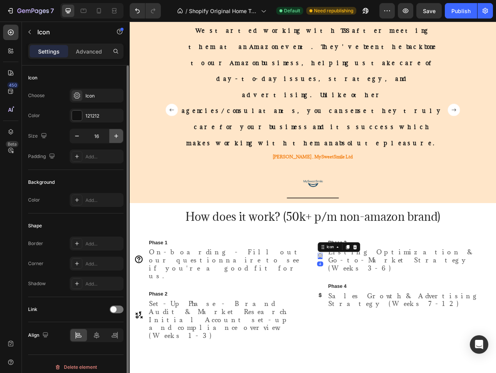
click at [112, 136] on icon "button" at bounding box center [116, 136] width 8 height 8
click at [115, 136] on icon "button" at bounding box center [116, 136] width 4 height 4
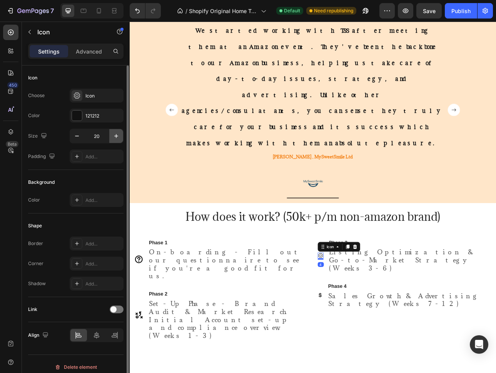
click at [115, 136] on icon "button" at bounding box center [116, 136] width 4 height 4
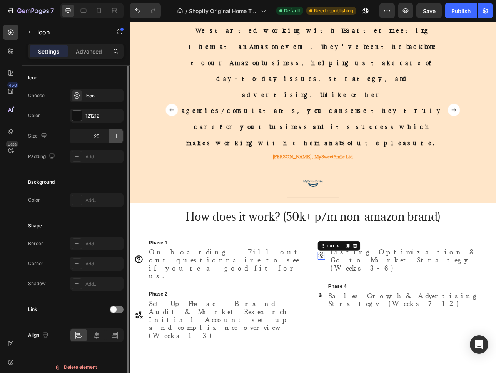
click at [115, 136] on icon "button" at bounding box center [116, 136] width 4 height 4
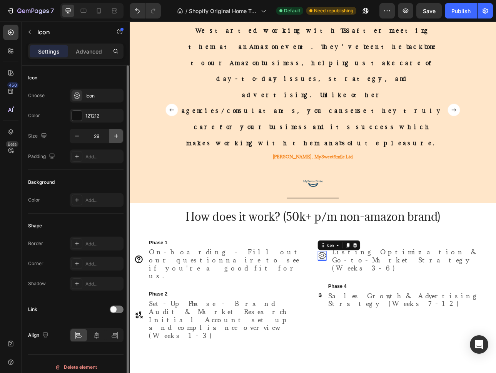
type input "30"
click at [368, 363] on icon at bounding box center [369, 366] width 3 height 6
click at [110, 139] on button "button" at bounding box center [116, 136] width 14 height 14
click at [111, 140] on button "button" at bounding box center [116, 136] width 14 height 14
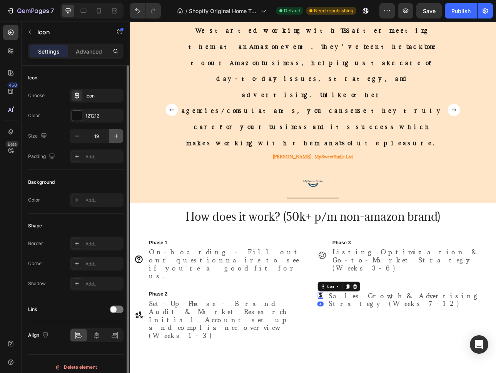
click at [111, 140] on button "button" at bounding box center [116, 136] width 14 height 14
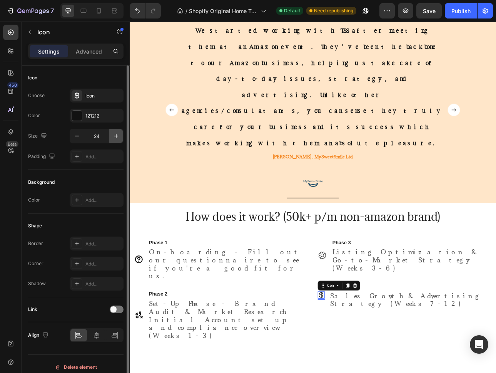
click at [111, 140] on button "button" at bounding box center [116, 136] width 14 height 14
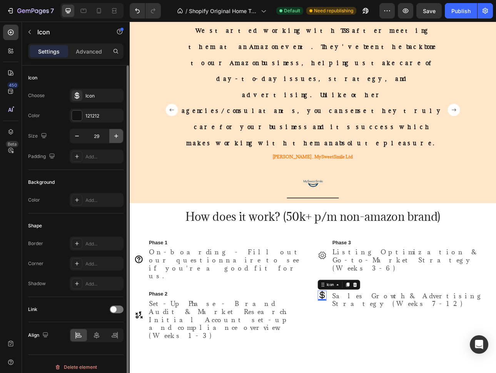
click at [111, 140] on button "button" at bounding box center [116, 136] width 14 height 14
type input "30"
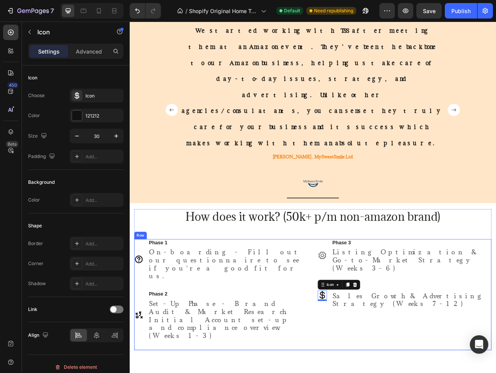
click at [412, 298] on div "Icon Phase 3 Text Block Listing Optimization & Go-to-Market Strategy (Weeks 3-6…" at bounding box center [476, 366] width 219 height 140
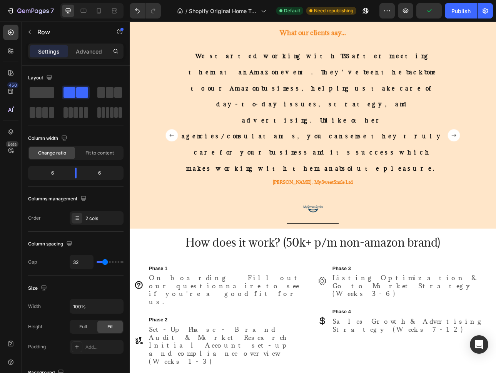
scroll to position [669, 0]
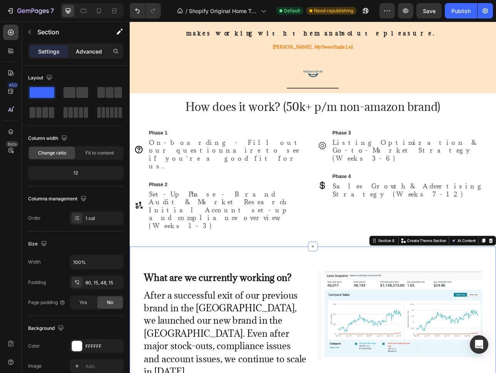
click at [88, 50] on p "Advanced" at bounding box center [89, 51] width 26 height 8
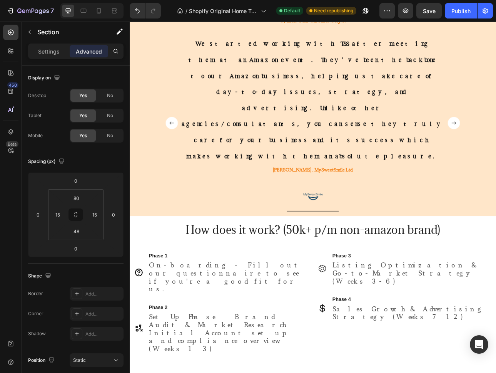
scroll to position [617, 0]
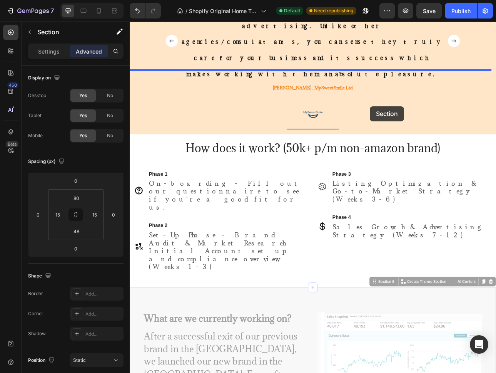
drag, startPoint x: 428, startPoint y: 246, endPoint x: 433, endPoint y: 109, distance: 137.1
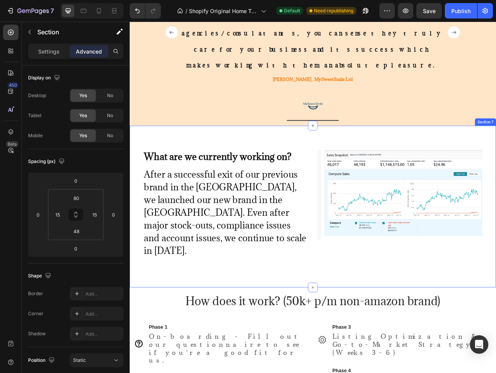
scroll to position [607, 0]
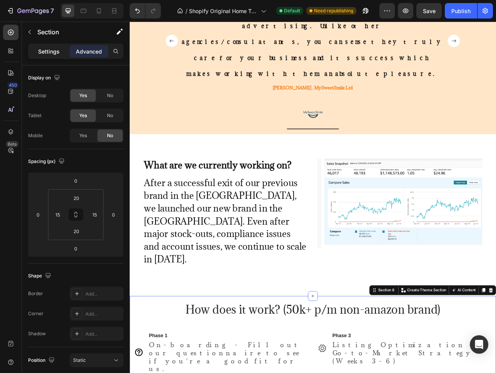
click at [55, 53] on p "Settings" at bounding box center [49, 51] width 22 height 8
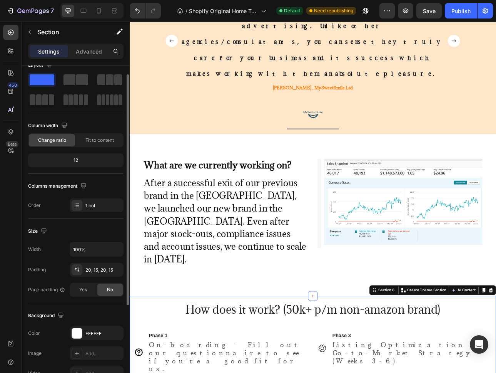
scroll to position [72, 0]
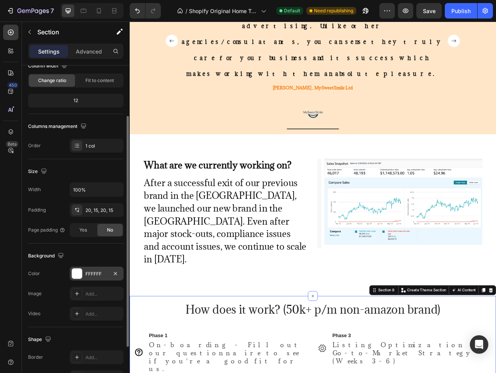
click at [79, 279] on div "FFFFFF" at bounding box center [97, 273] width 54 height 14
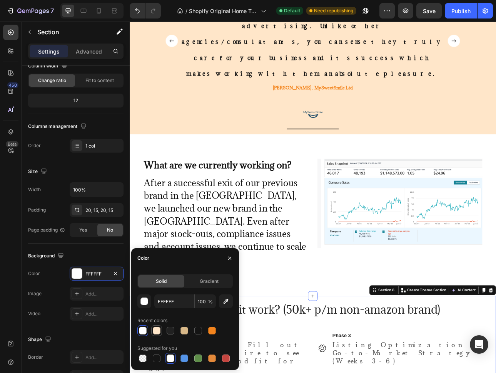
click at [158, 329] on div at bounding box center [157, 330] width 8 height 8
type input "FFE6C9"
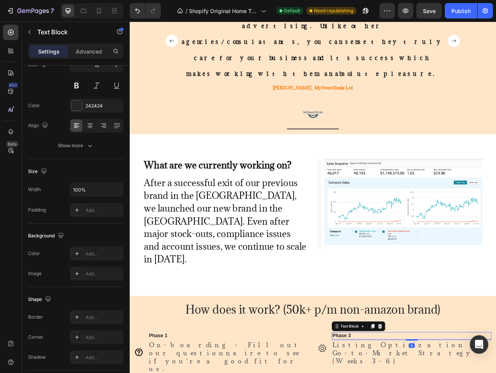
scroll to position [0, 0]
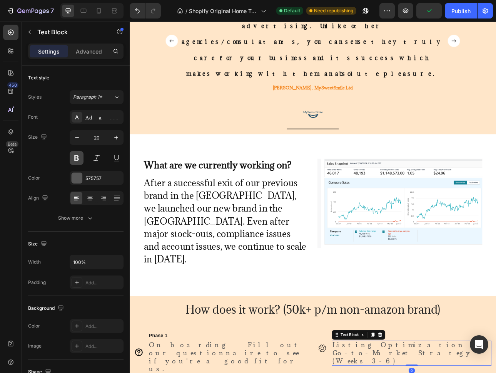
click at [79, 160] on button at bounding box center [77, 158] width 14 height 14
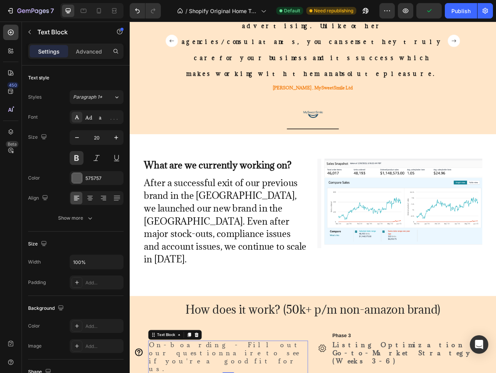
click at [74, 160] on button at bounding box center [77, 158] width 14 height 14
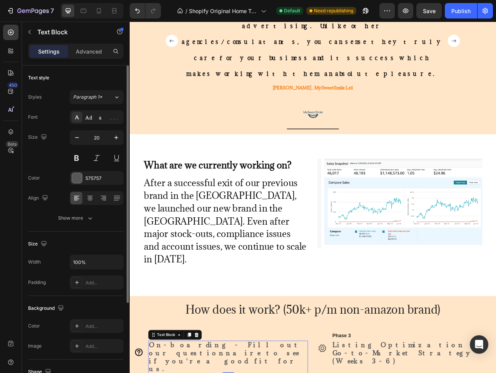
drag, startPoint x: 72, startPoint y: 161, endPoint x: 129, endPoint y: 186, distance: 62.1
click at [72, 161] on button at bounding box center [77, 158] width 14 height 14
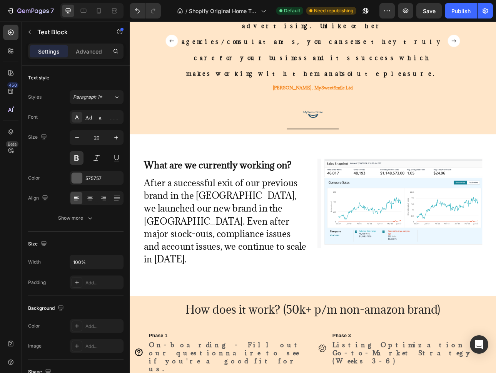
click at [73, 159] on button at bounding box center [77, 158] width 14 height 14
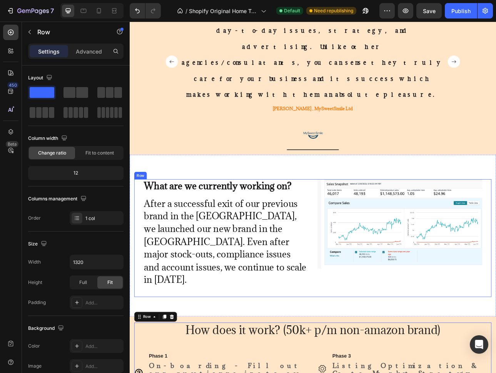
scroll to position [586, 0]
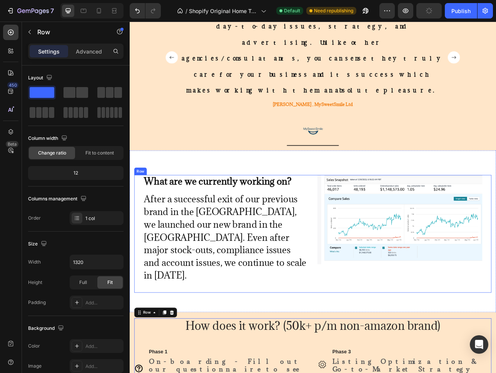
click at [256, 262] on div "What are we currently working on? Heading After a successful exit of our previo…" at bounding box center [251, 289] width 208 height 148
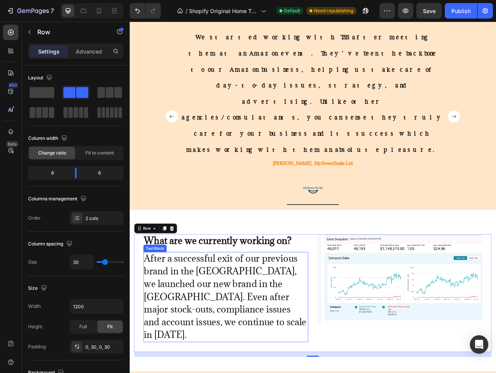
scroll to position [524, 0]
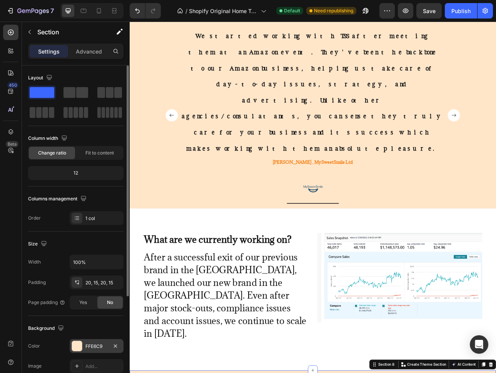
click at [77, 343] on div at bounding box center [77, 346] width 10 height 10
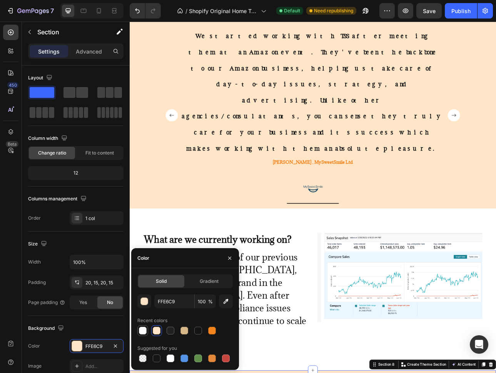
click at [139, 333] on div at bounding box center [142, 330] width 9 height 9
type input "FFFFFF"
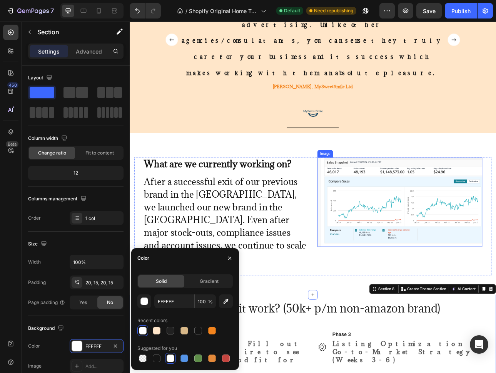
scroll to position [578, 0]
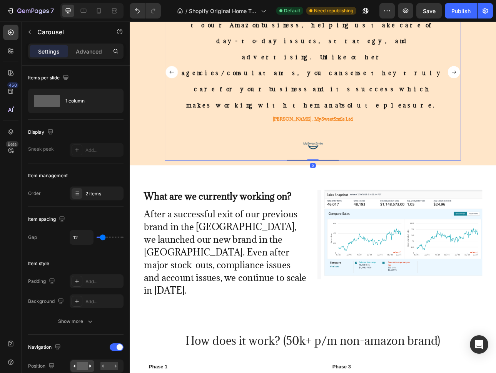
click at [419, 112] on div "We started working with TSS after meeting them at an Amazon event. They've been…" at bounding box center [360, 85] width 343 height 223
click at [496, 114] on div "What our clients say... Heading We started working with TSS after meeting them …" at bounding box center [361, 70] width 450 height 266
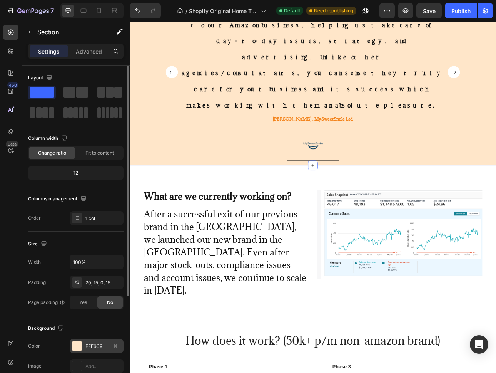
click at [77, 348] on div at bounding box center [77, 346] width 10 height 10
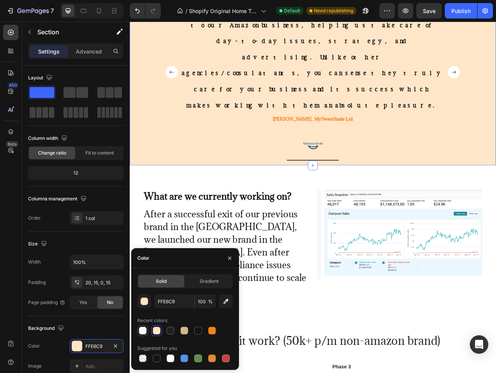
click at [142, 332] on div at bounding box center [143, 330] width 8 height 8
type input "FFFFFF"
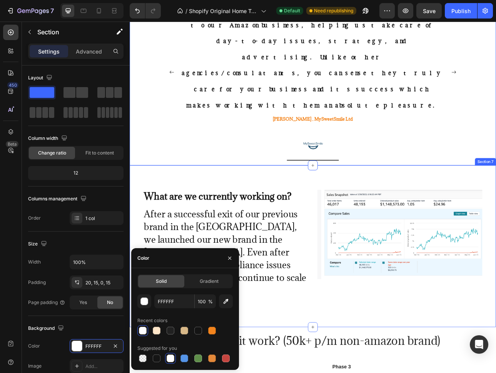
click at [448, 203] on div "What are we currently working on? Heading After a successful exit of our previo…" at bounding box center [361, 305] width 462 height 204
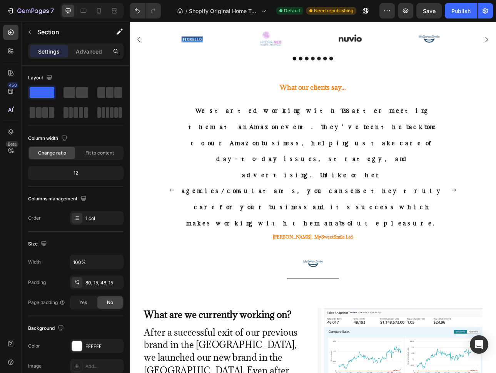
scroll to position [445, 0]
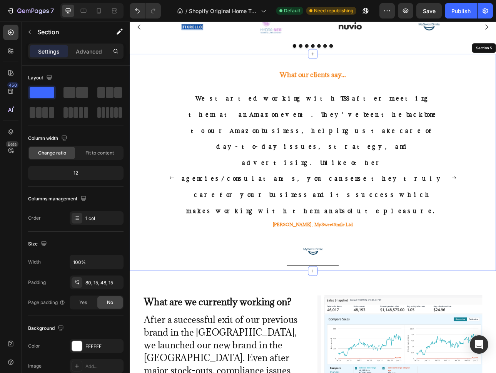
click at [166, 244] on div "What our clients say... Heading We started working with TSS after meeting them …" at bounding box center [361, 203] width 450 height 266
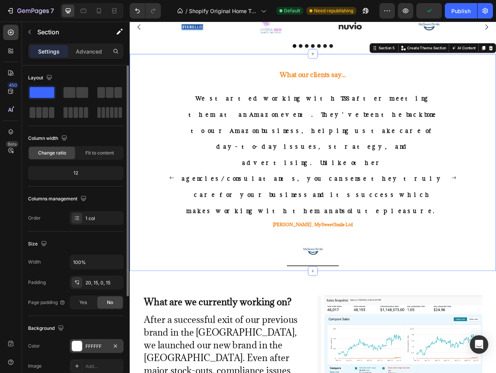
click at [74, 344] on div at bounding box center [77, 346] width 10 height 10
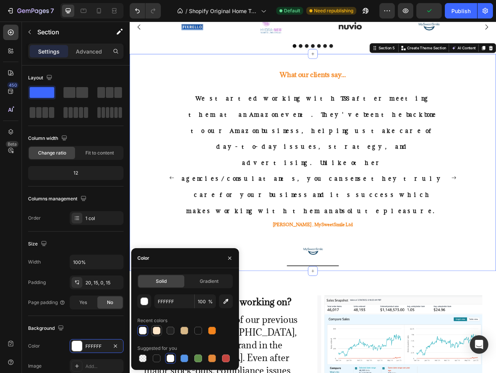
click at [159, 329] on div at bounding box center [157, 330] width 8 height 8
type input "FFE6C9"
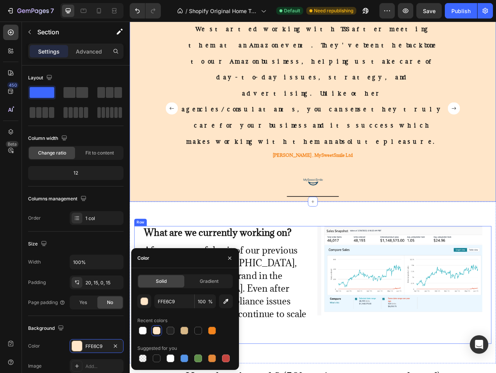
scroll to position [535, 0]
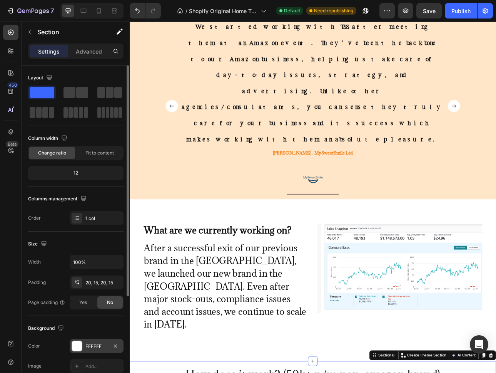
click at [76, 345] on div at bounding box center [77, 346] width 10 height 10
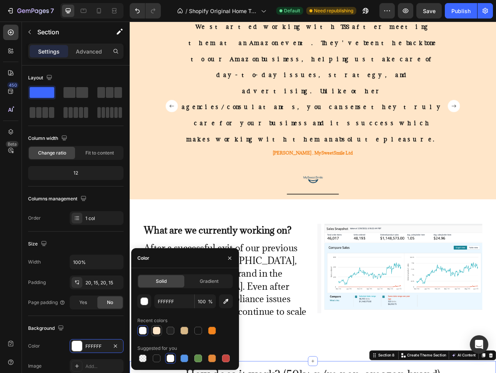
click at [157, 330] on div at bounding box center [157, 330] width 8 height 8
type input "FFE6C9"
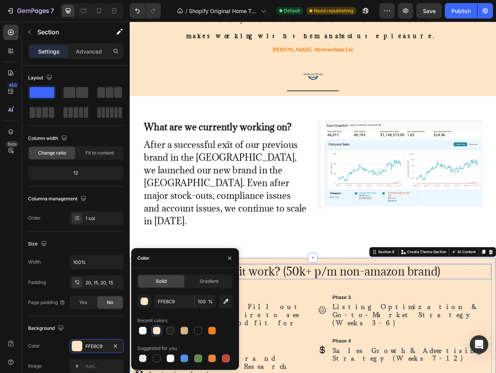
scroll to position [669, 0]
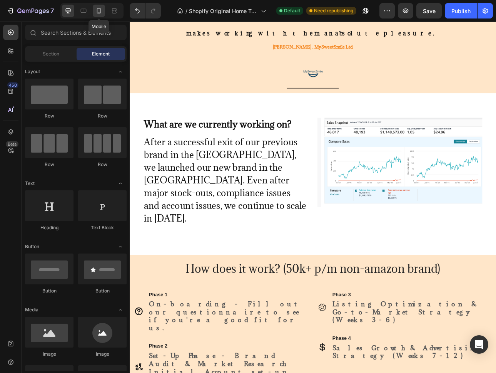
click at [102, 12] on icon at bounding box center [99, 11] width 8 height 8
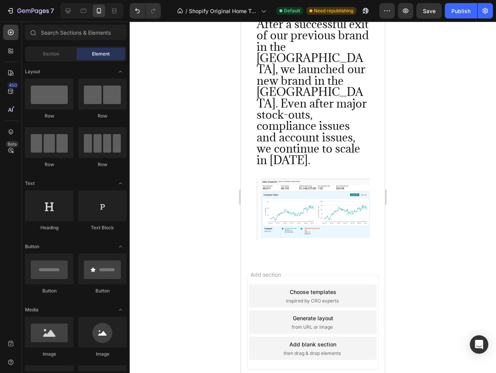
scroll to position [865, 0]
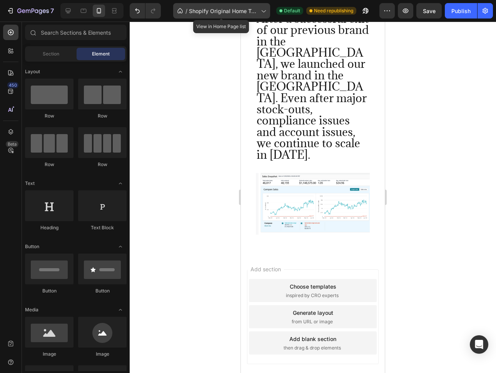
click at [239, 15] on div "/ Shopify Original Home Template" at bounding box center [221, 10] width 97 height 15
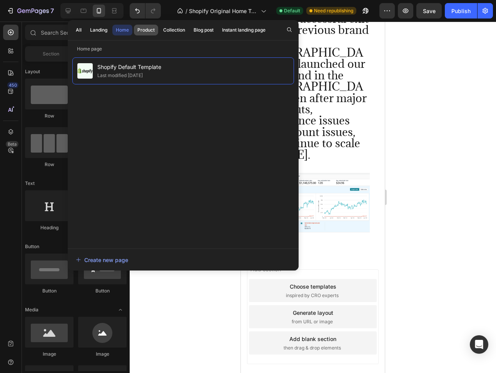
click at [160, 26] on button "Product" at bounding box center [174, 30] width 29 height 11
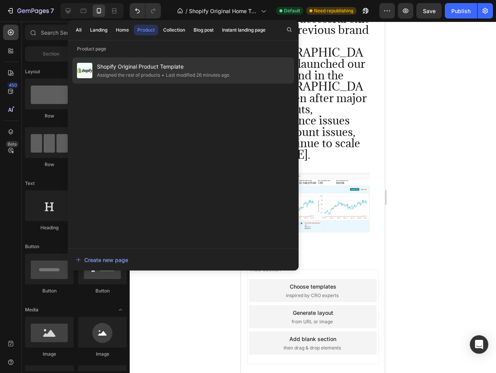
click at [160, 71] on div "Assigned the rest of products" at bounding box center [194, 75] width 69 height 8
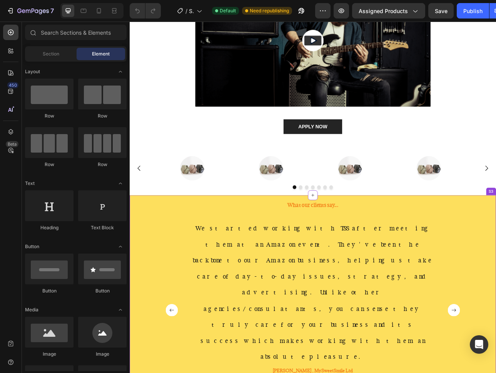
scroll to position [126, 0]
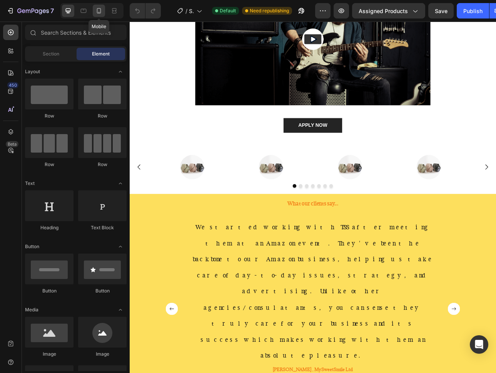
click at [101, 10] on icon at bounding box center [99, 11] width 8 height 8
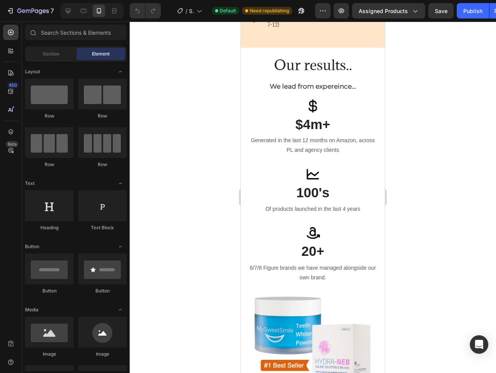
scroll to position [676, 0]
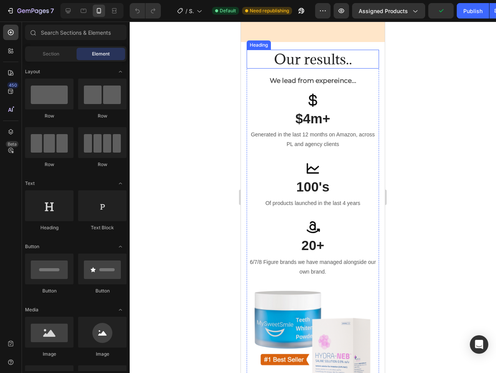
click at [249, 58] on h2 "Our results.." at bounding box center [313, 59] width 132 height 19
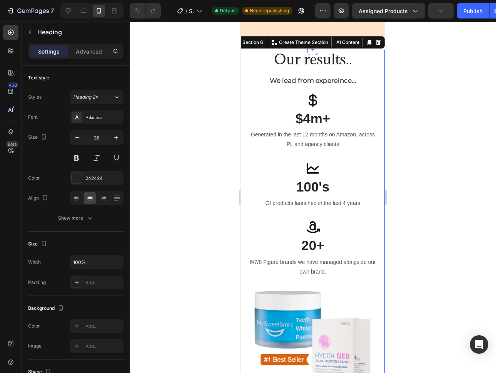
click at [244, 50] on div "Our results.. Heading We lead from expereince... Text block Icon $4m+ Heading G…" at bounding box center [313, 239] width 144 height 379
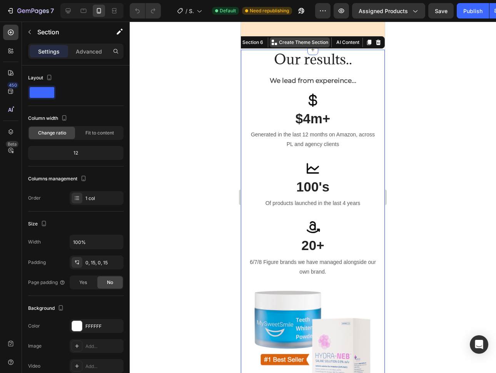
click at [288, 43] on p "Create Theme Section" at bounding box center [303, 42] width 49 height 7
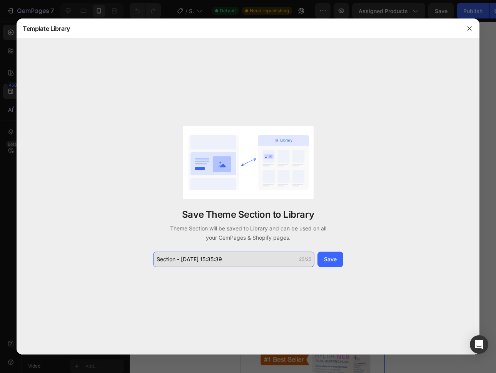
click at [224, 263] on input "Section - [DATE] 15:35:39" at bounding box center [233, 258] width 161 height 15
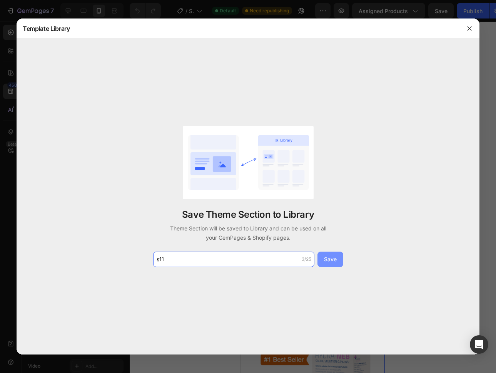
type input "s11"
click at [333, 261] on div "Save" at bounding box center [330, 259] width 13 height 8
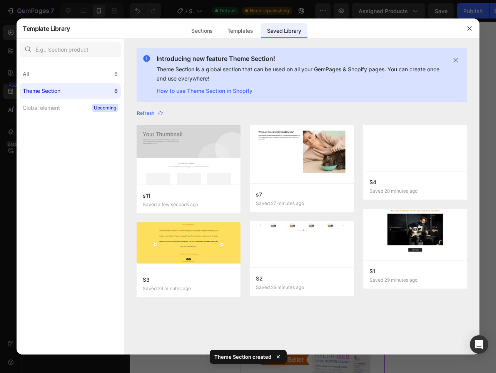
click at [468, 31] on button "button" at bounding box center [469, 28] width 12 height 12
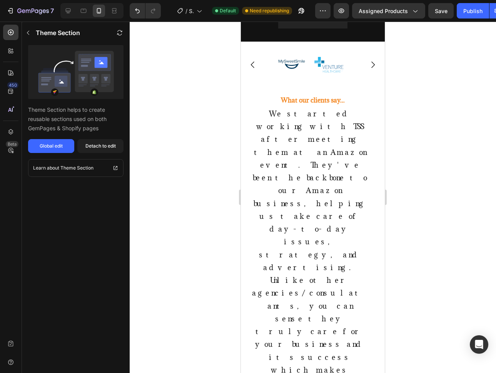
scroll to position [0, 0]
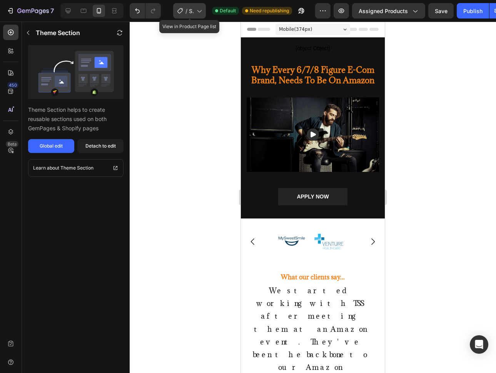
click at [201, 10] on icon at bounding box center [199, 11] width 8 height 8
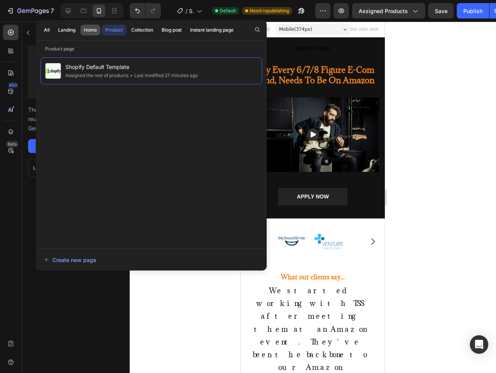
click at [94, 28] on div "Home" at bounding box center [90, 30] width 13 height 7
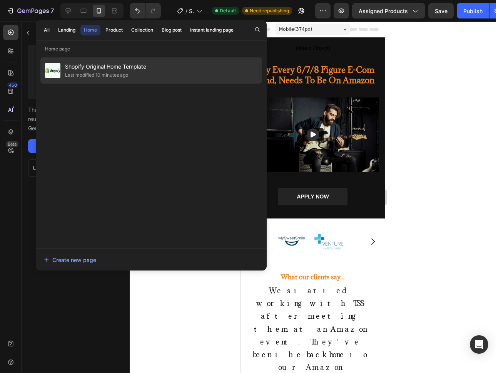
click at [182, 69] on div "Shopify Original Home Template Last modified 10 minutes ago" at bounding box center [151, 70] width 222 height 26
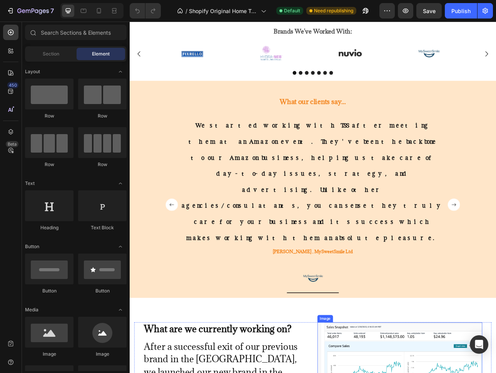
scroll to position [411, 0]
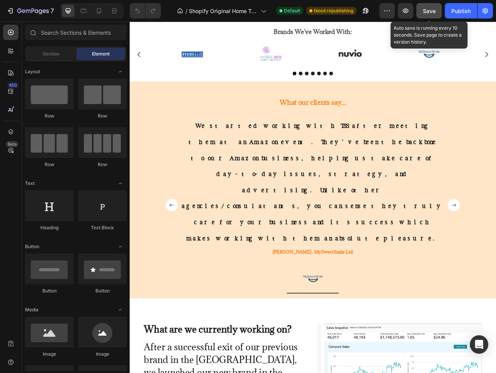
click at [433, 10] on span "Save" at bounding box center [429, 11] width 13 height 7
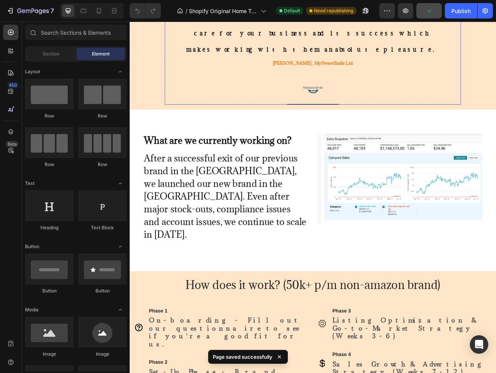
scroll to position [669, 0]
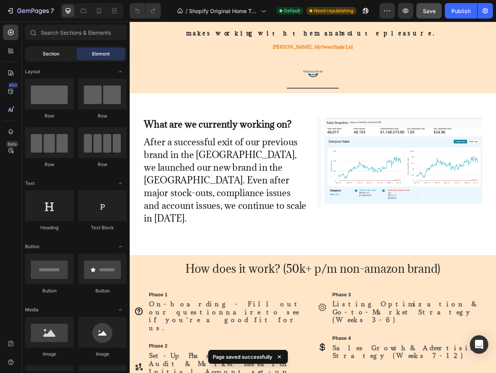
click at [50, 57] on span "Section" at bounding box center [51, 53] width 17 height 7
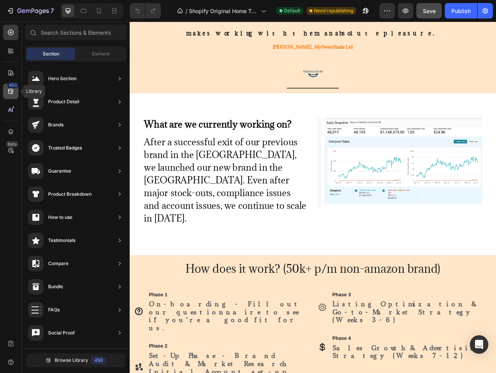
click at [11, 93] on icon at bounding box center [10, 91] width 5 height 5
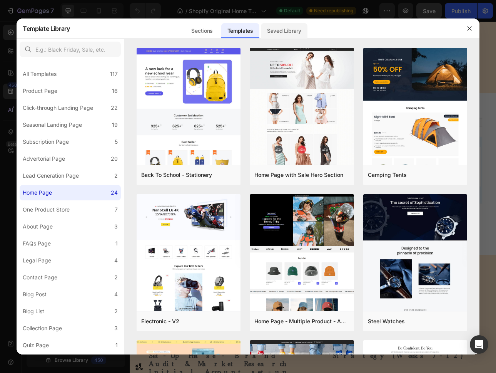
click at [273, 32] on div "Saved Library" at bounding box center [284, 30] width 47 height 15
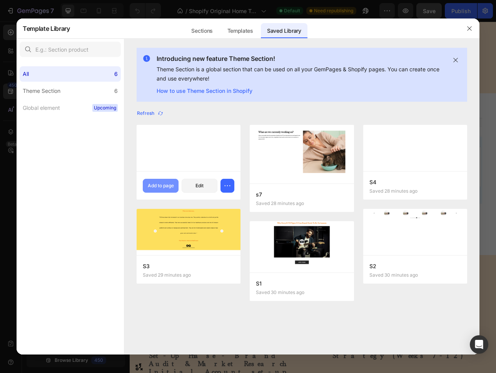
click at [166, 182] on div "Add to page" at bounding box center [161, 185] width 26 height 7
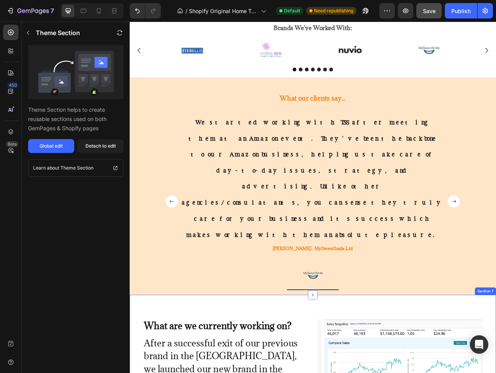
scroll to position [0, 0]
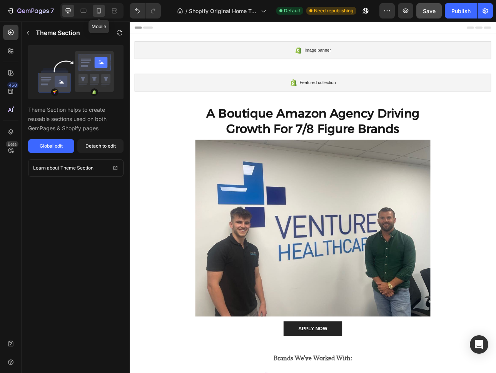
click at [98, 13] on icon at bounding box center [99, 11] width 8 height 8
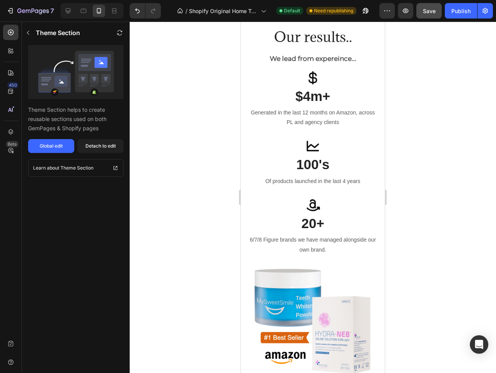
scroll to position [1053, 0]
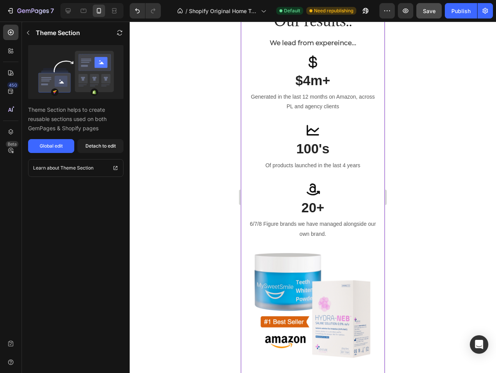
click at [251, 31] on h2 "Our results.." at bounding box center [313, 21] width 132 height 19
click at [87, 143] on div "Detach to edit" at bounding box center [100, 145] width 30 height 7
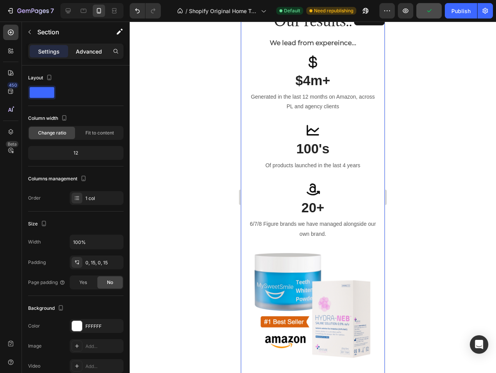
click at [94, 51] on p "Advanced" at bounding box center [89, 51] width 26 height 8
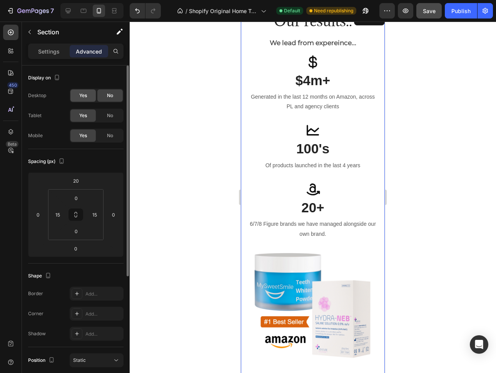
click at [77, 93] on div "Yes" at bounding box center [82, 95] width 25 height 12
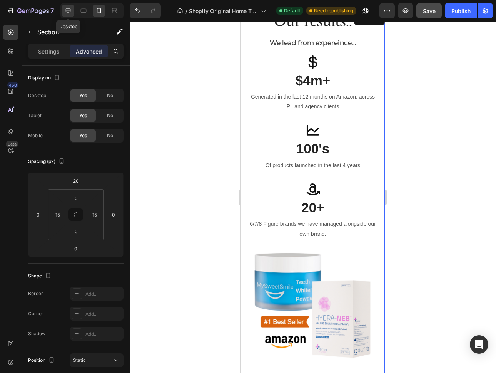
drag, startPoint x: 68, startPoint y: 11, endPoint x: 7, endPoint y: 75, distance: 88.2
click at [68, 11] on icon at bounding box center [68, 11] width 8 height 8
type input "0"
type input "80"
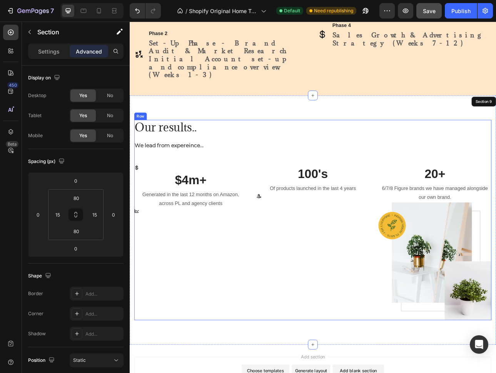
scroll to position [897, 0]
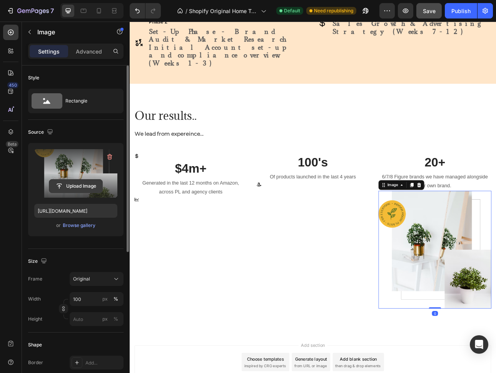
click at [74, 184] on input "file" at bounding box center [75, 185] width 53 height 13
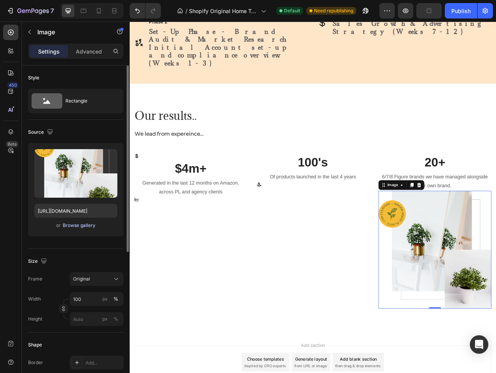
click at [80, 225] on div "Browse gallery" at bounding box center [79, 225] width 33 height 7
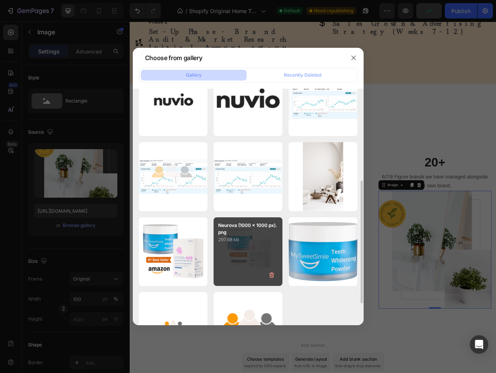
scroll to position [219, 0]
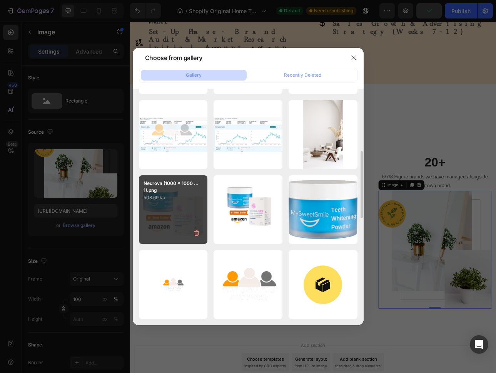
click at [166, 184] on p "Neurova (1000 x 1000 ...1).png" at bounding box center [174, 187] width 60 height 14
type input "https://cdn.shopify.com/s/files/1/0890/8410/0874/files/gempages_557898397873341…"
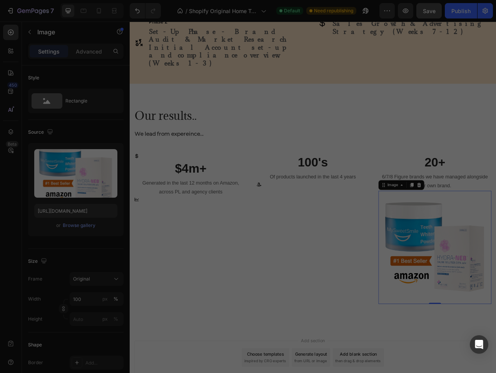
scroll to position [891, 0]
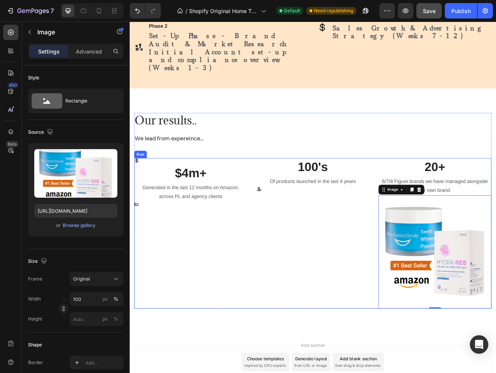
click at [380, 268] on div "100's Heading Of products launched in the last 4 years Text block Icon" at bounding box center [360, 288] width 142 height 189
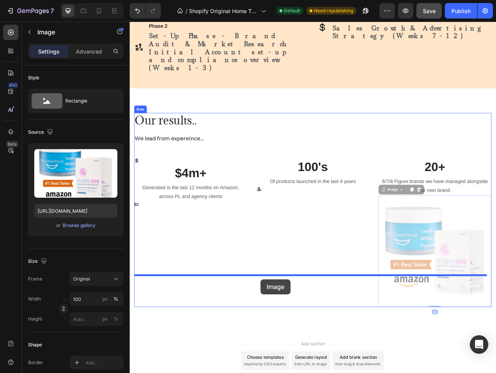
drag, startPoint x: 523, startPoint y: 269, endPoint x: 295, endPoint y: 346, distance: 240.7
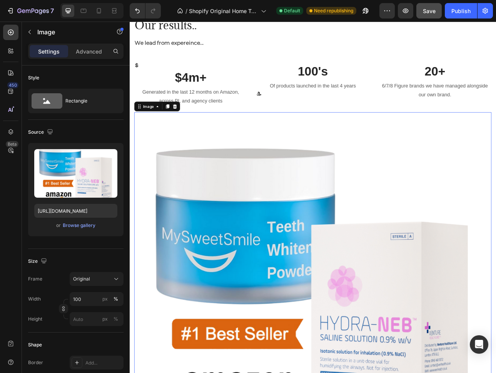
scroll to position [949, 0]
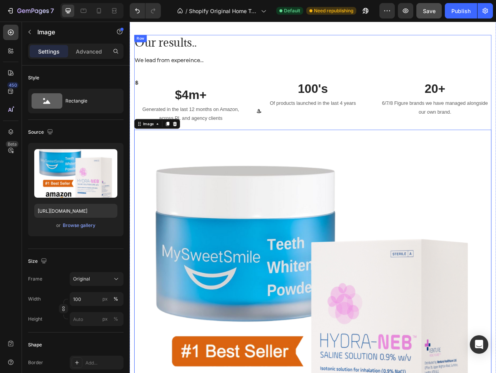
click at [199, 89] on div "Our results.. Heading We lead from expereince... Text block Icon $4m+ Heading G…" at bounding box center [361, 323] width 450 height 570
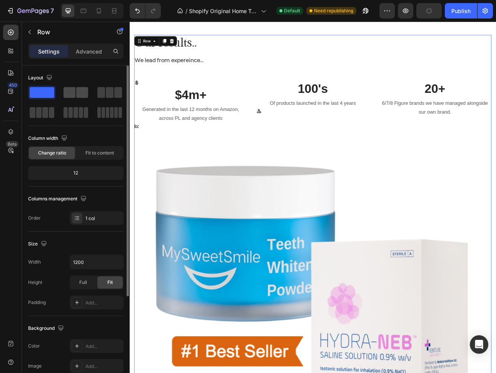
click at [84, 95] on span at bounding box center [82, 92] width 12 height 11
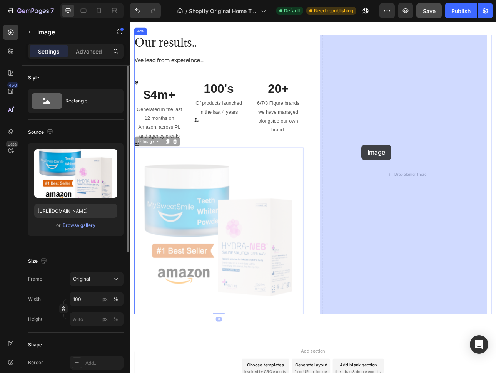
drag, startPoint x: 239, startPoint y: 258, endPoint x: 423, endPoint y: 176, distance: 201.6
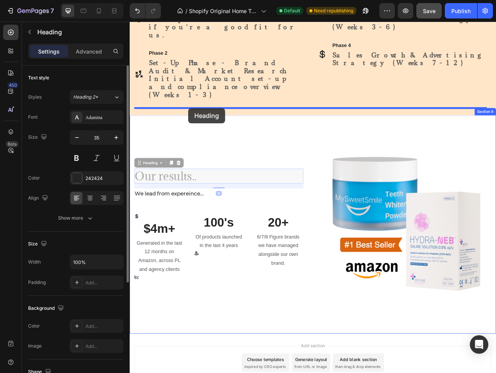
drag, startPoint x: 199, startPoint y: 175, endPoint x: 203, endPoint y: 130, distance: 44.9
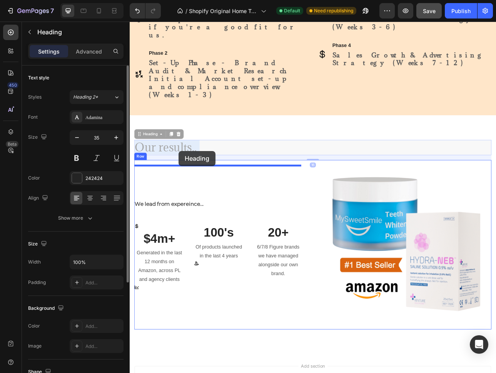
drag, startPoint x: 194, startPoint y: 140, endPoint x: 191, endPoint y: 184, distance: 44.4
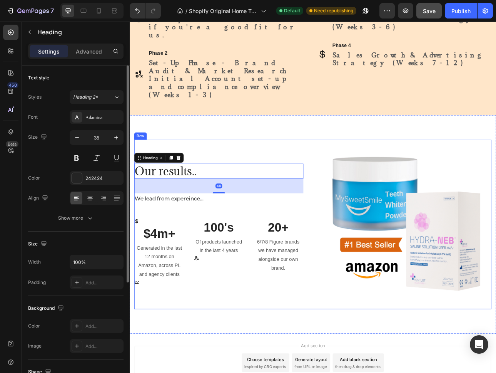
click at [195, 212] on div "Our results.. Heading 48 We lead from expereince... Text block Icon $4m+ Headin…" at bounding box center [242, 277] width 213 height 213
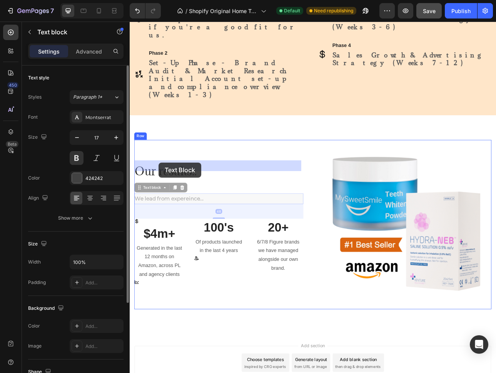
drag, startPoint x: 196, startPoint y: 204, endPoint x: 166, endPoint y: 199, distance: 29.6
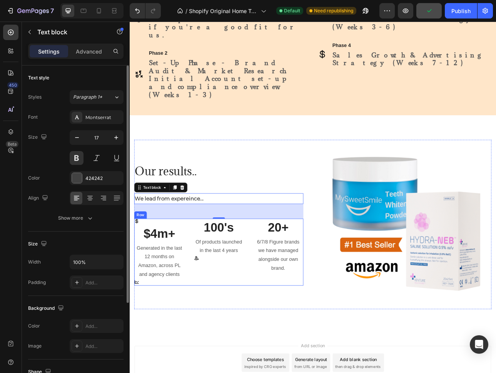
click at [225, 303] on div "100's Heading Of products launched in the last 4 years Text block Icon" at bounding box center [243, 312] width 64 height 84
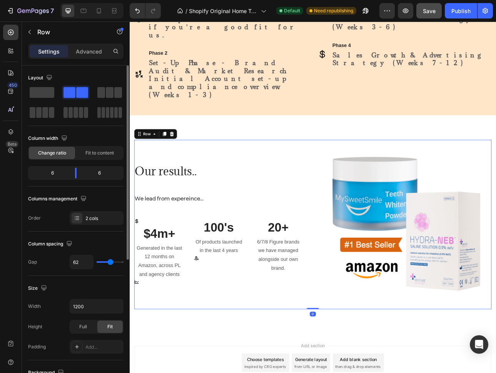
click at [231, 335] on div "Our results.. Heading We lead from expereince... Text block Icon $4m+ Heading G…" at bounding box center [242, 277] width 213 height 213
click at [211, 316] on icon at bounding box center [214, 319] width 6 height 6
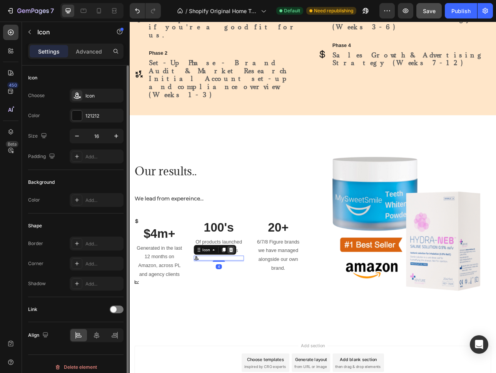
click at [259, 306] on icon at bounding box center [257, 309] width 6 height 6
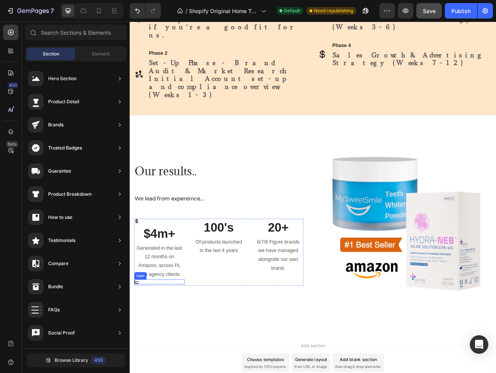
click at [136, 346] on icon at bounding box center [139, 349] width 6 height 6
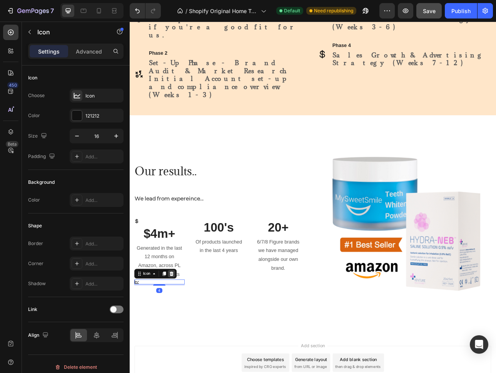
click at [182, 336] on icon at bounding box center [182, 338] width 5 height 5
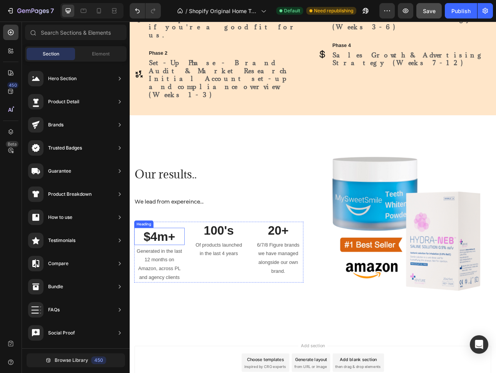
click at [141, 273] on div "Heading" at bounding box center [147, 276] width 21 height 7
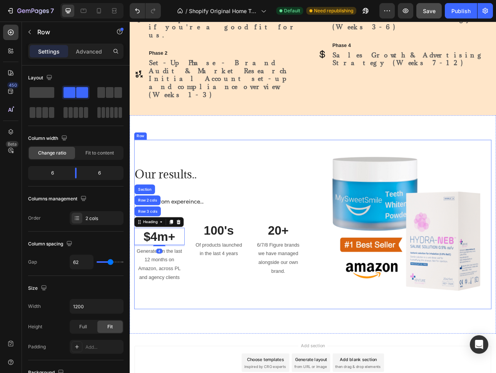
click at [194, 335] on div "Our results.. Heading We lead from expereince... Text block Icon $4m+ Heading R…" at bounding box center [242, 277] width 213 height 213
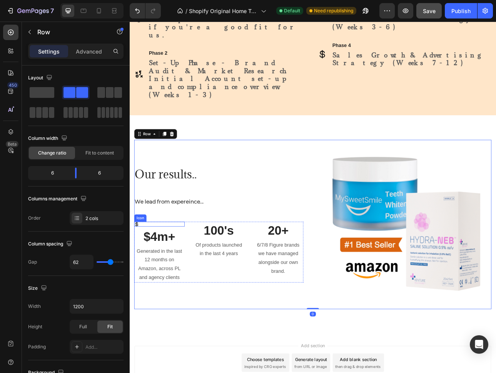
click at [140, 274] on icon at bounding box center [139, 277] width 6 height 6
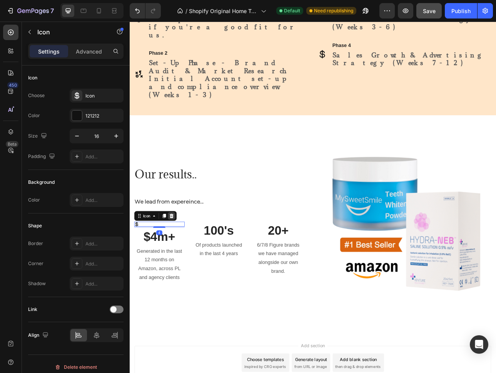
click at [184, 262] on div at bounding box center [182, 266] width 9 height 9
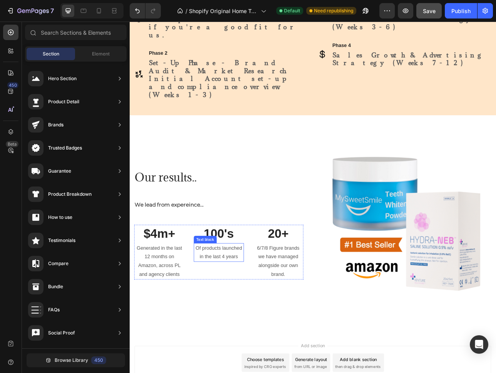
click at [251, 301] on p "Of products launched in the last 4 years" at bounding box center [242, 312] width 62 height 22
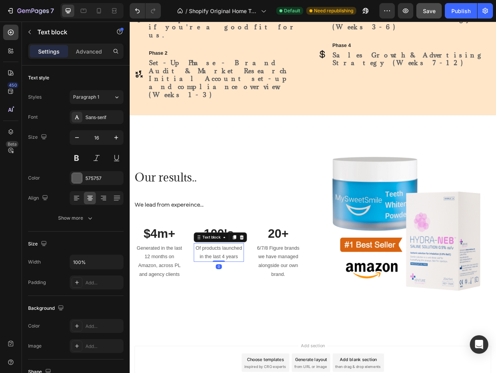
click at [251, 301] on p "Of products launched in the last 4 years" at bounding box center [242, 312] width 62 height 22
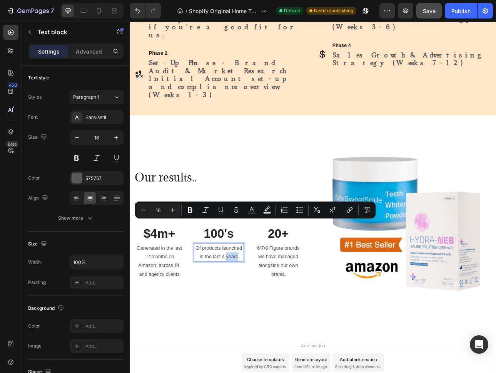
click at [263, 301] on p "Of products launched in the last 4 years" at bounding box center [242, 312] width 62 height 22
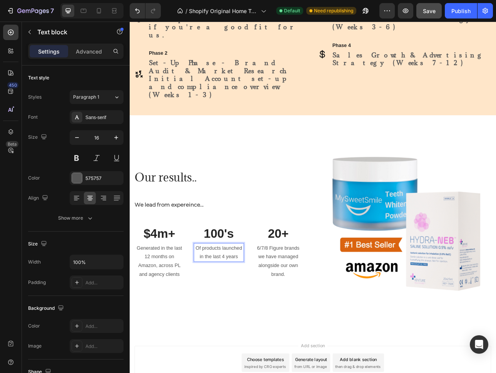
click at [264, 301] on p "Of products launched in the last 4 years" at bounding box center [242, 312] width 62 height 22
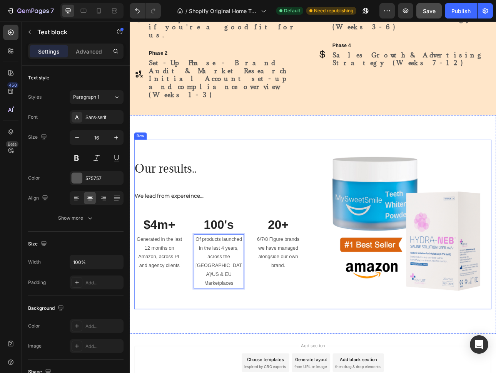
click at [256, 322] on div "Our results.. Heading We lead from expereince... Text block $4m+ Heading Genera…" at bounding box center [242, 277] width 213 height 213
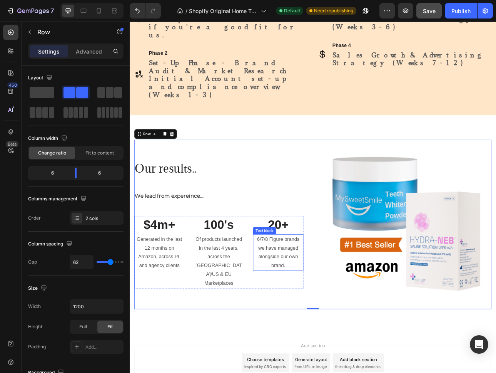
click at [323, 299] on p "6/7/8 Figure brands we have managed alongside our own brand." at bounding box center [317, 312] width 62 height 44
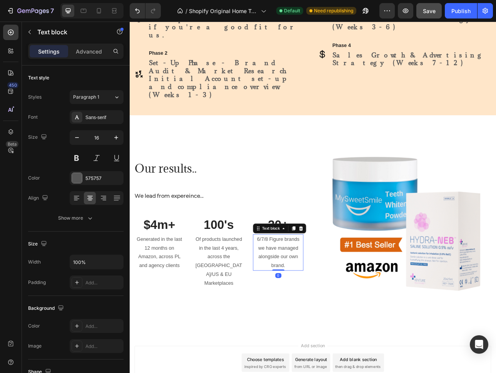
click at [323, 299] on p "6/7/8 Figure brands we have managed alongside our own brand." at bounding box center [317, 312] width 62 height 44
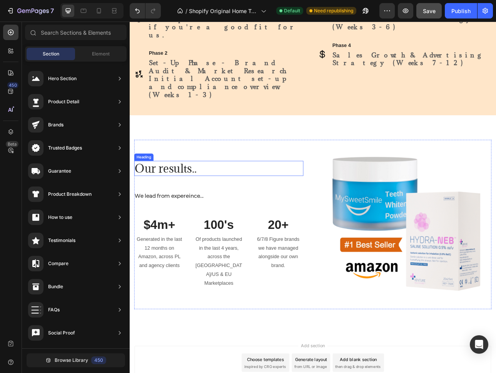
click at [201, 197] on h2 "Our results.." at bounding box center [242, 206] width 213 height 19
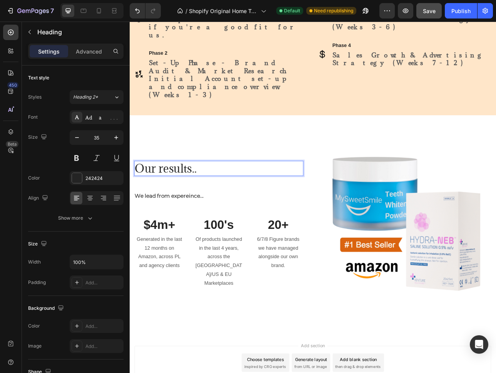
click at [201, 198] on p "Our results.." at bounding box center [242, 207] width 212 height 18
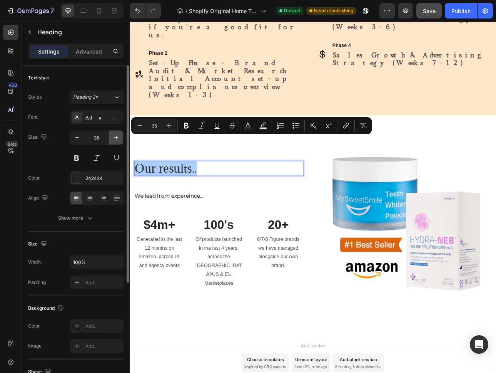
click at [112, 139] on icon "button" at bounding box center [116, 138] width 8 height 8
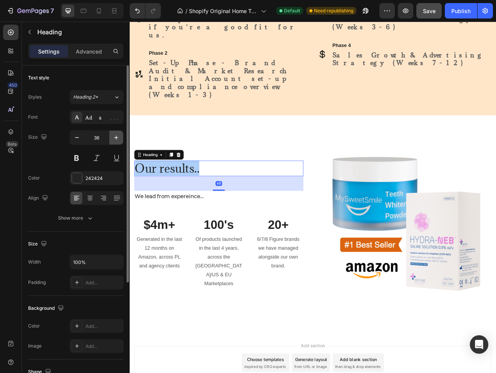
click at [112, 139] on icon "button" at bounding box center [116, 138] width 8 height 8
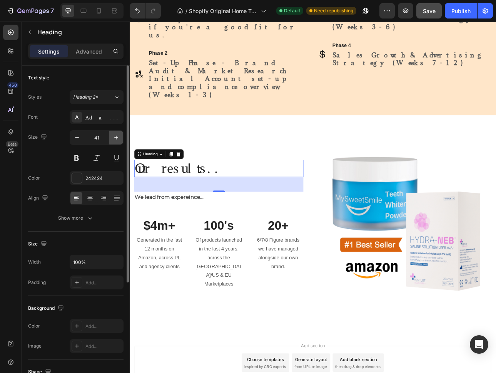
click at [112, 139] on icon "button" at bounding box center [116, 138] width 8 height 8
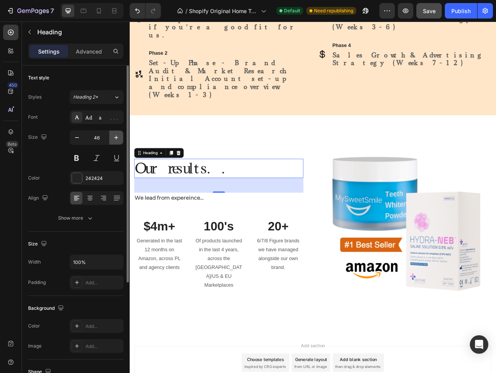
click at [112, 139] on icon "button" at bounding box center [116, 138] width 8 height 8
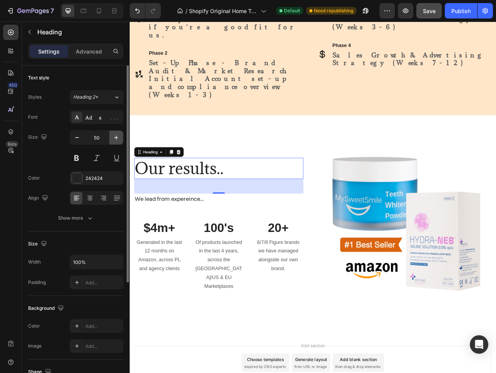
type input "51"
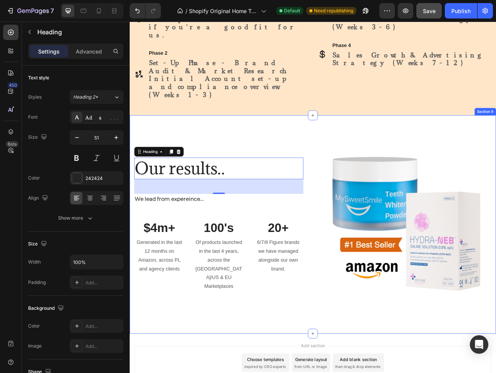
click at [453, 356] on div "Our results.. Heading 48 We lead from expereince... Text block $4m+ Heading Gen…" at bounding box center [361, 277] width 462 height 275
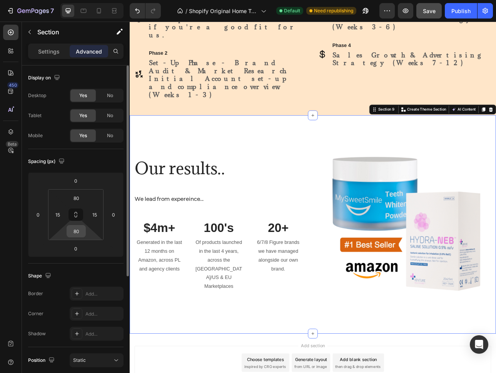
click at [78, 232] on input "80" at bounding box center [76, 231] width 15 height 12
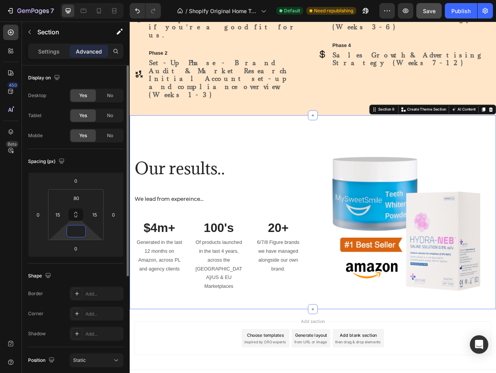
scroll to position [826, 0]
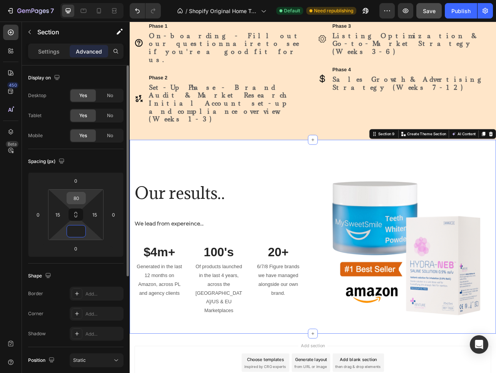
type input "0"
click at [74, 199] on input "80" at bounding box center [76, 198] width 15 height 12
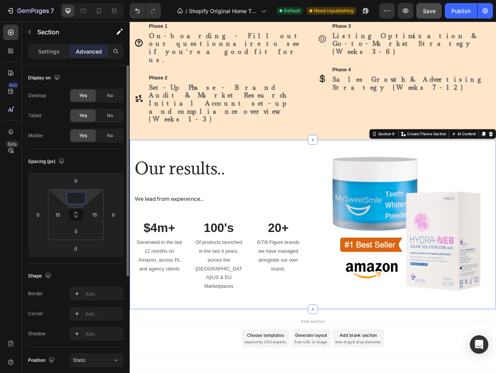
scroll to position [795, 0]
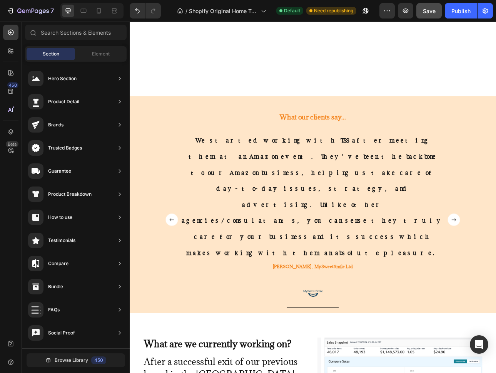
scroll to position [376, 0]
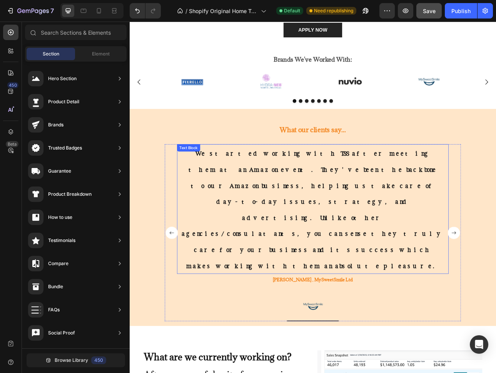
click at [380, 222] on p "We started working with TSS after meeting them at an Amazon event. They've been…" at bounding box center [360, 258] width 333 height 162
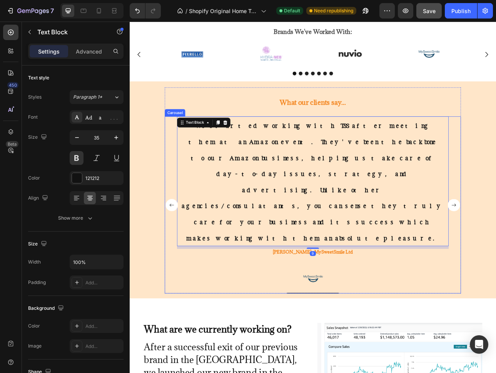
scroll to position [424, 0]
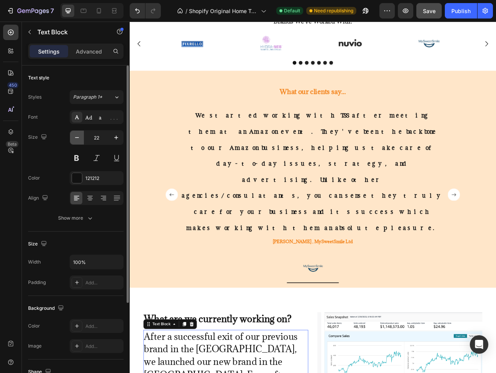
click at [79, 139] on icon "button" at bounding box center [77, 138] width 8 height 8
type input "20"
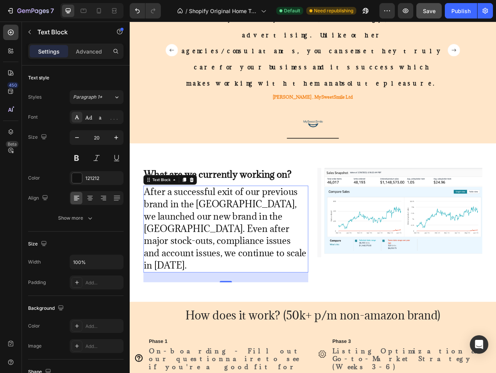
scroll to position [628, 0]
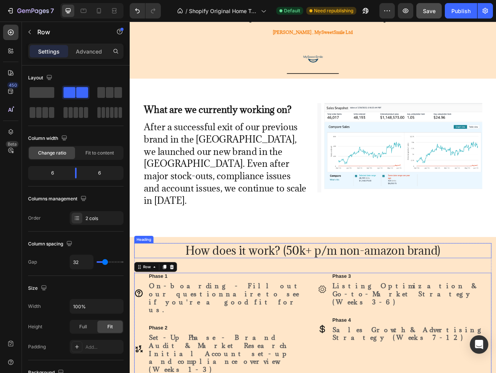
scroll to position [735, 0]
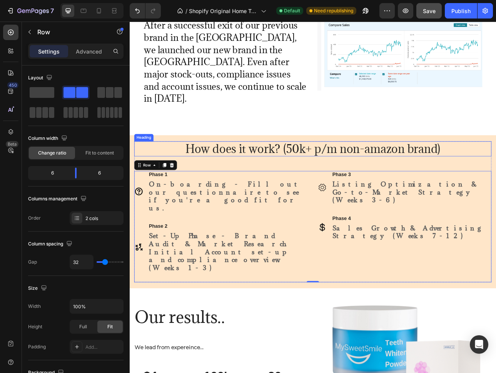
click at [227, 172] on h2 "How does it work? (50k+ p/m non-amazon brand)" at bounding box center [361, 181] width 450 height 19
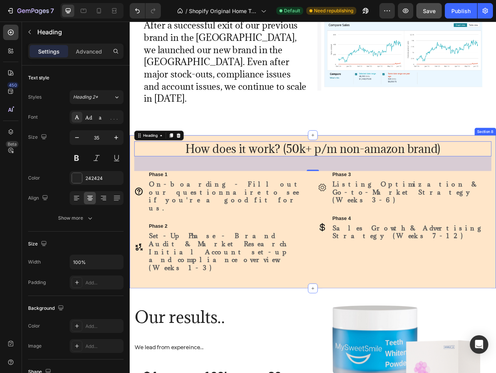
click at [276, 165] on div "How does it work? (50k+ p/m non-amazon brand) Heading 48 Icon Phase 1 Text Bloc…" at bounding box center [361, 261] width 462 height 193
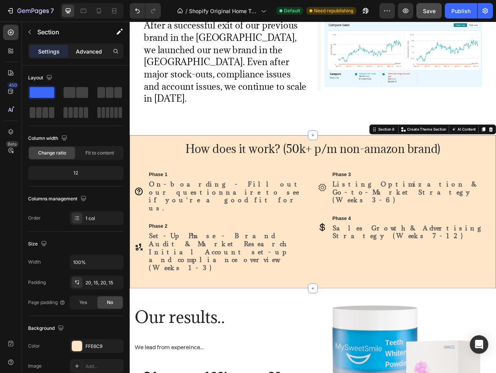
click at [89, 45] on div "Advanced" at bounding box center [89, 51] width 38 height 12
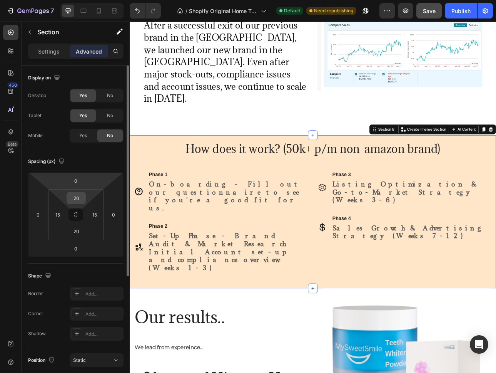
click at [79, 195] on input "20" at bounding box center [76, 198] width 15 height 12
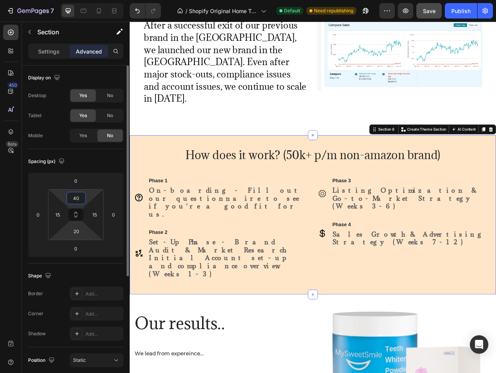
type input "40"
click at [78, 0] on html "7 / Shopify Original Home Template Default Need republishing Preview Save Publi…" at bounding box center [248, 0] width 496 height 0
click at [78, 233] on input "20" at bounding box center [76, 231] width 15 height 12
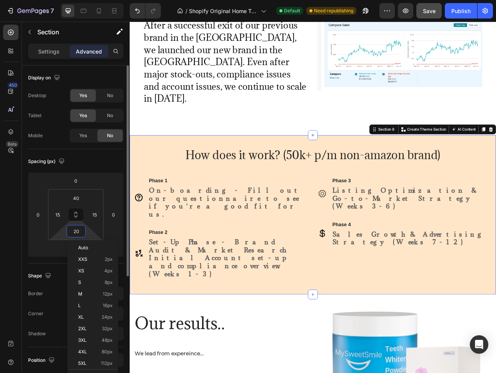
click at [78, 233] on input "20" at bounding box center [76, 231] width 15 height 12
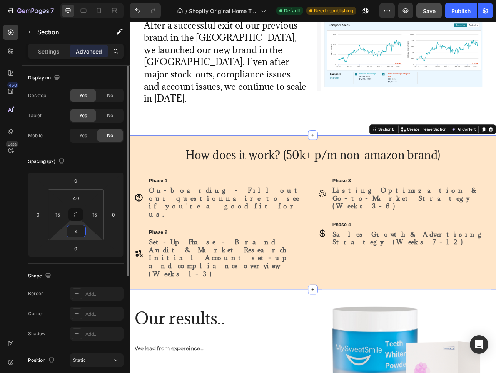
type input "40"
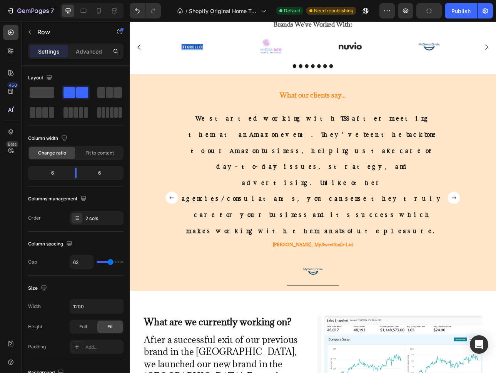
scroll to position [438, 0]
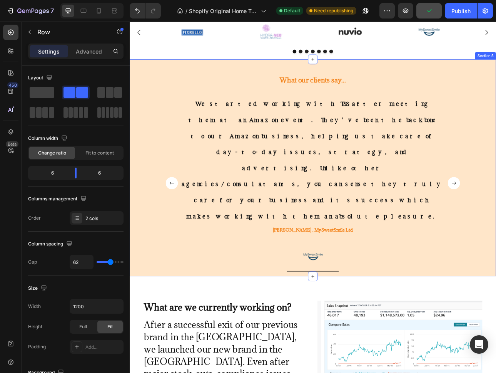
click at [496, 247] on div "What our clients say... Heading We started working with TSS after meeting them …" at bounding box center [361, 210] width 450 height 266
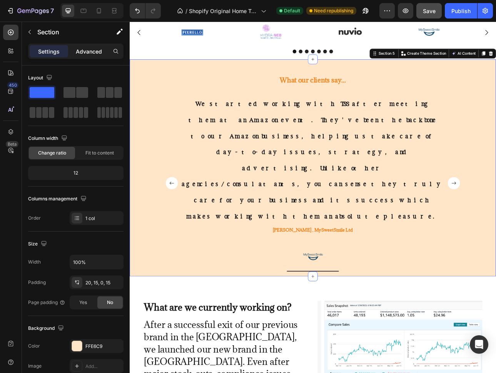
click at [88, 52] on p "Advanced" at bounding box center [89, 51] width 26 height 8
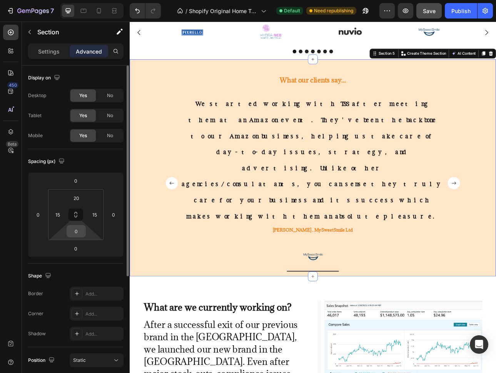
click at [75, 225] on div "0" at bounding box center [76, 231] width 19 height 12
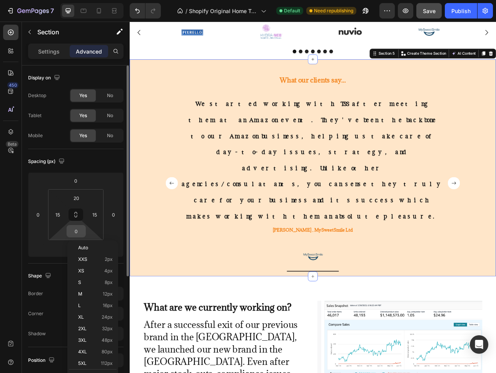
click at [75, 227] on input "0" at bounding box center [76, 231] width 15 height 12
type input "20"
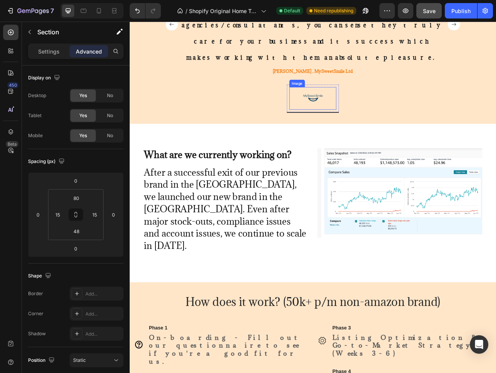
scroll to position [639, 0]
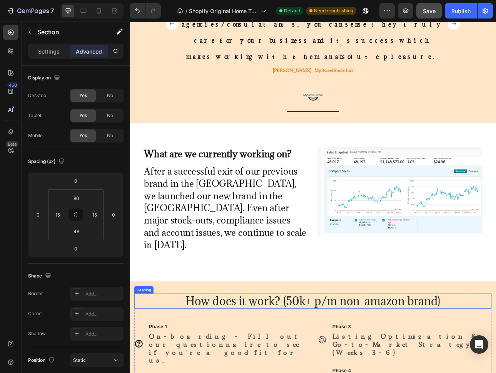
click at [341, 364] on h2 "How does it work? (50k+ p/m non-amazon brand)" at bounding box center [361, 373] width 450 height 19
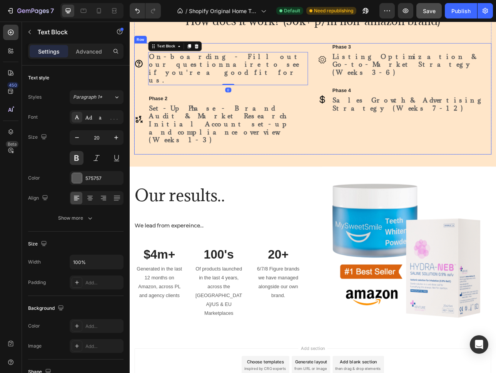
scroll to position [899, 0]
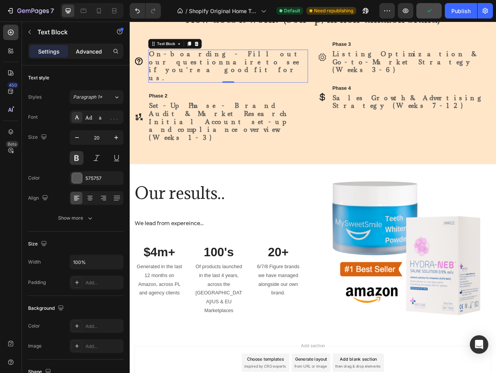
click at [88, 53] on p "Advanced" at bounding box center [89, 51] width 26 height 8
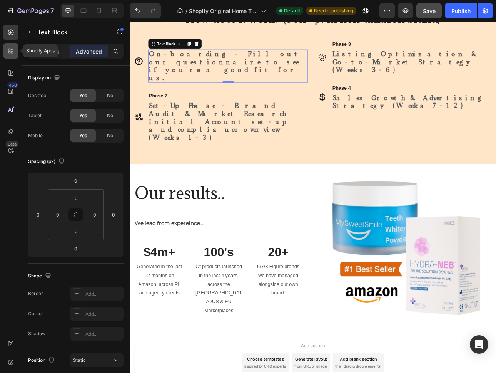
click at [12, 55] on div at bounding box center [10, 50] width 15 height 15
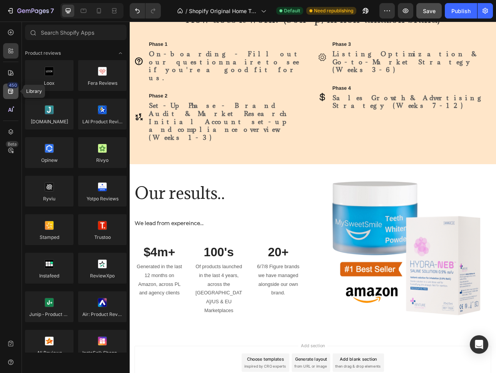
click at [14, 92] on icon at bounding box center [11, 91] width 8 height 8
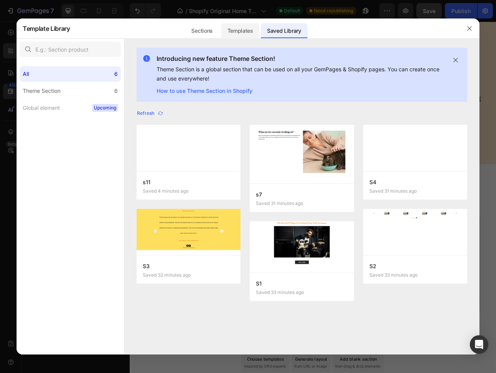
click at [0, 0] on div "Templates" at bounding box center [0, 0] width 0 height 0
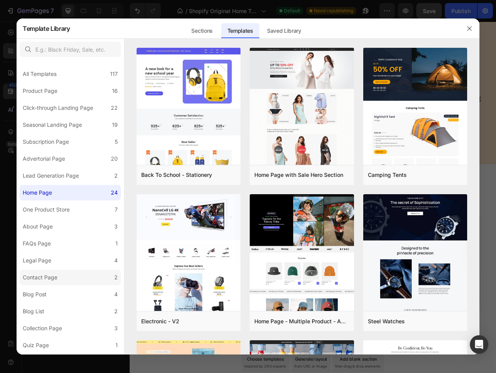
click at [47, 282] on label "Contact Page 2" at bounding box center [70, 276] width 101 height 15
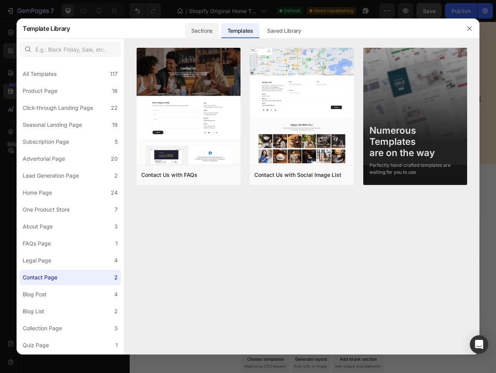
click at [200, 33] on div "Sections" at bounding box center [201, 30] width 33 height 15
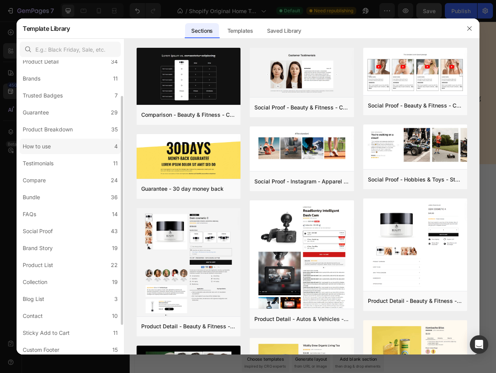
scroll to position [84, 0]
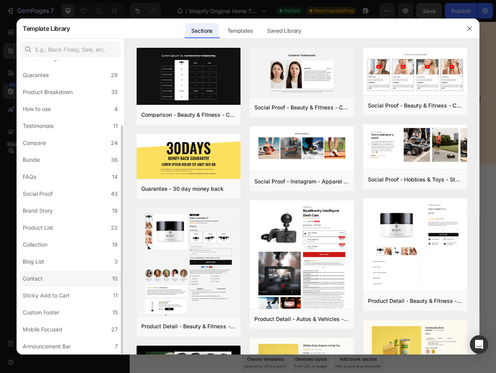
click at [54, 272] on label "Contact 10" at bounding box center [70, 278] width 101 height 15
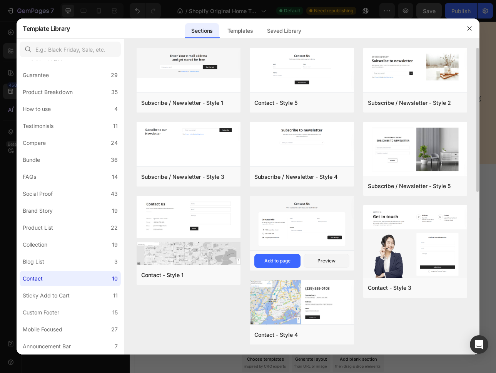
click at [289, 231] on img at bounding box center [302, 224] width 104 height 56
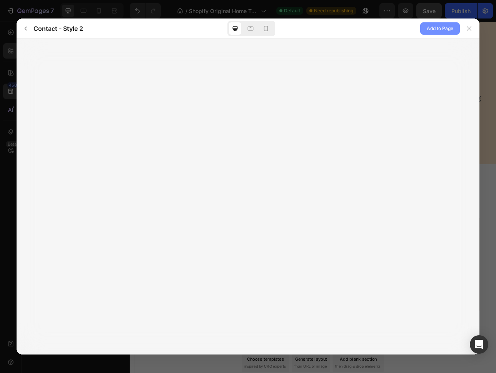
click at [432, 30] on span "Add to Page" at bounding box center [440, 28] width 27 height 9
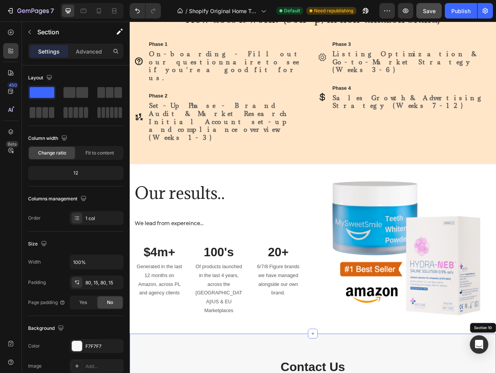
scroll to position [1151, 0]
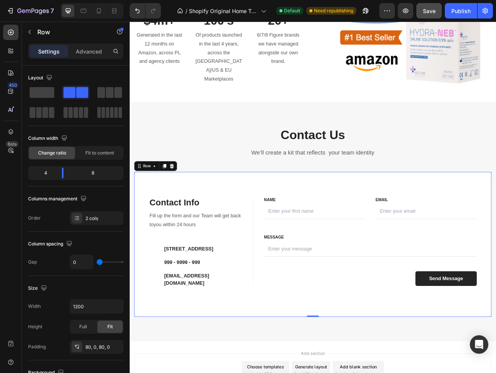
click at [306, 215] on div "Contact Info Heading Contact Information Heading Fill up the form and our Team …" at bounding box center [361, 305] width 450 height 189
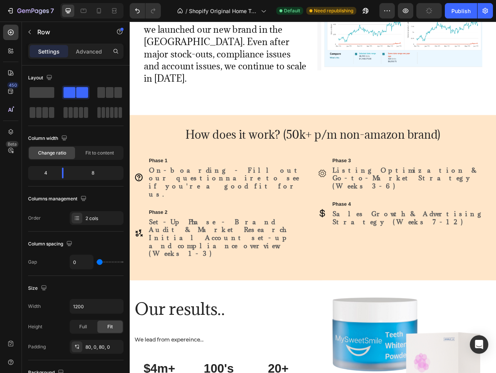
scroll to position [1141, 0]
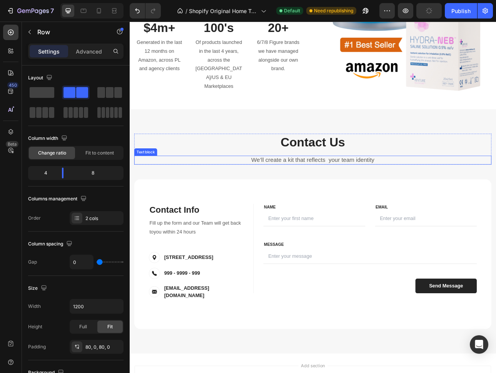
click at [366, 193] on p "We’ll create a kit that reflects your team identity" at bounding box center [360, 196] width 449 height 10
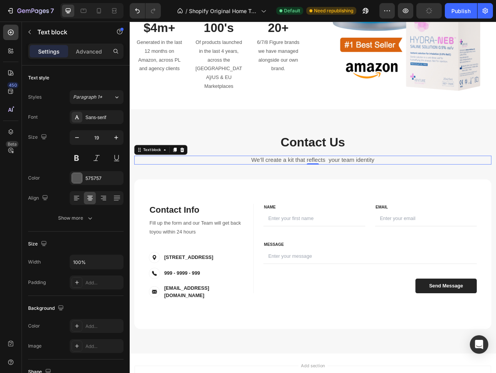
click at [366, 193] on p "We’ll create a kit that reflects your team identity" at bounding box center [360, 196] width 449 height 10
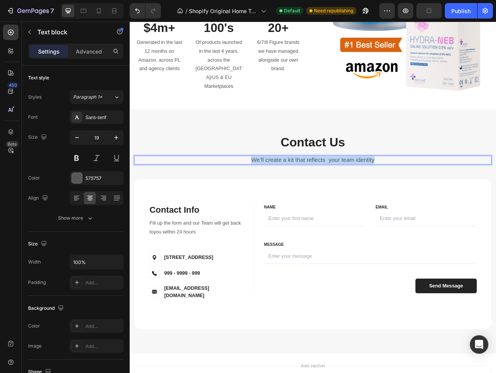
click at [366, 193] on p "We’ll create a kit that reflects your team identity" at bounding box center [360, 196] width 449 height 10
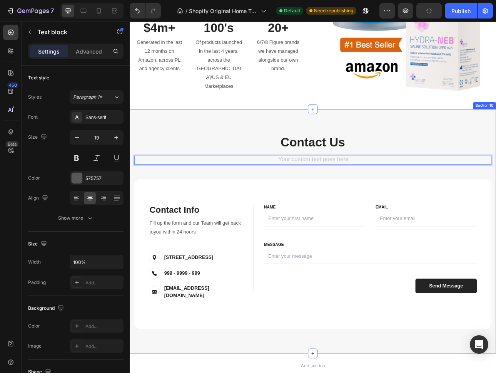
click at [444, 206] on div "Contact Us Heading Text block 0 Row Contact Info Heading Contact Information He…" at bounding box center [361, 286] width 450 height 246
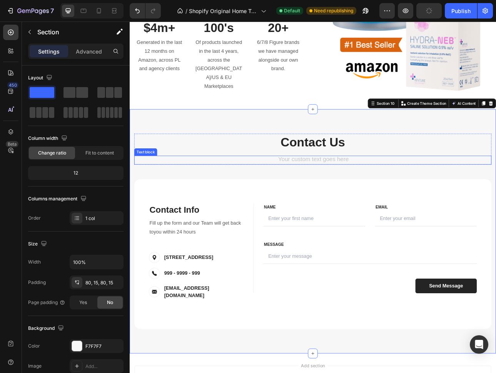
click at [437, 196] on div "Rich Text Editor. Editing area: main" at bounding box center [361, 196] width 450 height 11
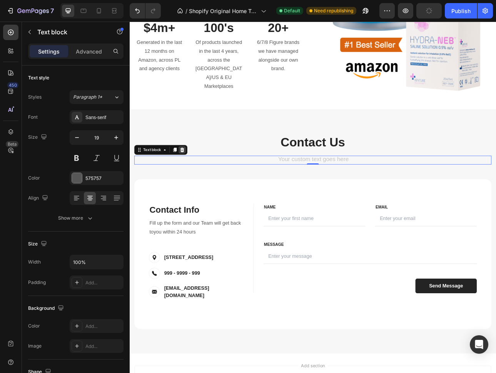
click at [195, 182] on icon at bounding box center [196, 183] width 5 height 5
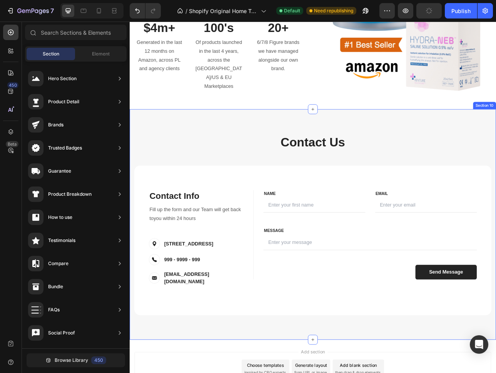
click at [332, 151] on div "Contact Us Heading Row Contact Info Heading Contact Information Heading Fill up…" at bounding box center [361, 277] width 462 height 290
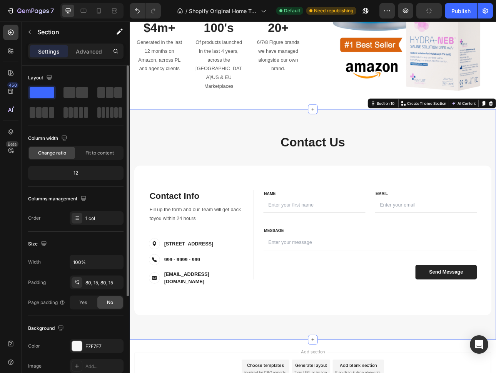
drag, startPoint x: 77, startPoint y: 53, endPoint x: 75, endPoint y: 67, distance: 14.3
click at [77, 53] on p "Advanced" at bounding box center [89, 51] width 26 height 8
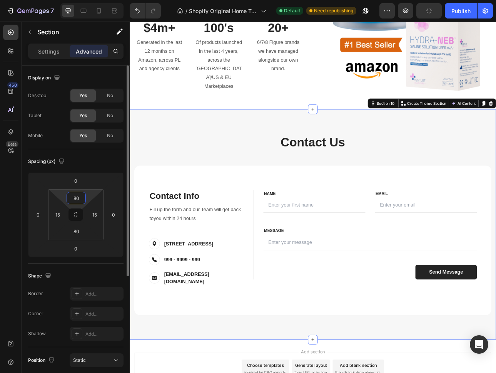
click at [74, 202] on input "80" at bounding box center [76, 198] width 15 height 12
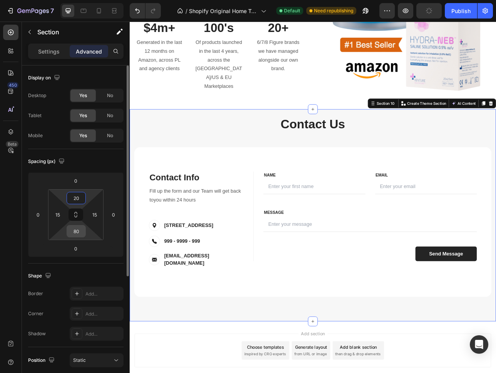
type input "20"
click at [75, 229] on input "80" at bounding box center [76, 231] width 15 height 12
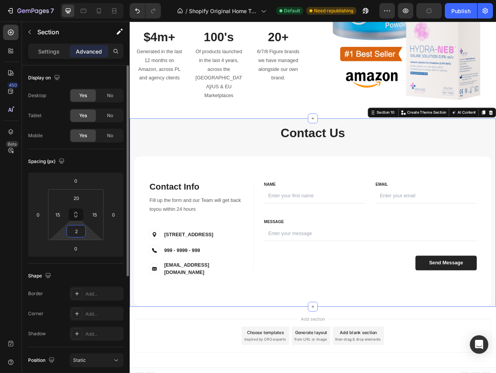
type input "20"
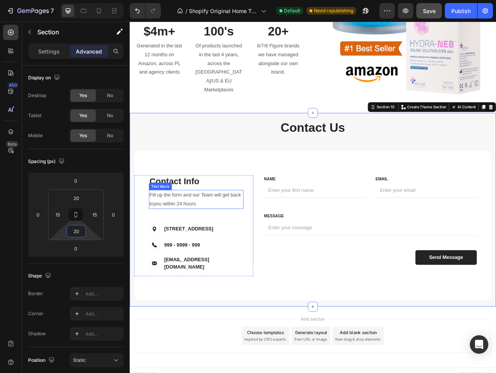
click at [203, 248] on p "Fill up the form and our Team will get back toyou within 24 hours" at bounding box center [214, 245] width 118 height 22
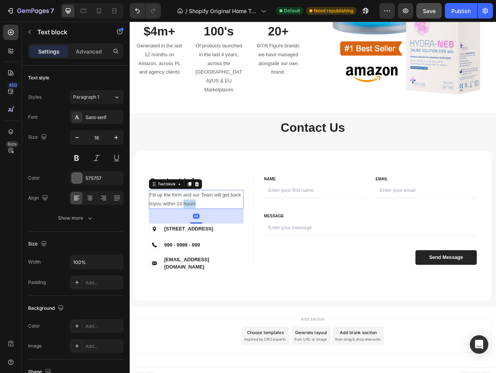
click at [203, 248] on p "Fill up the form and our Team will get back toyou within 24 hours" at bounding box center [214, 245] width 118 height 22
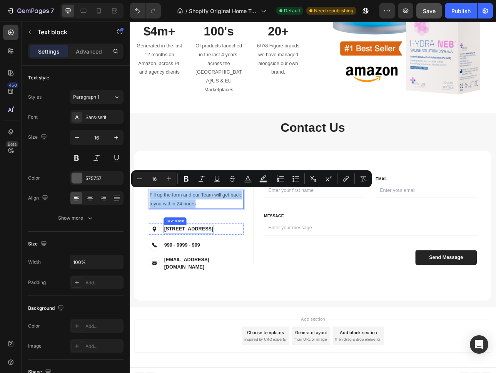
click at [211, 284] on p "19 St. Laun Dou, France" at bounding box center [204, 282] width 62 height 9
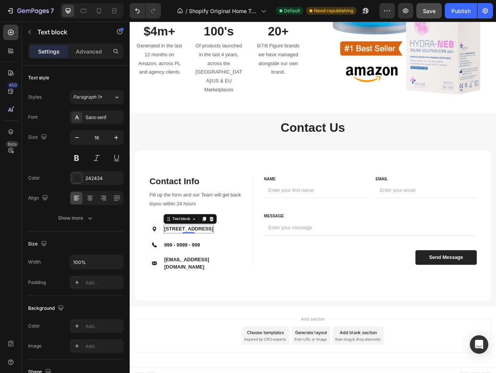
click at [211, 287] on div at bounding box center [203, 288] width 15 height 2
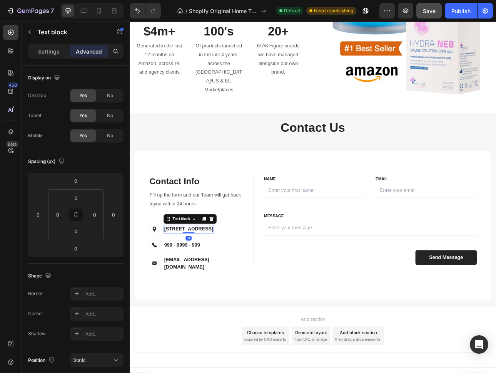
click at [212, 280] on p "19 St. Laun Dou, France" at bounding box center [204, 282] width 62 height 9
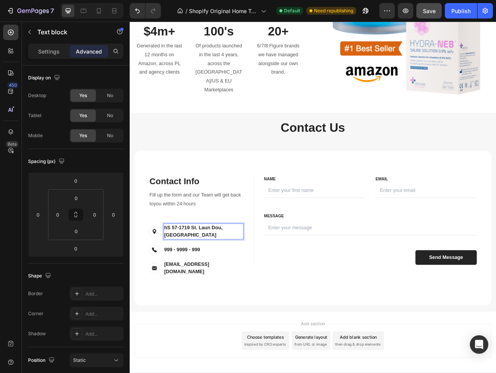
scroll to position [1135, 0]
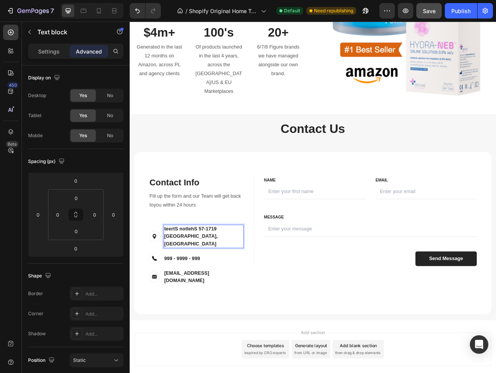
click at [216, 284] on p "teertS notlehS 57-1719 St. Laun Dou, France" at bounding box center [222, 292] width 99 height 28
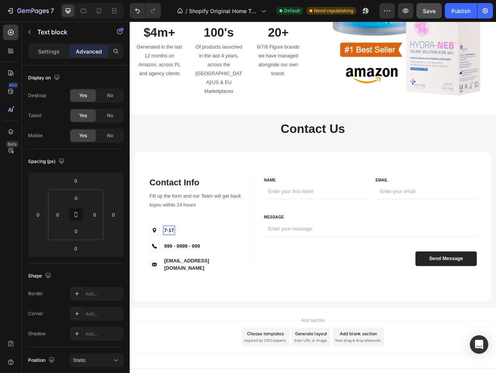
click at [182, 280] on p "7-17" at bounding box center [179, 284] width 12 height 9
click at [181, 280] on p "7-17" at bounding box center [179, 284] width 12 height 9
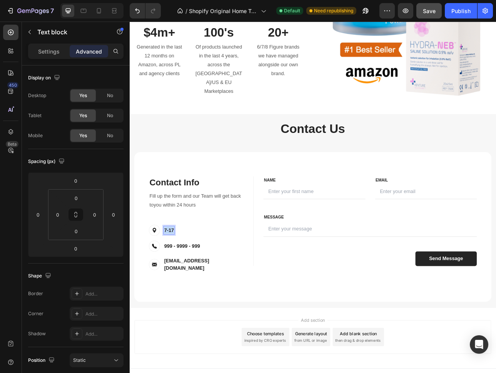
click at [181, 280] on p "7-17" at bounding box center [179, 284] width 12 height 9
click at [176, 283] on p "7" at bounding box center [174, 284] width 3 height 9
click at [179, 283] on p "71" at bounding box center [176, 284] width 7 height 9
click at [178, 283] on p "71" at bounding box center [176, 284] width 7 height 9
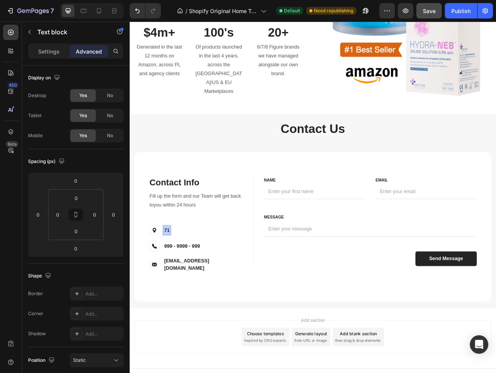
click at [178, 283] on p "71" at bounding box center [176, 284] width 7 height 9
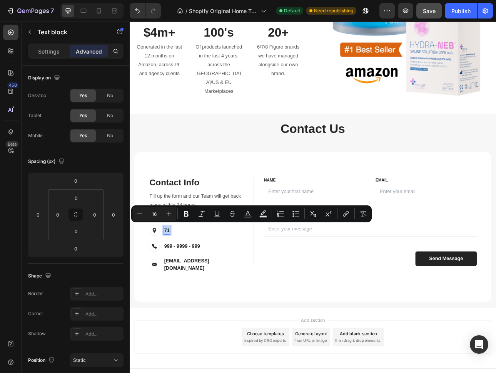
scroll to position [1134, 0]
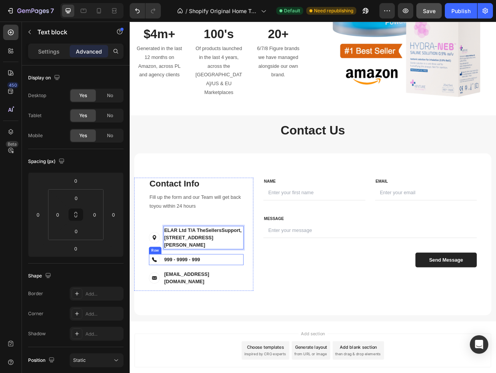
click at [239, 327] on div "Image 999 - 9999 - 999 Text block Row" at bounding box center [213, 321] width 119 height 14
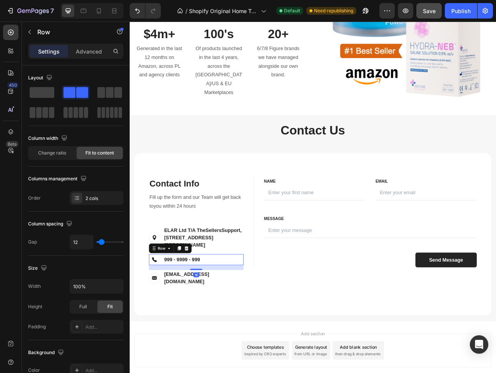
click at [199, 310] on icon at bounding box center [201, 306] width 5 height 5
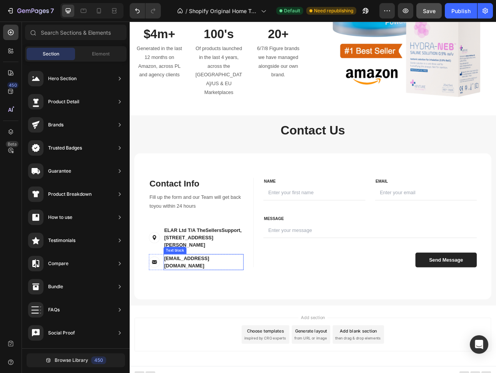
click at [199, 325] on p "support@ecomsolid.com" at bounding box center [222, 324] width 99 height 18
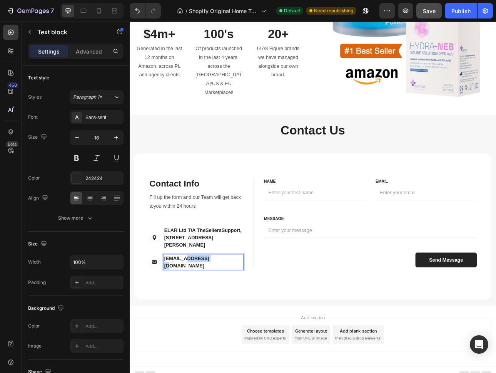
click at [199, 325] on p "support@ecomsolid.com" at bounding box center [222, 324] width 99 height 18
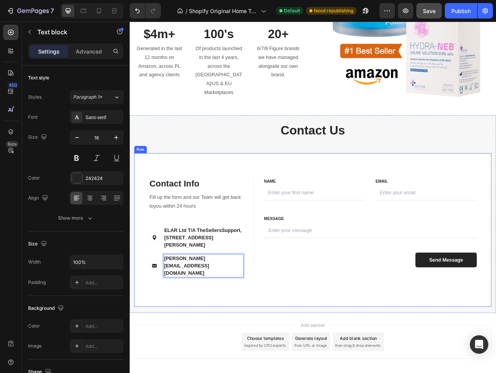
click at [209, 346] on div "Contact Info Heading Contact Information Heading Fill up the form and our Team …" at bounding box center [361, 283] width 450 height 193
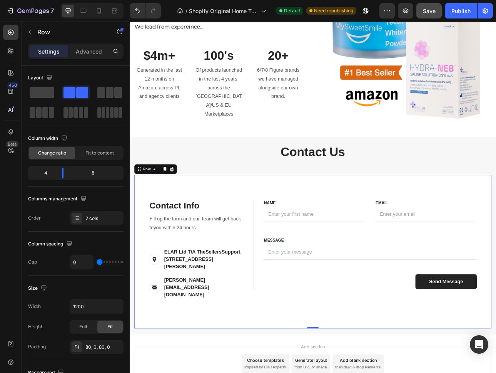
scroll to position [1070, 0]
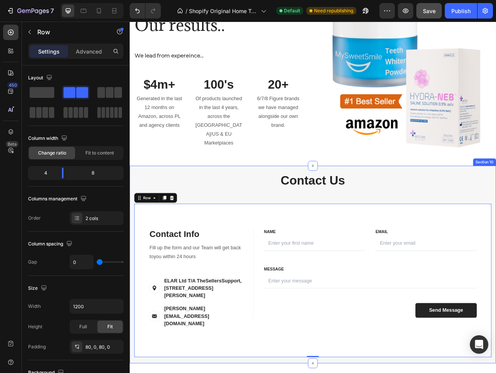
click at [261, 206] on div "Contact Us Heading Row Contact Info Heading Contact Information Heading Fill up…" at bounding box center [361, 327] width 462 height 249
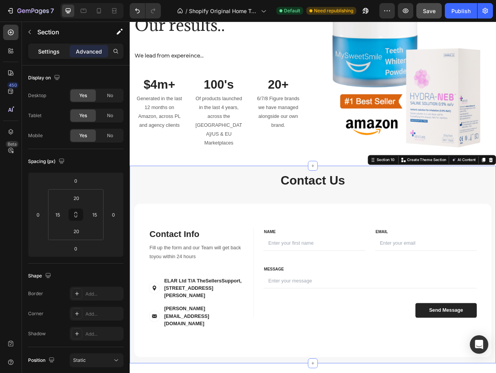
click at [47, 50] on p "Settings" at bounding box center [49, 51] width 22 height 8
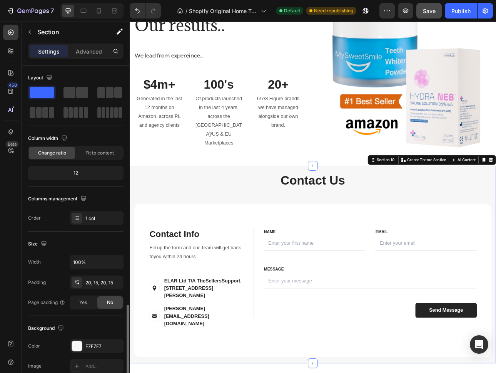
scroll to position [141, 0]
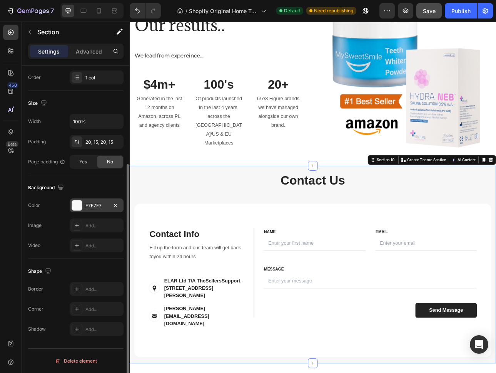
click at [75, 207] on div at bounding box center [77, 205] width 10 height 10
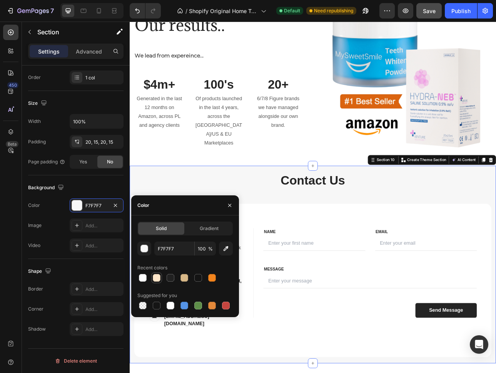
click at [157, 278] on div at bounding box center [157, 278] width 8 height 8
type input "FFE6C9"
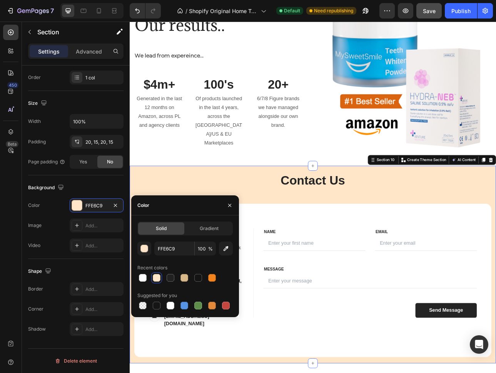
click at [338, 236] on div "Contact Us Heading Row Contact Info Heading Contact Information Heading Fill up…" at bounding box center [361, 327] width 450 height 233
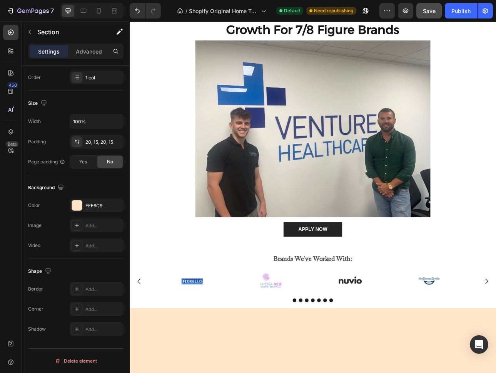
scroll to position [0, 0]
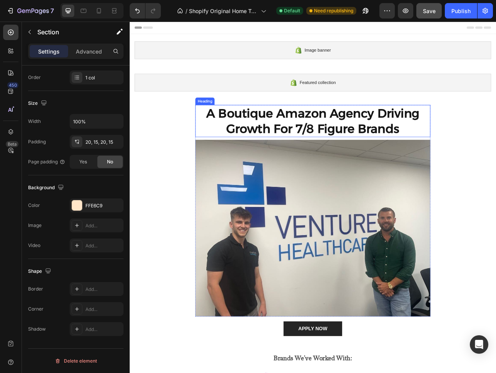
click at [425, 141] on h2 "A Boutique Amazon Agency Driving Growth For 7/8 Figure Brands" at bounding box center [360, 147] width 296 height 40
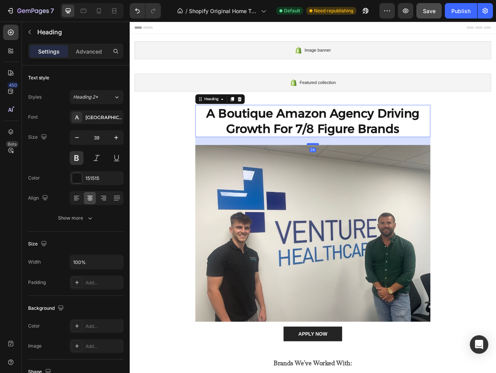
drag, startPoint x: 361, startPoint y: 169, endPoint x: 361, endPoint y: 176, distance: 6.6
click at [361, 176] on div at bounding box center [360, 176] width 15 height 2
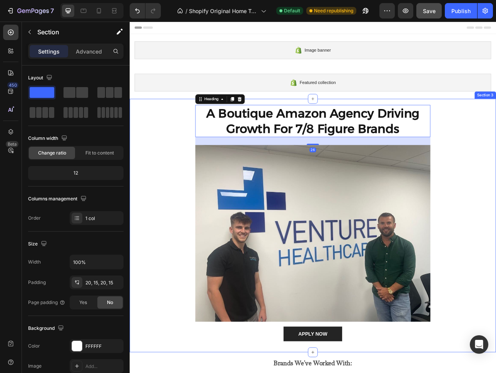
click at [496, 314] on div "A Boutique Amazon Agency Driving Growth For 7/8 Figure Brands Heading 26 Image …" at bounding box center [361, 279] width 450 height 304
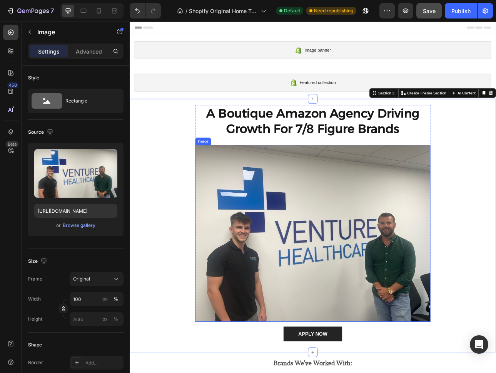
click at [397, 372] on img at bounding box center [360, 288] width 296 height 222
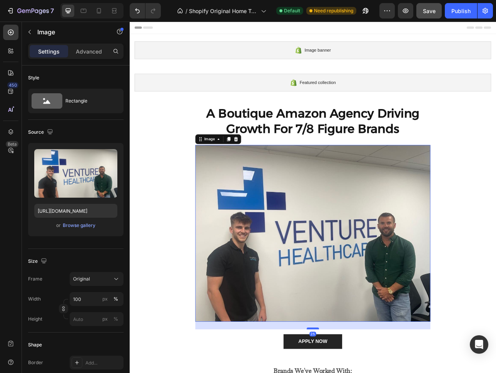
drag, startPoint x: 360, startPoint y: 398, endPoint x: 360, endPoint y: 408, distance: 9.7
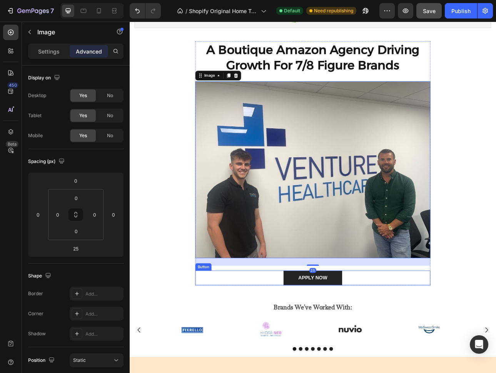
scroll to position [95, 0]
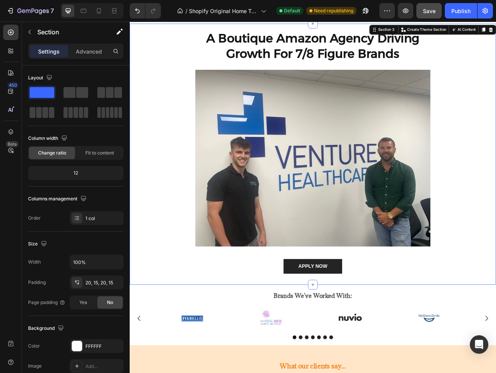
click at [496, 274] on div "A Boutique Amazon Agency Driving Growth For 7/8 Figure Brands Heading Image Row…" at bounding box center [361, 188] width 450 height 313
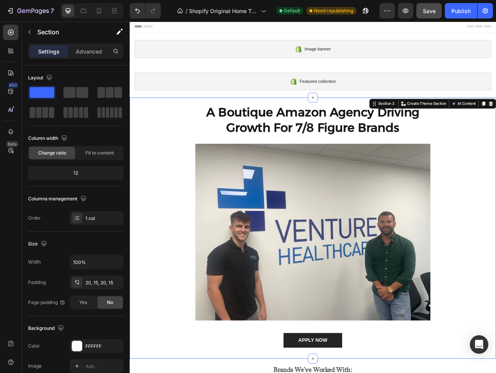
scroll to position [0, 0]
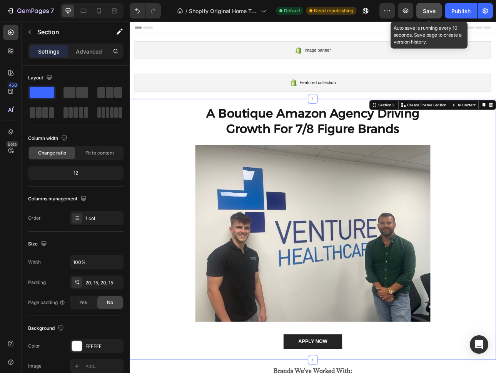
click at [435, 12] on span "Save" at bounding box center [429, 11] width 13 height 7
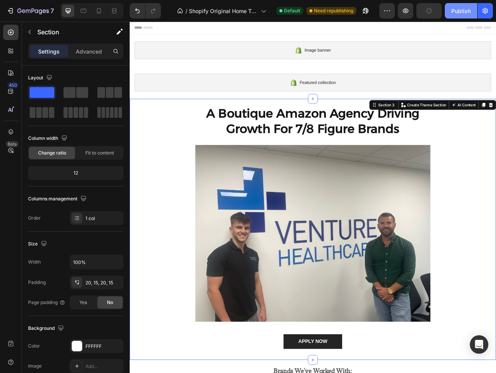
click at [459, 9] on div "Publish" at bounding box center [461, 11] width 19 height 8
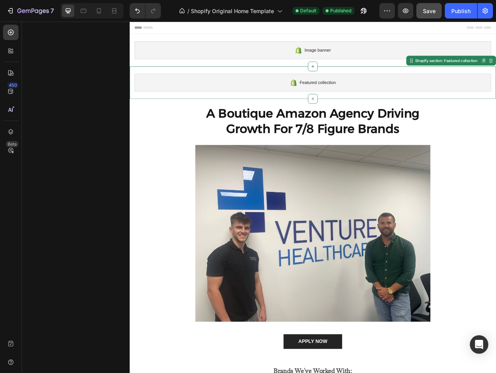
click at [445, 89] on div "Featured collection" at bounding box center [361, 98] width 450 height 22
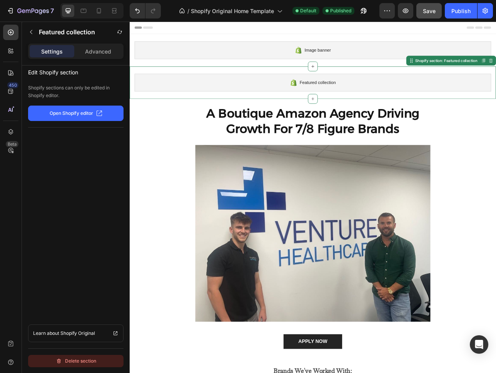
click at [77, 358] on div "Delete section" at bounding box center [76, 360] width 40 height 9
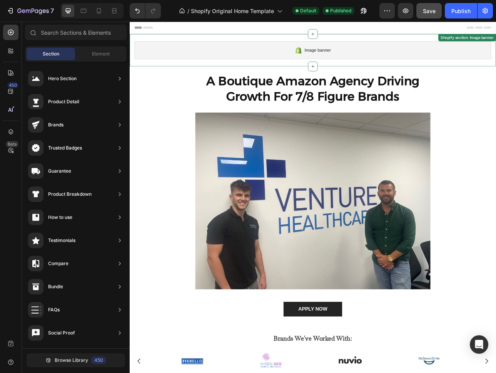
click at [371, 62] on span "Image banner" at bounding box center [366, 57] width 33 height 9
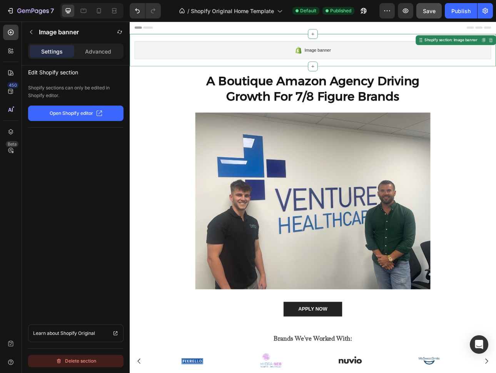
click at [71, 360] on div "Delete section" at bounding box center [76, 360] width 40 height 9
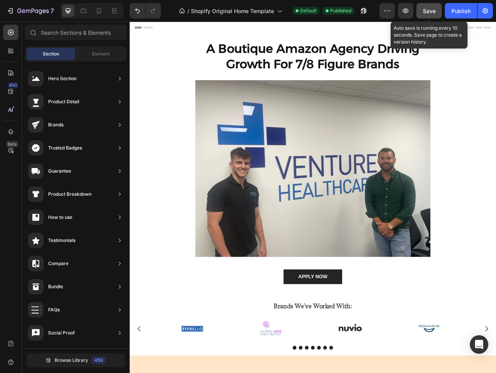
click at [433, 8] on span "Save" at bounding box center [429, 11] width 13 height 7
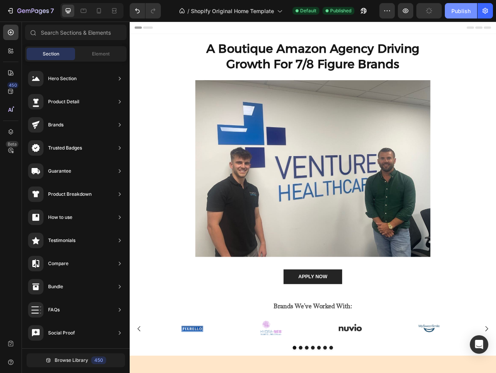
click at [459, 8] on div "Publish" at bounding box center [461, 11] width 19 height 8
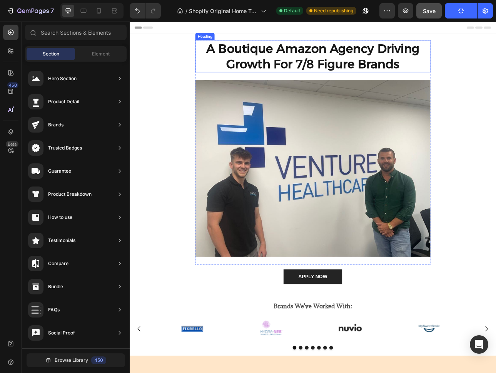
click at [373, 77] on h2 "A Boutique Amazon Agency Driving Growth For 7/8 Figure Brands" at bounding box center [360, 65] width 296 height 40
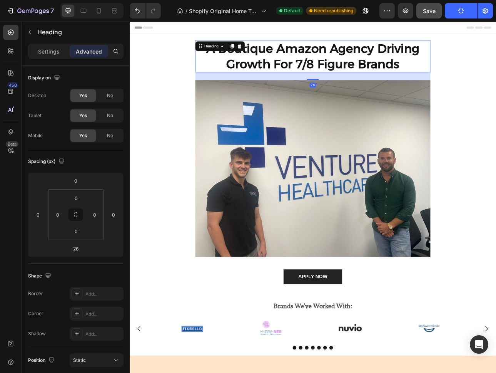
click at [358, 74] on h2 "A Boutique Amazon Agency Driving Growth For 7/8 Figure Brands" at bounding box center [360, 65] width 296 height 40
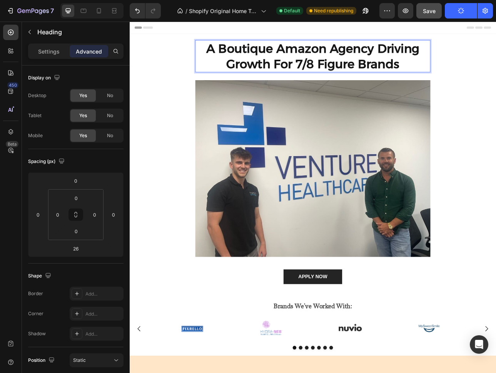
click at [352, 77] on p "A Boutique Amazon Agency Driving Growth For 7/8 Figure Brands" at bounding box center [360, 65] width 295 height 39
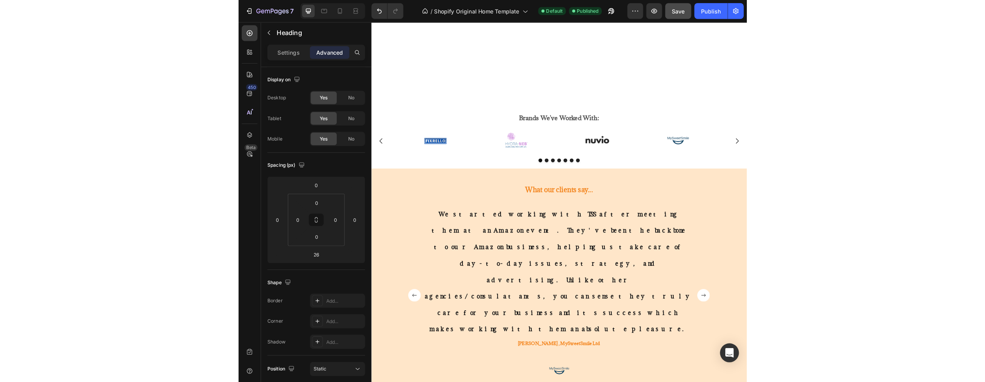
scroll to position [405, 0]
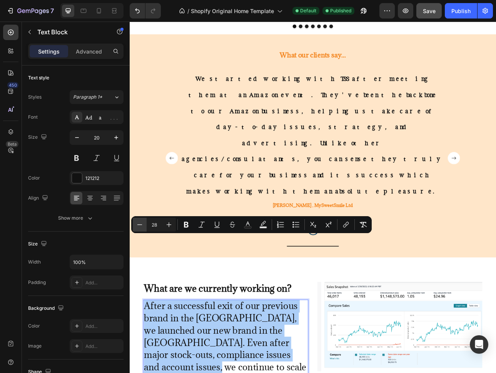
click at [142, 225] on icon "Editor contextual toolbar" at bounding box center [140, 225] width 8 height 8
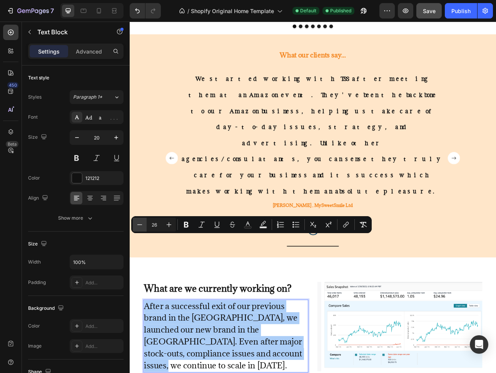
click at [142, 225] on icon "Editor contextual toolbar" at bounding box center [140, 225] width 8 height 8
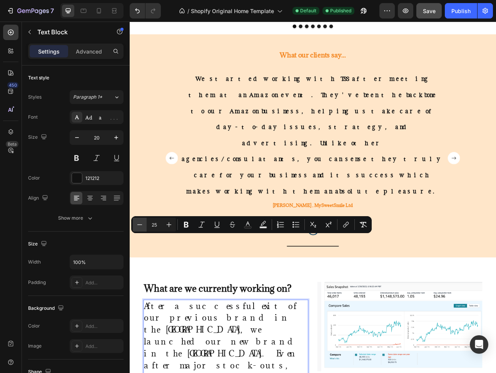
click at [142, 225] on icon "Editor contextual toolbar" at bounding box center [140, 225] width 8 height 8
type input "24"
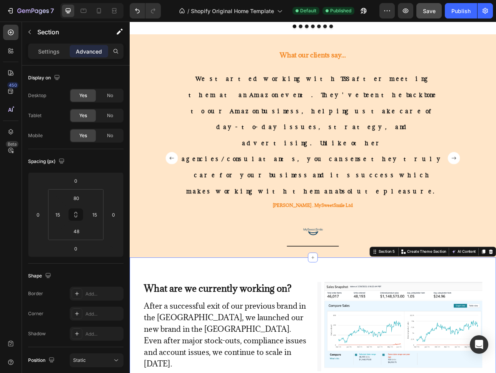
click at [429, 13] on span "Save" at bounding box center [429, 11] width 13 height 7
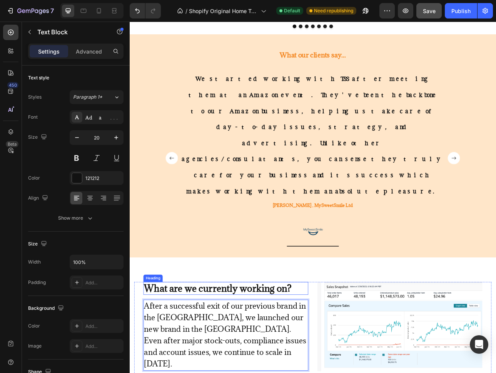
click at [233, 350] on strong "What are we currently working on?" at bounding box center [241, 357] width 186 height 15
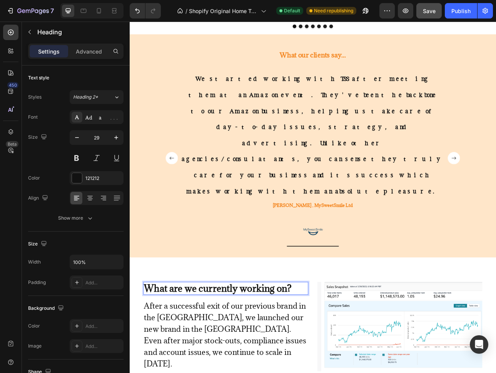
click at [233, 350] on strong "What are we currently working on?" at bounding box center [241, 357] width 186 height 15
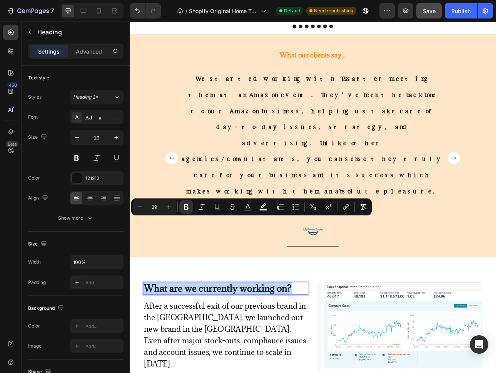
click at [232, 350] on strong "What are we currently working on?" at bounding box center [241, 357] width 186 height 15
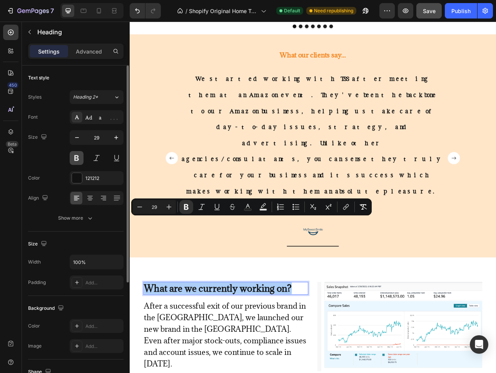
click at [78, 157] on button at bounding box center [77, 158] width 14 height 14
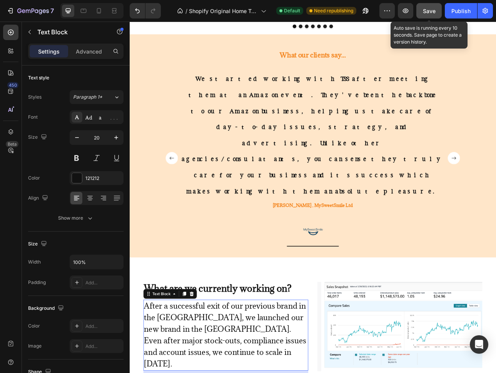
click at [433, 13] on span "Save" at bounding box center [429, 11] width 13 height 7
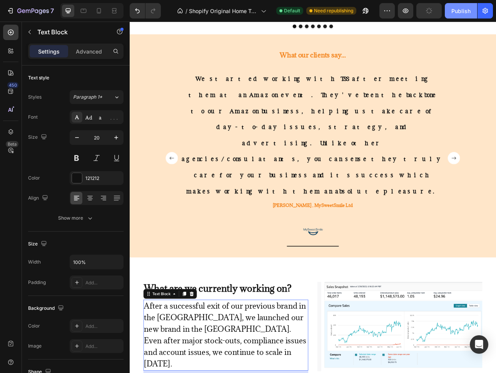
click at [449, 12] on button "Publish" at bounding box center [461, 10] width 32 height 15
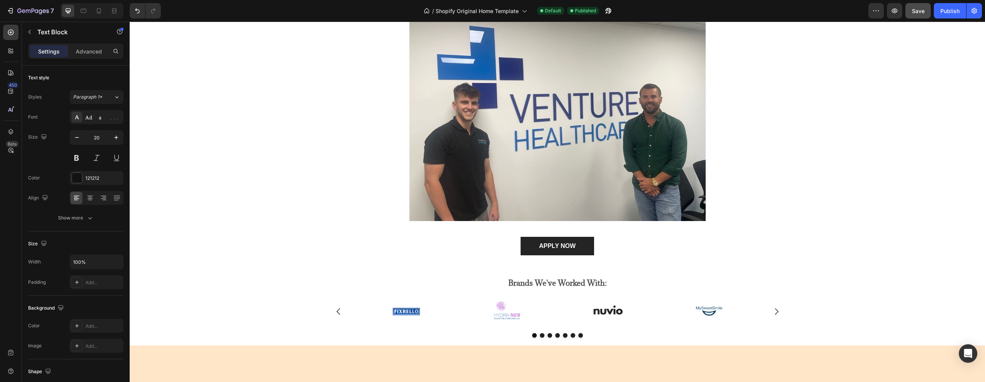
scroll to position [0, 0]
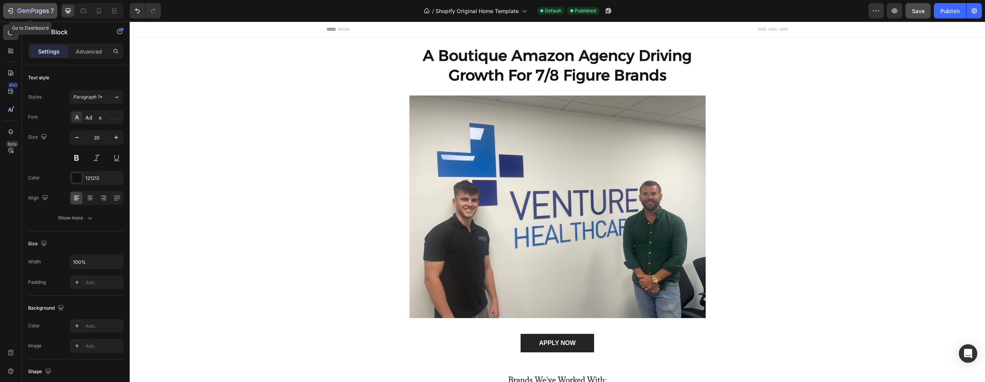
click at [12, 12] on icon "button" at bounding box center [11, 10] width 3 height 5
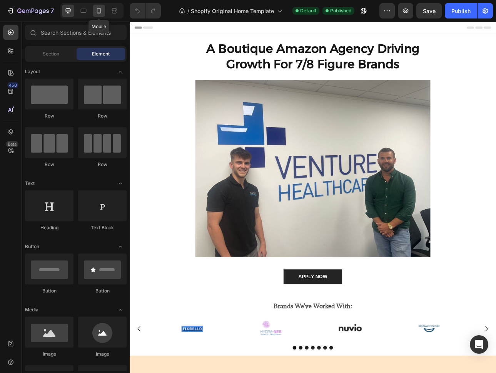
click at [93, 13] on div at bounding box center [99, 11] width 12 height 12
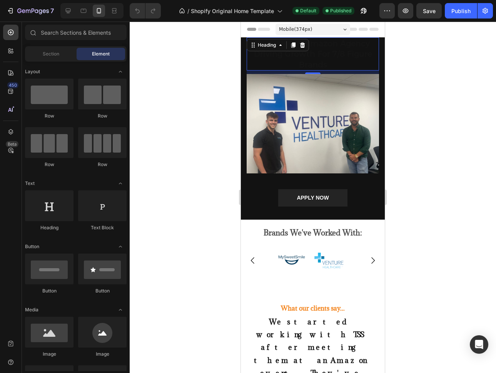
click at [288, 60] on h2 "A Boutique Amazon Agency Driving Growth For 7/8 Figure Brands" at bounding box center [313, 53] width 132 height 33
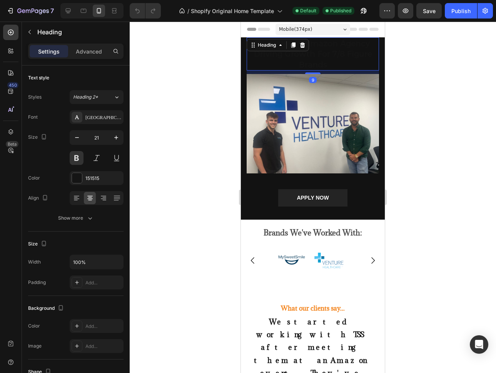
click at [315, 62] on h2 "A Boutique Amazon Agency Driving Growth For 7/8 Figure Brands" at bounding box center [313, 53] width 132 height 33
click at [315, 62] on p "A Boutique Amazon Agency Driving Growth For 7/8 Figure Brands" at bounding box center [313, 54] width 131 height 32
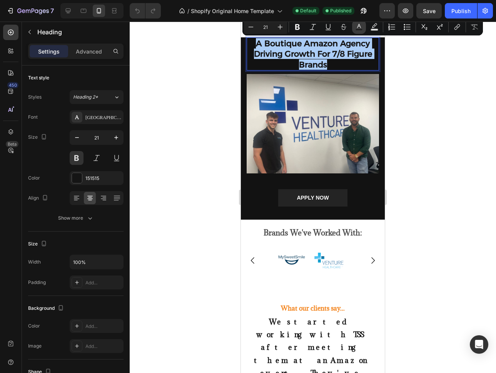
click at [358, 29] on rect "Editor contextual toolbar" at bounding box center [359, 30] width 7 height 2
type input "151515"
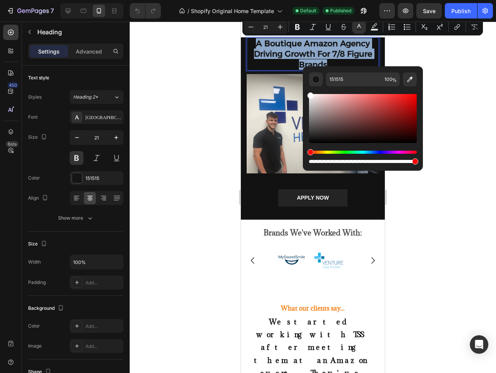
drag, startPoint x: 308, startPoint y: 141, endPoint x: 309, endPoint y: 87, distance: 53.9
click at [309, 87] on div "Editor contextual toolbar" at bounding box center [363, 125] width 108 height 78
type input "FFFFFF"
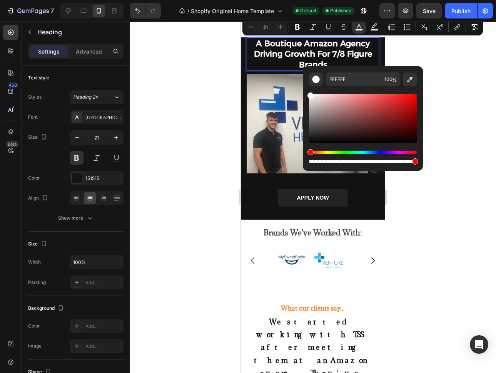
click at [481, 89] on div at bounding box center [313, 197] width 366 height 351
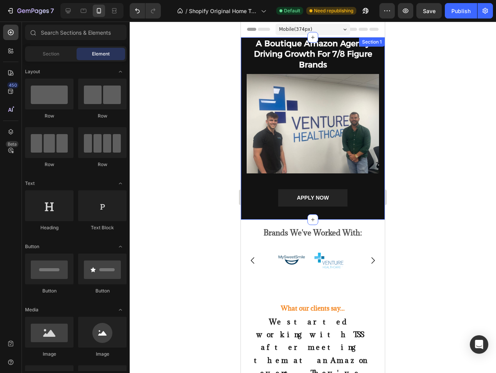
click at [248, 210] on div "⁠⁠⁠⁠⁠⁠⁠ A Boutique Amazon Agency Driving Growth For 7/8 Figure Brands Heading I…" at bounding box center [313, 128] width 144 height 182
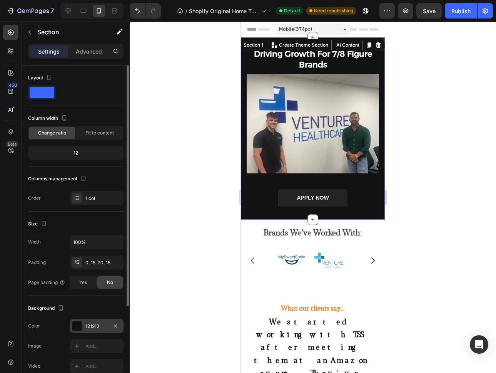
click at [71, 325] on div "121212" at bounding box center [97, 326] width 54 height 14
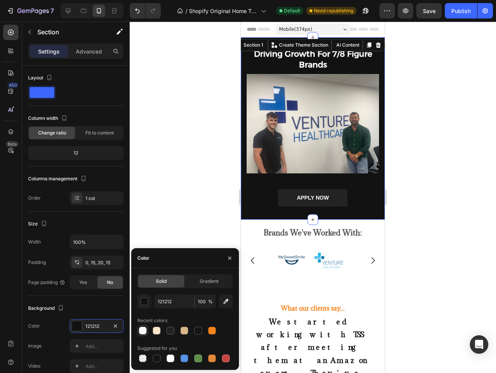
click at [142, 330] on div at bounding box center [143, 330] width 8 height 8
type input "FFFFFF"
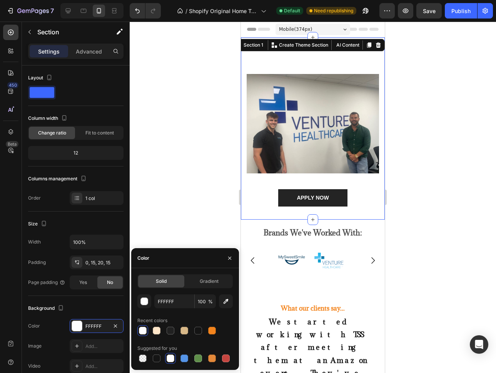
click at [445, 87] on div at bounding box center [313, 197] width 366 height 351
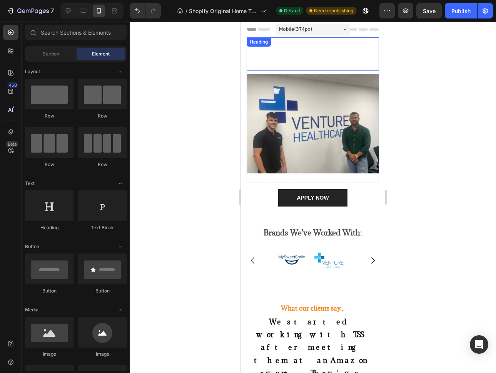
click at [326, 66] on p "⁠⁠⁠⁠⁠⁠⁠ A Boutique Amazon Agency Driving Growth For 7/8 Figure Brands" at bounding box center [313, 54] width 131 height 32
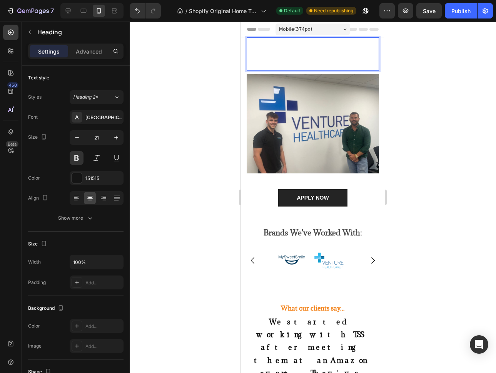
click at [326, 66] on p "A Boutique Amazon Agency Driving Growth For 7/8 Figure Brands" at bounding box center [313, 54] width 131 height 32
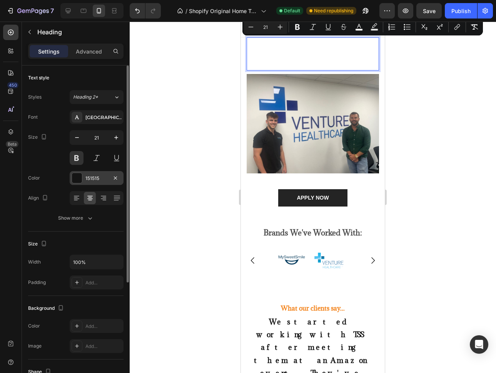
click at [79, 179] on div at bounding box center [77, 178] width 10 height 10
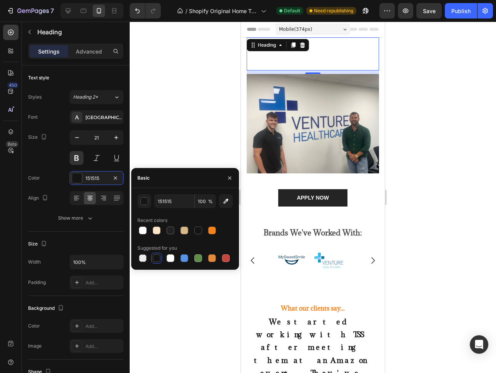
click at [155, 260] on div at bounding box center [157, 258] width 8 height 8
click at [156, 258] on div at bounding box center [157, 258] width 8 height 8
click at [172, 232] on div at bounding box center [171, 230] width 8 height 8
click at [159, 256] on div at bounding box center [157, 258] width 8 height 8
type input "151515"
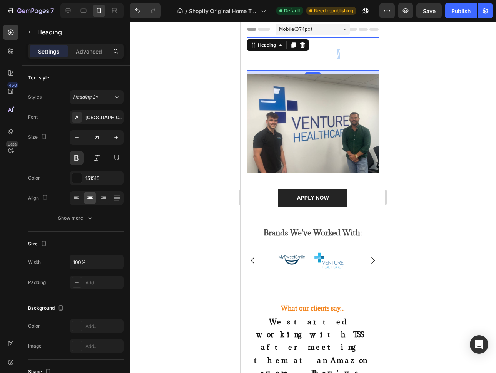
click at [335, 59] on span "A Boutique Amazon Agency Driving Growth For 7/8 Figure Brands" at bounding box center [313, 53] width 118 height 31
click at [335, 59] on p "A Boutique Amazon Agency Driving Growth For 7/8 Figure Brands" at bounding box center [313, 54] width 131 height 32
click at [312, 53] on span "A Boutique Amazon Agency Driving Growth For 7/8 Figure Brands" at bounding box center [313, 53] width 118 height 31
click at [311, 53] on span "A Boutique Amazon Agency Driving Growth For 7/8 Figure Brands" at bounding box center [313, 53] width 118 height 31
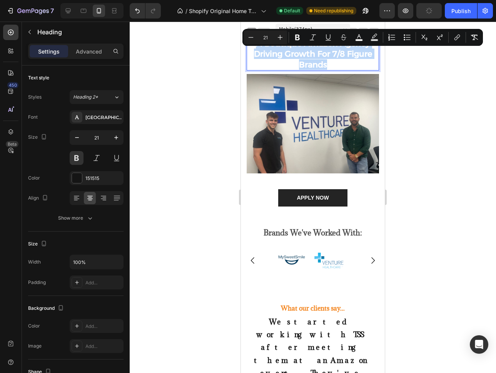
click at [311, 53] on span "A Boutique Amazon Agency Driving Growth For 7/8 Figure Brands" at bounding box center [313, 53] width 118 height 31
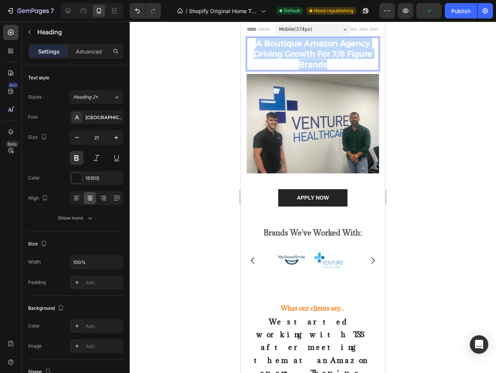
click at [311, 53] on span "A Boutique Amazon Agency Driving Growth For 7/8 Figure Brands" at bounding box center [313, 53] width 118 height 31
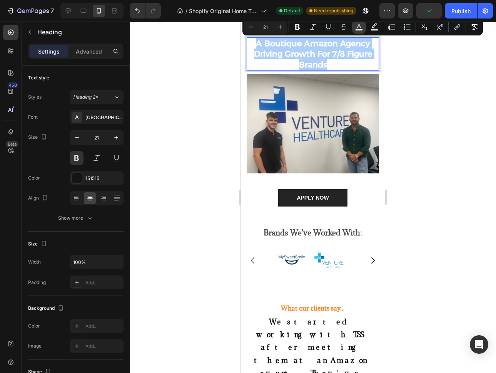
click at [355, 26] on icon "Editor contextual toolbar" at bounding box center [359, 27] width 8 height 8
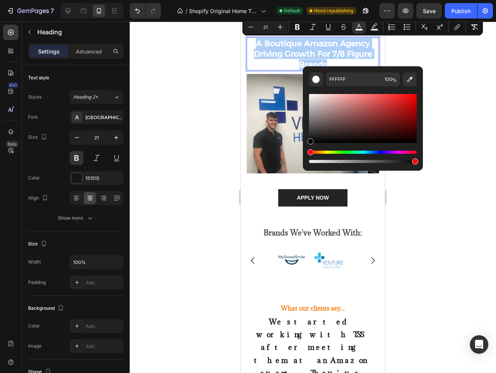
drag, startPoint x: 311, startPoint y: 93, endPoint x: 306, endPoint y: 163, distance: 69.9
click at [306, 162] on div "FFFFFF 100 %" at bounding box center [363, 115] width 120 height 98
type input "000000"
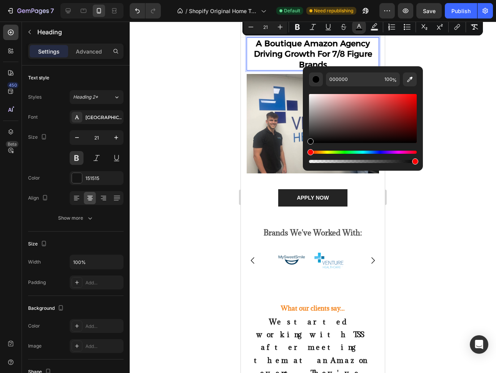
click at [411, 234] on div at bounding box center [313, 197] width 366 height 351
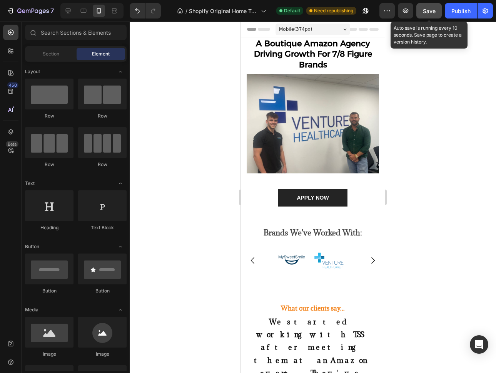
click at [433, 13] on span "Save" at bounding box center [429, 11] width 13 height 7
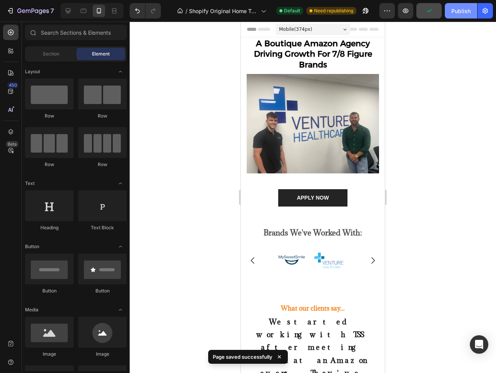
click at [456, 13] on div "Publish" at bounding box center [461, 11] width 19 height 8
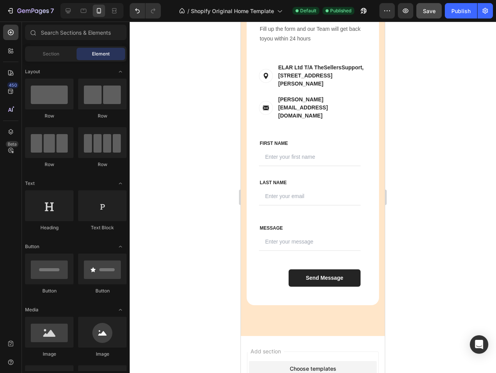
scroll to position [1521, 0]
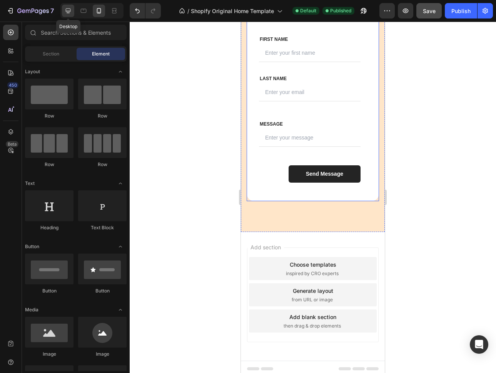
click at [66, 12] on icon at bounding box center [68, 11] width 8 height 8
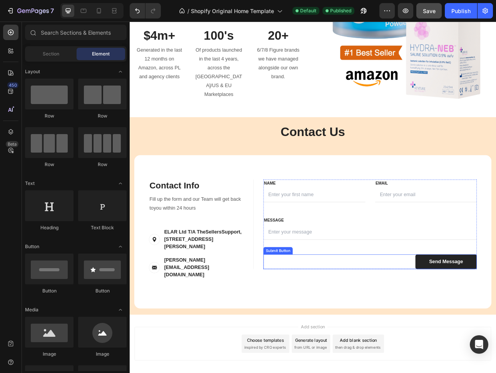
scroll to position [1054, 0]
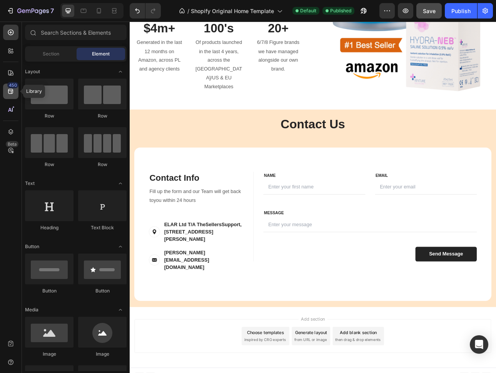
click at [3, 86] on div "450" at bounding box center [10, 91] width 15 height 15
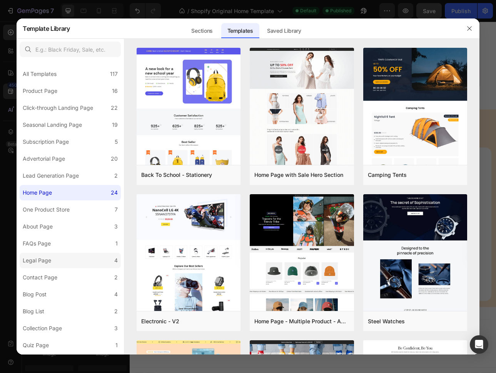
click at [72, 256] on label "Legal Page 4" at bounding box center [70, 260] width 101 height 15
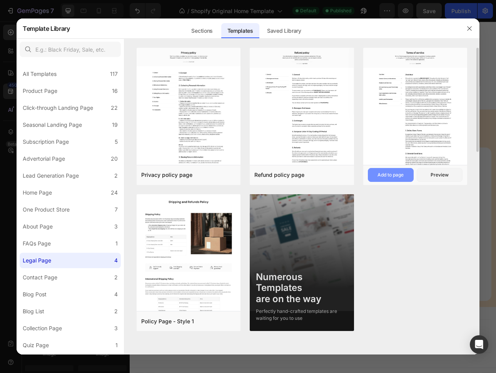
click at [399, 177] on div "Add to page" at bounding box center [391, 174] width 26 height 7
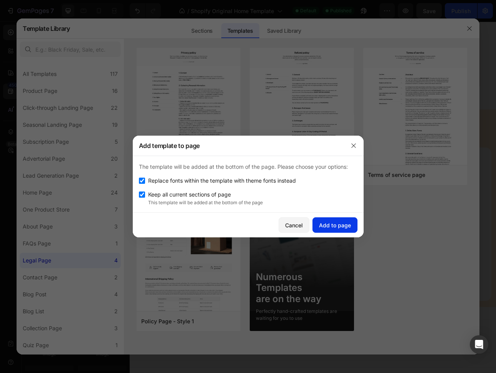
click at [326, 225] on div "Add to page" at bounding box center [335, 225] width 32 height 8
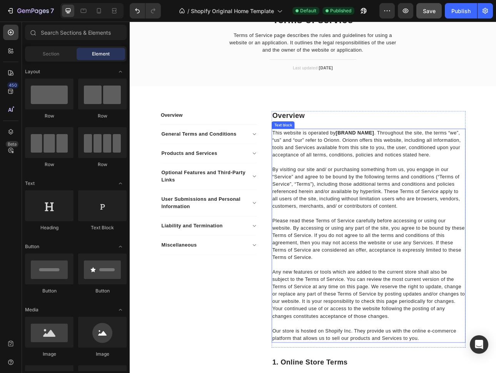
scroll to position [1274, 0]
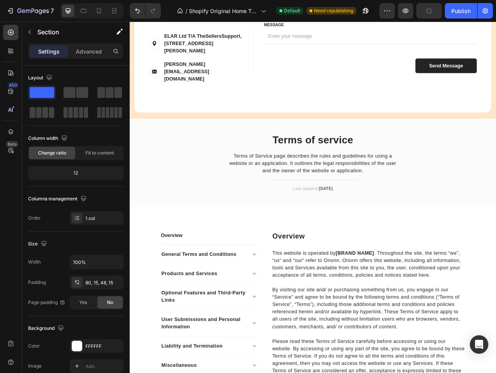
scroll to position [1301, 0]
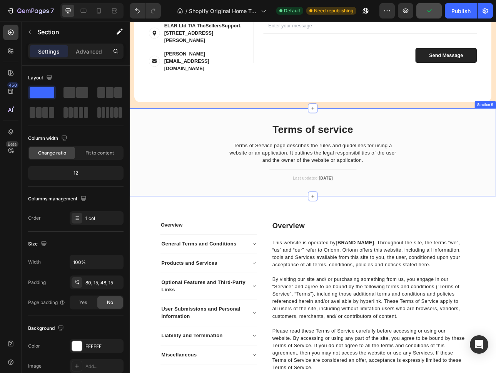
click at [496, 176] on div "Terms of service Heading Terms of Service page describes the rules and guidelin…" at bounding box center [361, 192] width 450 height 86
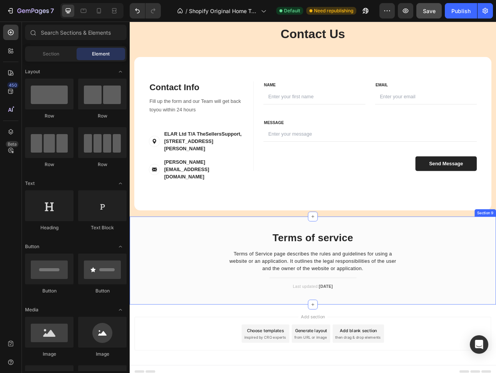
click at [487, 292] on div "Terms of service Heading Terms of Service page describes the rules and guidelin…" at bounding box center [361, 329] width 450 height 86
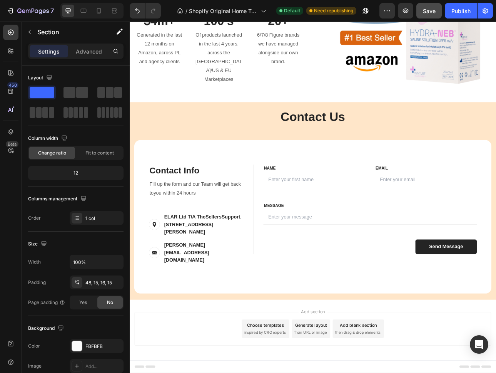
scroll to position [1054, 0]
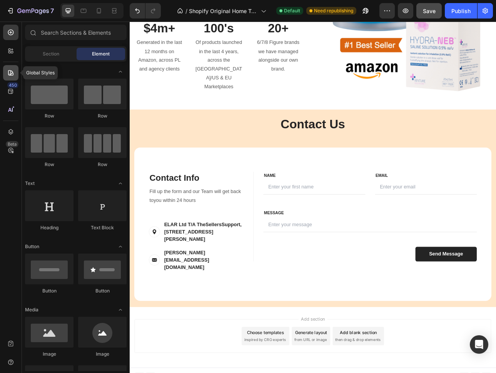
click at [13, 71] on icon at bounding box center [11, 73] width 8 height 8
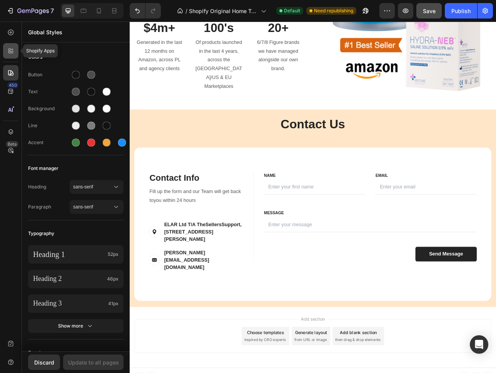
click at [12, 55] on div at bounding box center [10, 50] width 15 height 15
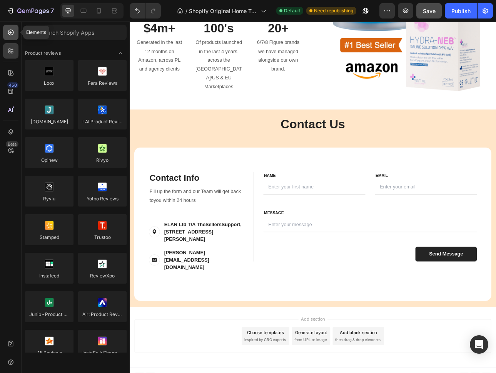
click at [12, 36] on div at bounding box center [10, 32] width 15 height 15
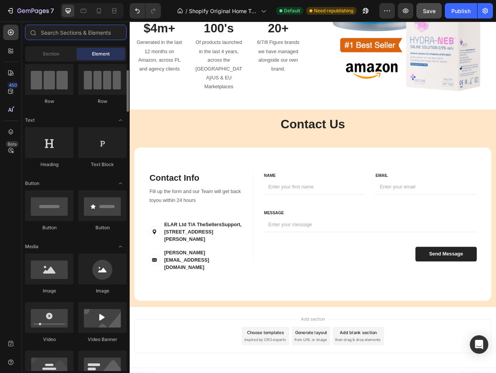
scroll to position [0, 0]
